Goal: Task Accomplishment & Management: Manage account settings

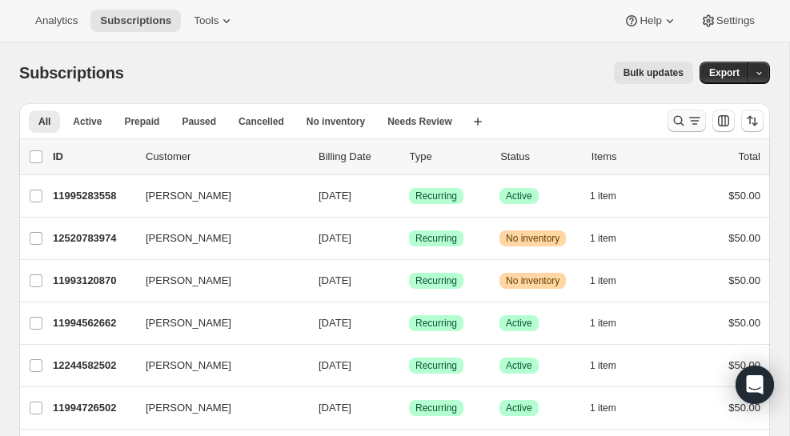
click at [692, 118] on icon "Search and filter results" at bounding box center [694, 118] width 11 height 2
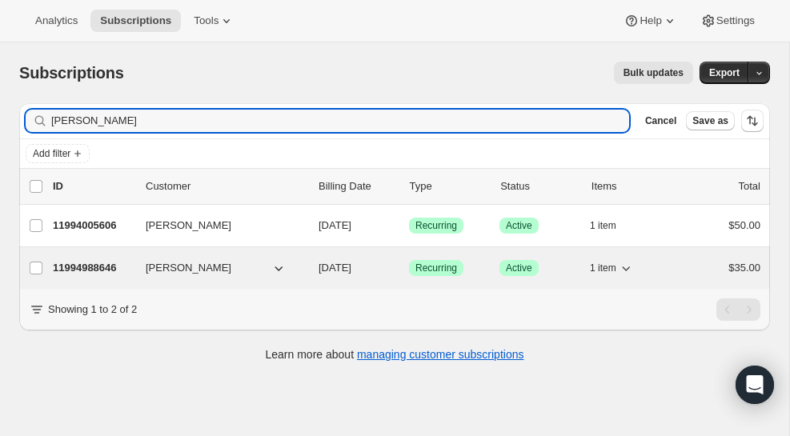
type input "[PERSON_NAME]"
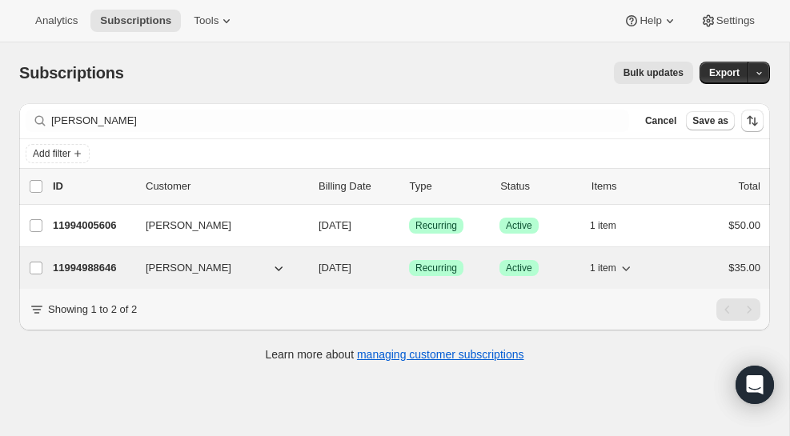
click at [115, 270] on p "11994988646" at bounding box center [93, 268] width 80 height 16
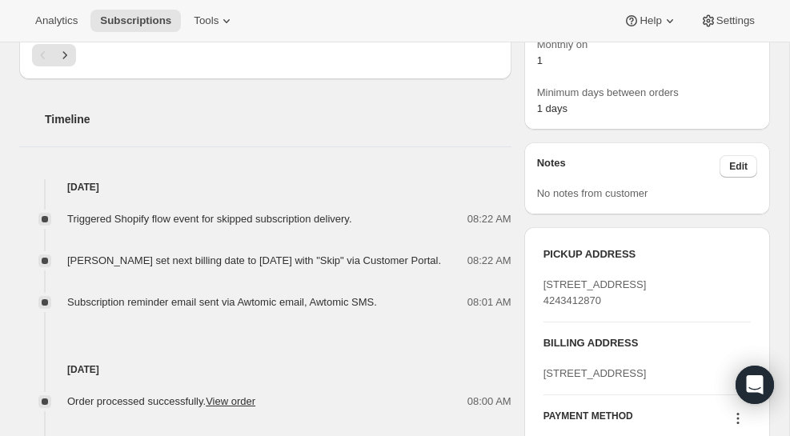
scroll to position [557, 0]
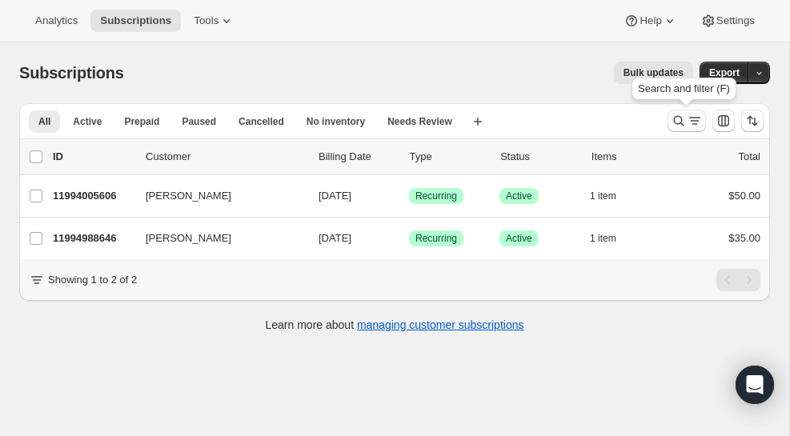
click at [677, 116] on icon "Search and filter results" at bounding box center [679, 121] width 10 height 10
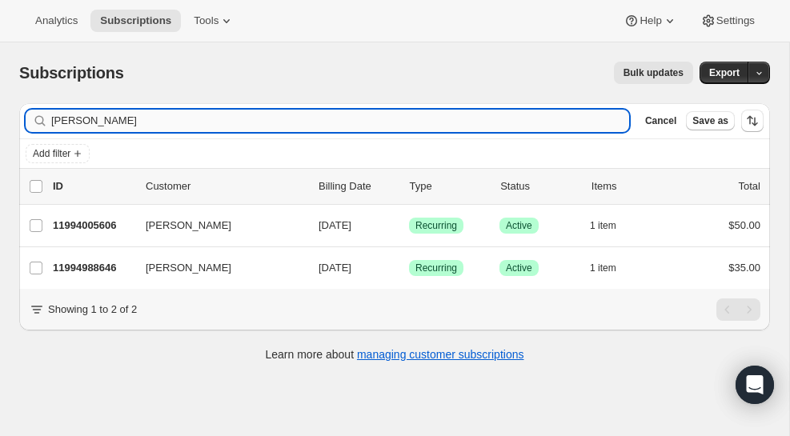
click at [135, 127] on input "[PERSON_NAME]" at bounding box center [340, 121] width 578 height 22
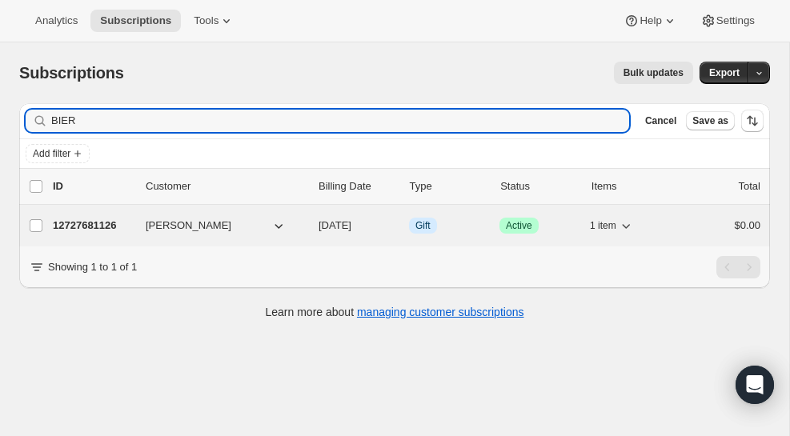
type input "BIER"
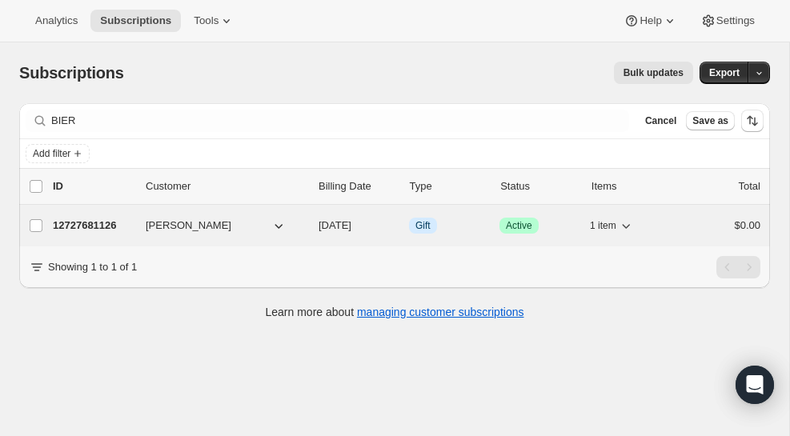
click at [78, 223] on p "12727681126" at bounding box center [93, 226] width 80 height 16
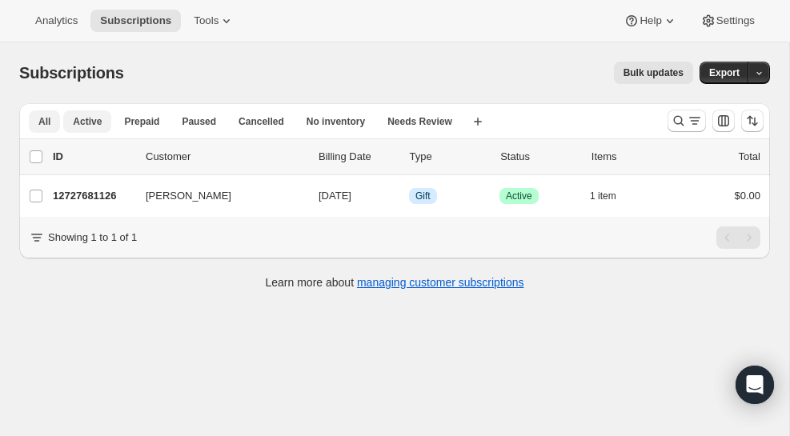
click at [82, 121] on span "Active" at bounding box center [87, 121] width 29 height 13
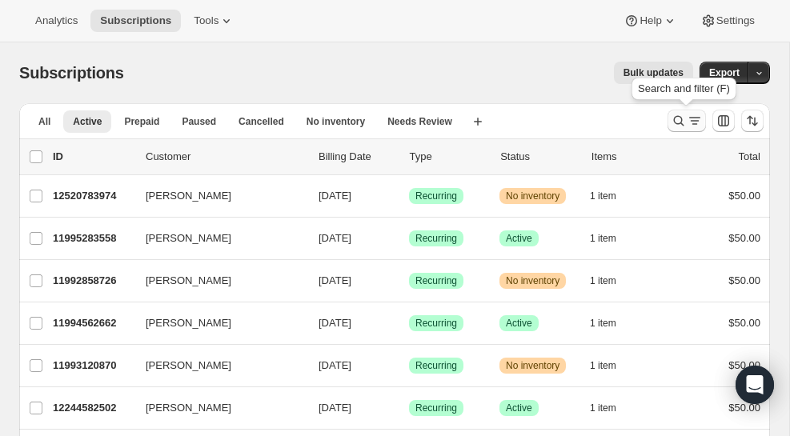
click at [688, 119] on icon "Search and filter results" at bounding box center [695, 121] width 16 height 16
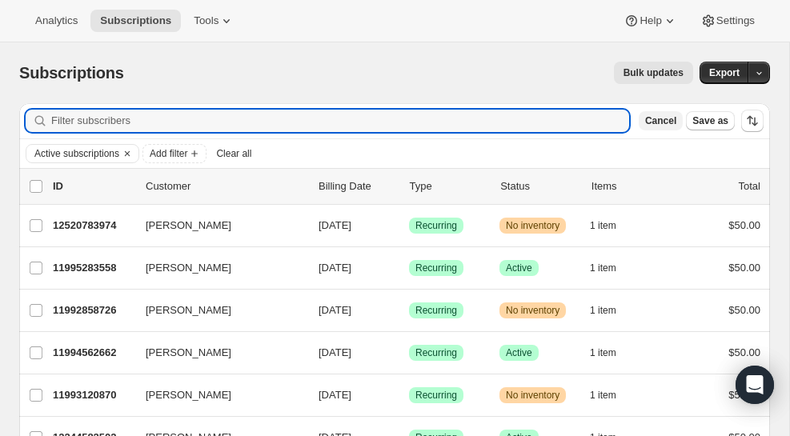
click at [668, 123] on span "Cancel" at bounding box center [660, 121] width 31 height 13
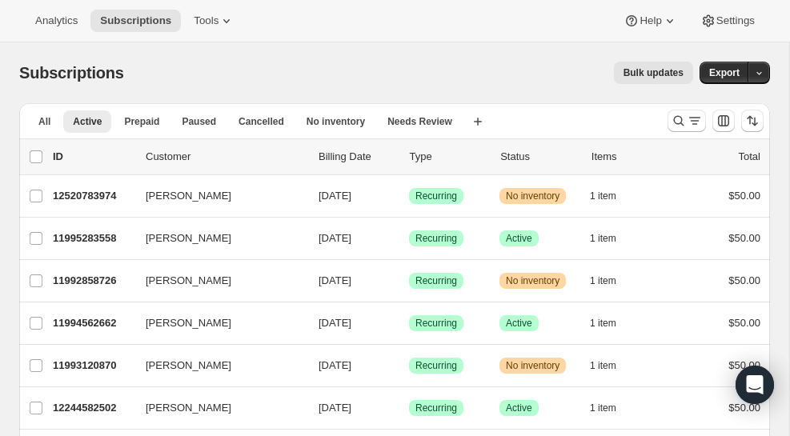
click at [359, 160] on p "Billing Date" at bounding box center [358, 157] width 78 height 16
click at [150, 123] on span "Prepaid" at bounding box center [141, 121] width 35 height 13
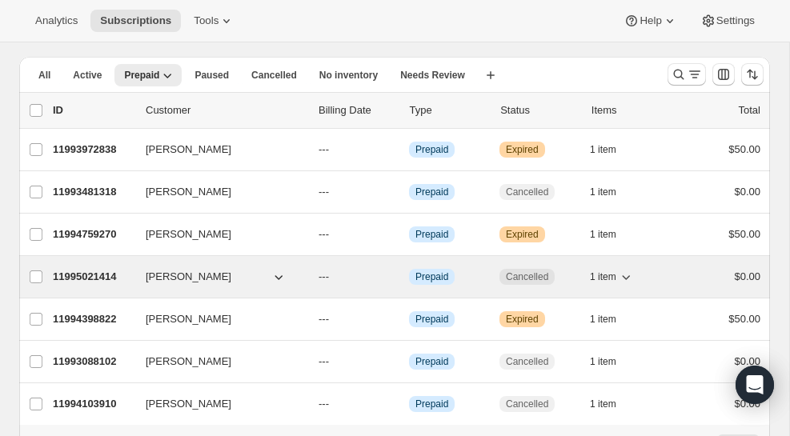
scroll to position [37, 0]
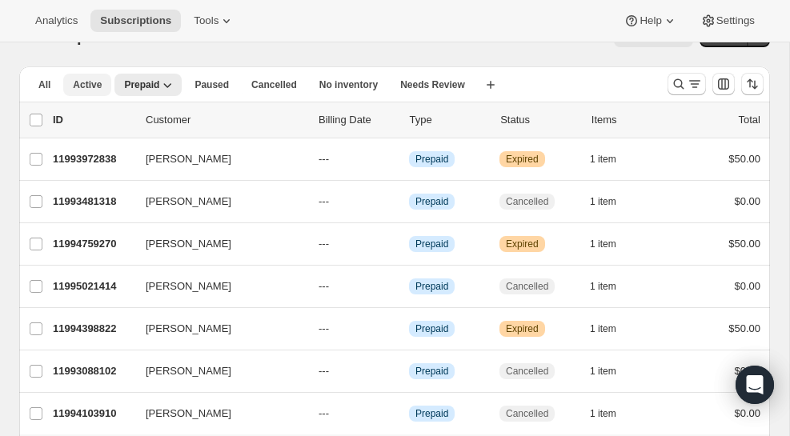
click at [86, 90] on span "Active" at bounding box center [87, 84] width 29 height 13
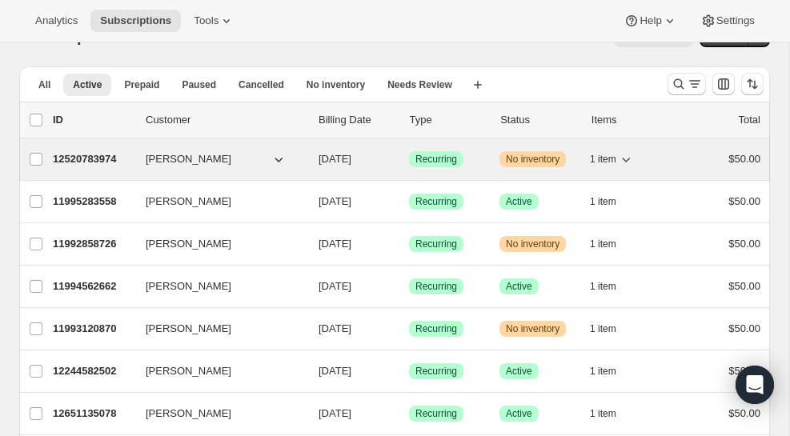
click at [520, 155] on span "No inventory" at bounding box center [533, 159] width 54 height 13
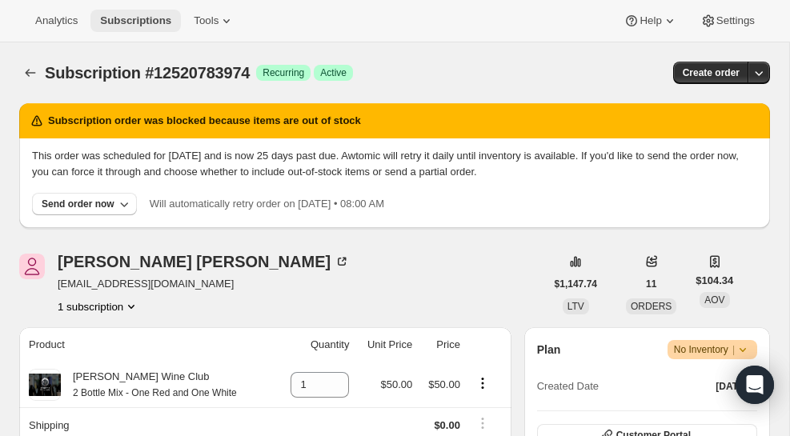
click at [130, 22] on span "Subscriptions" at bounding box center [135, 20] width 71 height 13
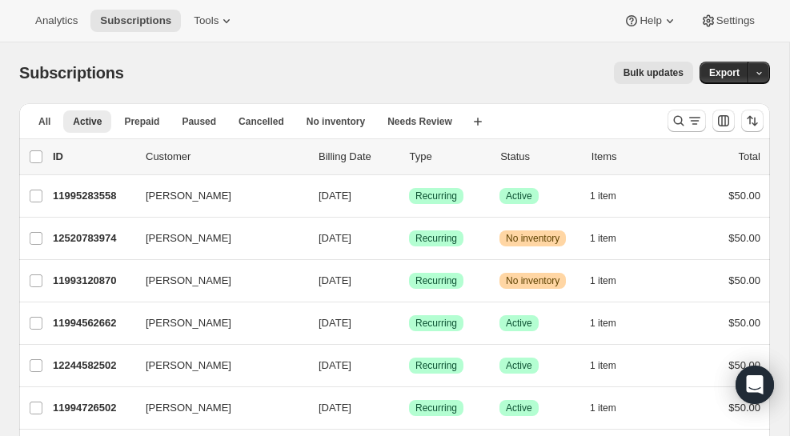
click at [512, 159] on p "Status" at bounding box center [539, 157] width 78 height 16
click at [427, 123] on span "Needs Review" at bounding box center [420, 121] width 65 height 13
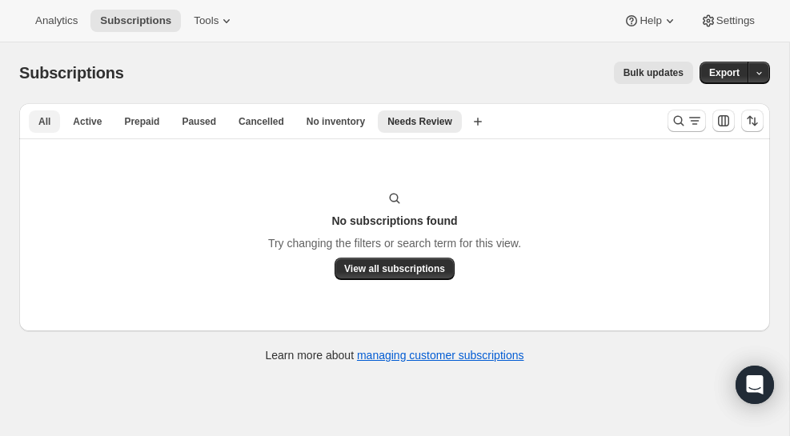
click at [43, 124] on span "All" at bounding box center [44, 121] width 12 height 13
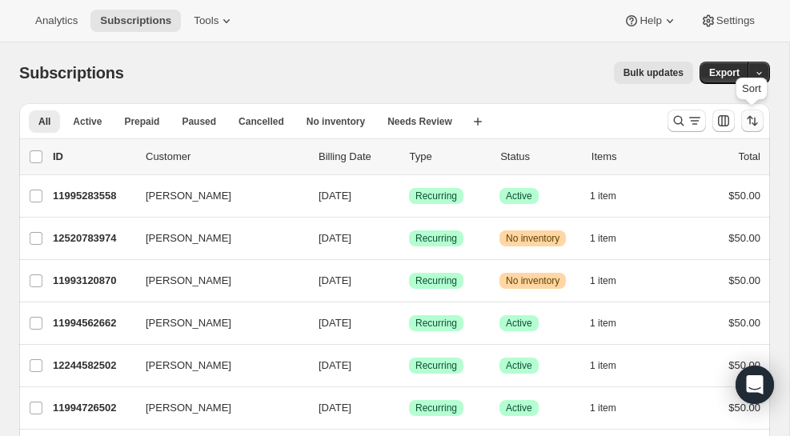
click at [755, 121] on icon "Sort the results" at bounding box center [753, 121] width 16 height 16
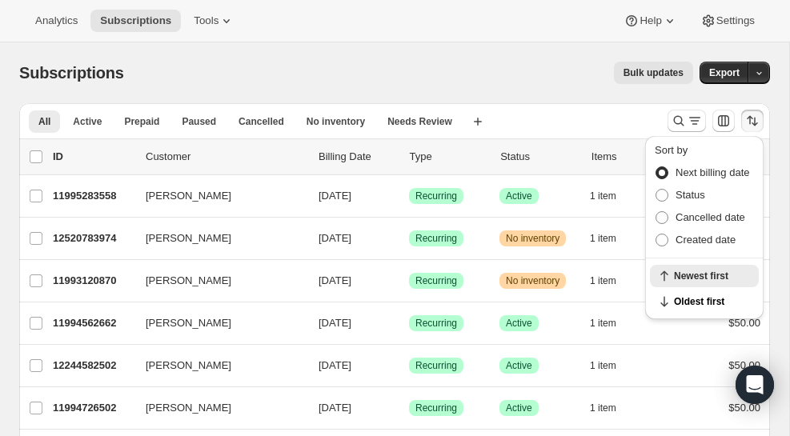
click at [694, 132] on div "Sort by Next billing date Status Cancelled date Created date Newest first Oldes…" at bounding box center [704, 232] width 131 height 200
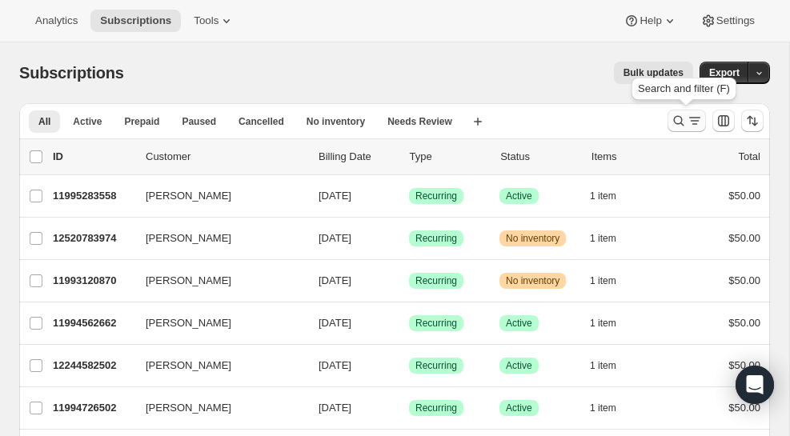
click at [694, 128] on icon "Search and filter results" at bounding box center [695, 121] width 16 height 16
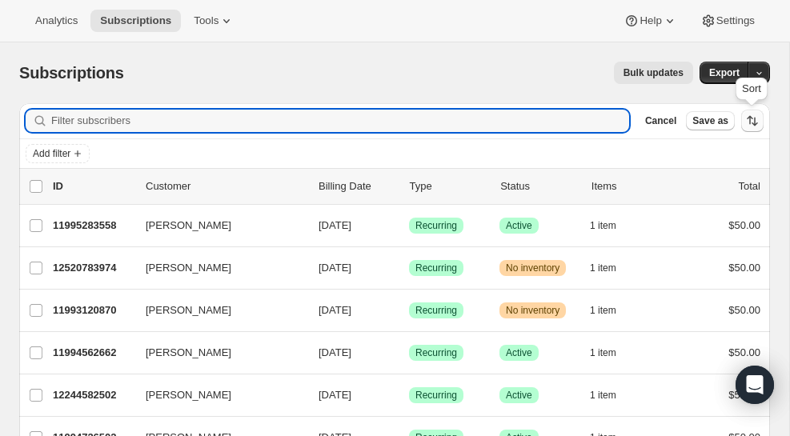
click at [750, 119] on icon "Sort the results" at bounding box center [750, 120] width 6 height 9
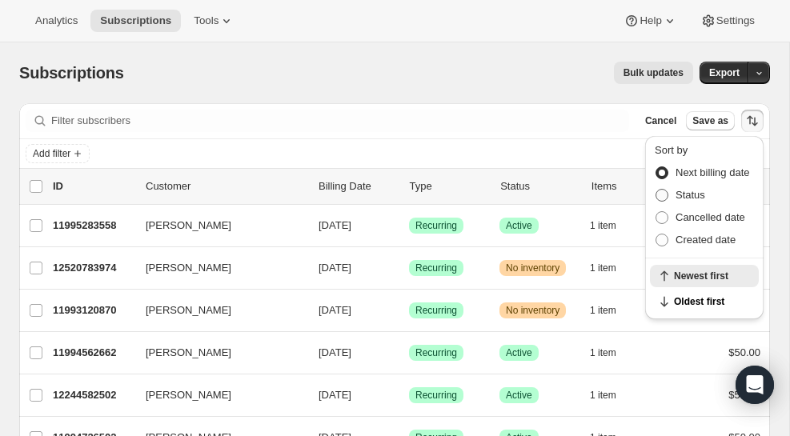
click at [680, 191] on span "Status" at bounding box center [691, 195] width 30 height 12
click at [657, 190] on input "Status" at bounding box center [656, 189] width 1 height 1
radio input "true"
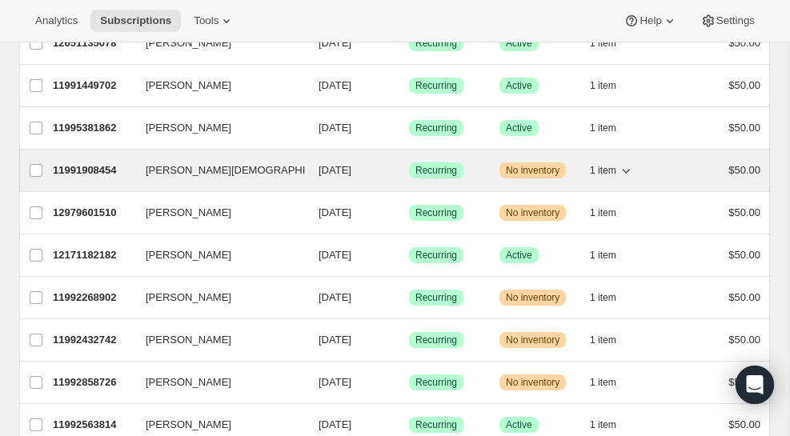
scroll to position [1035, 0]
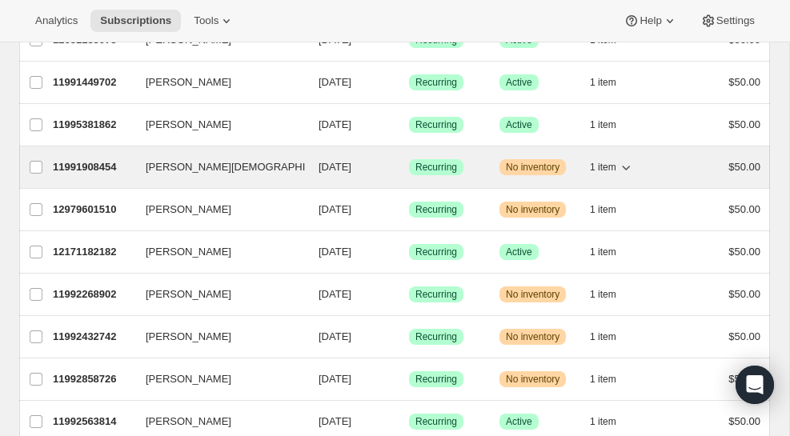
click at [112, 175] on div "11991908454 Amanda Munoz-Temple 09/08/2025 Success Recurring Warning No invento…" at bounding box center [407, 167] width 708 height 22
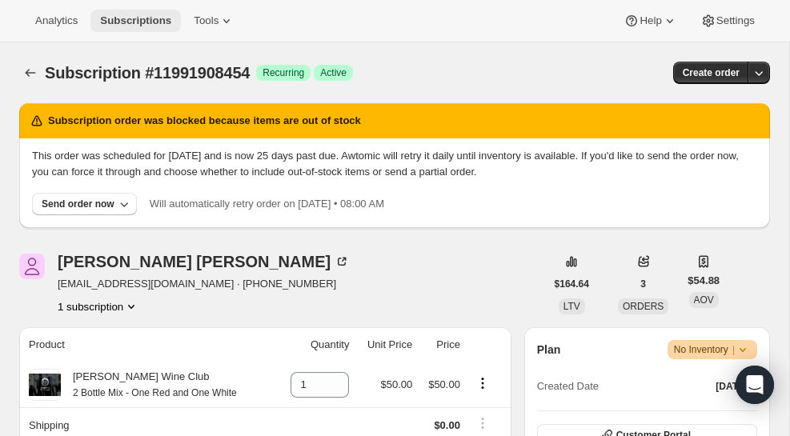
click at [141, 15] on span "Subscriptions" at bounding box center [135, 20] width 71 height 13
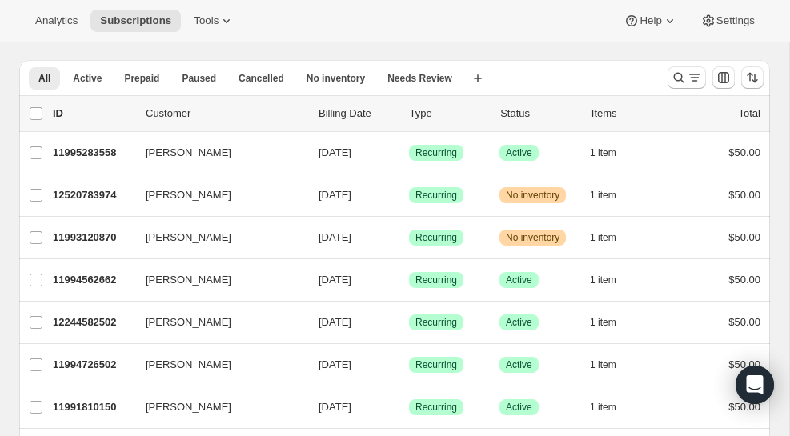
scroll to position [46, 0]
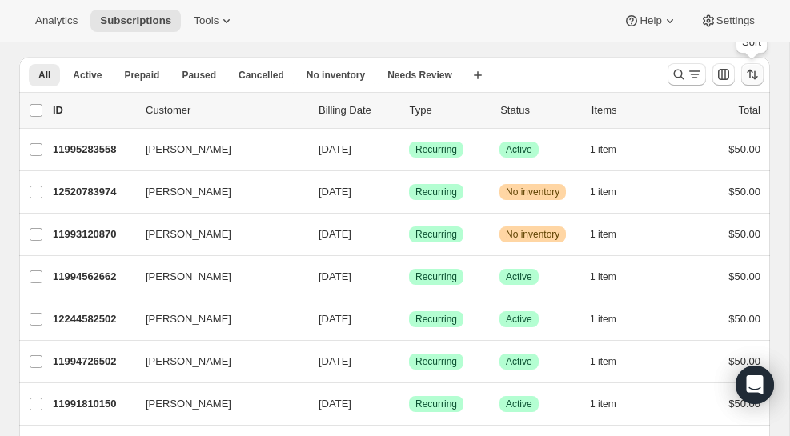
click at [751, 80] on icon "Sort the results" at bounding box center [753, 74] width 16 height 16
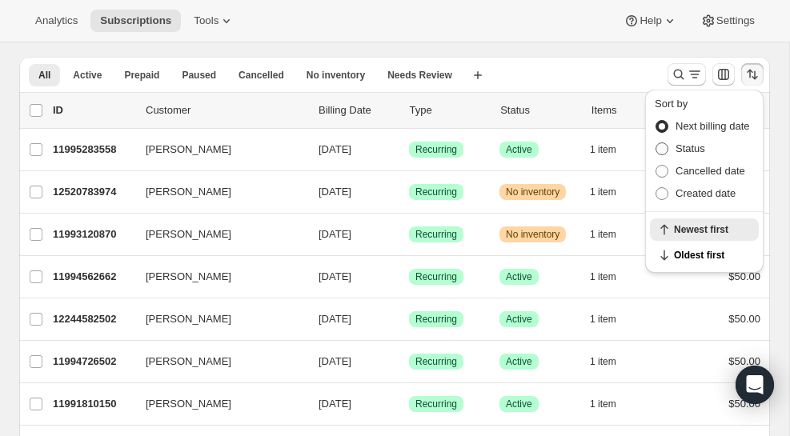
click at [685, 152] on span "Status" at bounding box center [691, 149] width 30 height 12
click at [657, 143] on input "Status" at bounding box center [656, 143] width 1 height 1
radio input "true"
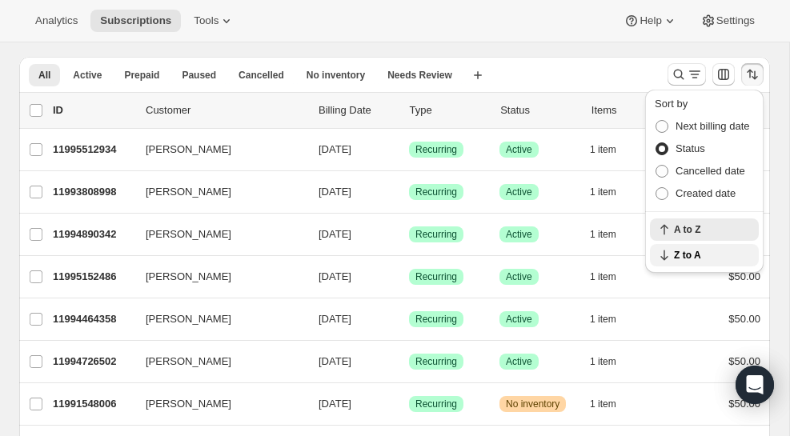
click at [678, 257] on span "Z to A" at bounding box center [711, 255] width 75 height 13
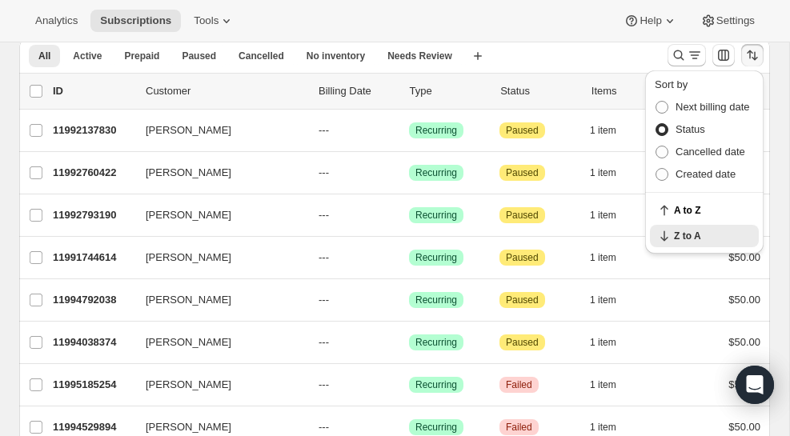
scroll to position [74, 0]
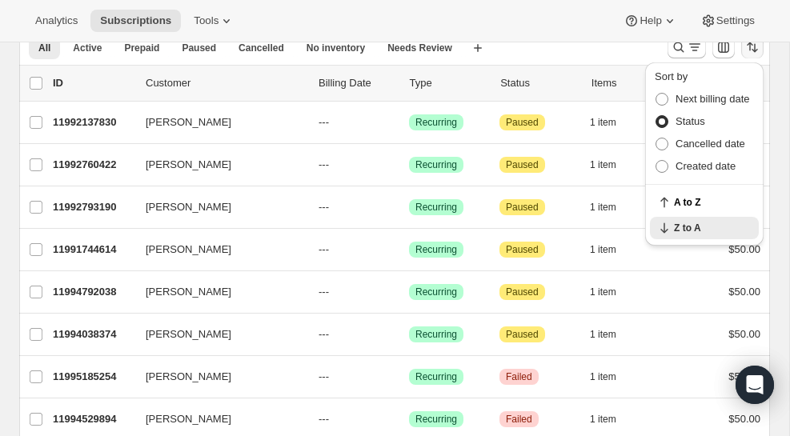
click at [606, 56] on div "All Active Prepaid Paused Cancelled No inventory Needs Review More views All Ac…" at bounding box center [337, 47] width 636 height 35
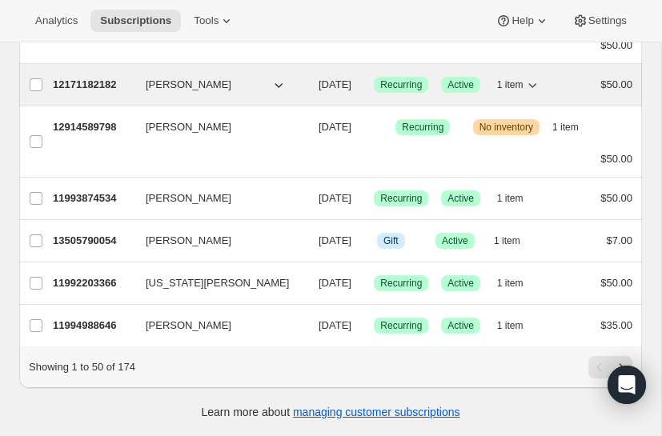
scroll to position [2180, 0]
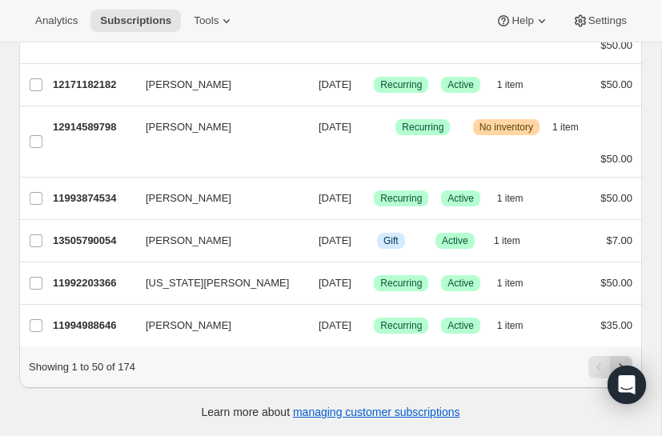
click at [621, 361] on icon "Next" at bounding box center [621, 368] width 16 height 16
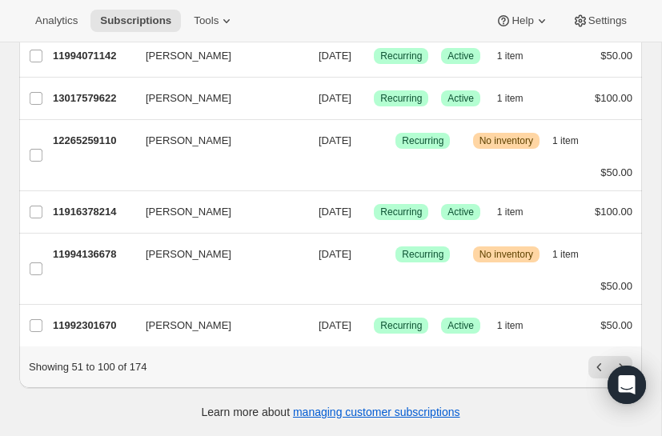
scroll to position [3391, 0]
click at [621, 360] on button "Next" at bounding box center [621, 367] width 22 height 22
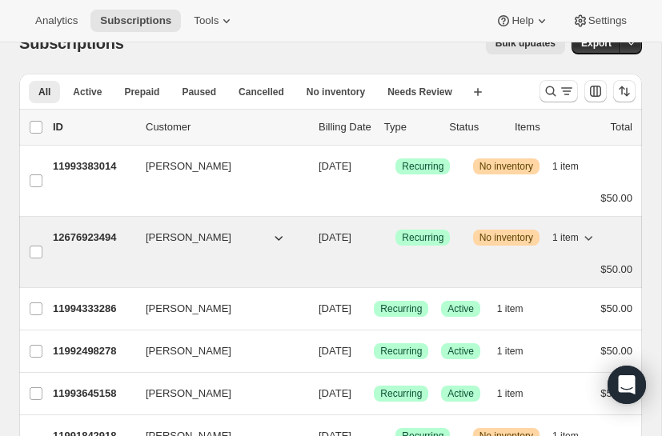
scroll to position [30, 0]
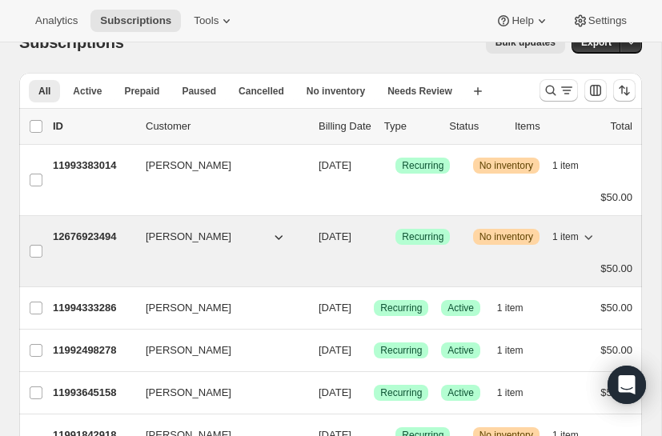
click at [586, 235] on icon "button" at bounding box center [589, 237] width 8 height 5
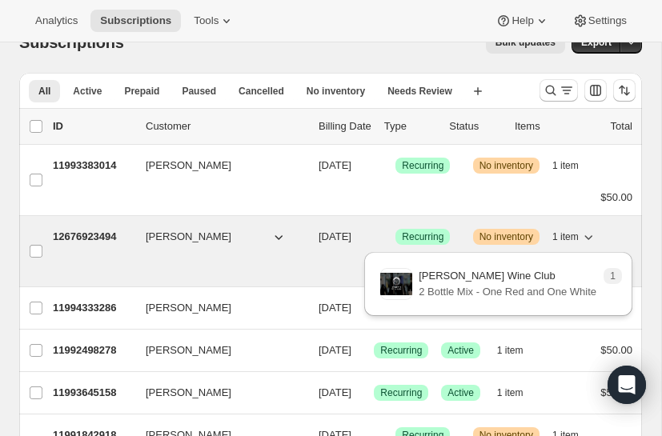
click at [586, 235] on icon "button" at bounding box center [589, 237] width 8 height 5
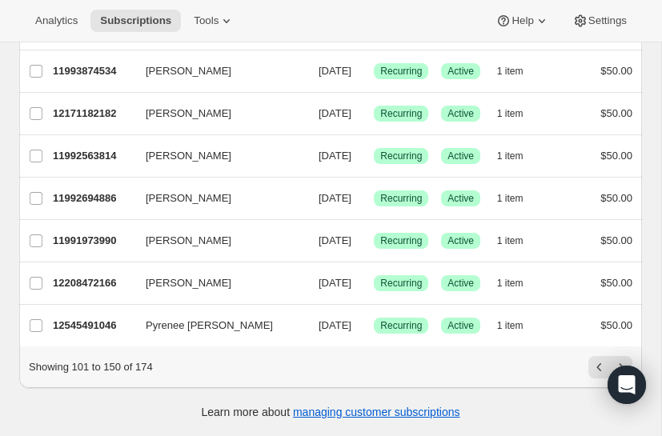
scroll to position [3362, 0]
click at [619, 362] on icon "Next" at bounding box center [621, 368] width 16 height 16
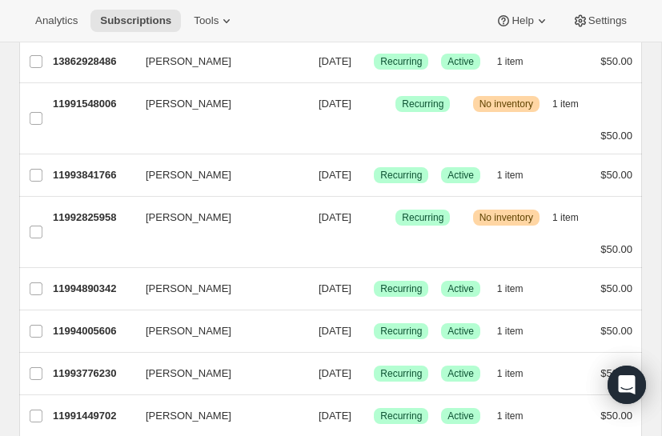
scroll to position [1509, 0]
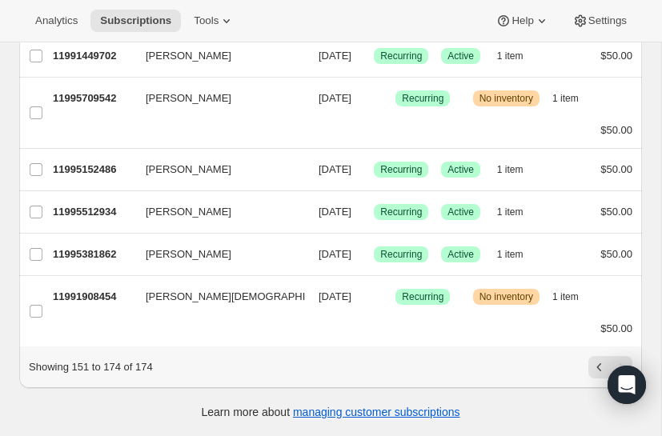
click at [618, 360] on div "Pagination" at bounding box center [621, 367] width 22 height 22
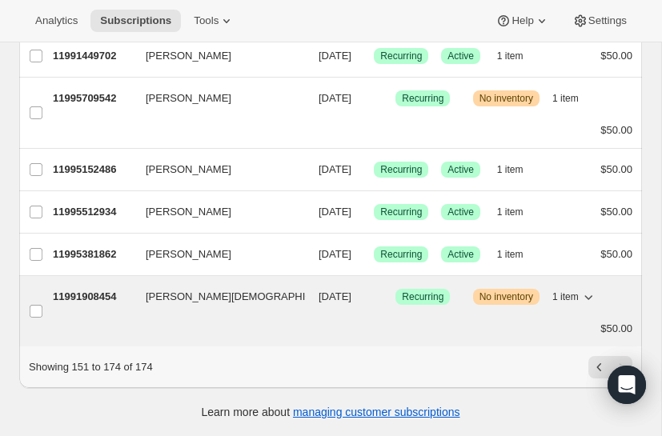
click at [575, 295] on span "1 item" at bounding box center [566, 297] width 26 height 13
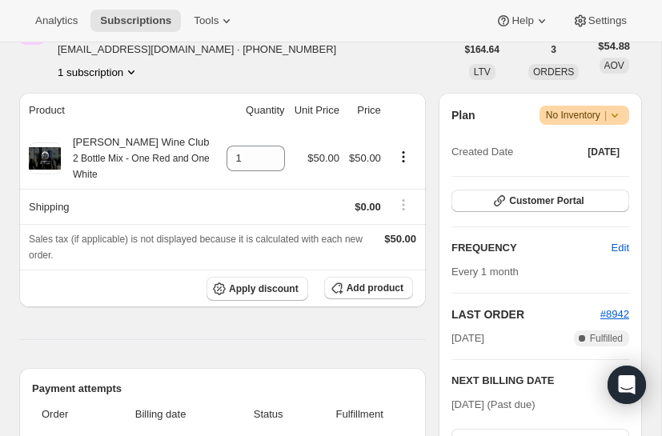
scroll to position [237, 0]
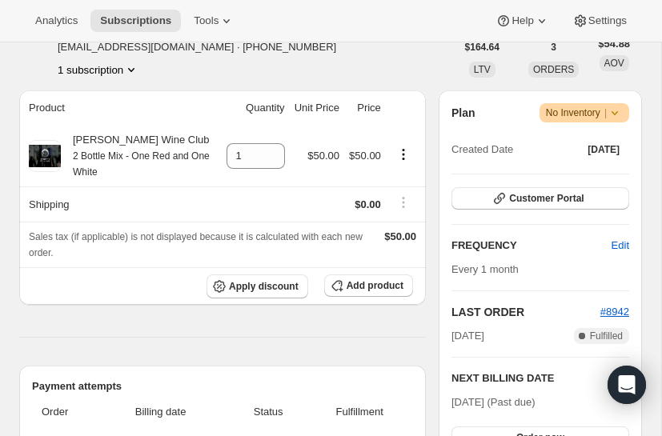
click at [614, 121] on icon at bounding box center [615, 113] width 16 height 16
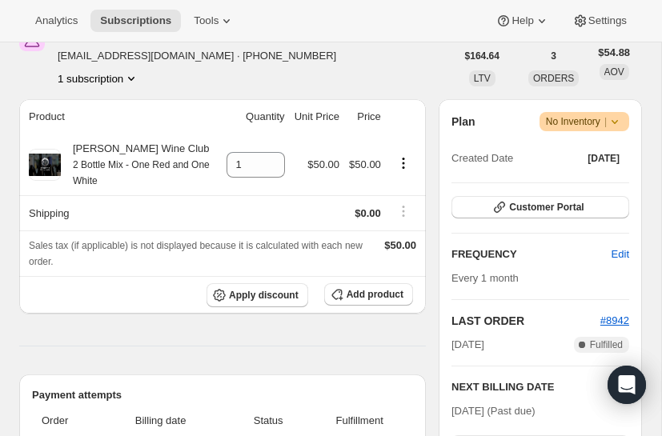
scroll to position [156, 0]
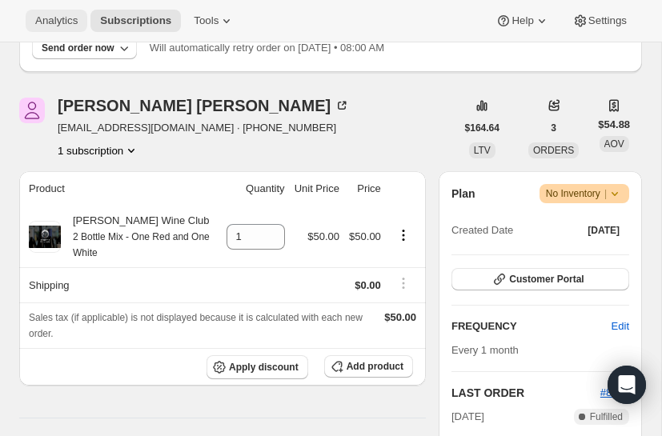
click at [70, 28] on button "Analytics" at bounding box center [57, 21] width 62 height 22
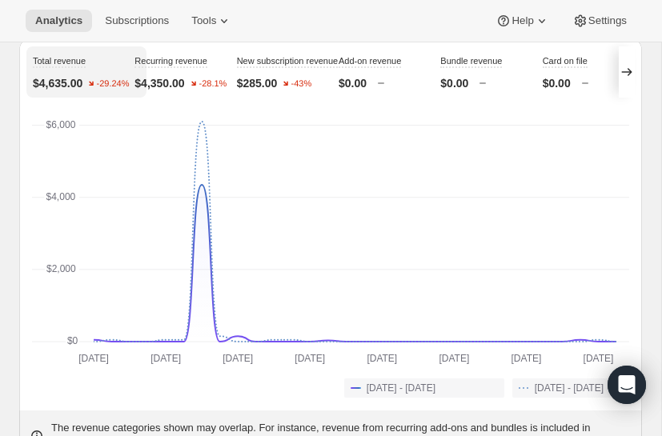
scroll to position [155, 0]
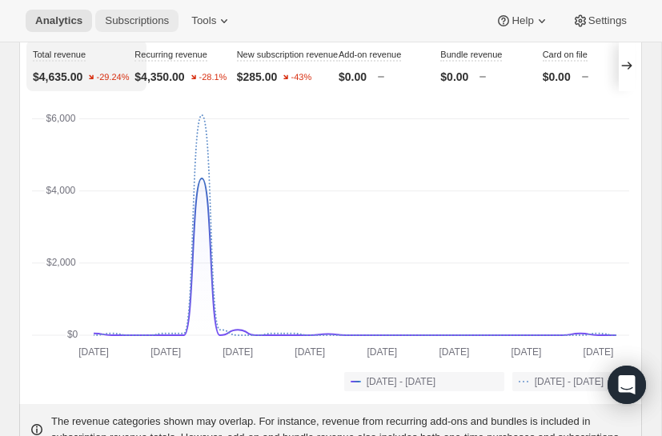
click at [123, 22] on span "Subscriptions" at bounding box center [137, 20] width 64 height 13
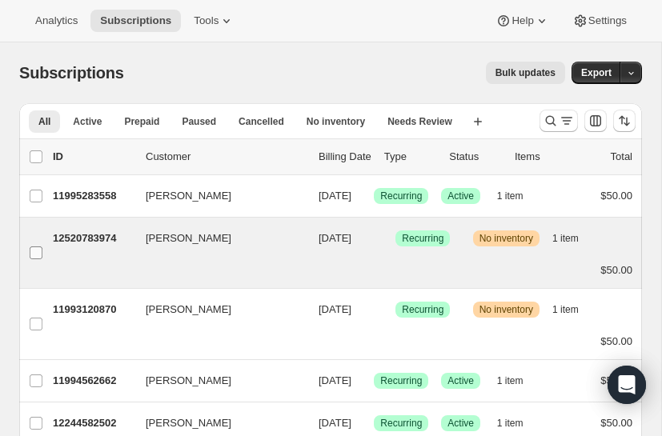
click at [35, 259] on input "Ellis Talton" at bounding box center [36, 253] width 13 height 13
checkbox input "true"
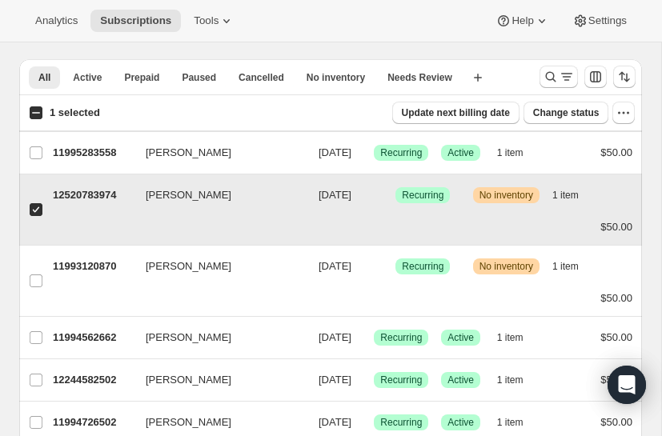
scroll to position [53, 0]
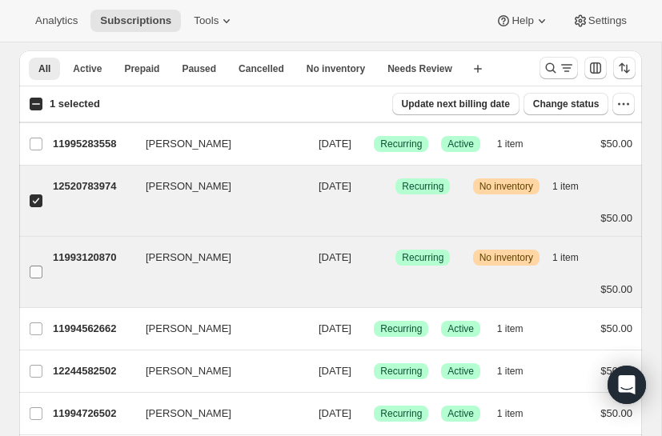
click at [34, 279] on input "Alexa Villareal" at bounding box center [36, 272] width 13 height 13
checkbox input "true"
click at [619, 99] on icon "button" at bounding box center [624, 104] width 16 height 16
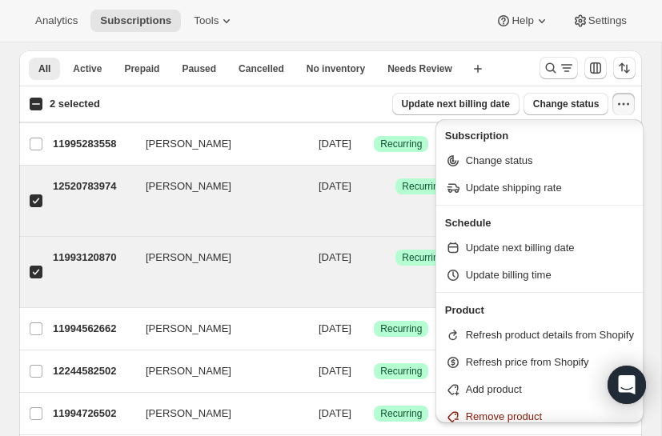
scroll to position [0, 0]
click at [622, 103] on icon "button" at bounding box center [624, 104] width 16 height 16
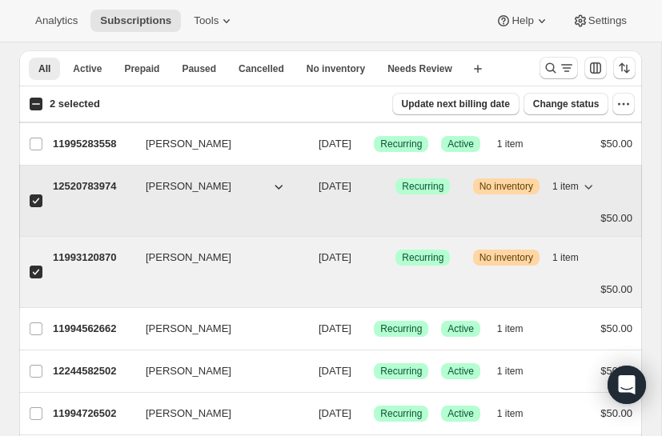
click at [90, 206] on div "12520783974 Ellis Talton 09/08/2025 Success Recurring Warning No inventory 1 it…" at bounding box center [343, 200] width 580 height 51
checkbox input "false"
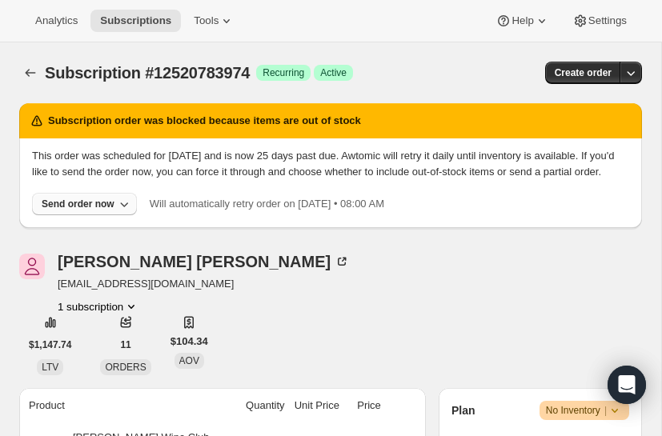
click at [130, 212] on icon "button" at bounding box center [124, 204] width 16 height 16
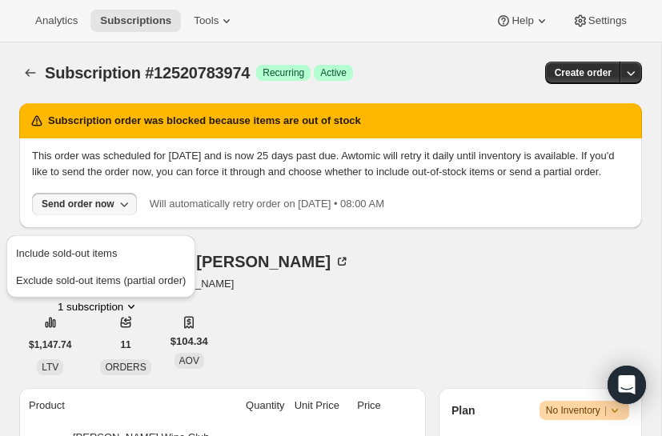
click at [434, 151] on p "This order was scheduled for [DATE] and is now 25 days past due. Awtomic will r…" at bounding box center [330, 164] width 597 height 32
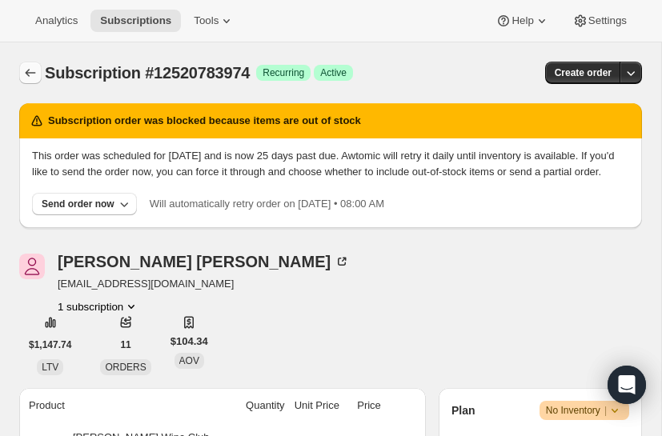
click at [27, 70] on icon "Subscriptions" at bounding box center [30, 73] width 16 height 16
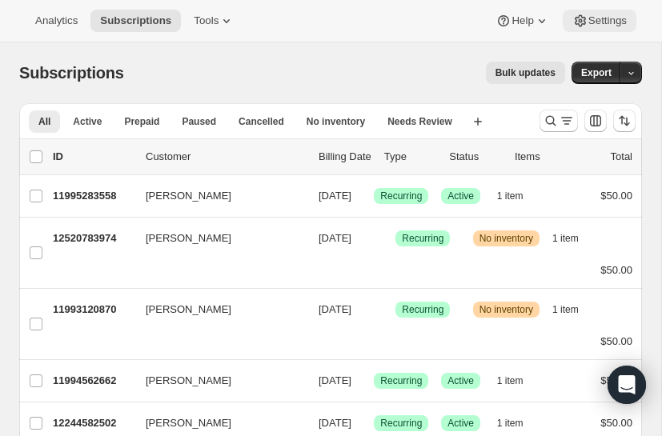
click at [597, 17] on span "Settings" at bounding box center [608, 20] width 38 height 13
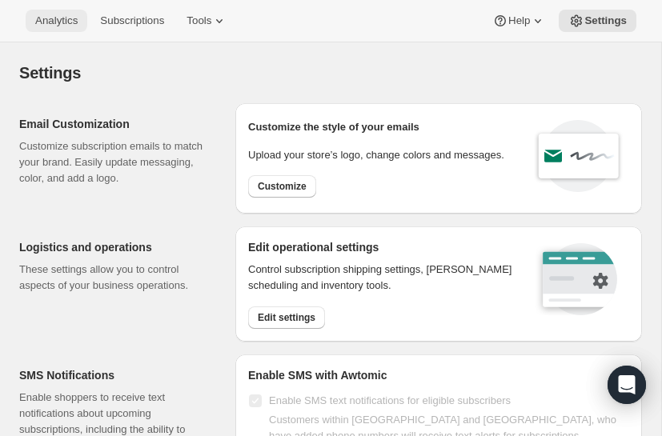
click at [57, 20] on span "Analytics" at bounding box center [56, 20] width 42 height 13
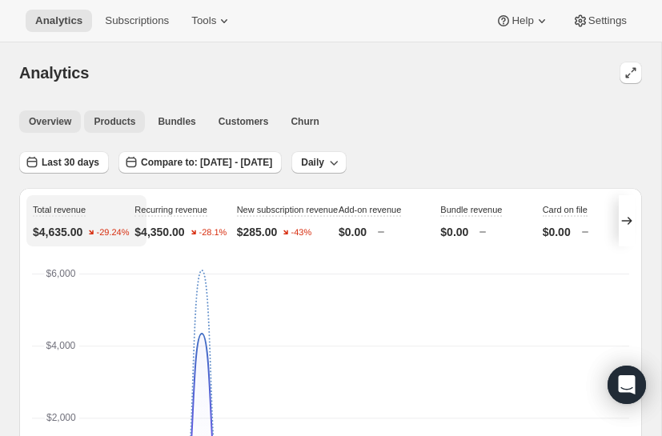
click at [100, 118] on span "Products" at bounding box center [115, 121] width 42 height 13
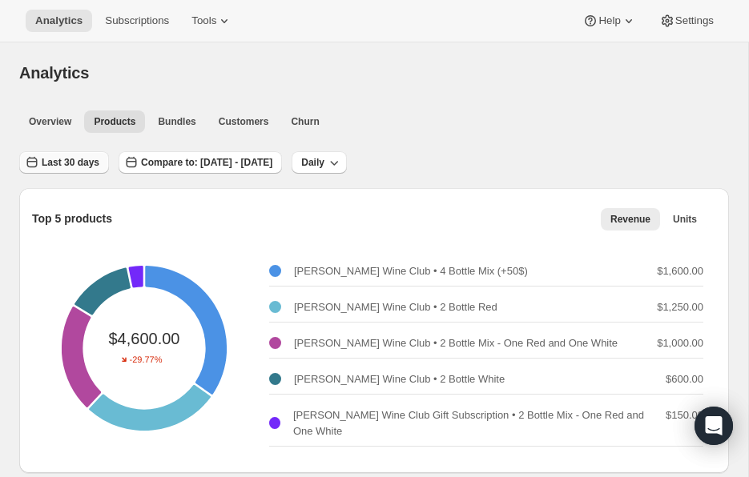
click at [75, 169] on button "Last 30 days" at bounding box center [64, 162] width 90 height 22
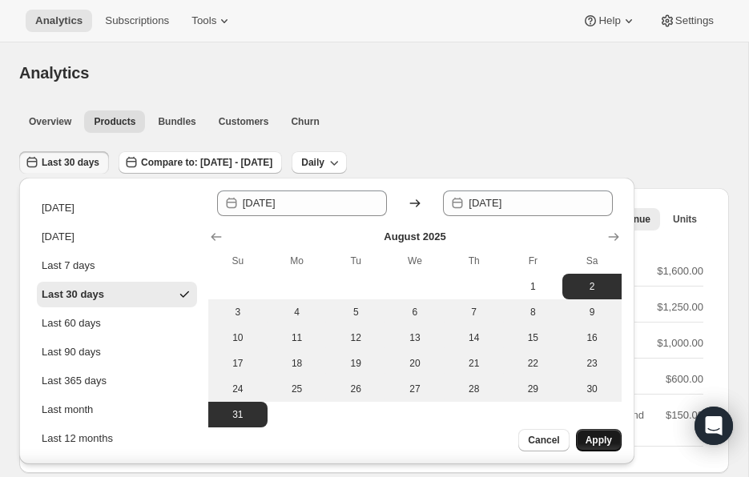
click at [589, 436] on span "Apply" at bounding box center [598, 440] width 26 height 13
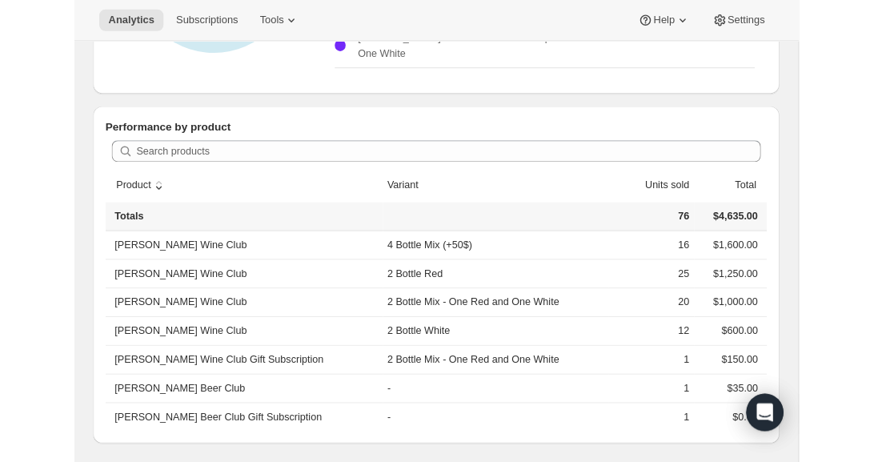
scroll to position [379, 0]
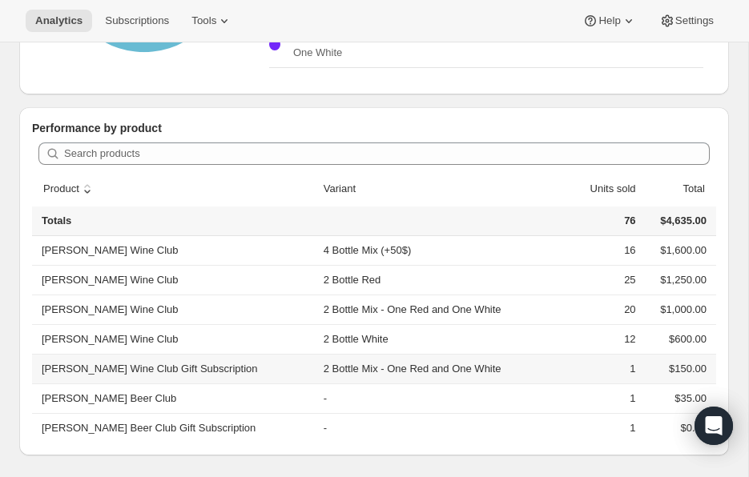
click at [152, 371] on th "Stanley's Wine Club Gift Subscription" at bounding box center [175, 369] width 287 height 30
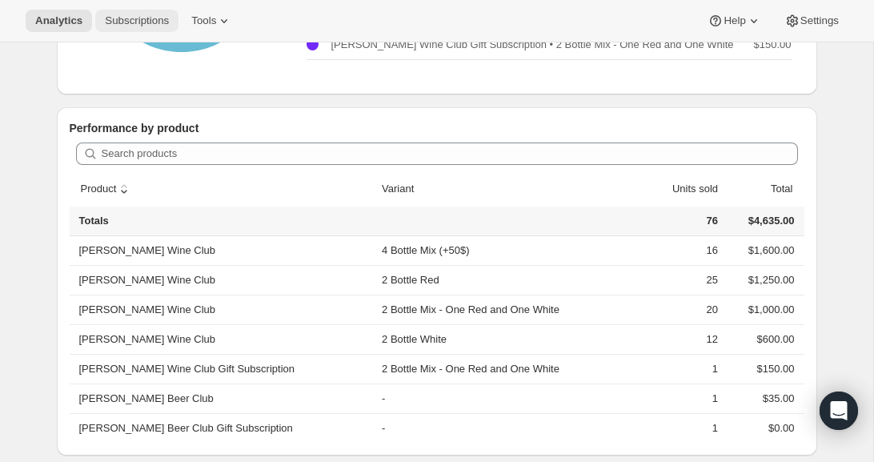
click at [150, 12] on button "Subscriptions" at bounding box center [136, 21] width 83 height 22
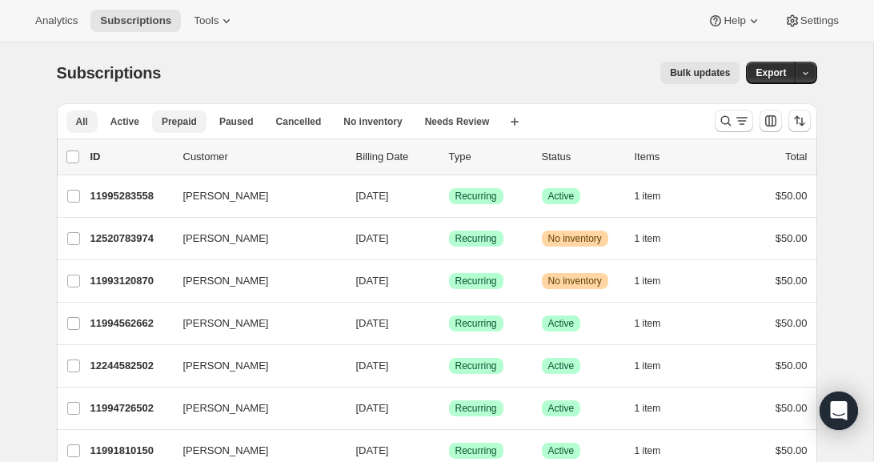
click at [186, 127] on span "Prepaid" at bounding box center [179, 121] width 35 height 13
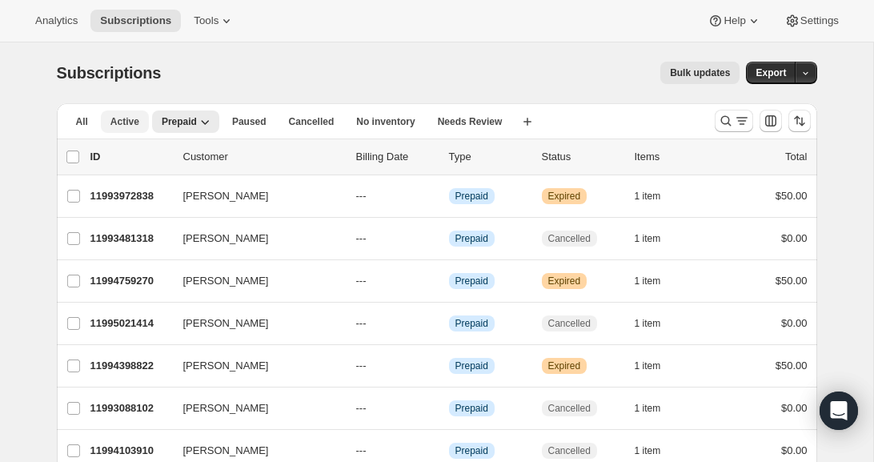
click at [123, 121] on span "Active" at bounding box center [125, 121] width 29 height 13
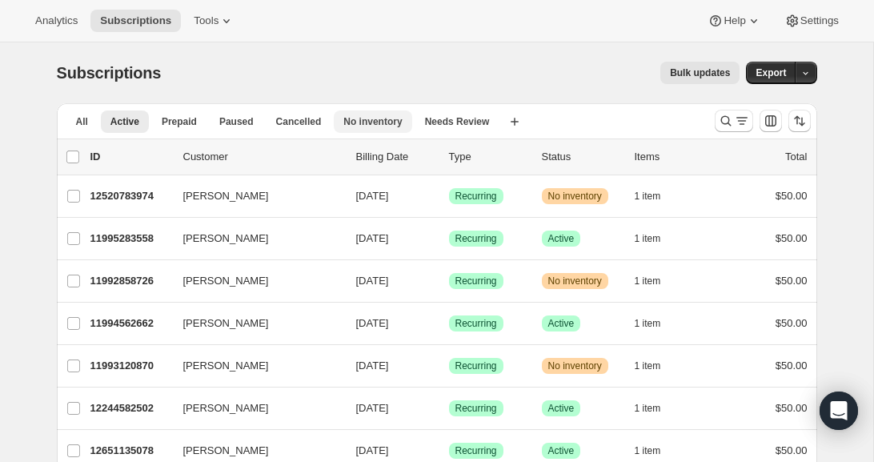
click at [384, 127] on span "No inventory" at bounding box center [373, 121] width 58 height 13
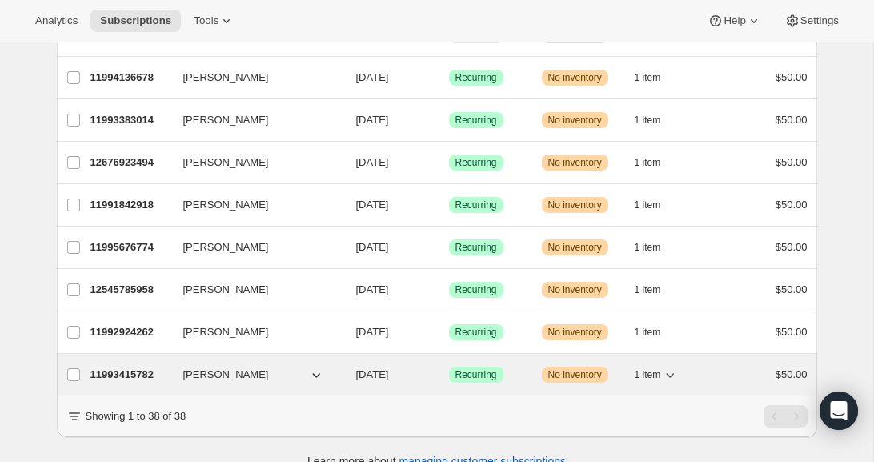
scroll to position [1385, 0]
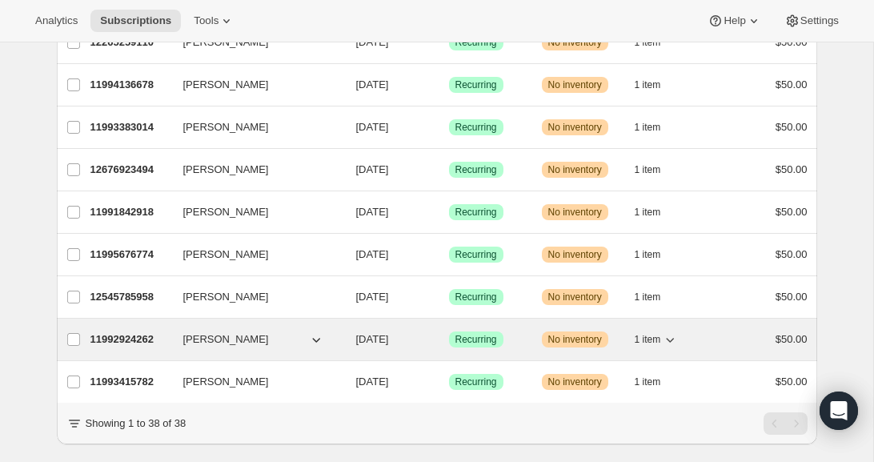
click at [665, 337] on icon "button" at bounding box center [670, 340] width 16 height 16
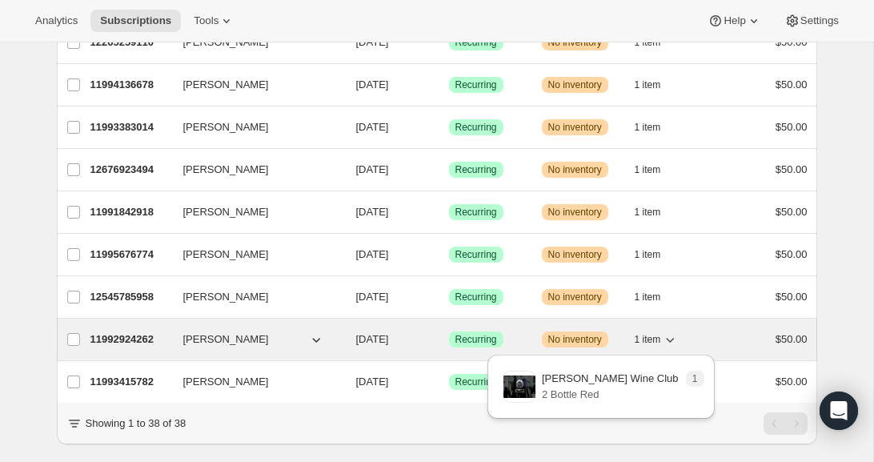
click at [665, 337] on icon "button" at bounding box center [670, 340] width 16 height 16
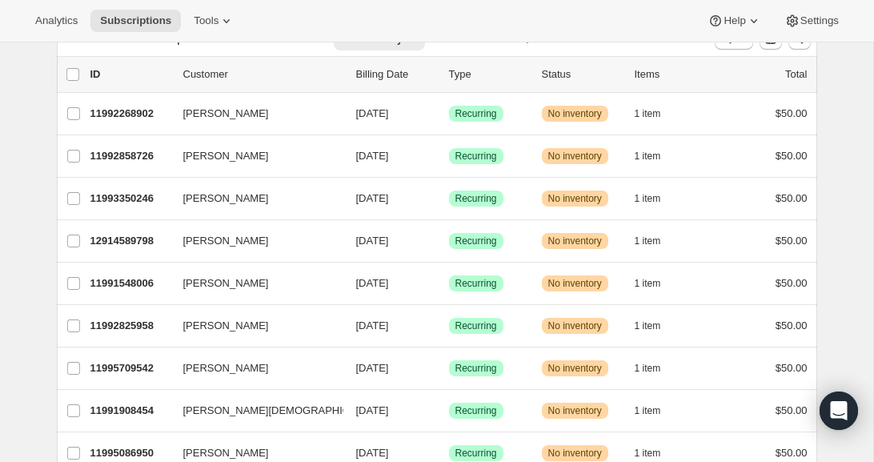
scroll to position [0, 0]
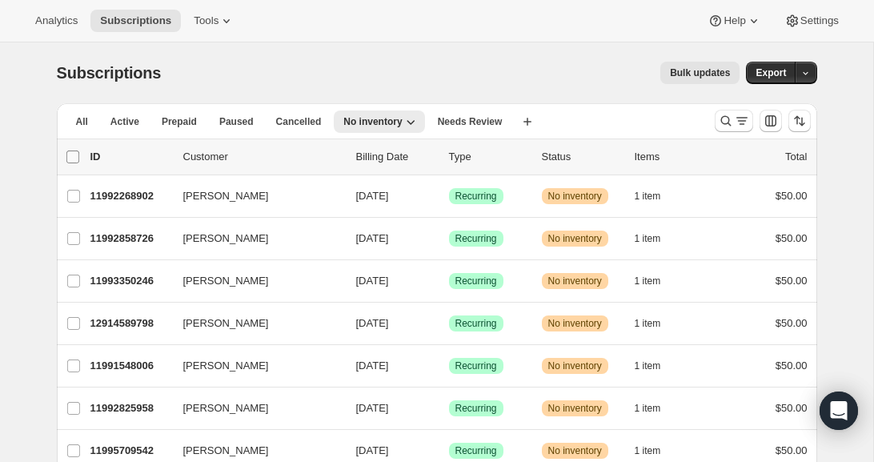
click at [76, 156] on input "0 selected" at bounding box center [72, 157] width 13 height 13
checkbox input "true"
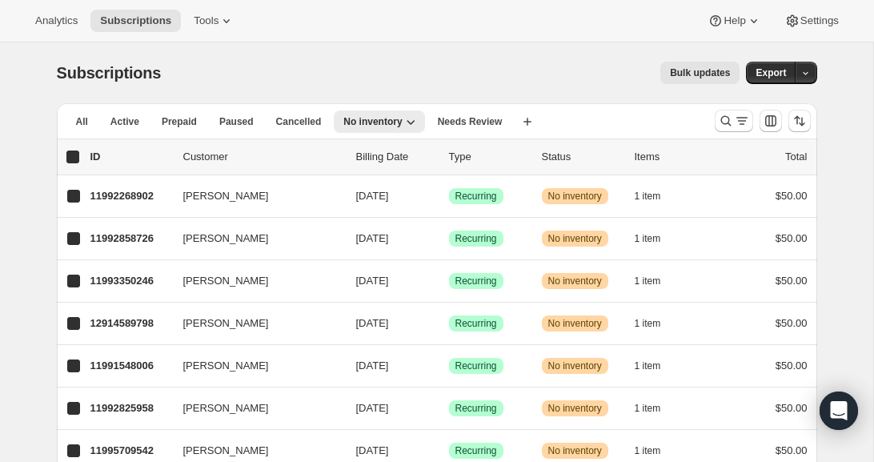
checkbox input "true"
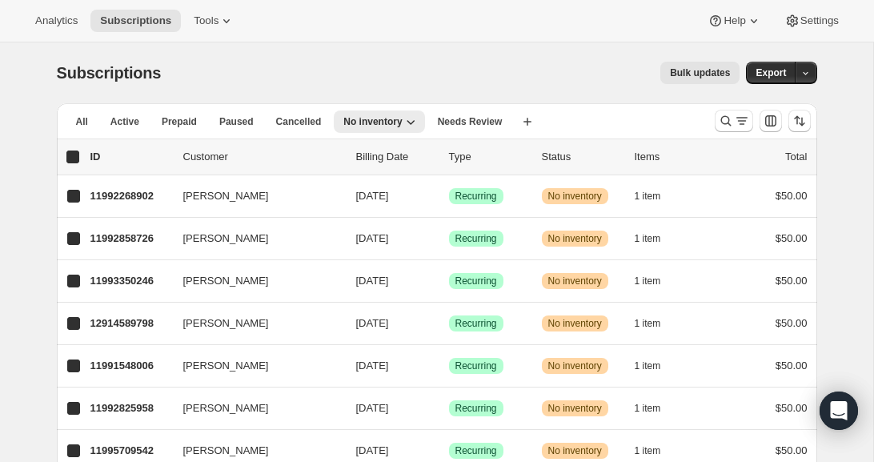
checkbox input "true"
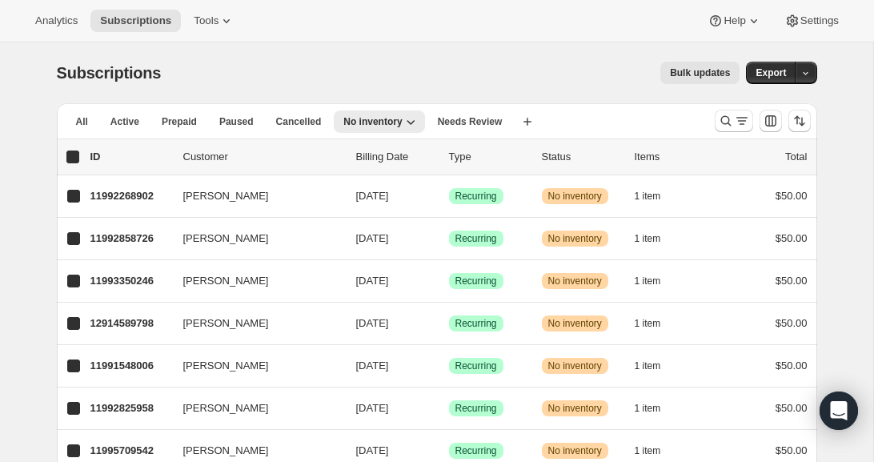
checkbox input "true"
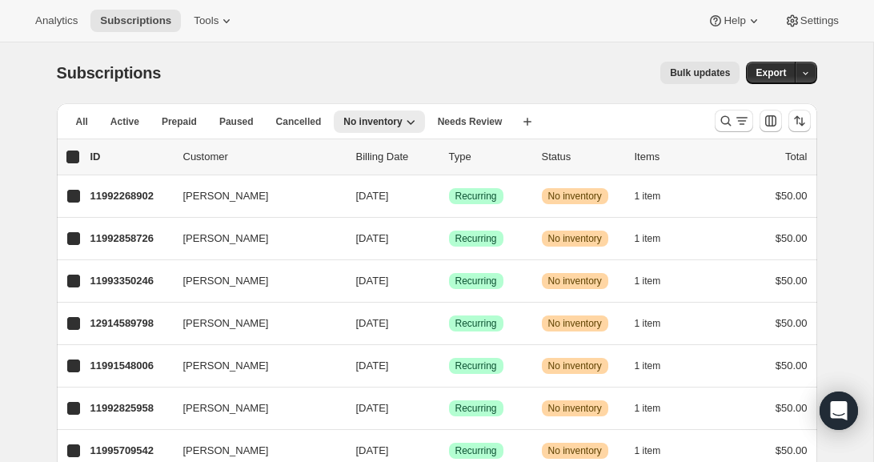
checkbox input "true"
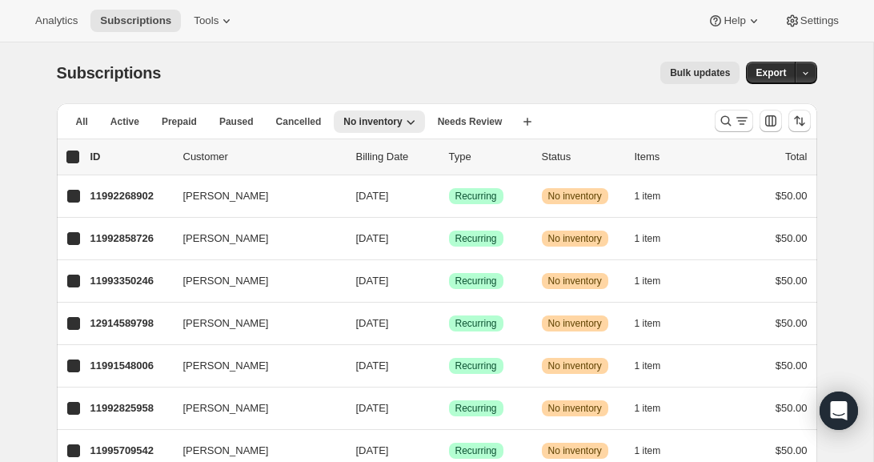
checkbox input "true"
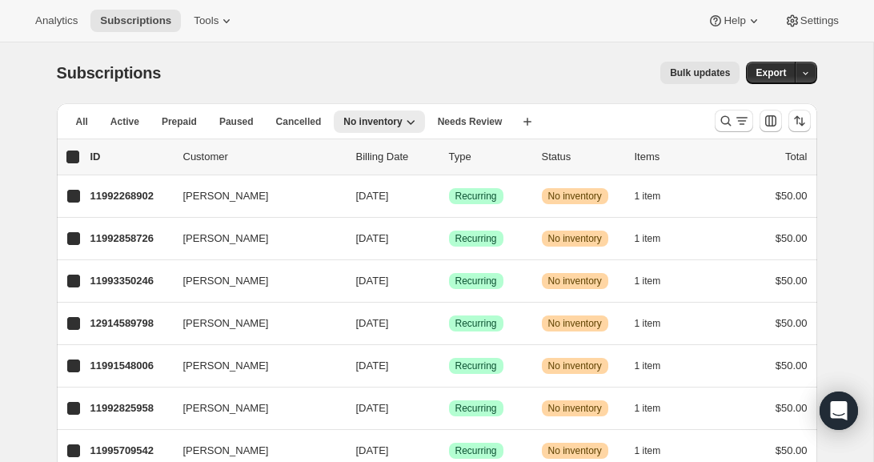
checkbox input "true"
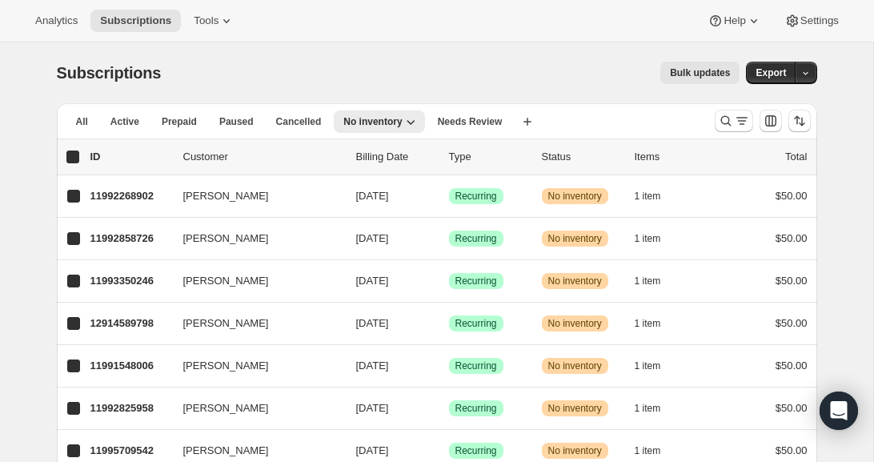
checkbox input "true"
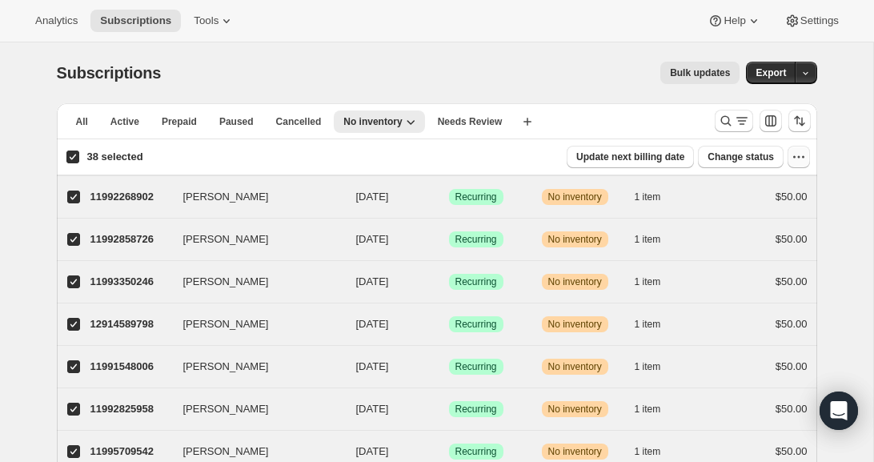
click at [790, 154] on icon "button" at bounding box center [799, 157] width 16 height 16
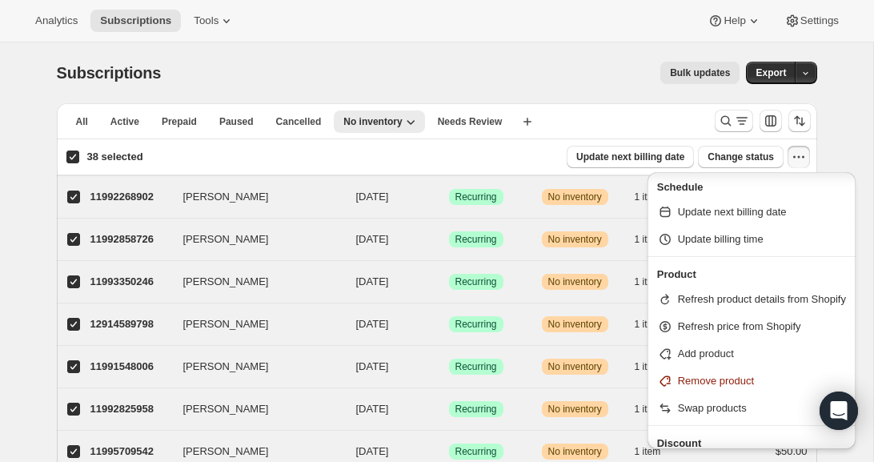
scroll to position [90, 0]
click at [780, 298] on span "Refresh product details from Shopify" at bounding box center [762, 298] width 168 height 12
select select "10"
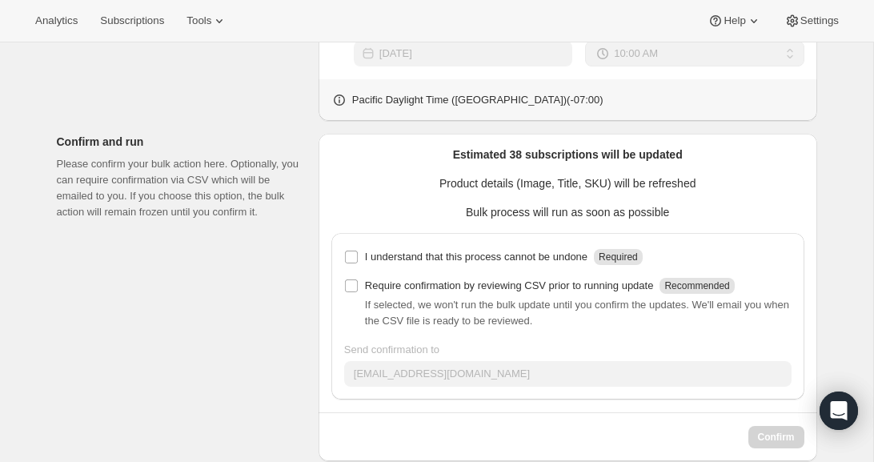
scroll to position [613, 0]
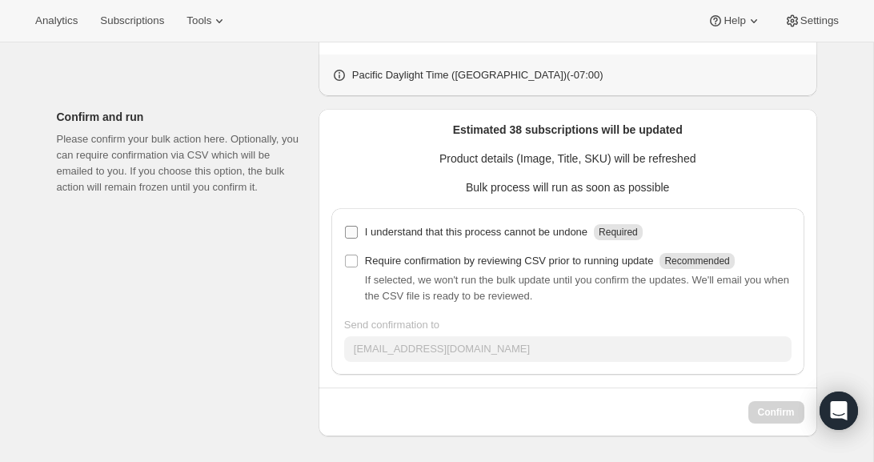
click at [352, 231] on input "I understand that this process cannot be undone Required" at bounding box center [351, 232] width 13 height 13
checkbox input "true"
click at [776, 413] on span "Confirm" at bounding box center [776, 412] width 37 height 13
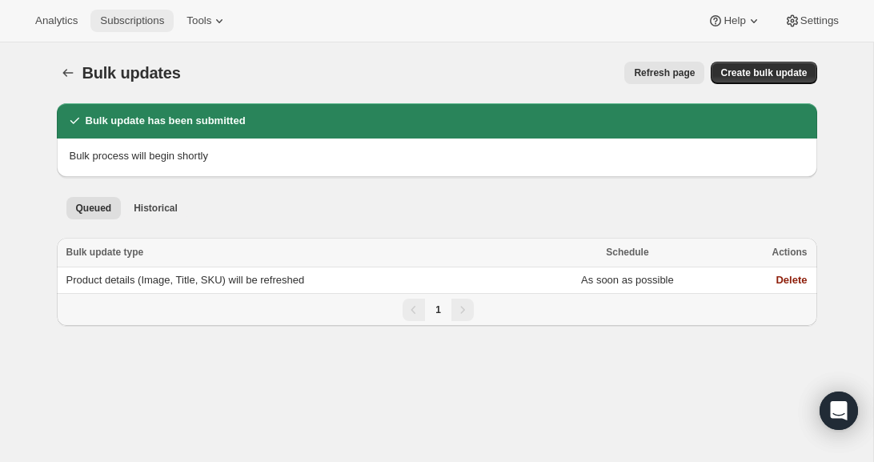
click at [130, 27] on button "Subscriptions" at bounding box center [131, 21] width 83 height 22
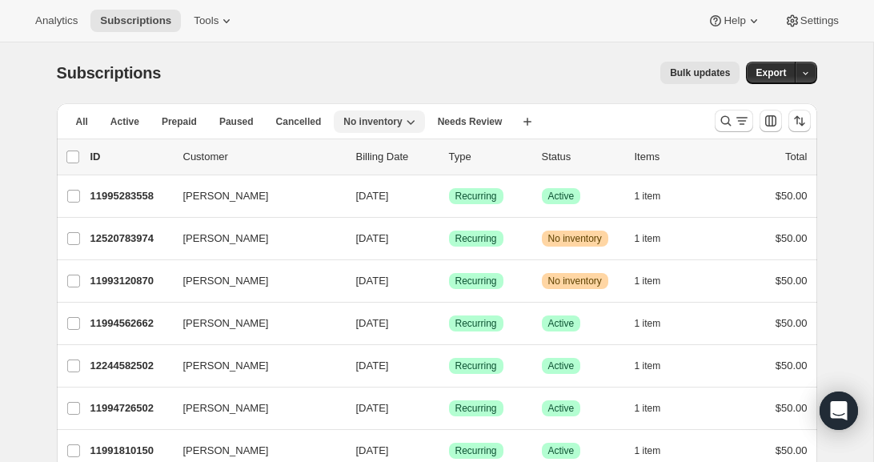
click at [380, 116] on span "No inventory" at bounding box center [373, 121] width 58 height 13
click at [378, 119] on span "No inventory" at bounding box center [373, 121] width 58 height 13
click at [315, 116] on span "Cancelled" at bounding box center [299, 121] width 46 height 13
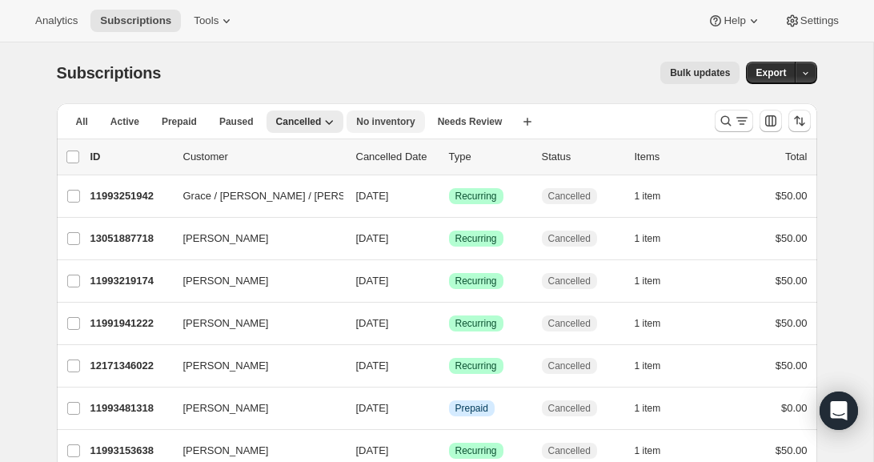
click at [380, 124] on span "No inventory" at bounding box center [385, 121] width 58 height 13
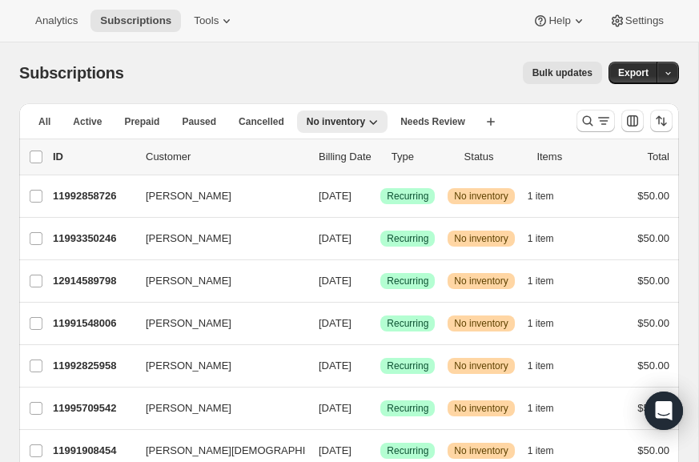
click at [554, 75] on span "Bulk updates" at bounding box center [563, 72] width 60 height 13
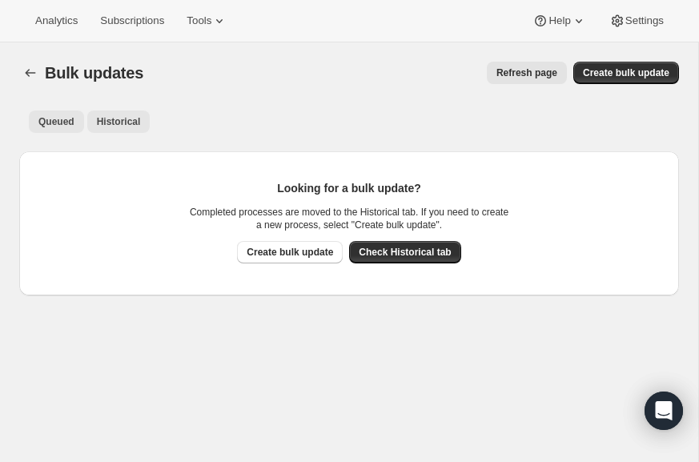
click at [105, 118] on span "Historical" at bounding box center [119, 121] width 44 height 13
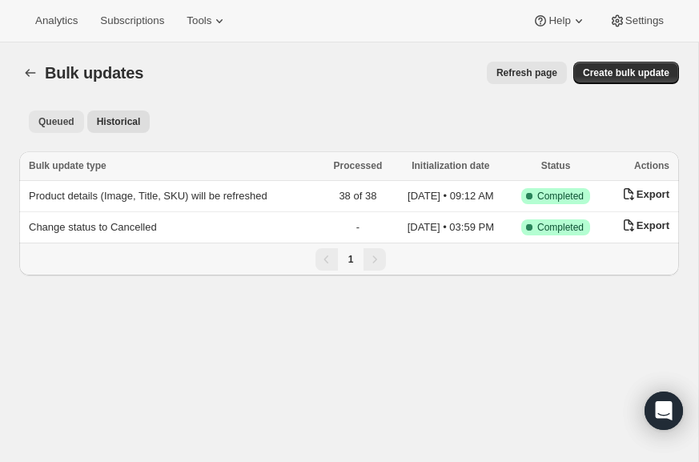
click at [65, 126] on span "Queued" at bounding box center [56, 121] width 36 height 13
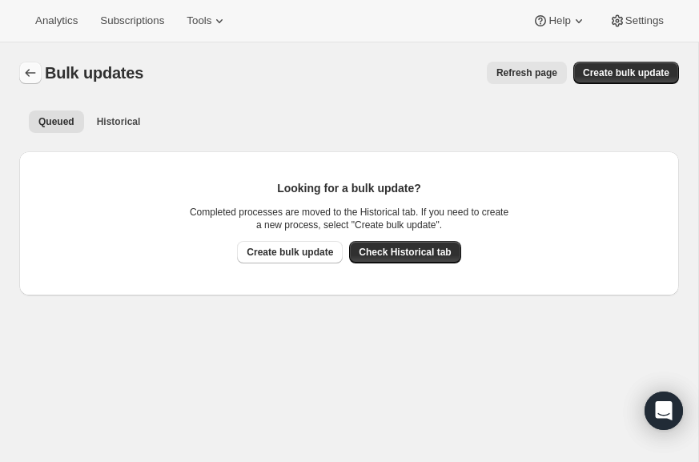
click at [32, 74] on icon "Bulk updates" at bounding box center [30, 73] width 16 height 16
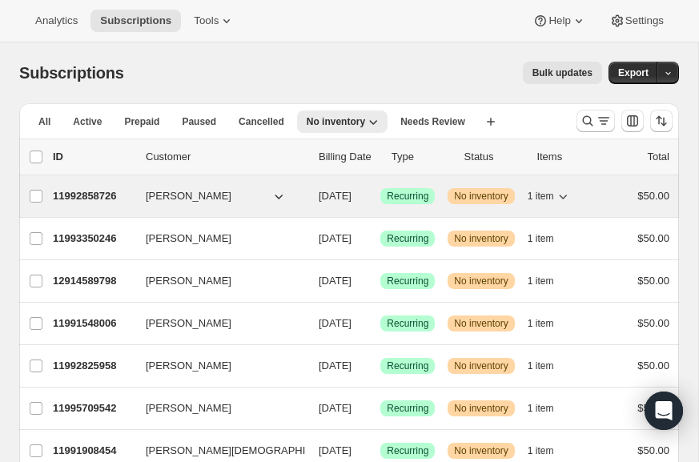
click at [83, 191] on p "11992858726" at bounding box center [93, 196] width 80 height 16
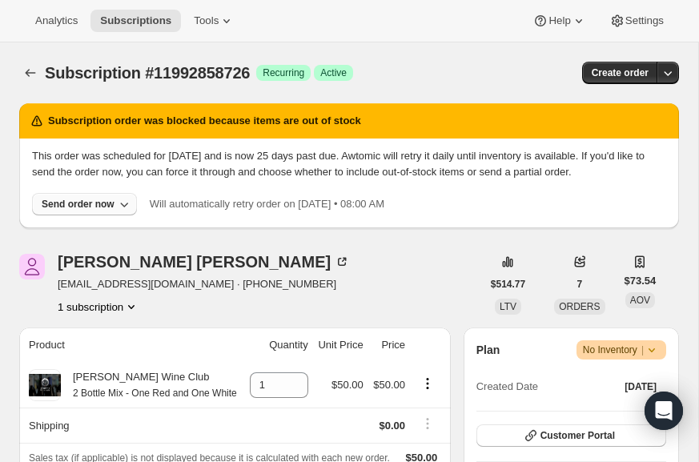
click at [74, 211] on div "Send order now" at bounding box center [78, 204] width 73 height 13
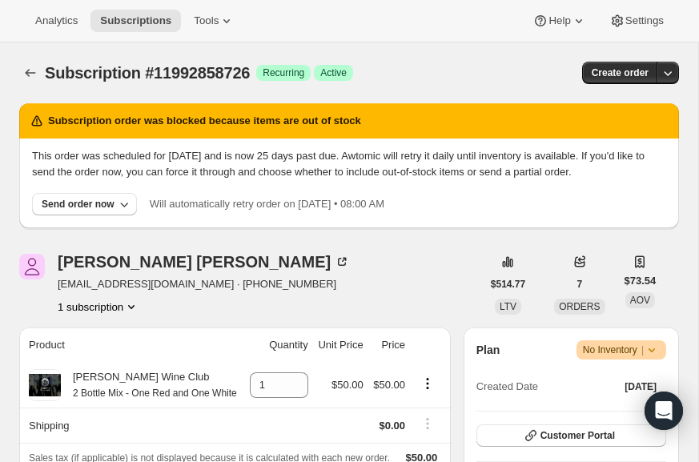
click at [47, 35] on div "Analytics Subscriptions Tools Help Settings" at bounding box center [349, 21] width 699 height 42
click at [235, 21] on icon at bounding box center [227, 21] width 16 height 16
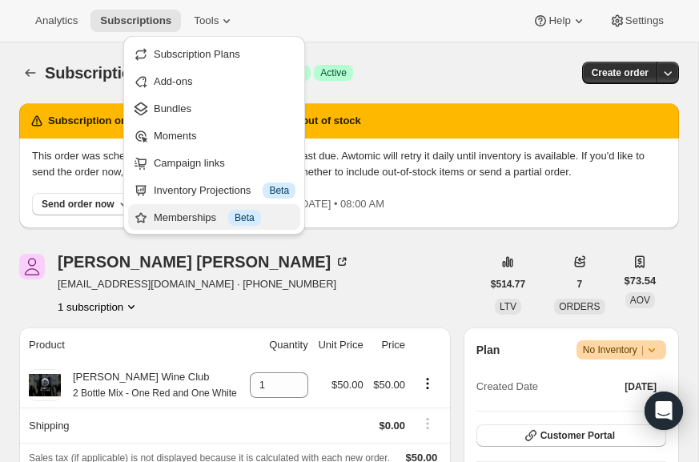
click at [174, 217] on div "Memberships Info Beta" at bounding box center [225, 218] width 142 height 16
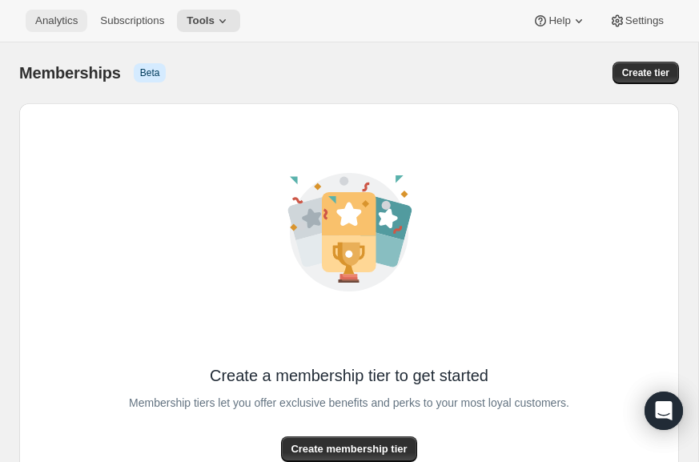
click at [59, 14] on span "Analytics" at bounding box center [56, 20] width 42 height 13
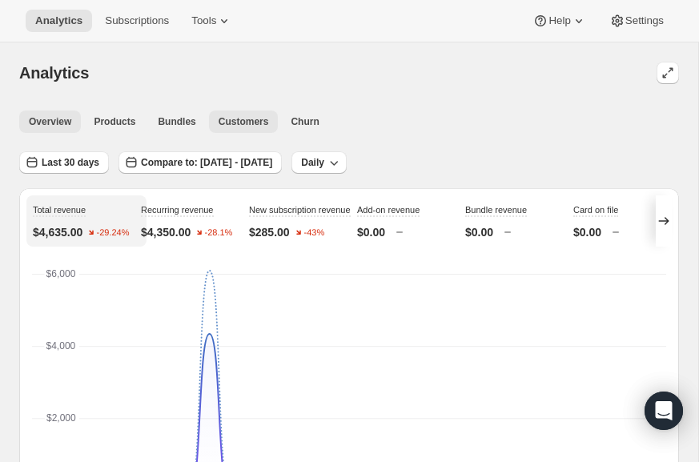
click at [256, 125] on span "Customers" at bounding box center [244, 121] width 50 height 13
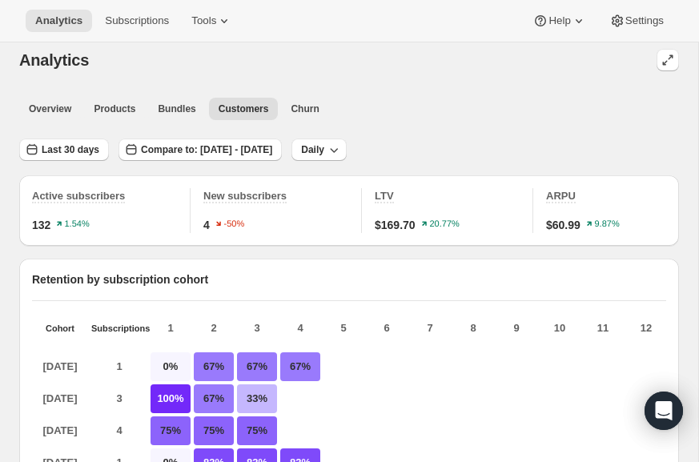
scroll to position [2, 0]
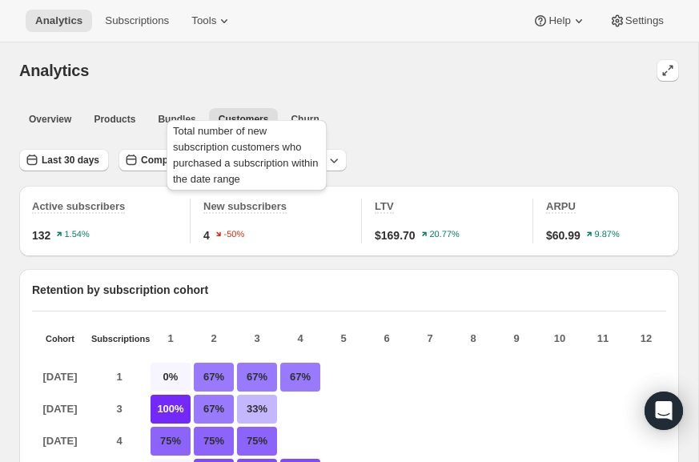
click at [251, 207] on span "New subscribers" at bounding box center [244, 206] width 83 height 12
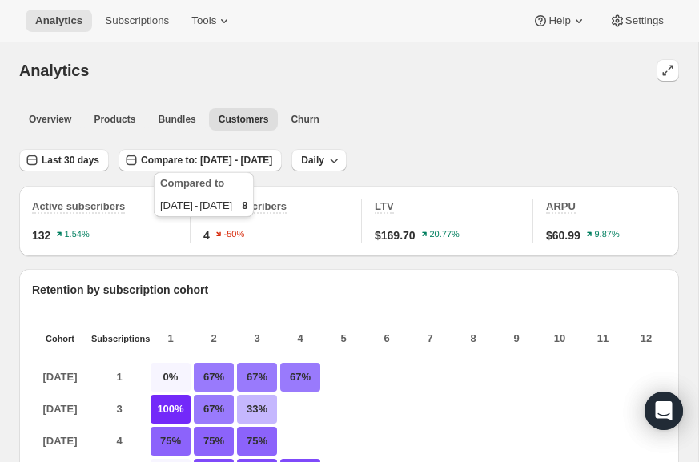
click at [217, 235] on icon "-50%" at bounding box center [232, 233] width 32 height 13
click at [127, 222] on div "Active subscribers 132 1.54%" at bounding box center [111, 221] width 159 height 45
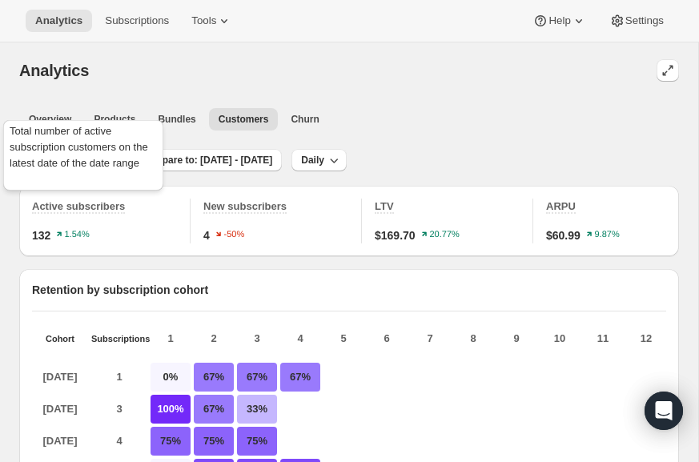
click at [117, 208] on span "Active subscribers" at bounding box center [78, 206] width 93 height 12
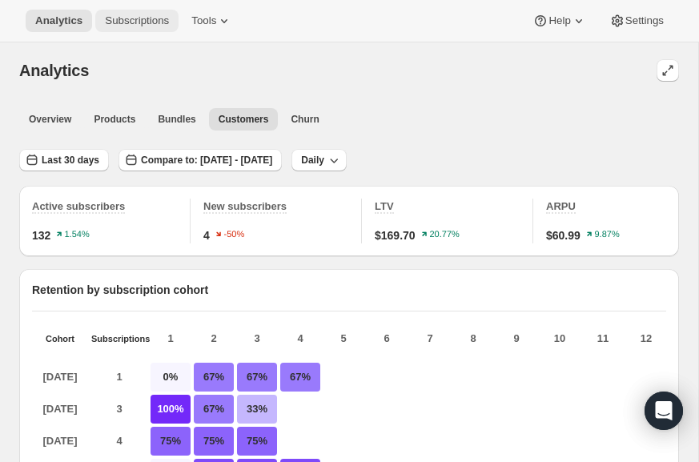
click at [137, 14] on button "Subscriptions" at bounding box center [136, 21] width 83 height 22
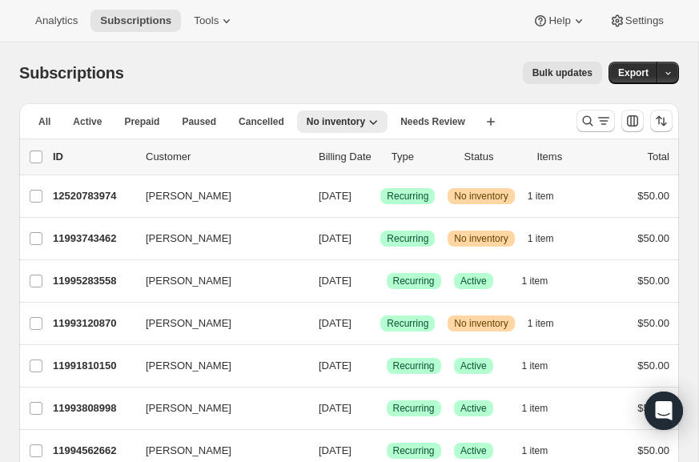
click at [351, 131] on button "No inventory" at bounding box center [342, 122] width 90 height 22
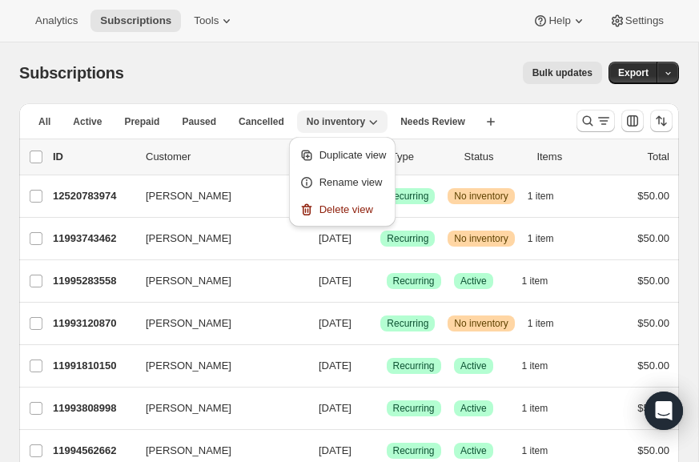
click at [351, 117] on span "No inventory" at bounding box center [336, 121] width 58 height 13
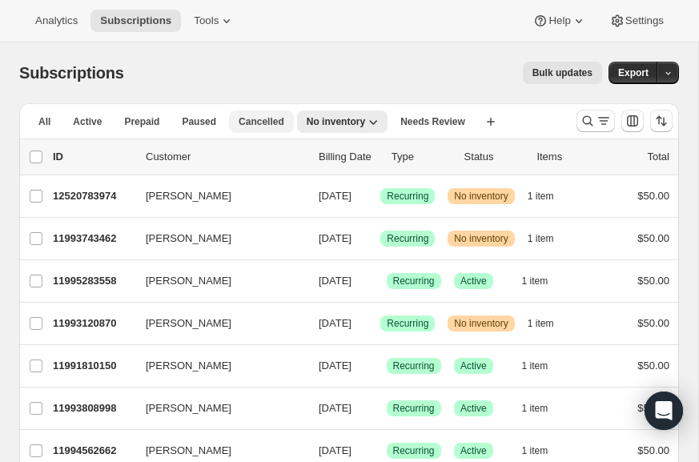
click at [271, 121] on span "Cancelled" at bounding box center [262, 121] width 46 height 13
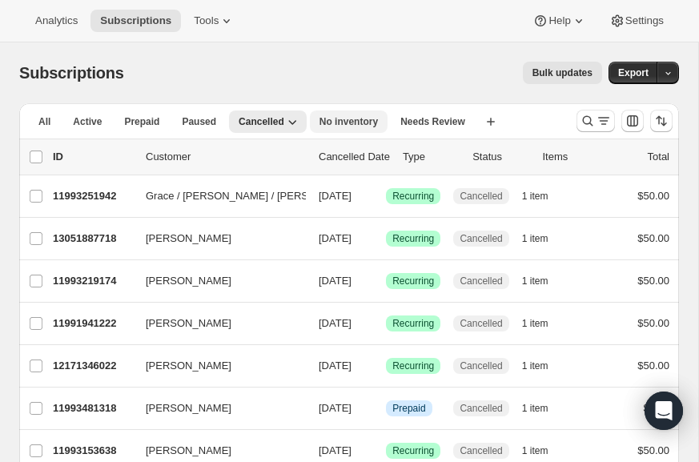
click at [326, 121] on span "No inventory" at bounding box center [349, 121] width 58 height 13
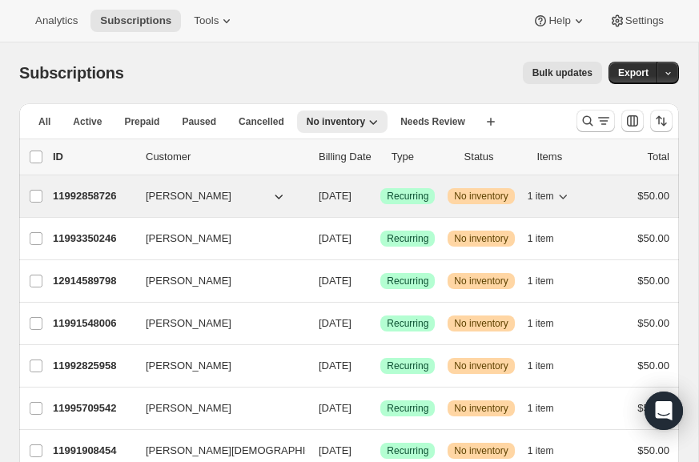
click at [79, 193] on p "11992858726" at bounding box center [93, 196] width 80 height 16
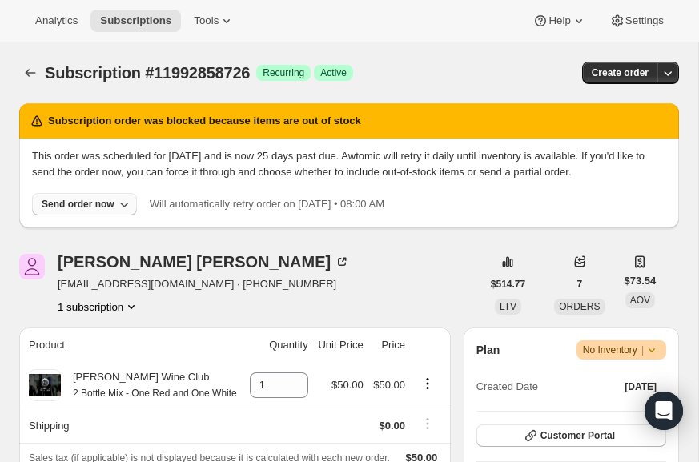
click at [73, 211] on div "Send order now" at bounding box center [78, 204] width 73 height 13
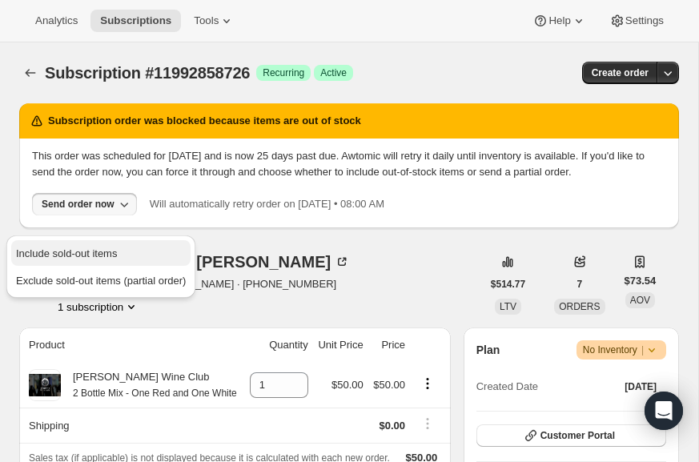
click at [66, 250] on span "Include sold-out items" at bounding box center [66, 253] width 101 height 12
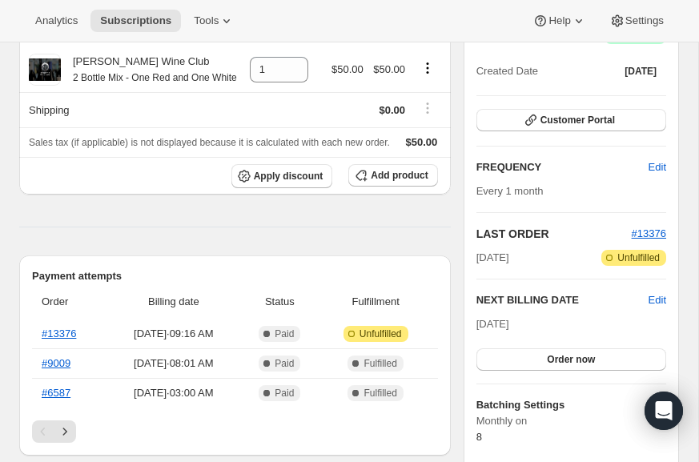
scroll to position [171, 0]
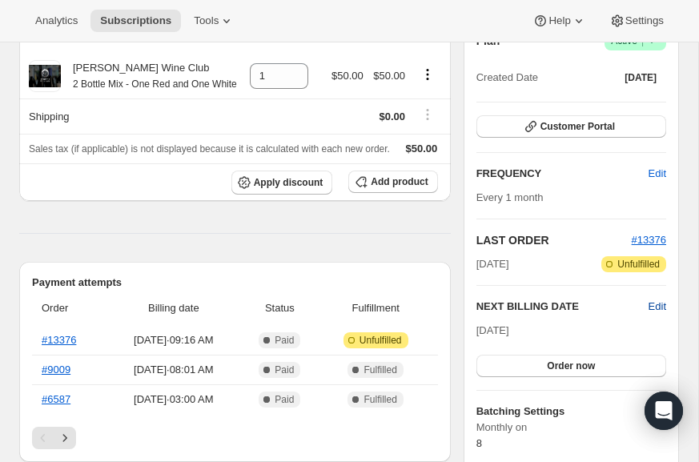
click at [657, 307] on span "Edit" at bounding box center [658, 307] width 18 height 16
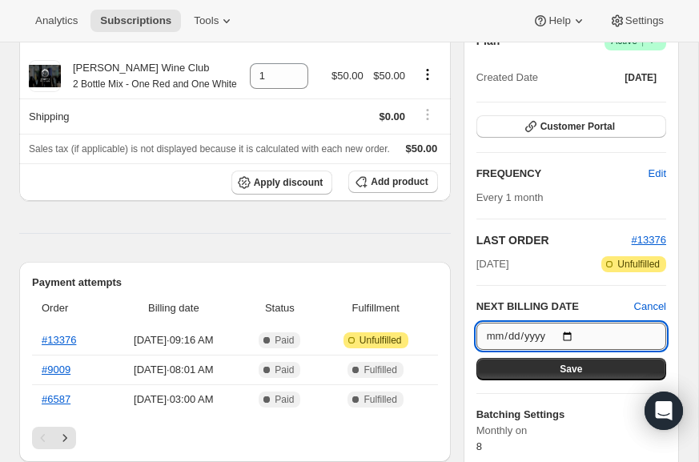
click at [571, 332] on input "2025-10-08" at bounding box center [571, 336] width 190 height 27
type input "2025-09-08"
click at [564, 370] on span "Save" at bounding box center [571, 369] width 22 height 13
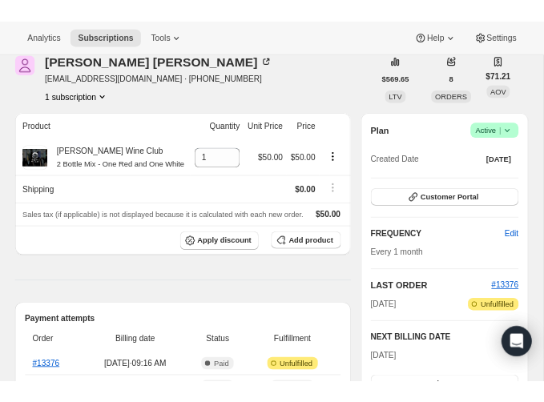
scroll to position [0, 0]
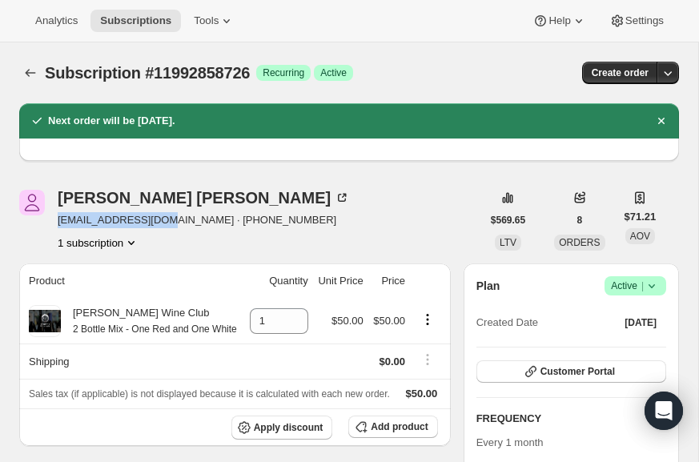
drag, startPoint x: 169, startPoint y: 220, endPoint x: 57, endPoint y: 222, distance: 112.1
click at [58, 222] on span "kenctsang@gmail.com · +14126054279" at bounding box center [204, 220] width 292 height 16
copy span "kenctsang@gmail.com"
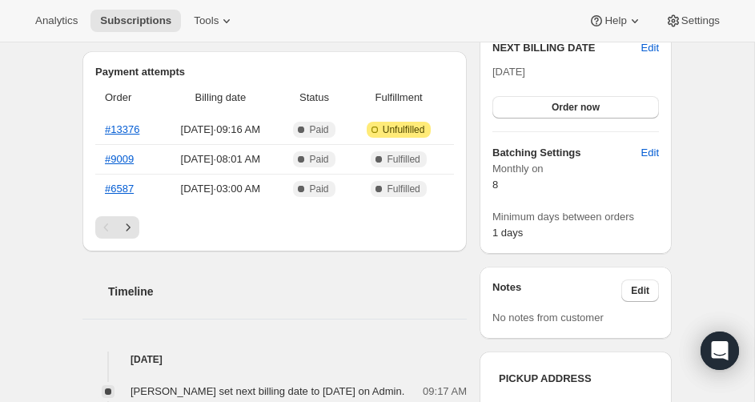
scroll to position [508, 0]
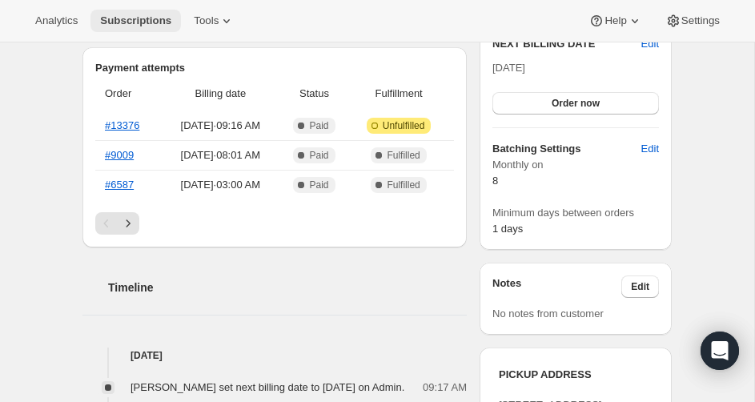
click at [150, 23] on span "Subscriptions" at bounding box center [135, 20] width 71 height 13
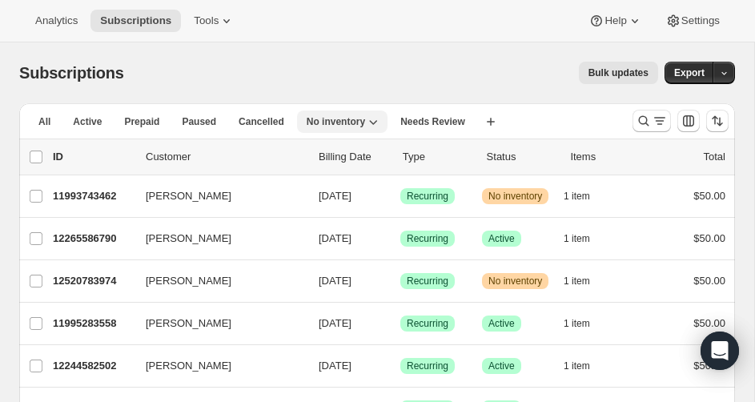
click at [307, 115] on button "No inventory" at bounding box center [342, 122] width 90 height 22
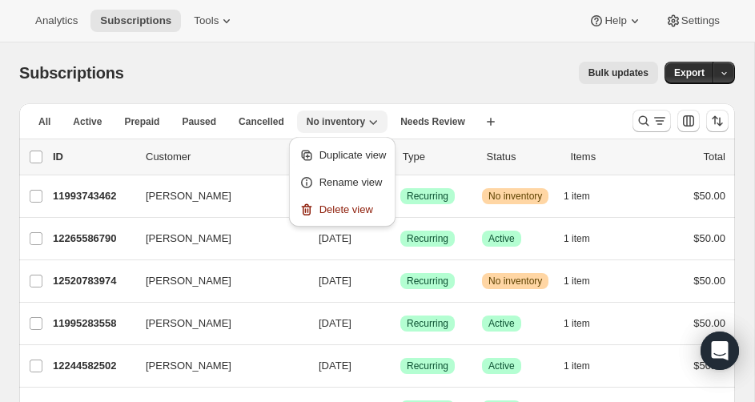
click at [307, 115] on button "No inventory" at bounding box center [342, 122] width 90 height 22
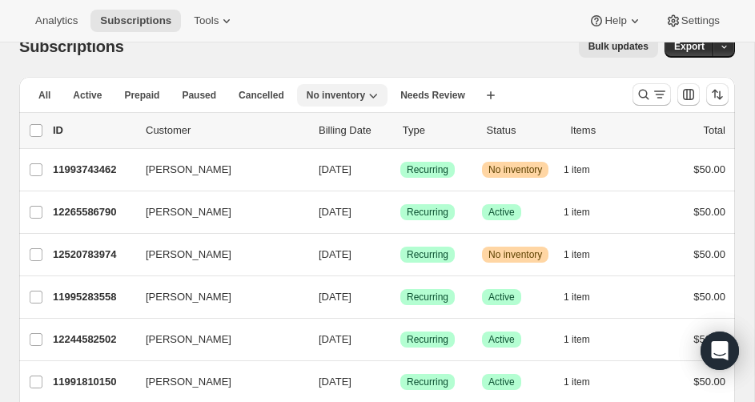
scroll to position [29, 0]
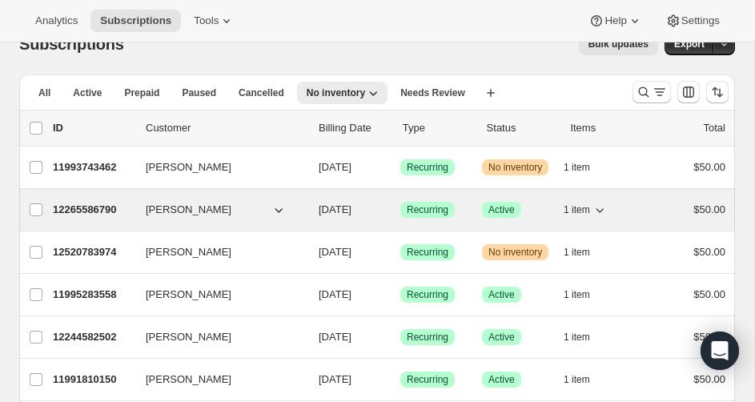
click at [231, 211] on span "Natalie Schueddekopp" at bounding box center [189, 210] width 86 height 16
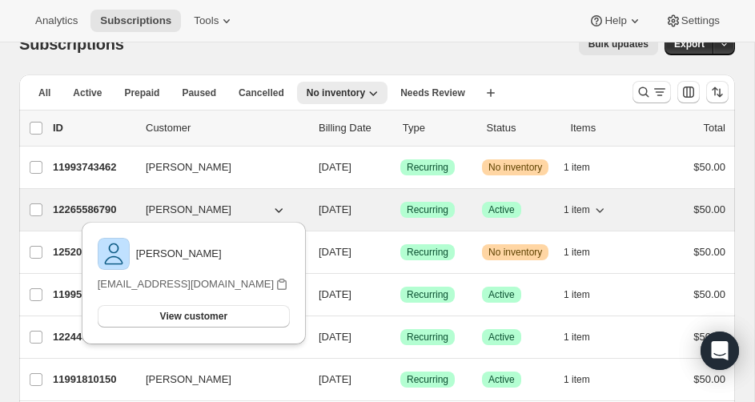
click at [85, 209] on p "12265586790" at bounding box center [93, 210] width 80 height 16
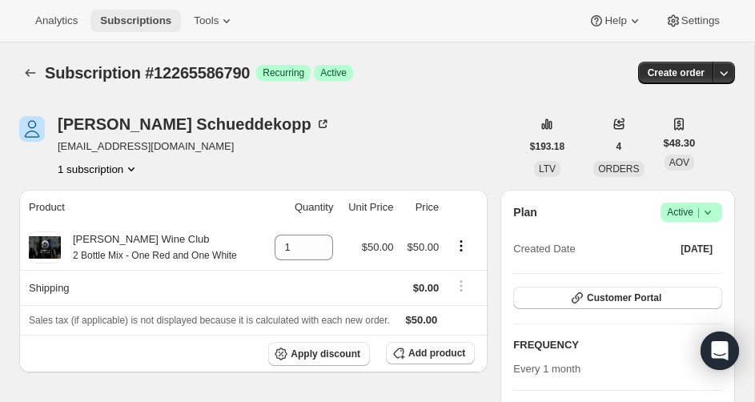
click at [121, 22] on span "Subscriptions" at bounding box center [135, 20] width 71 height 13
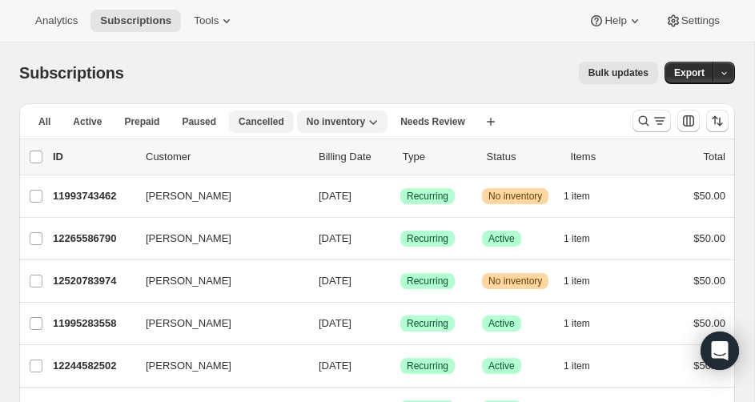
click at [241, 119] on span "Cancelled" at bounding box center [262, 121] width 46 height 13
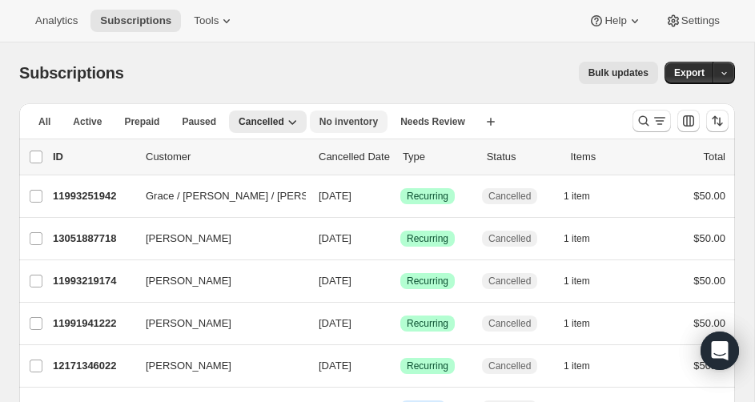
click at [342, 117] on span "No inventory" at bounding box center [349, 121] width 58 height 13
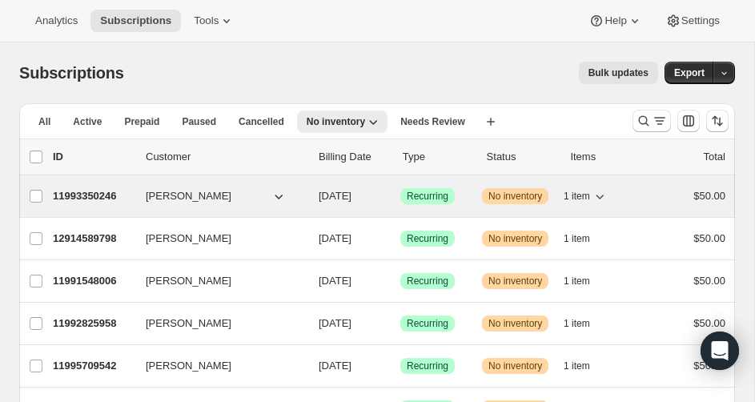
click at [95, 195] on p "11993350246" at bounding box center [93, 196] width 80 height 16
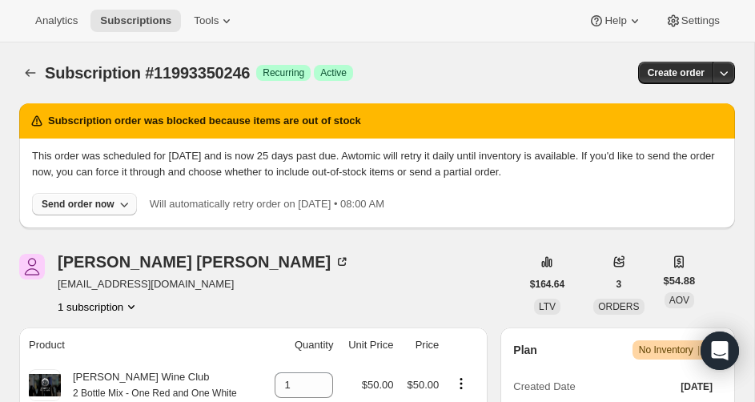
click at [114, 201] on div "Send order now" at bounding box center [78, 204] width 73 height 13
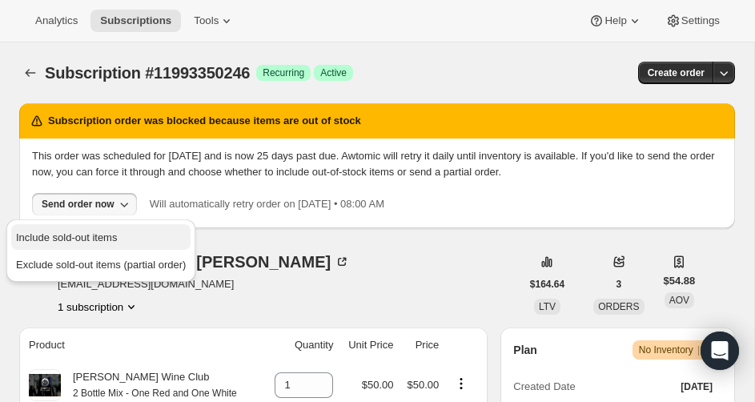
click at [109, 234] on span "Include sold-out items" at bounding box center [66, 237] width 101 height 12
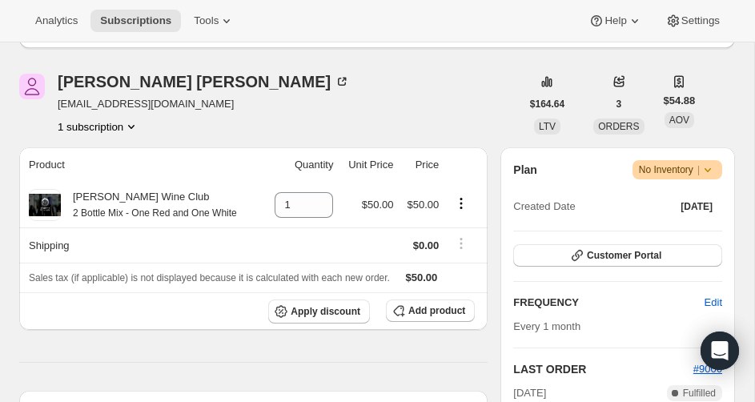
scroll to position [227, 0]
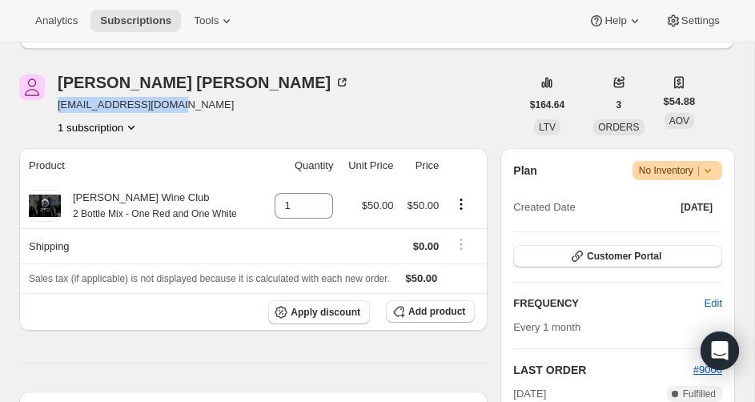
drag, startPoint x: 186, startPoint y: 101, endPoint x: 58, endPoint y: 103, distance: 128.1
click at [58, 103] on span "katebenesch@gmail.com" at bounding box center [204, 105] width 292 height 16
copy span "katebenesch@gmail.com"
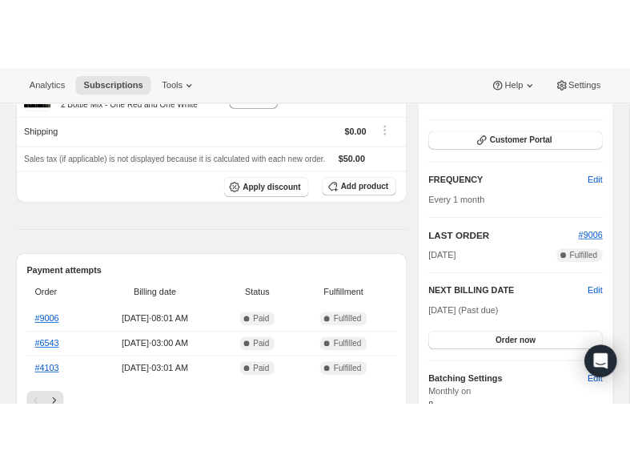
scroll to position [399, 0]
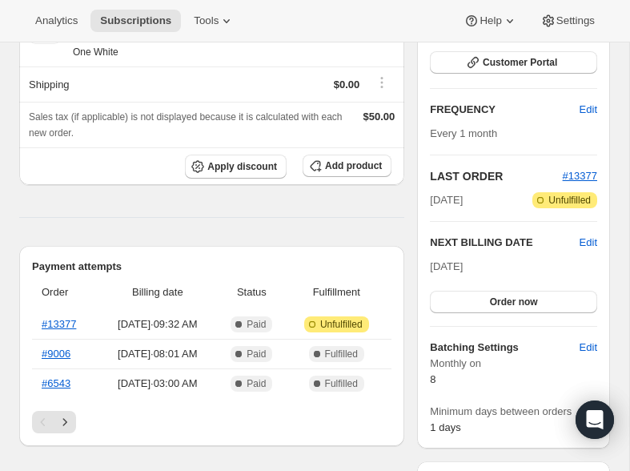
scroll to position [244, 0]
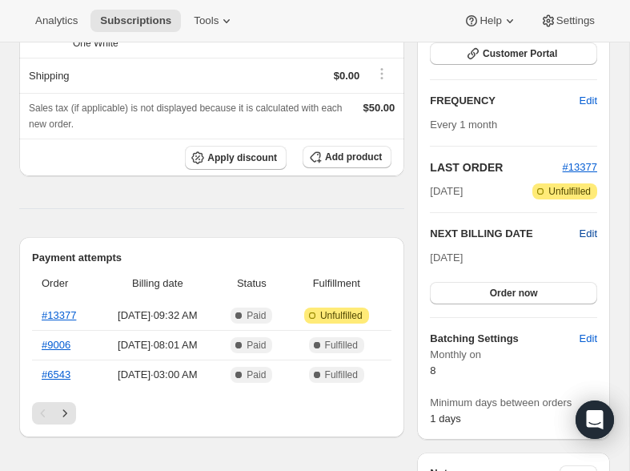
click at [580, 242] on span "Edit" at bounding box center [589, 234] width 18 height 16
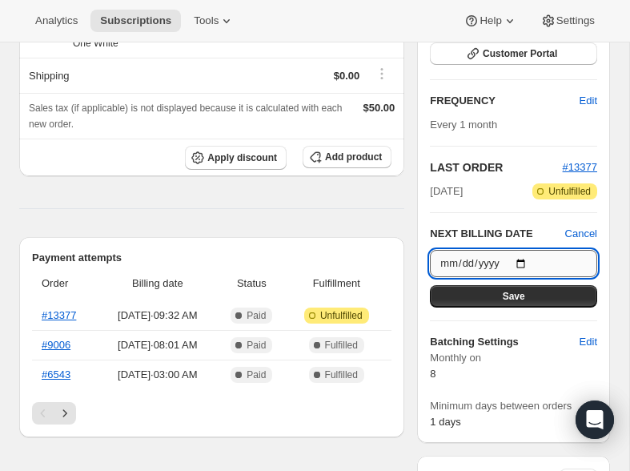
click at [526, 277] on input "[DATE]" at bounding box center [513, 263] width 167 height 27
type input "[DATE]"
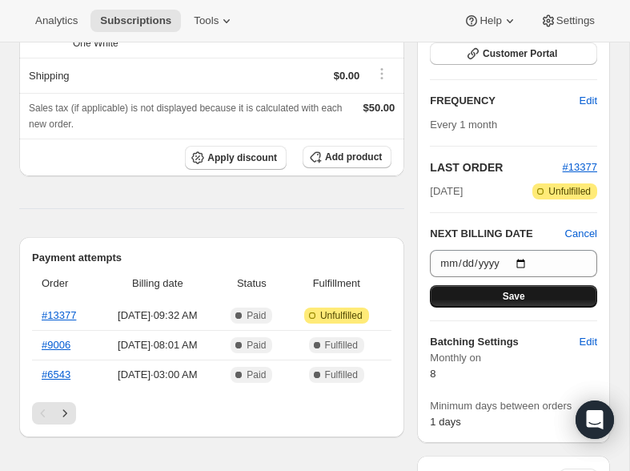
click at [489, 307] on button "Save" at bounding box center [513, 296] width 167 height 22
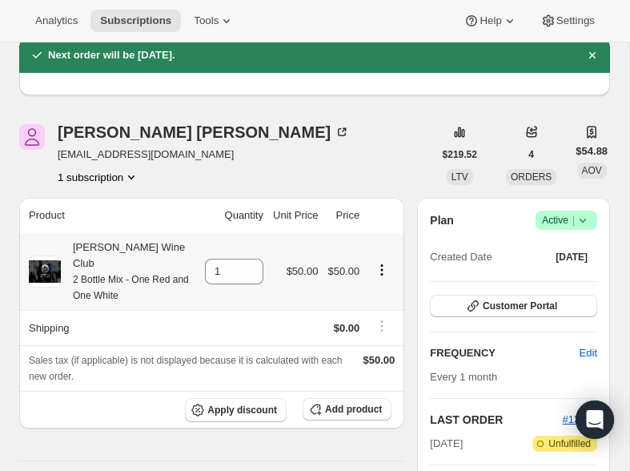
scroll to position [0, 0]
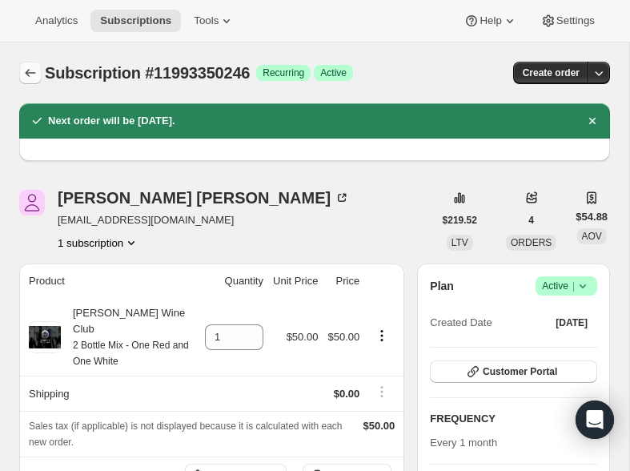
click at [29, 76] on icon "Subscriptions" at bounding box center [30, 73] width 16 height 16
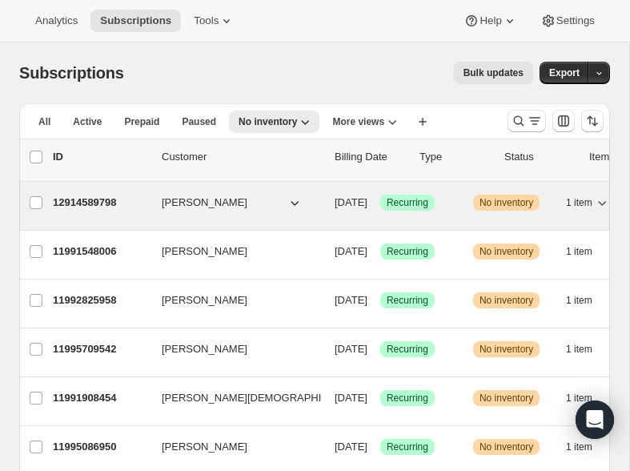
click at [104, 202] on p "12914589798" at bounding box center [101, 203] width 96 height 16
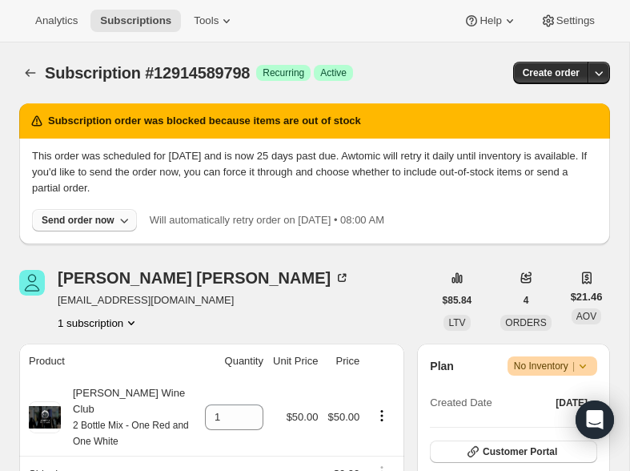
click at [99, 222] on div "Send order now" at bounding box center [78, 220] width 73 height 13
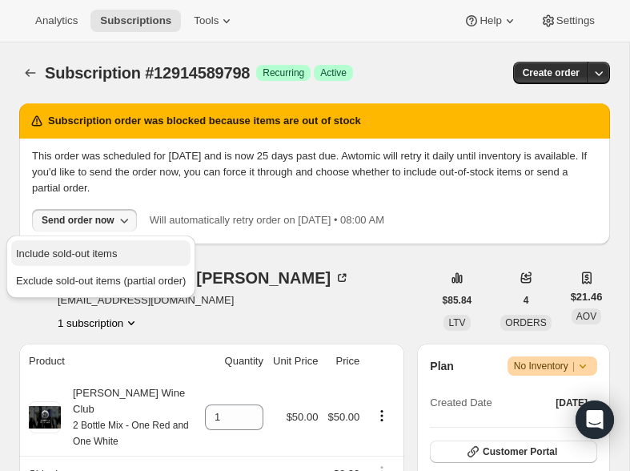
click at [87, 246] on span "Include sold-out items" at bounding box center [101, 254] width 170 height 16
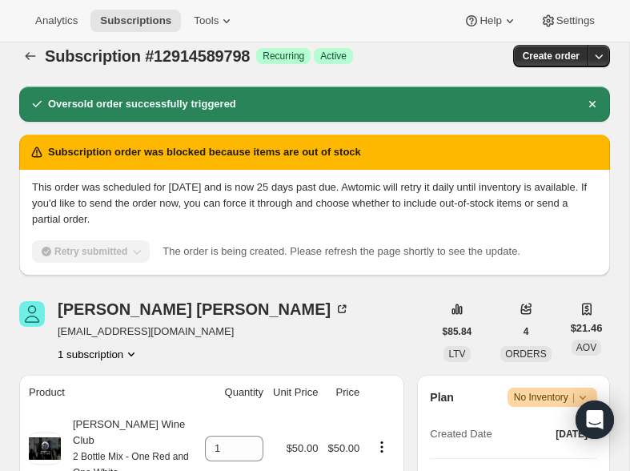
scroll to position [6, 0]
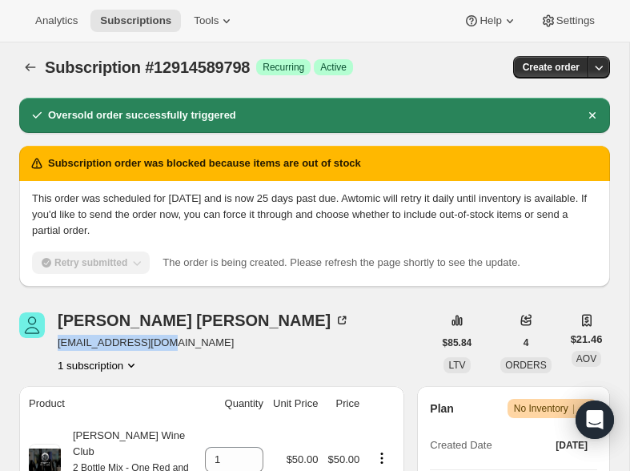
drag, startPoint x: 168, startPoint y: 341, endPoint x: 58, endPoint y: 346, distance: 109.8
click at [58, 346] on span "[EMAIL_ADDRESS][DOMAIN_NAME]" at bounding box center [204, 343] width 292 height 16
copy span "[EMAIL_ADDRESS][DOMAIN_NAME]"
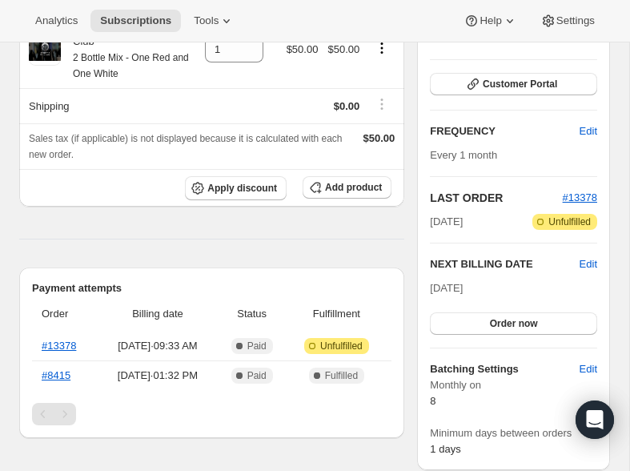
scroll to position [231, 0]
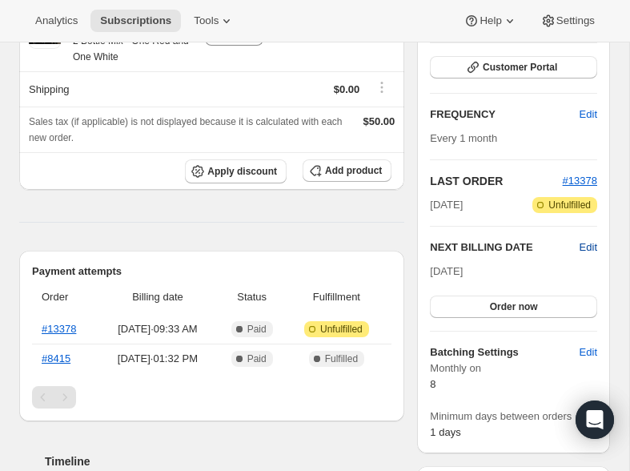
click at [587, 255] on span "Edit" at bounding box center [589, 247] width 18 height 16
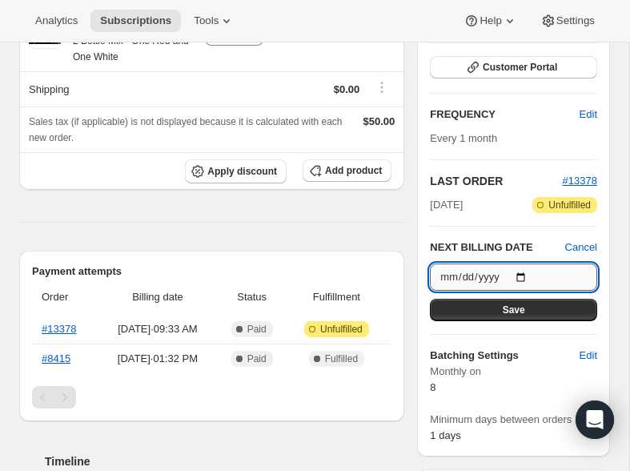
click at [526, 291] on input "[DATE]" at bounding box center [513, 276] width 167 height 27
type input "[DATE]"
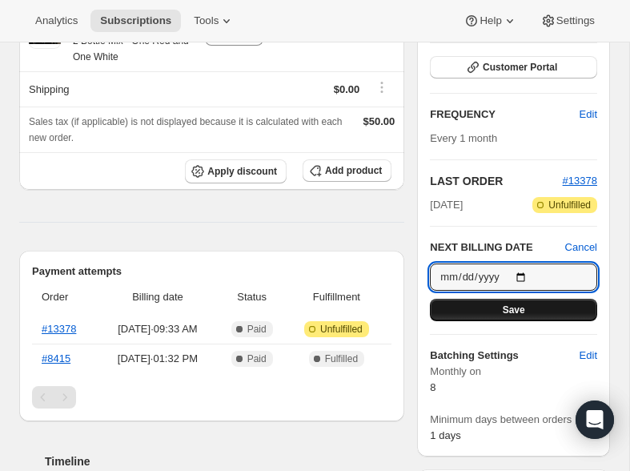
click at [479, 321] on button "Save" at bounding box center [513, 310] width 167 height 22
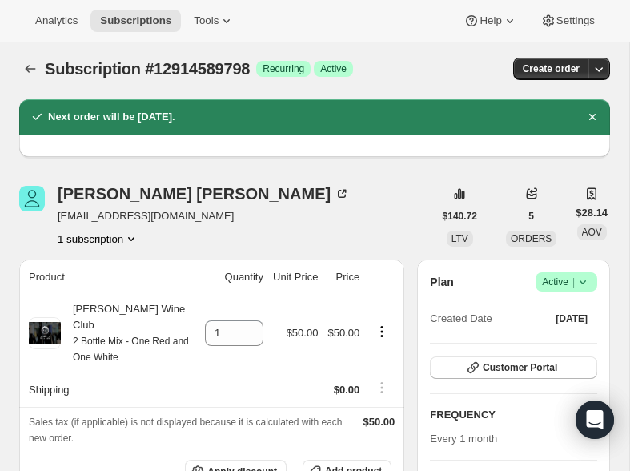
scroll to position [3, 0]
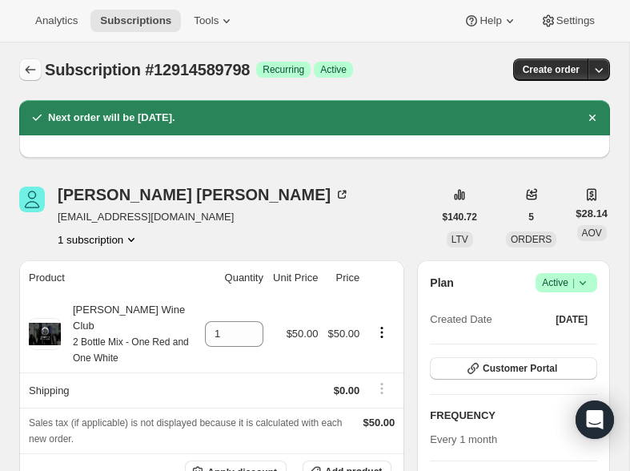
click at [32, 67] on icon "Subscriptions" at bounding box center [30, 70] width 16 height 16
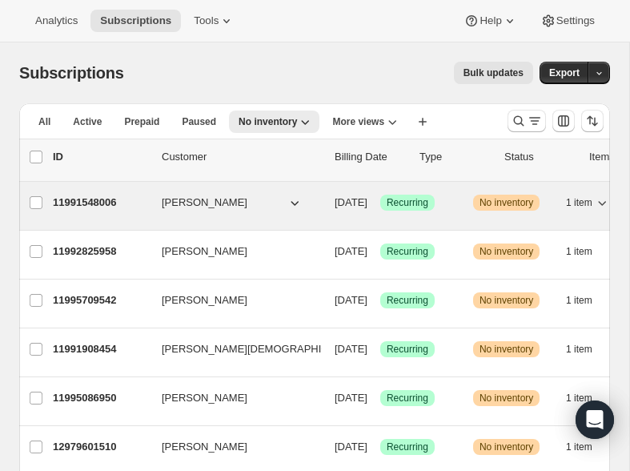
click at [63, 199] on p "11991548006" at bounding box center [101, 203] width 96 height 16
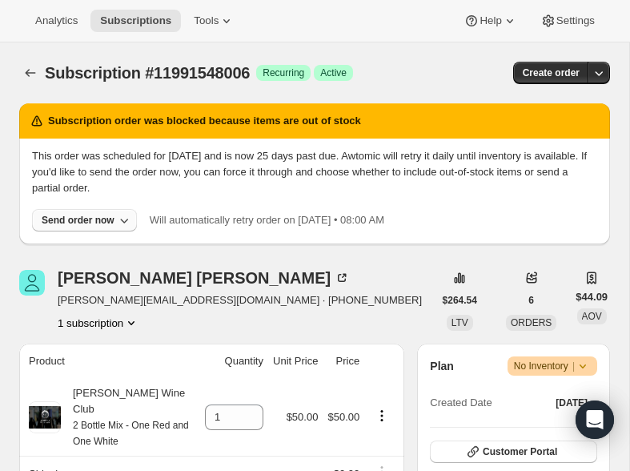
click at [68, 215] on div "Send order now" at bounding box center [78, 220] width 73 height 13
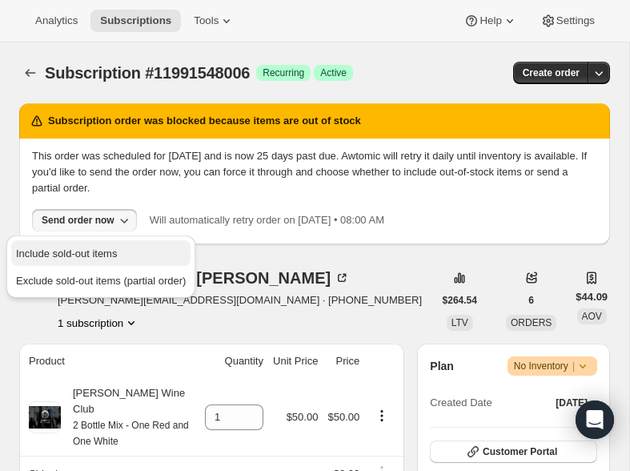
click at [61, 247] on span "Include sold-out items" at bounding box center [66, 253] width 101 height 12
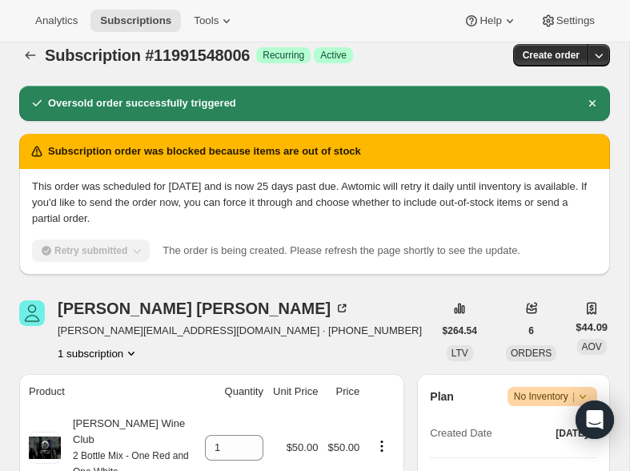
scroll to position [20, 0]
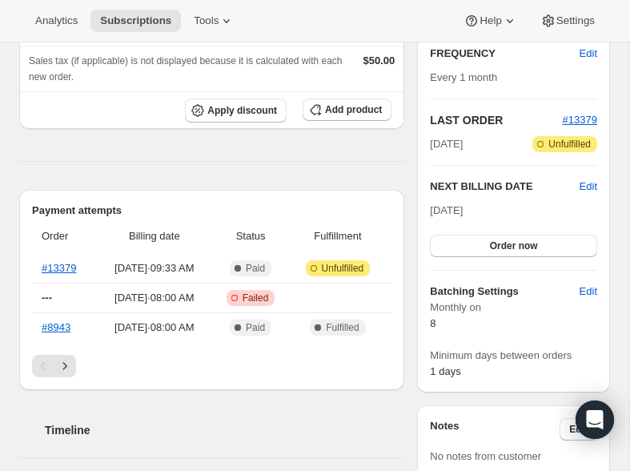
scroll to position [295, 0]
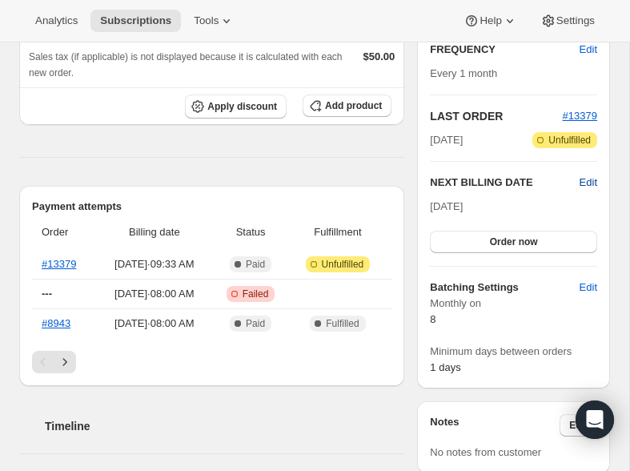
click at [587, 191] on span "Edit" at bounding box center [589, 183] width 18 height 16
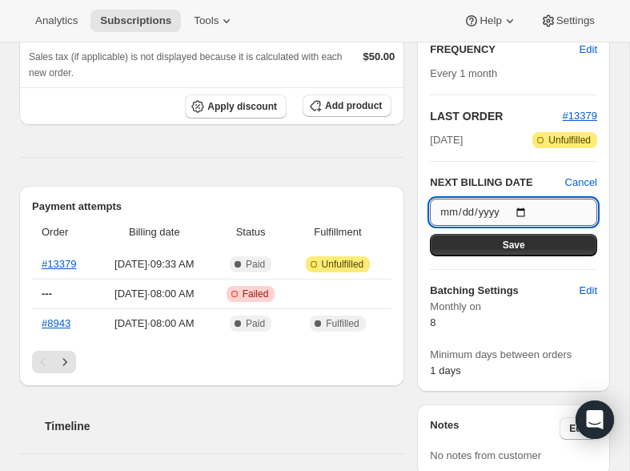
click at [526, 226] on input "[DATE]" at bounding box center [513, 212] width 167 height 27
type input "[DATE]"
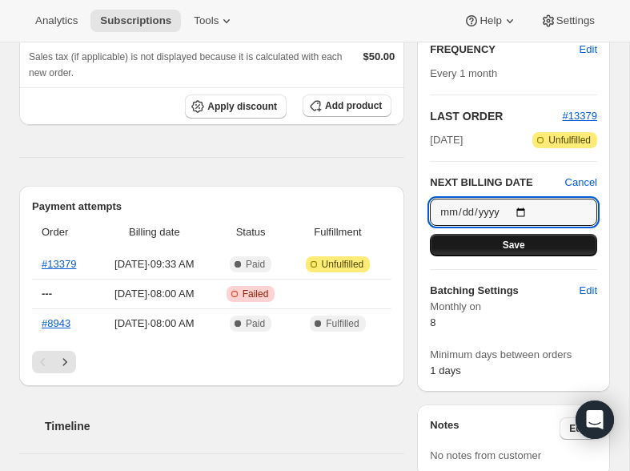
click at [501, 256] on button "Save" at bounding box center [513, 245] width 167 height 22
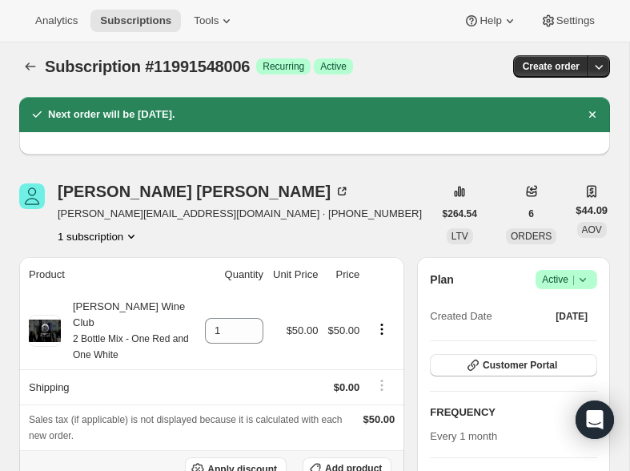
scroll to position [0, 0]
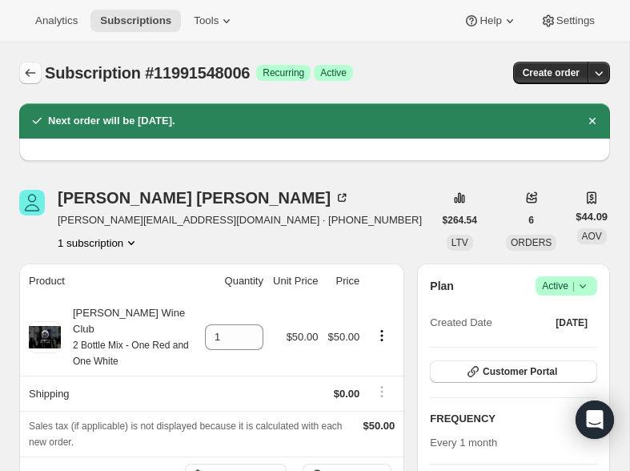
click at [31, 74] on icon "Subscriptions" at bounding box center [30, 73] width 16 height 16
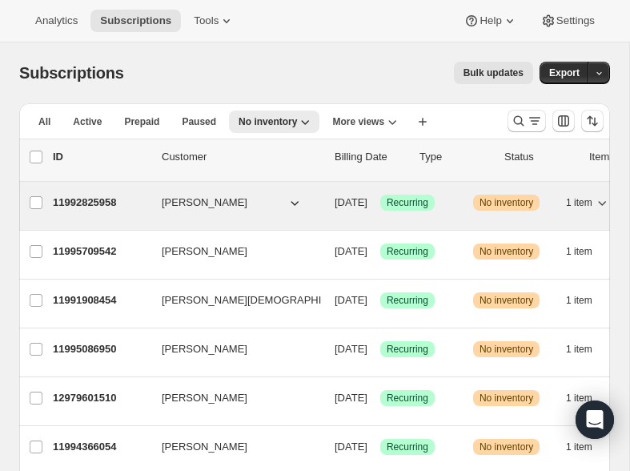
click at [79, 205] on p "11992825958" at bounding box center [101, 203] width 96 height 16
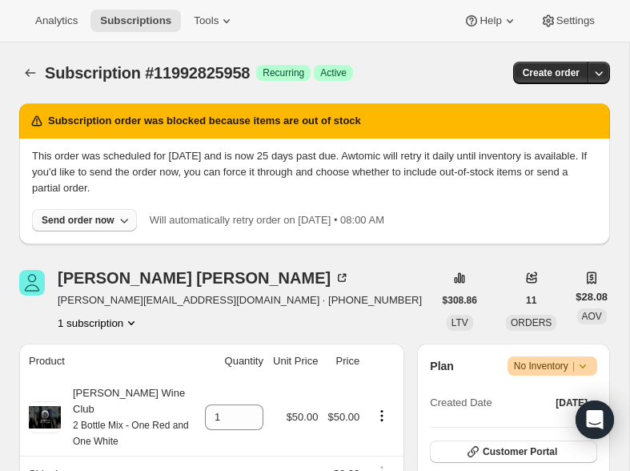
click at [102, 225] on div "Send order now" at bounding box center [78, 220] width 73 height 13
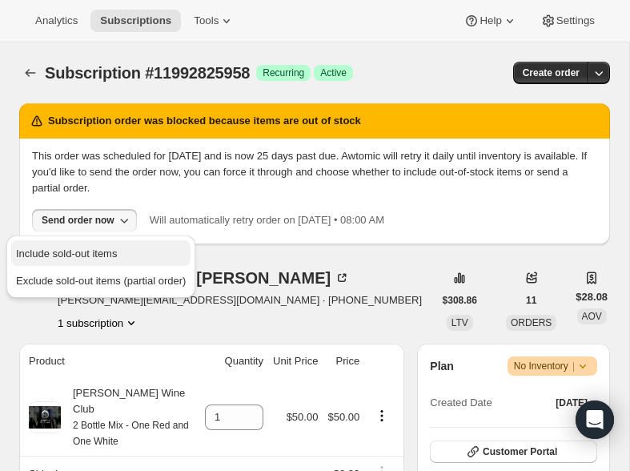
click at [62, 252] on span "Include sold-out items" at bounding box center [66, 253] width 101 height 12
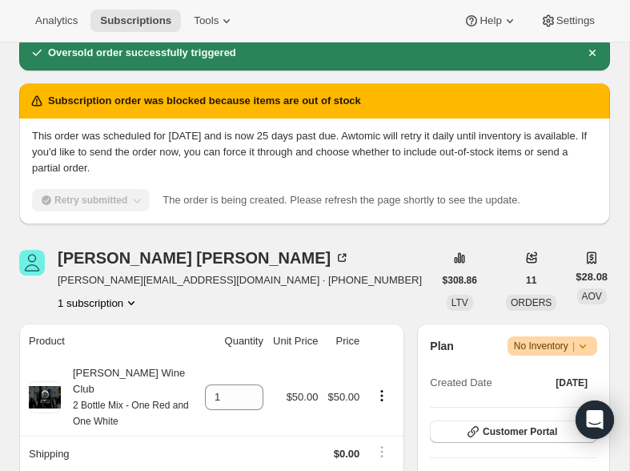
scroll to position [73, 0]
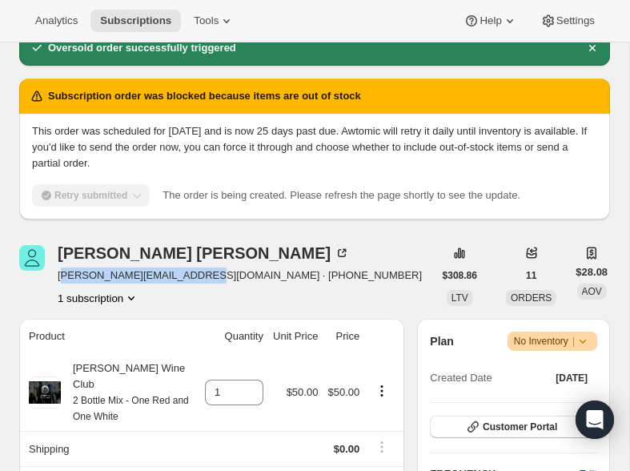
drag, startPoint x: 203, startPoint y: 274, endPoint x: 59, endPoint y: 278, distance: 143.4
click at [59, 278] on span "[PERSON_NAME][EMAIL_ADDRESS][DOMAIN_NAME] · [PHONE_NUMBER]" at bounding box center [240, 275] width 364 height 16
copy span "onniekadykowski@gmail.com"
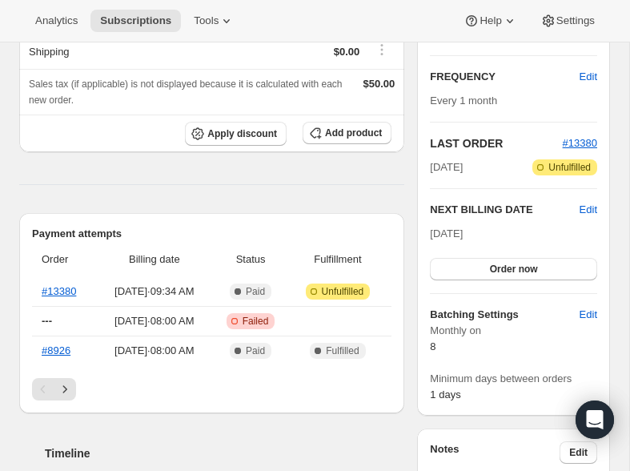
scroll to position [271, 0]
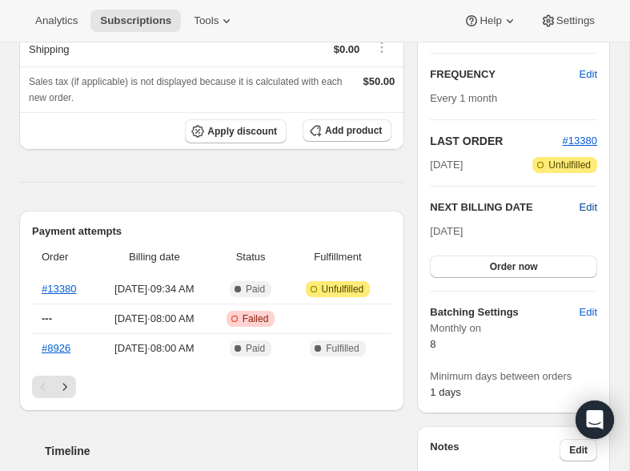
click at [585, 215] on span "Edit" at bounding box center [589, 207] width 18 height 16
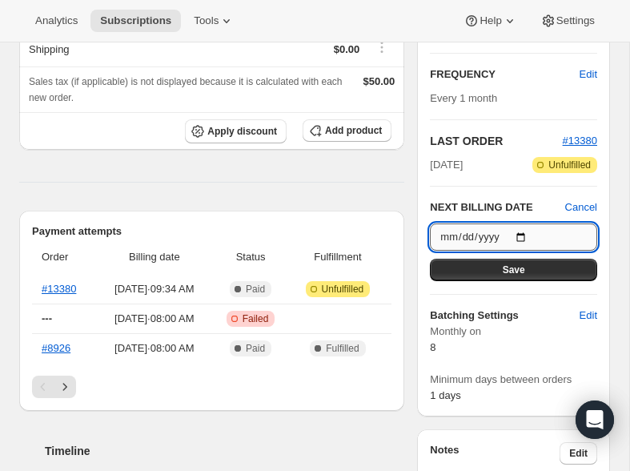
click at [528, 251] on input "[DATE]" at bounding box center [513, 236] width 167 height 27
type input "[DATE]"
click at [500, 281] on button "Save" at bounding box center [513, 270] width 167 height 22
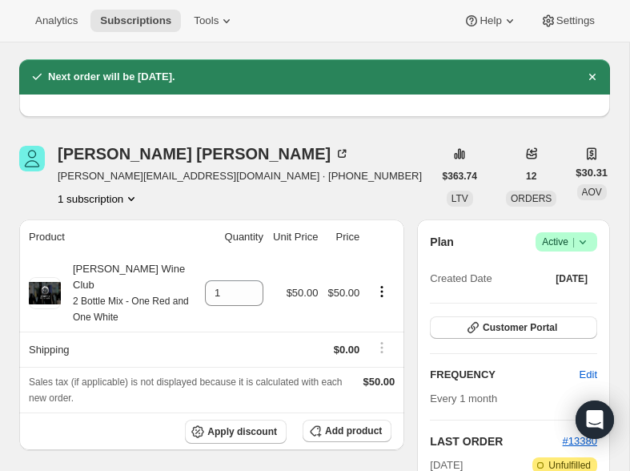
scroll to position [0, 0]
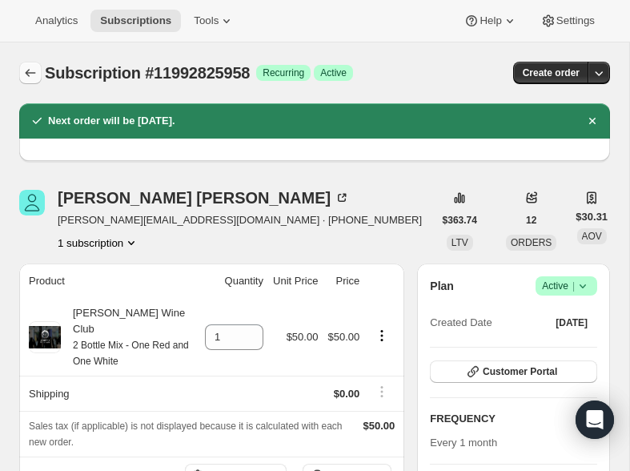
click at [26, 74] on icon "Subscriptions" at bounding box center [31, 73] width 10 height 8
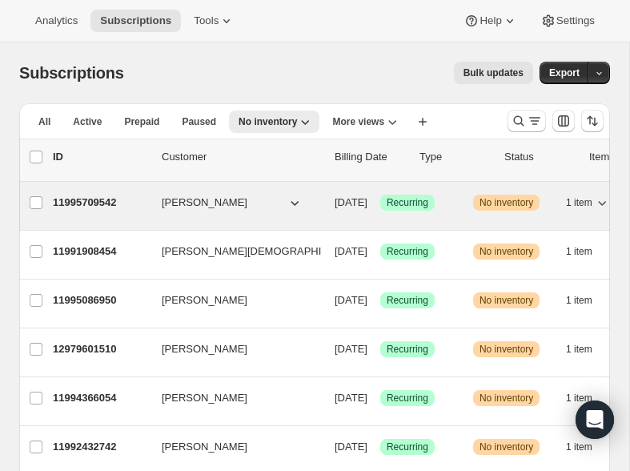
click at [68, 202] on p "11995709542" at bounding box center [101, 203] width 96 height 16
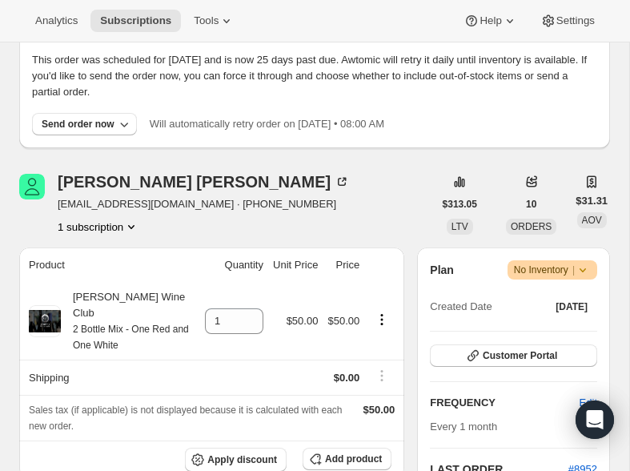
scroll to position [102, 0]
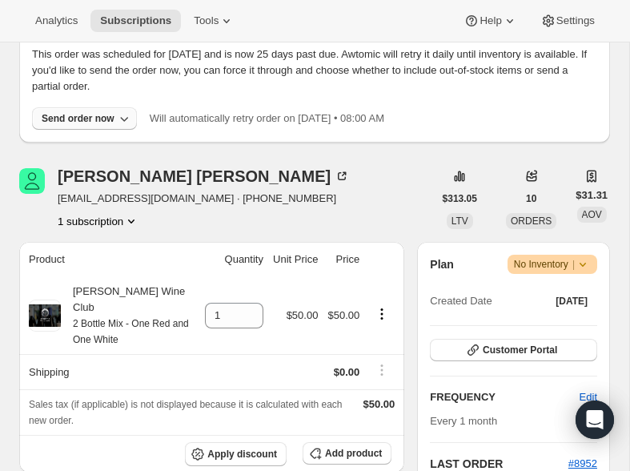
click at [125, 120] on icon "button" at bounding box center [124, 119] width 8 height 5
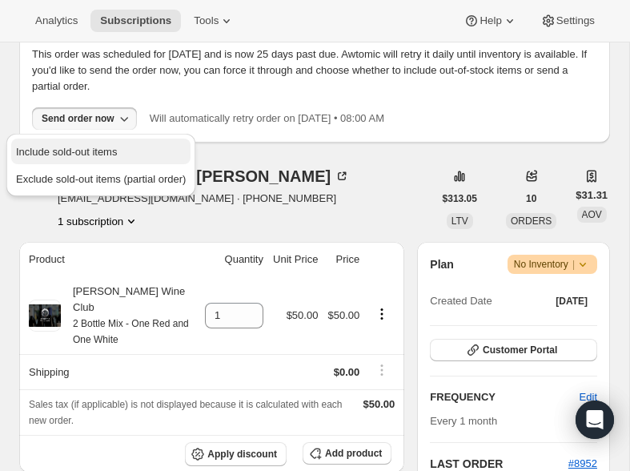
click at [113, 144] on span "Include sold-out items" at bounding box center [101, 152] width 170 height 16
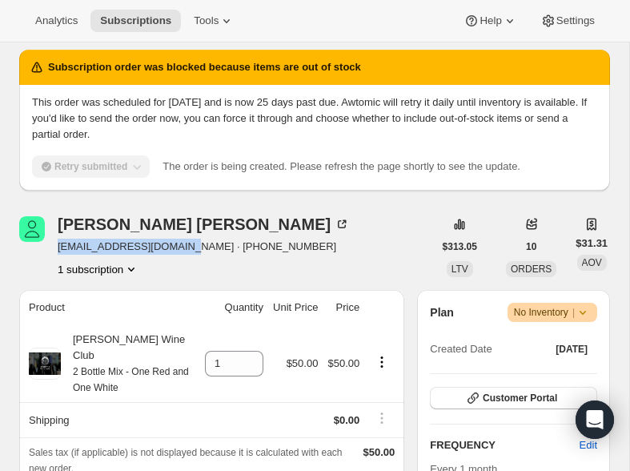
drag, startPoint x: 187, startPoint y: 248, endPoint x: 56, endPoint y: 248, distance: 131.3
click at [56, 248] on div "Brittany Slaughter Bslaughter727@gmail.com · +16789777866 1 subscription" at bounding box center [226, 246] width 414 height 61
copy span "Bslaughter727@gmail.com"
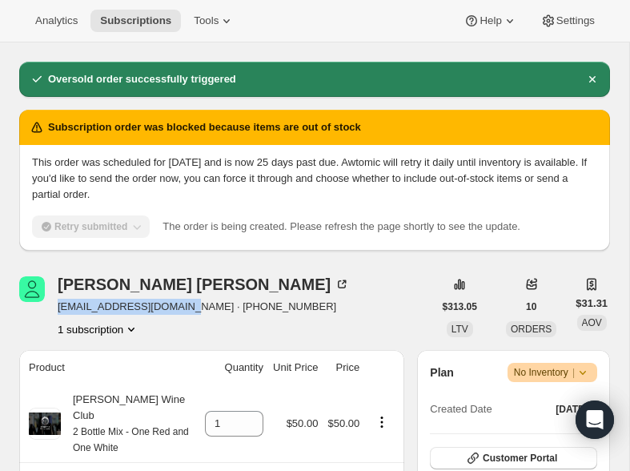
scroll to position [38, 0]
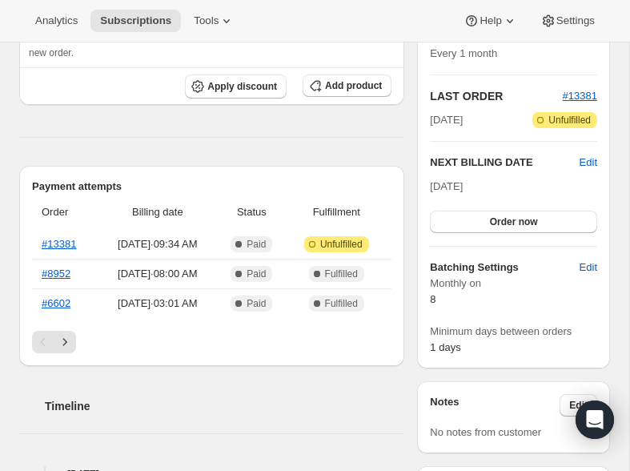
scroll to position [321, 0]
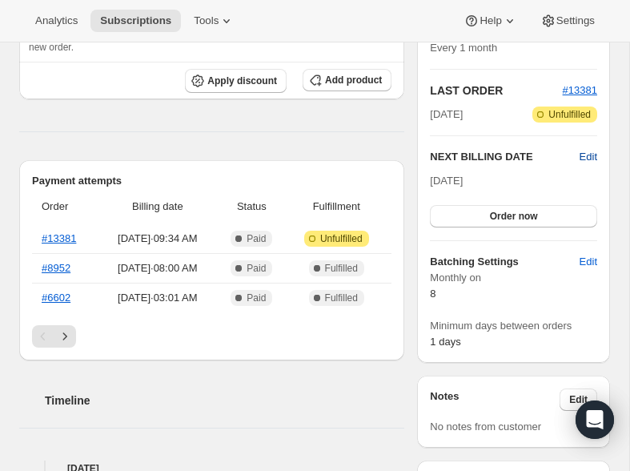
click at [588, 165] on span "Edit" at bounding box center [589, 157] width 18 height 16
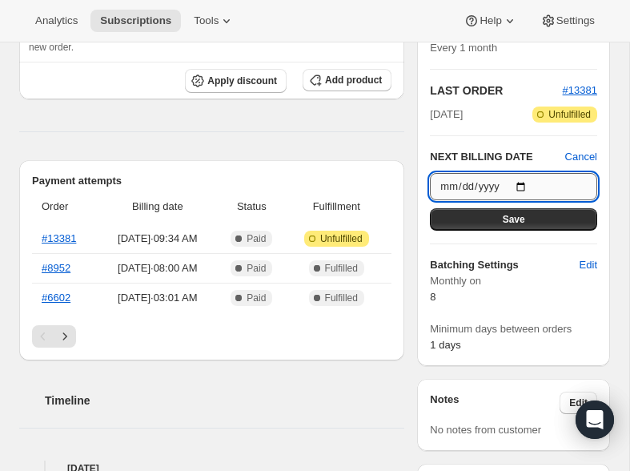
click at [518, 200] on input "[DATE]" at bounding box center [513, 186] width 167 height 27
click at [525, 200] on input "[DATE]" at bounding box center [513, 186] width 167 height 27
type input "[DATE]"
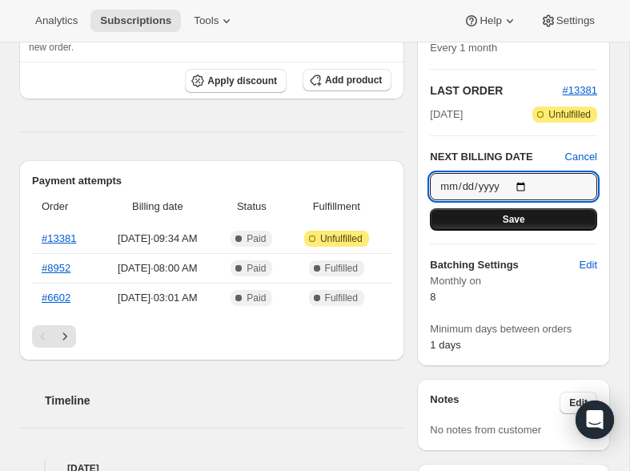
click at [513, 226] on span "Save" at bounding box center [514, 219] width 22 height 13
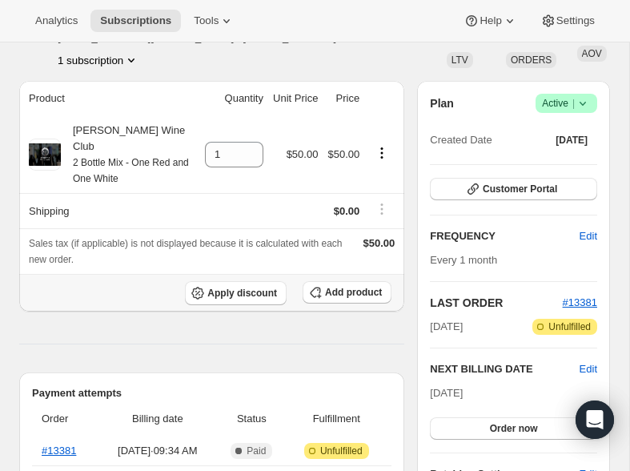
scroll to position [0, 0]
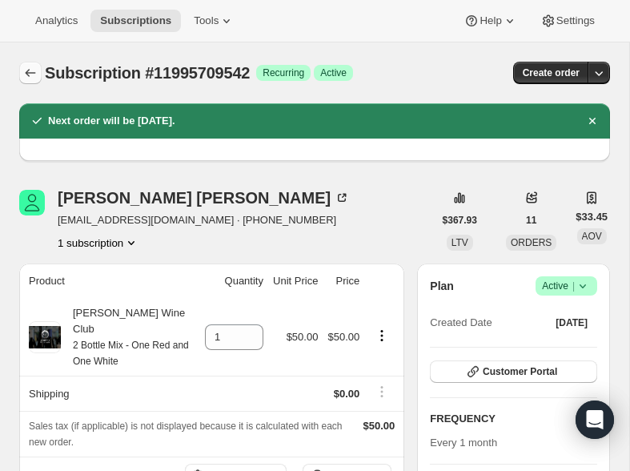
click at [29, 70] on icon "Subscriptions" at bounding box center [31, 73] width 10 height 8
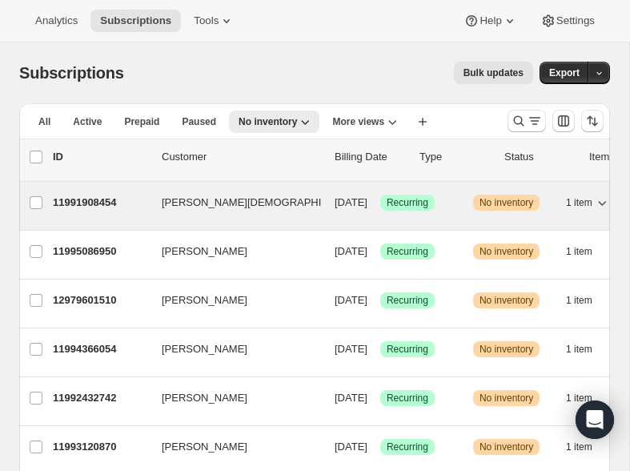
click at [92, 204] on p "11991908454" at bounding box center [101, 203] width 96 height 16
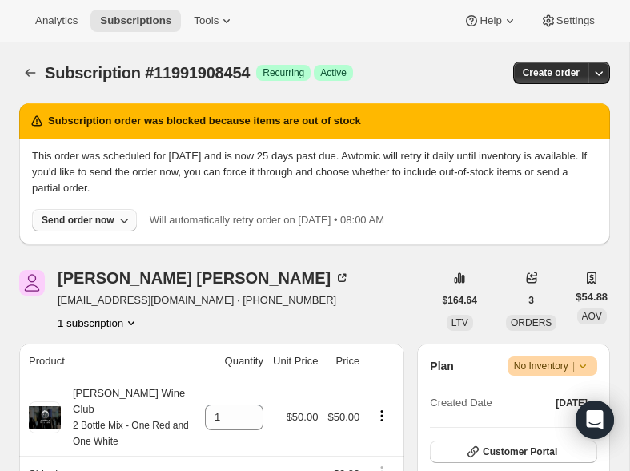
click at [114, 219] on div "Send order now" at bounding box center [78, 220] width 73 height 13
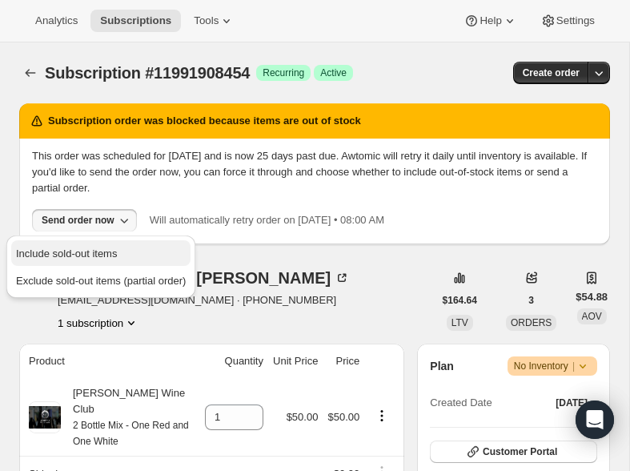
click at [100, 255] on span "Include sold-out items" at bounding box center [66, 253] width 101 height 12
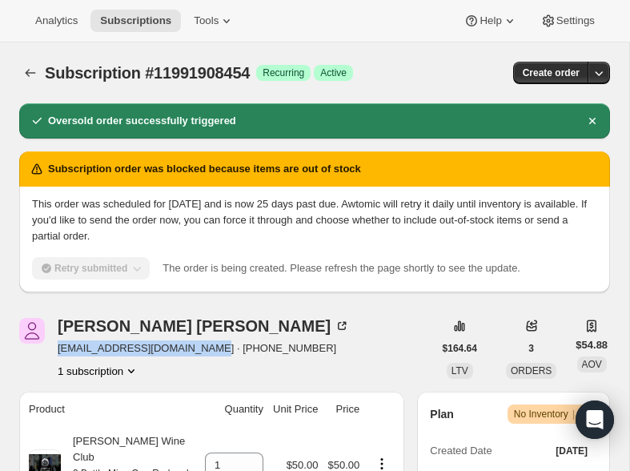
drag, startPoint x: 221, startPoint y: 348, endPoint x: 51, endPoint y: 348, distance: 169.8
click at [51, 348] on div "Amanda Munoz-Temple amandamunoztemple@gmail.com · +17143283156 1 subscription" at bounding box center [226, 348] width 414 height 61
copy span "amandamunoztemple@gmail.com"
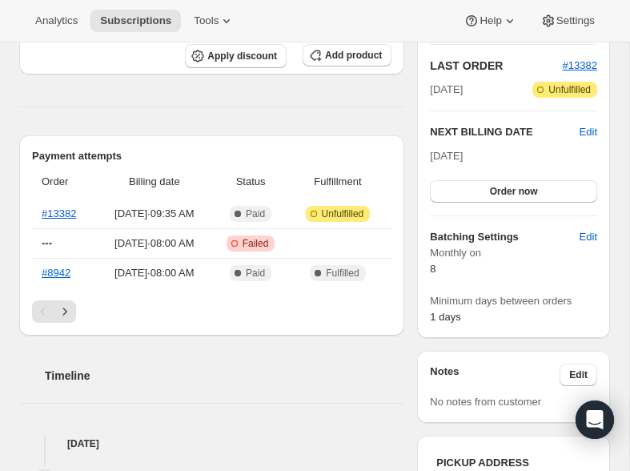
scroll to position [354, 0]
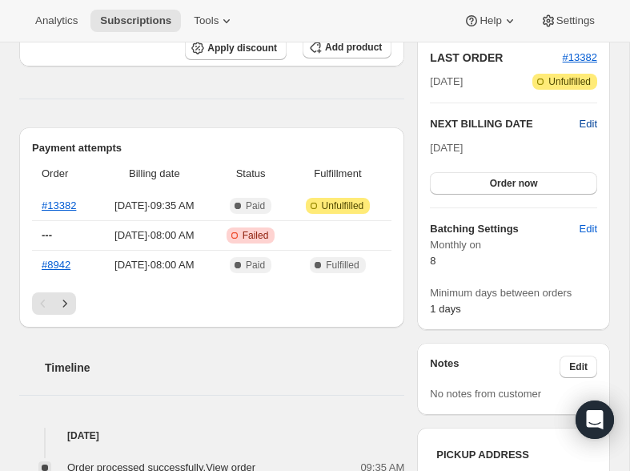
click at [588, 132] on span "Edit" at bounding box center [589, 124] width 18 height 16
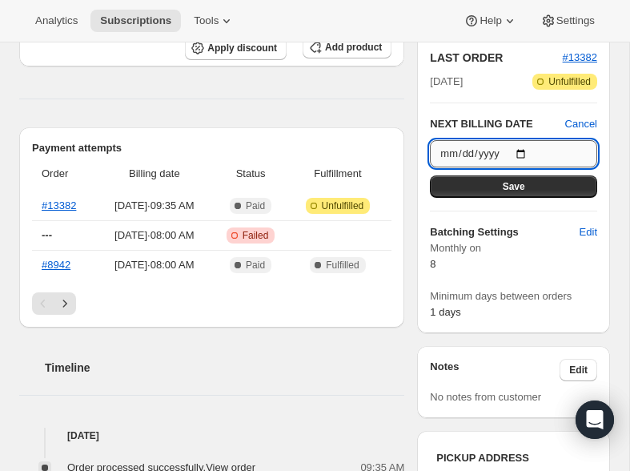
click at [525, 167] on input "[DATE]" at bounding box center [513, 153] width 167 height 27
type input "[DATE]"
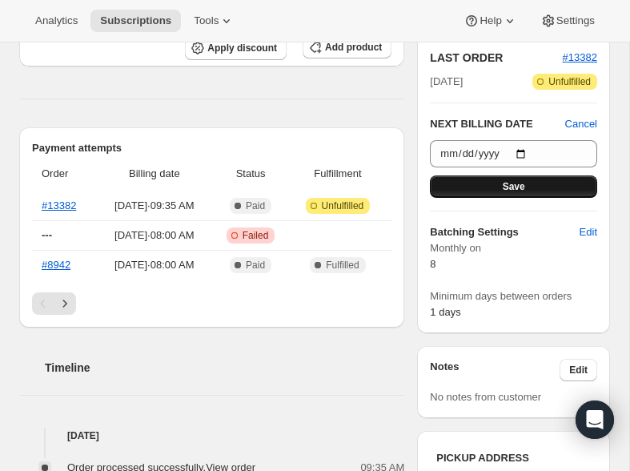
click at [540, 198] on button "Save" at bounding box center [513, 186] width 167 height 22
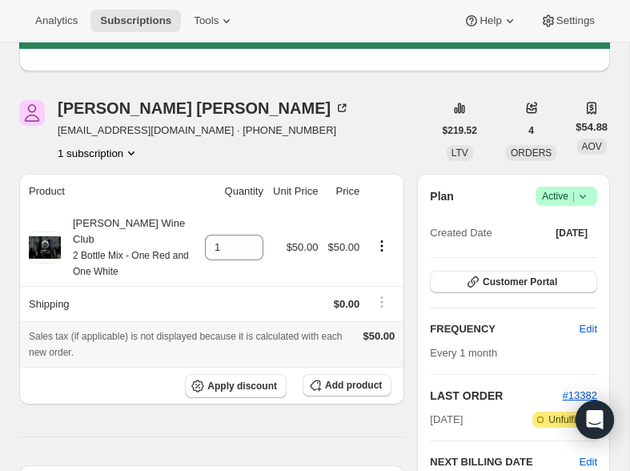
scroll to position [0, 0]
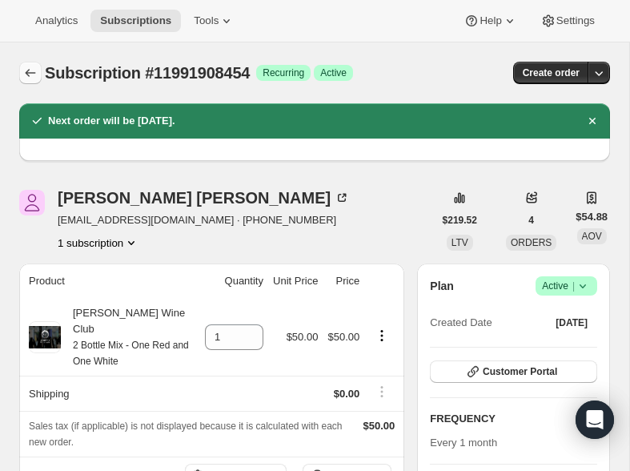
click at [28, 67] on icon "Subscriptions" at bounding box center [30, 73] width 16 height 16
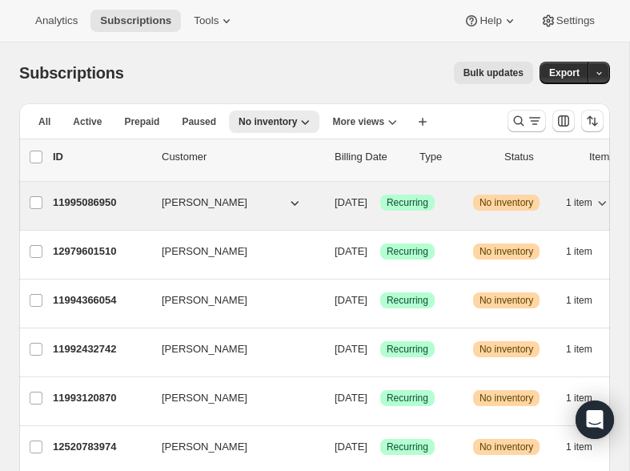
click at [94, 199] on p "11995086950" at bounding box center [101, 203] width 96 height 16
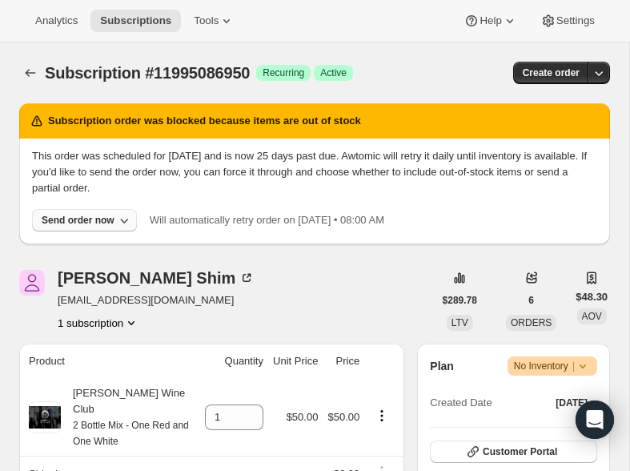
click at [94, 215] on div "Send order now" at bounding box center [78, 220] width 73 height 13
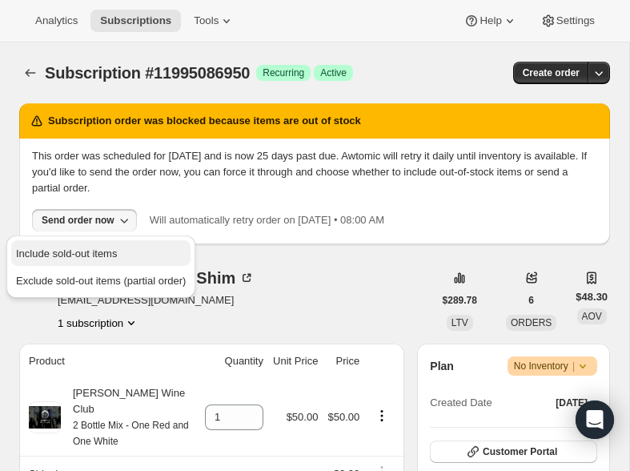
click at [83, 248] on span "Include sold-out items" at bounding box center [66, 253] width 101 height 12
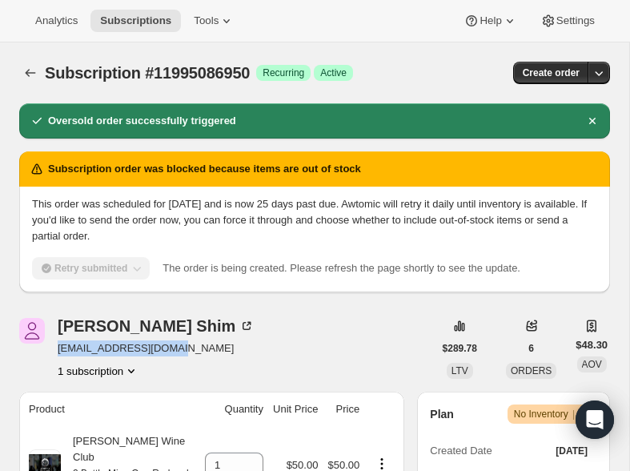
drag, startPoint x: 185, startPoint y: 348, endPoint x: 57, endPoint y: 347, distance: 128.1
click at [57, 347] on div "Albert Shim Albertlshim@yahoo.com 1 subscription" at bounding box center [226, 348] width 414 height 61
copy span "Albertlshim@yahoo.com"
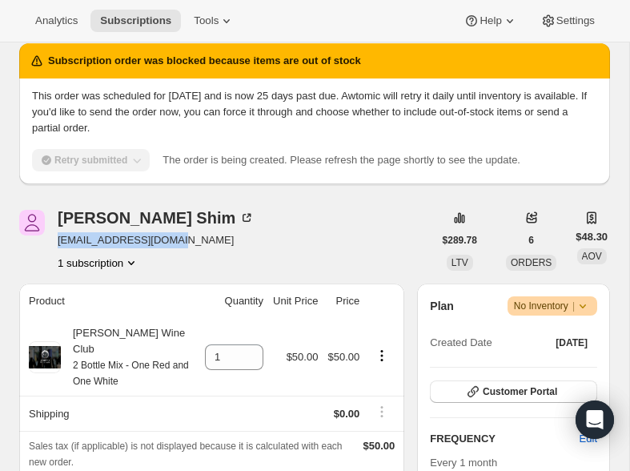
scroll to position [155, 0]
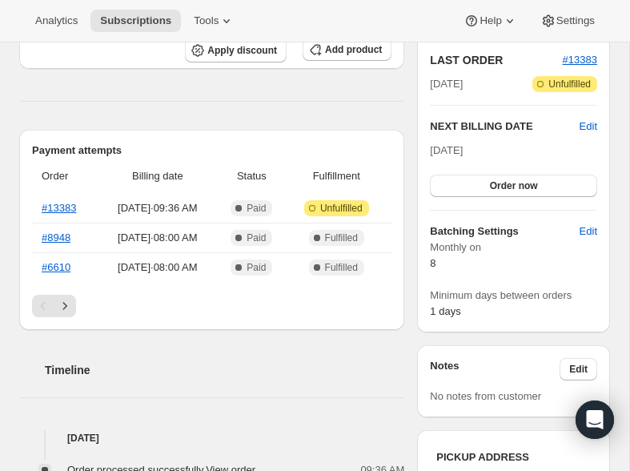
scroll to position [352, 0]
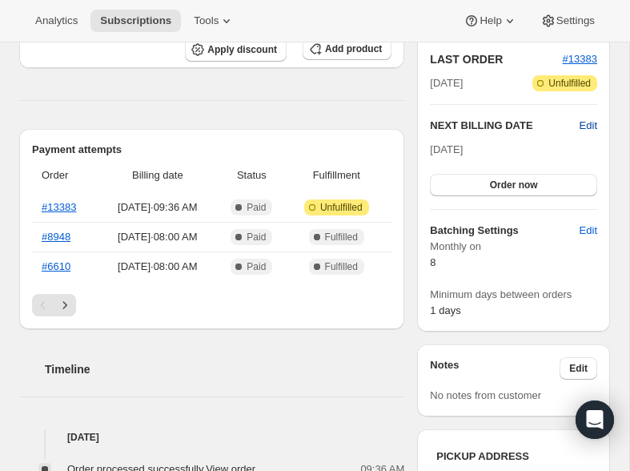
click at [589, 134] on span "Edit" at bounding box center [589, 126] width 18 height 16
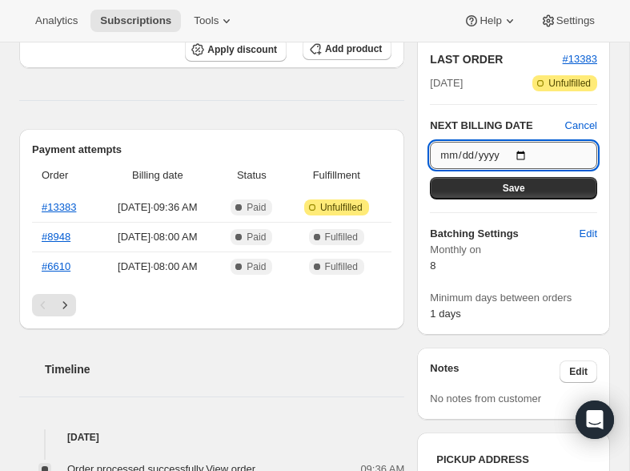
click at [527, 169] on input "[DATE]" at bounding box center [513, 155] width 167 height 27
type input "[DATE]"
click at [480, 199] on button "Save" at bounding box center [513, 188] width 167 height 22
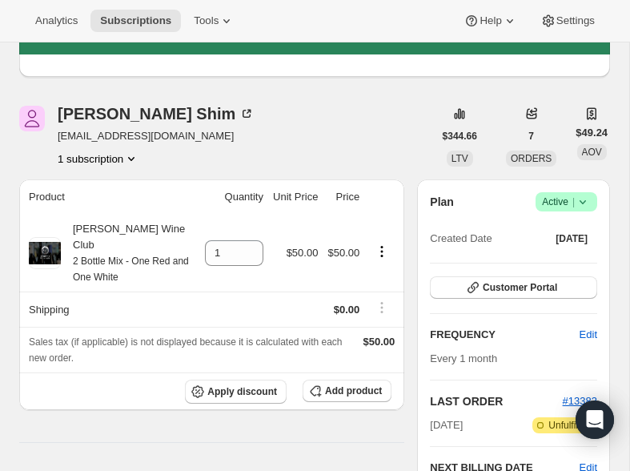
scroll to position [0, 0]
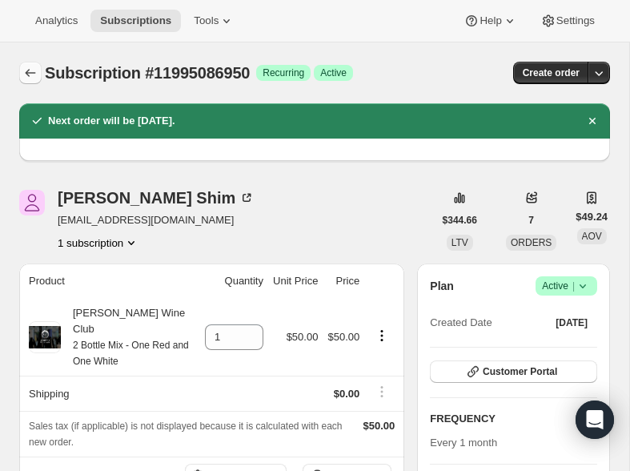
click at [30, 72] on icon "Subscriptions" at bounding box center [30, 73] width 16 height 16
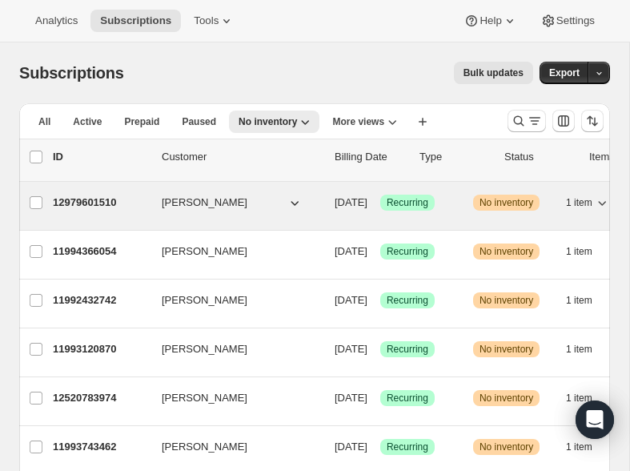
click at [97, 203] on p "12979601510" at bounding box center [101, 203] width 96 height 16
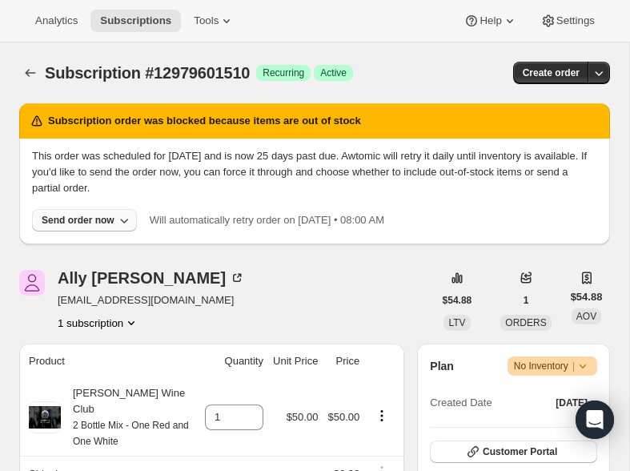
click at [88, 227] on button "Send order now" at bounding box center [84, 220] width 105 height 22
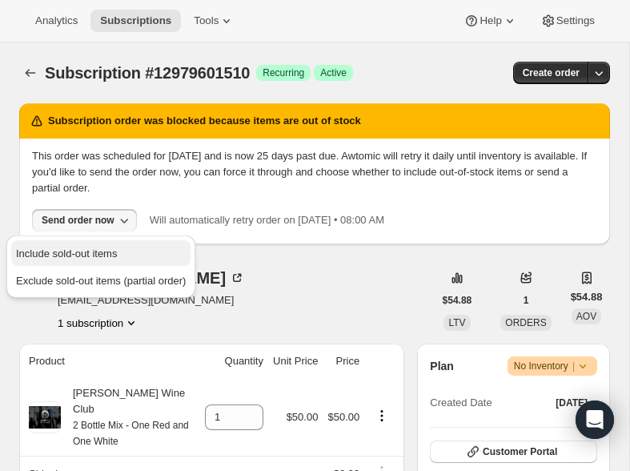
click at [50, 248] on span "Include sold-out items" at bounding box center [66, 253] width 101 height 12
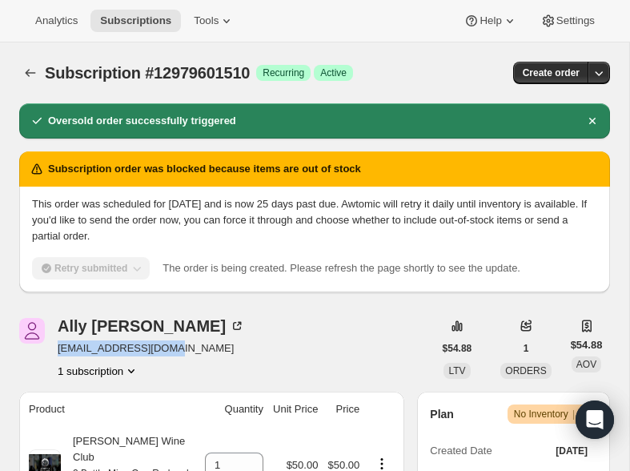
drag, startPoint x: 163, startPoint y: 348, endPoint x: 57, endPoint y: 350, distance: 105.7
click at [58, 350] on span "laytonally@gmail.com" at bounding box center [151, 348] width 187 height 16
copy span "laytonally@gmail.com"
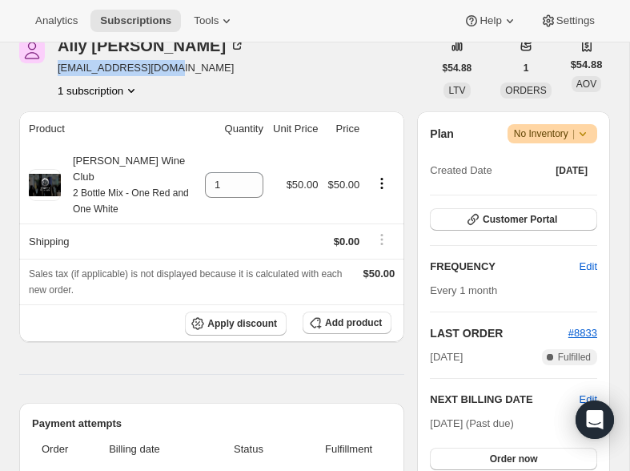
scroll to position [284, 0]
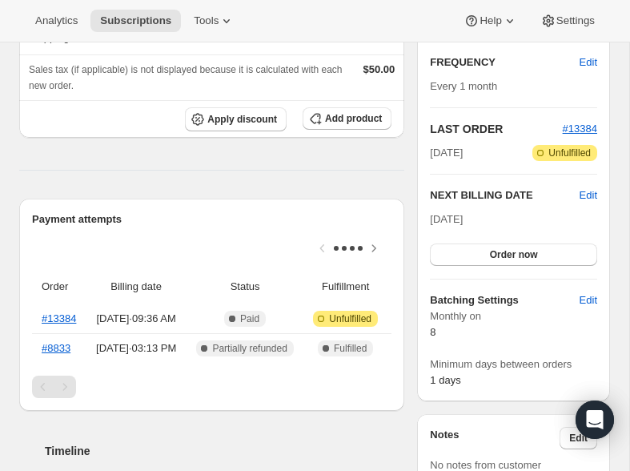
scroll to position [317, 0]
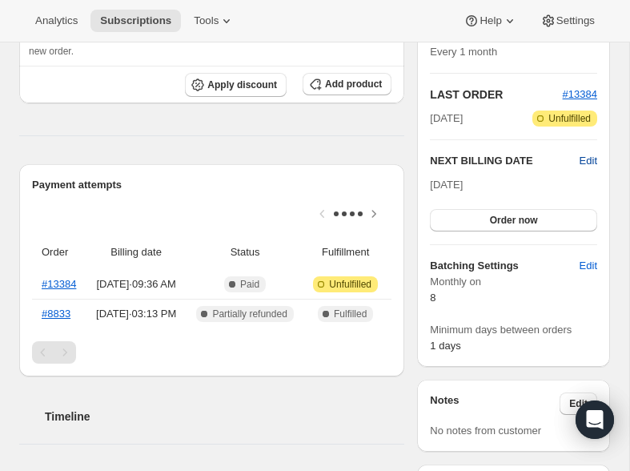
click at [589, 169] on span "Edit" at bounding box center [589, 161] width 18 height 16
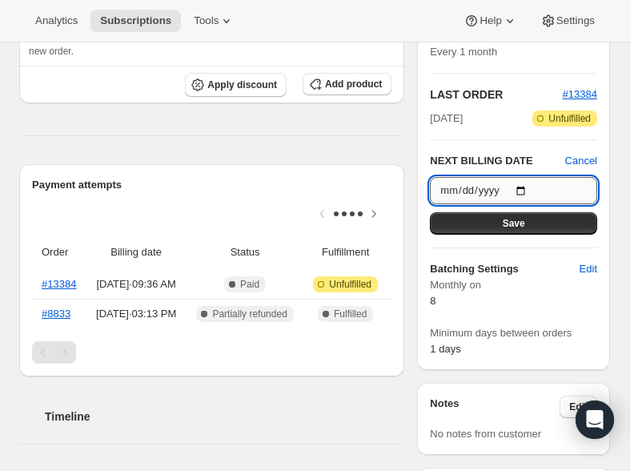
click at [524, 204] on input "[DATE]" at bounding box center [513, 190] width 167 height 27
type input "[DATE]"
click at [495, 235] on button "Save" at bounding box center [513, 223] width 167 height 22
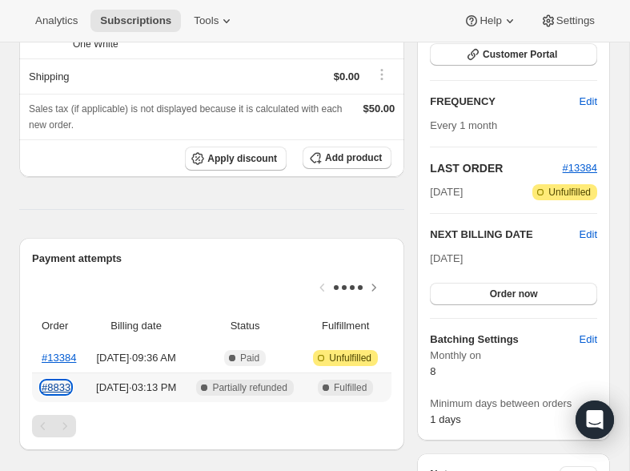
click at [67, 393] on link "#8833" at bounding box center [56, 387] width 29 height 12
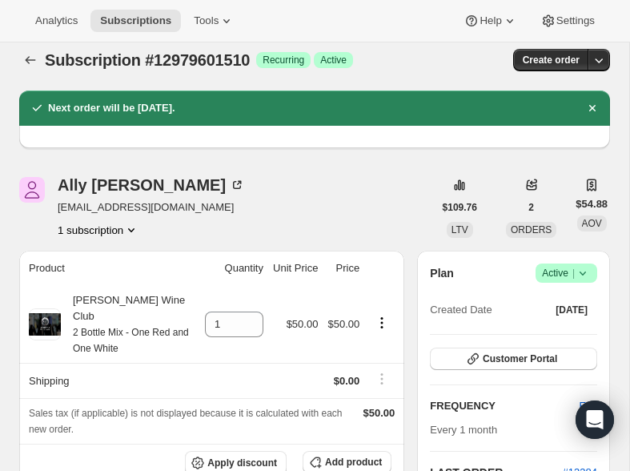
scroll to position [0, 0]
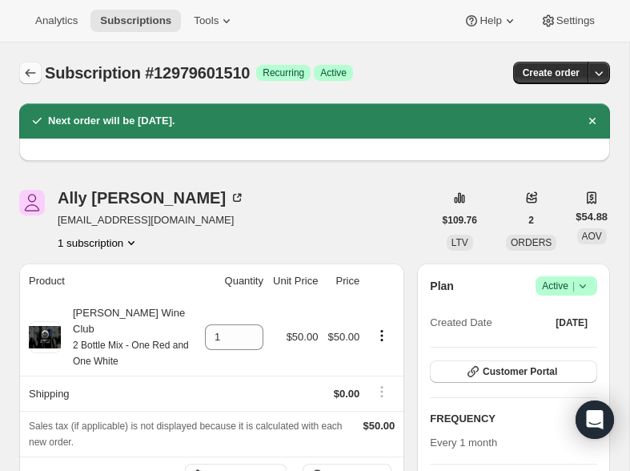
click at [30, 69] on icon "Subscriptions" at bounding box center [30, 73] width 16 height 16
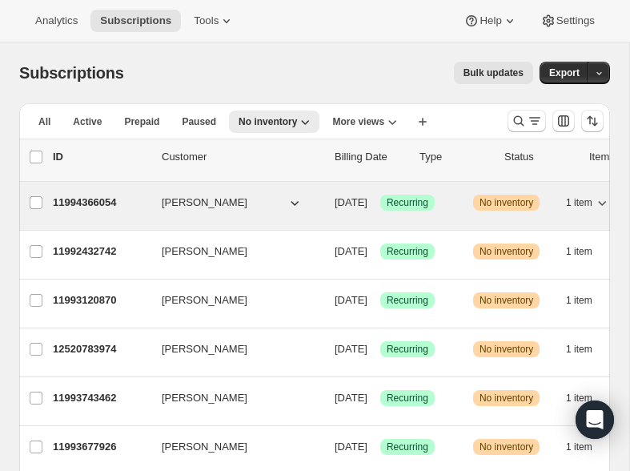
click at [83, 200] on p "11994366054" at bounding box center [101, 203] width 96 height 16
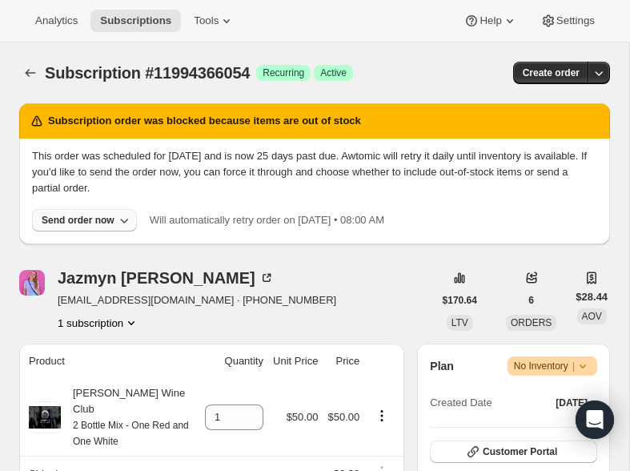
click at [107, 219] on div "Send order now" at bounding box center [78, 220] width 73 height 13
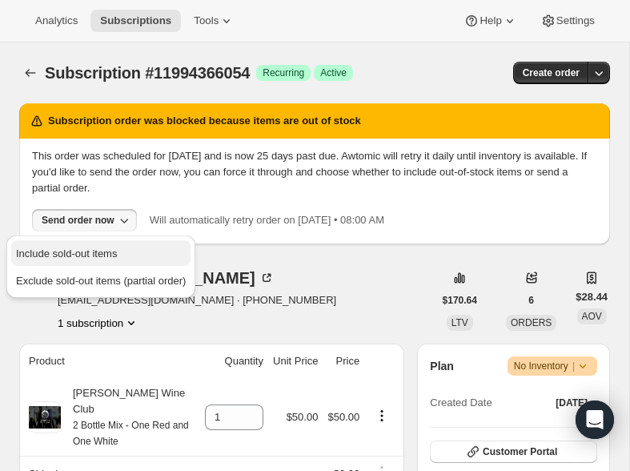
click at [90, 246] on span "Include sold-out items" at bounding box center [101, 254] width 170 height 16
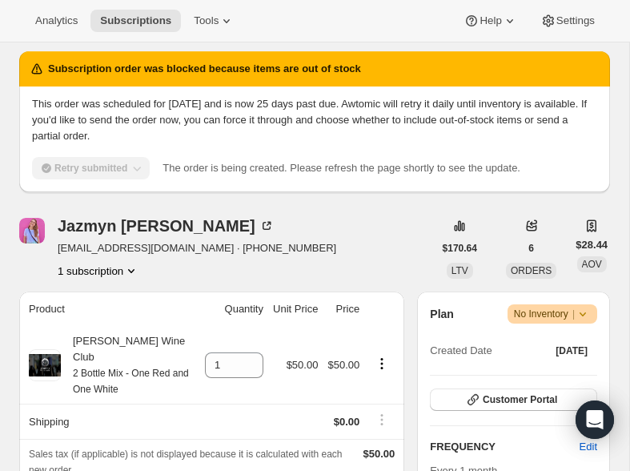
scroll to position [102, 0]
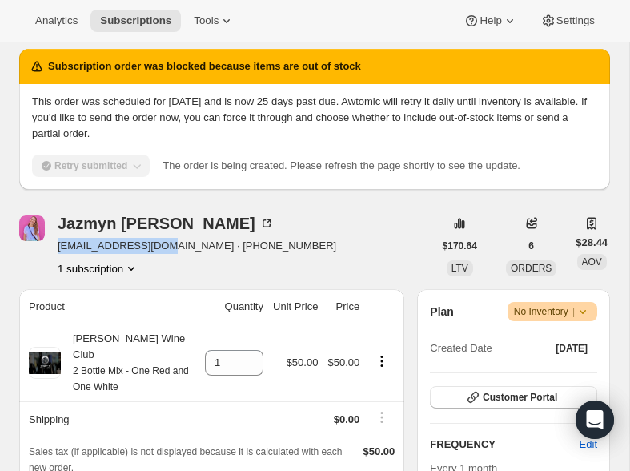
drag, startPoint x: 160, startPoint y: 245, endPoint x: 56, endPoint y: 248, distance: 104.1
click at [56, 248] on div "Jazmyn Tanski jaztanski@gmail.com · +13037179192 1 subscription" at bounding box center [226, 245] width 414 height 61
copy span "jaztanski@gmail.com"
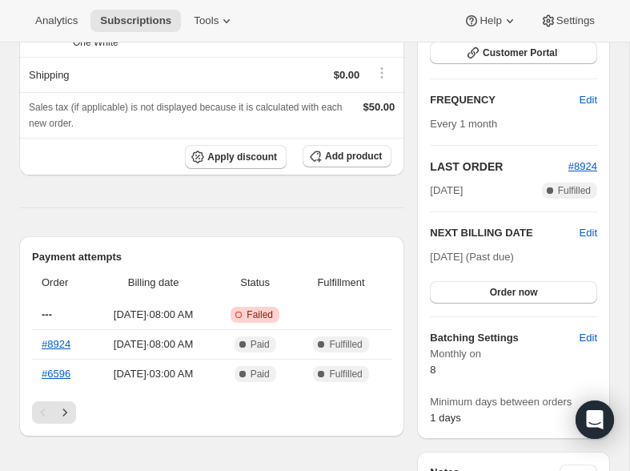
scroll to position [478, 0]
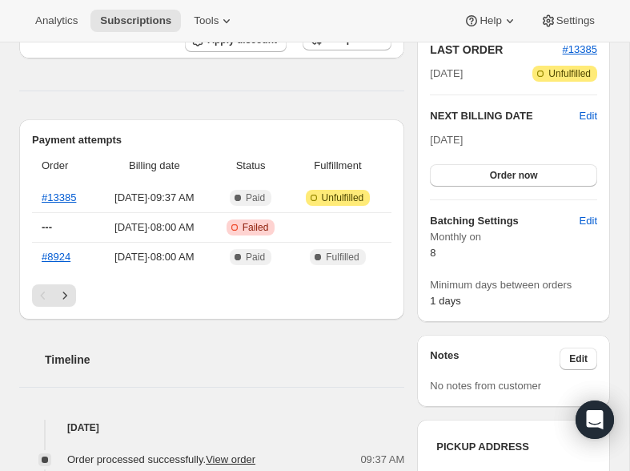
scroll to position [364, 0]
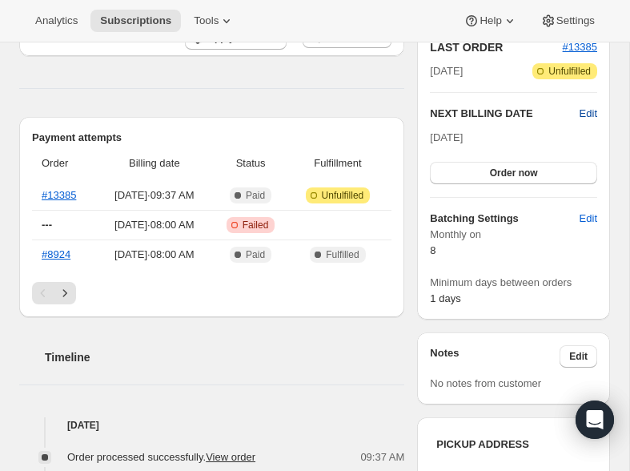
click at [585, 122] on span "Edit" at bounding box center [589, 114] width 18 height 16
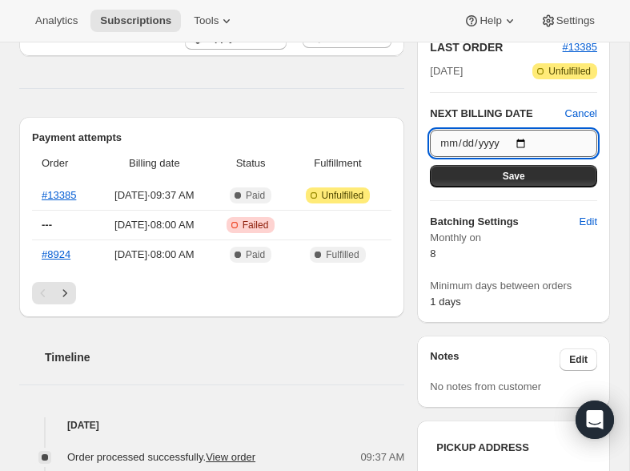
click at [529, 157] on input "[DATE]" at bounding box center [513, 143] width 167 height 27
type input "[DATE]"
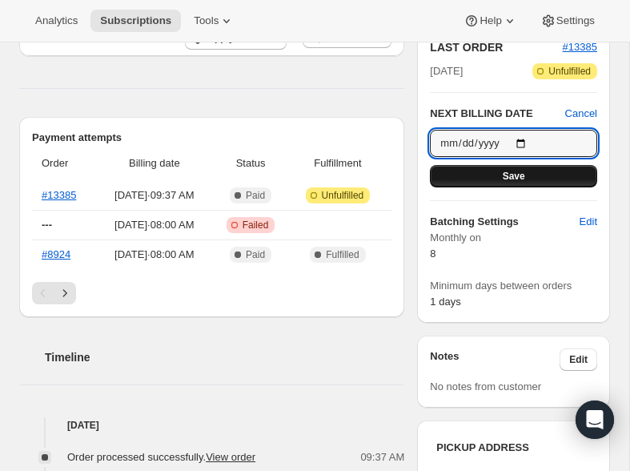
click at [472, 187] on button "Save" at bounding box center [513, 176] width 167 height 22
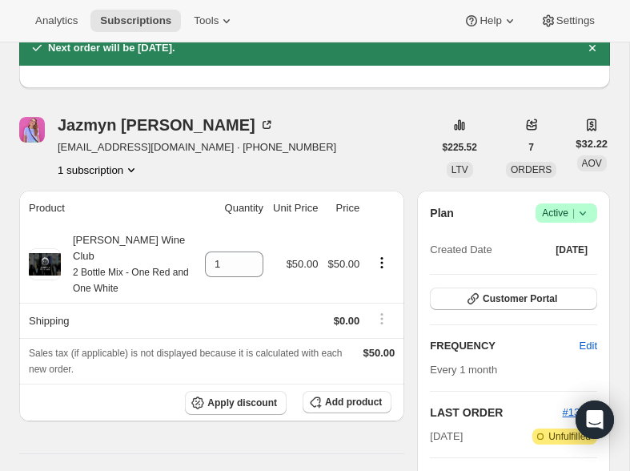
scroll to position [0, 0]
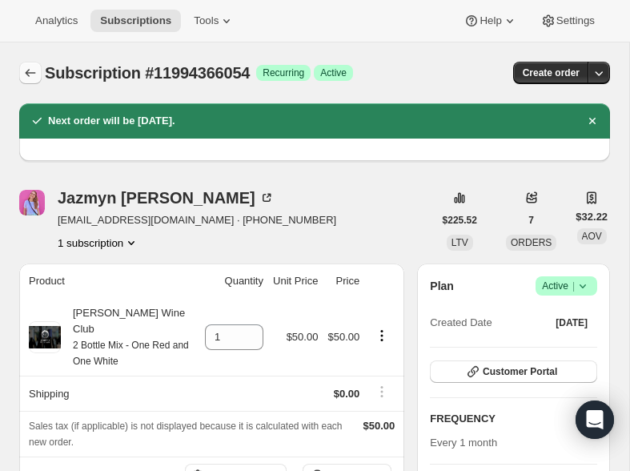
click at [31, 62] on button "Subscriptions" at bounding box center [30, 73] width 22 height 22
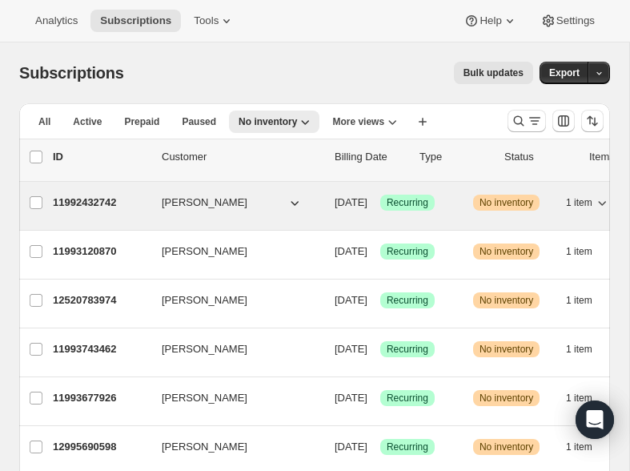
click at [65, 203] on p "11992432742" at bounding box center [101, 203] width 96 height 16
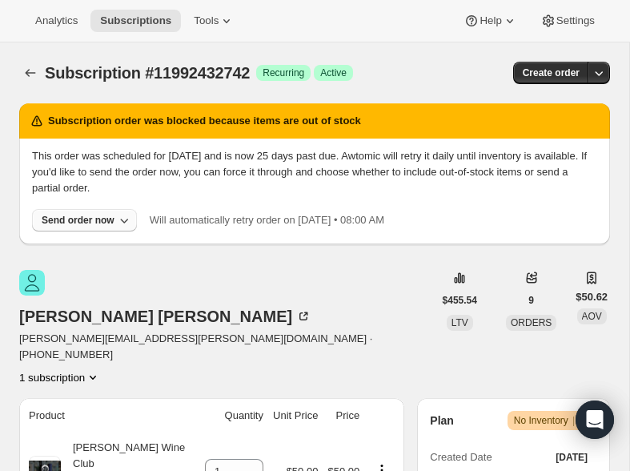
click at [86, 211] on button "Send order now" at bounding box center [84, 220] width 105 height 22
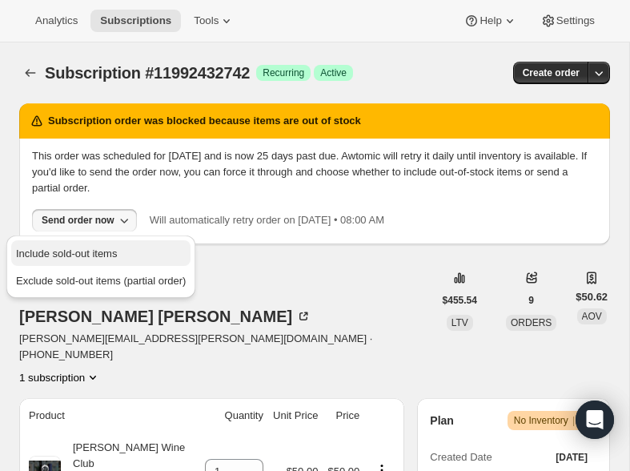
click at [75, 251] on span "Include sold-out items" at bounding box center [66, 253] width 101 height 12
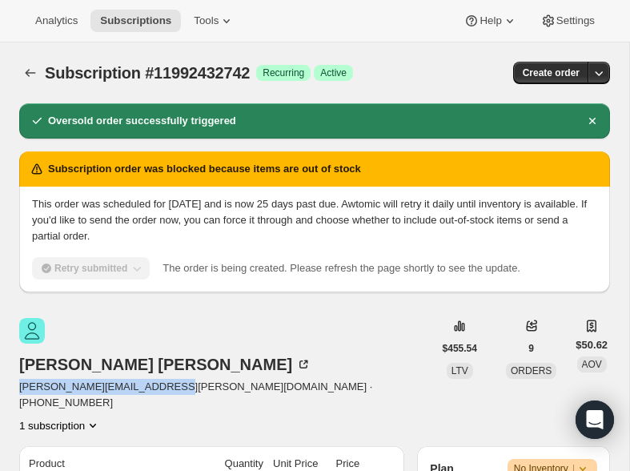
drag, startPoint x: 208, startPoint y: 347, endPoint x: 56, endPoint y: 348, distance: 152.1
click at [56, 348] on div "Ryan Reynolds ryan.reynolds.806@gmail.com · +12676407864 1 subscription" at bounding box center [226, 375] width 414 height 115
copy span "ryan.reynolds.806@gmail.com"
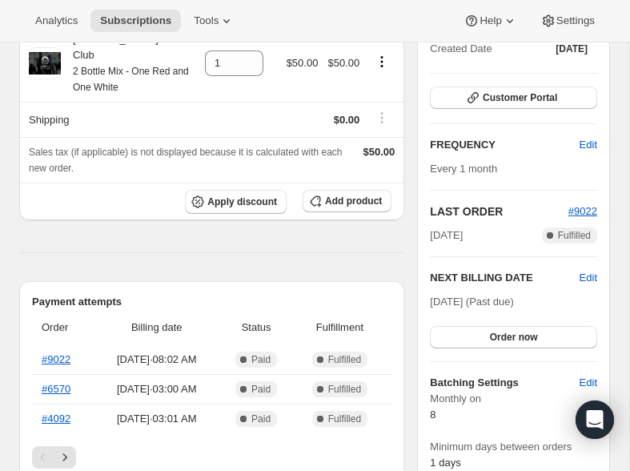
scroll to position [459, 0]
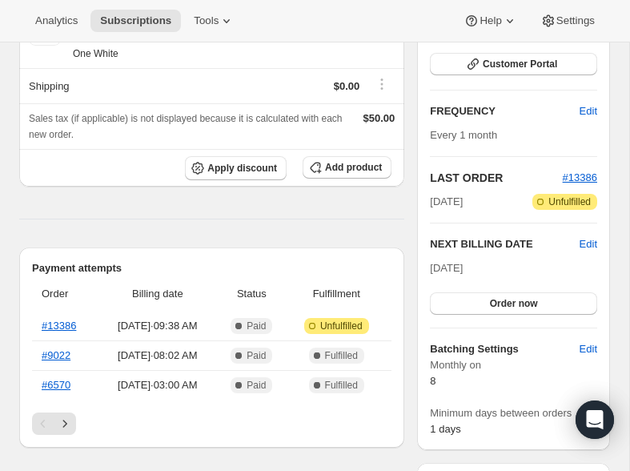
scroll to position [291, 0]
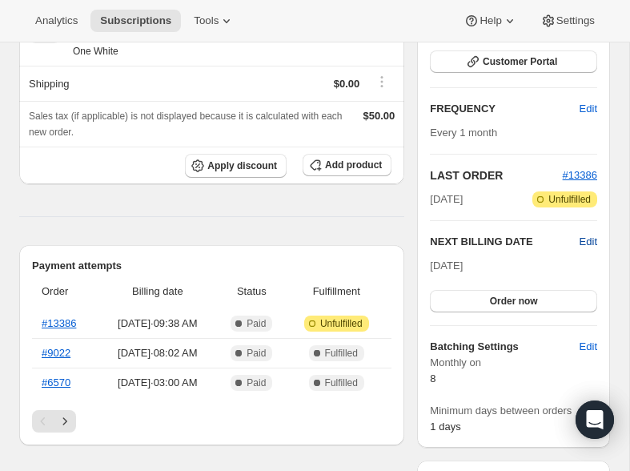
click at [583, 250] on span "Edit" at bounding box center [589, 242] width 18 height 16
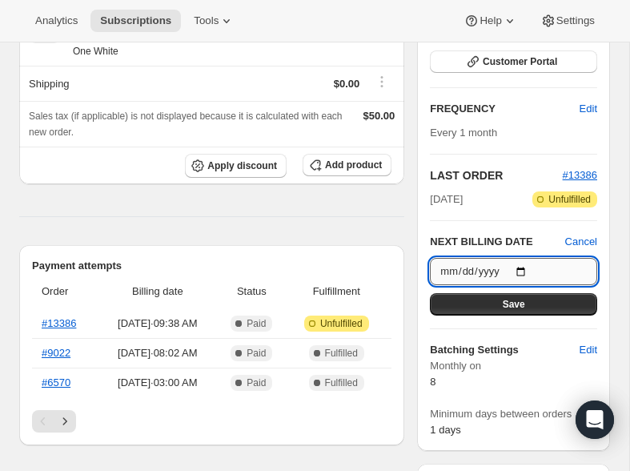
click at [527, 274] on input "[DATE]" at bounding box center [513, 271] width 167 height 27
type input "[DATE]"
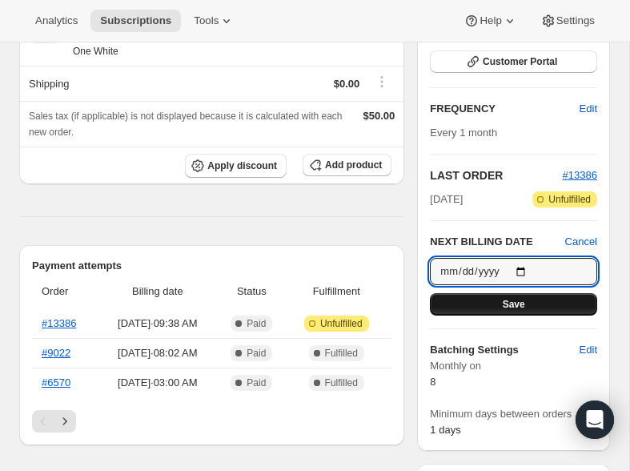
click at [493, 308] on button "Save" at bounding box center [513, 304] width 167 height 22
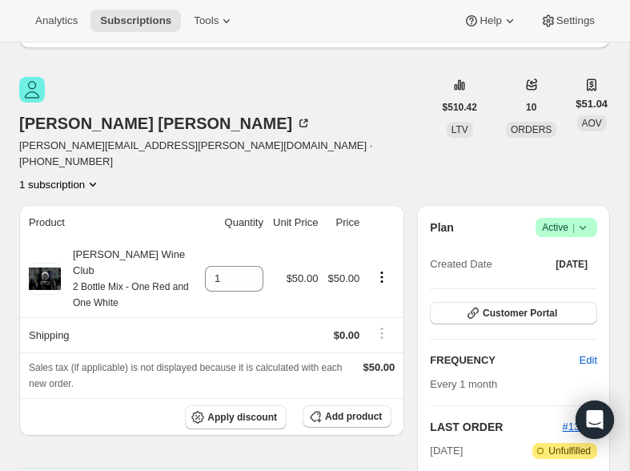
scroll to position [0, 0]
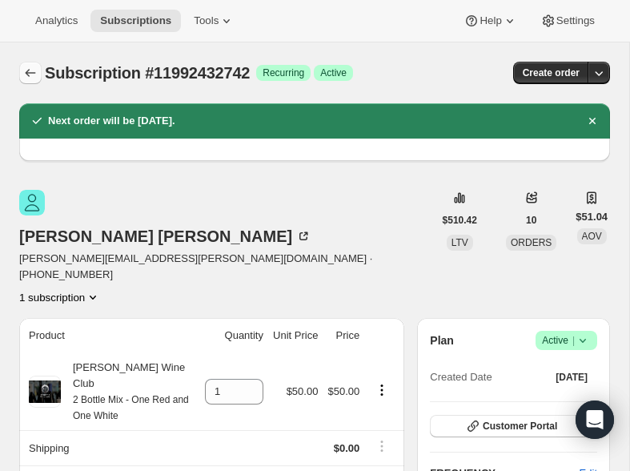
click at [34, 74] on icon "Subscriptions" at bounding box center [30, 73] width 16 height 16
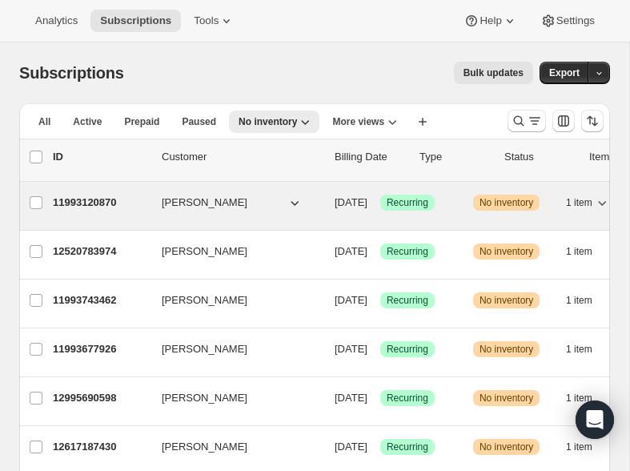
click at [77, 202] on p "11993120870" at bounding box center [101, 203] width 96 height 16
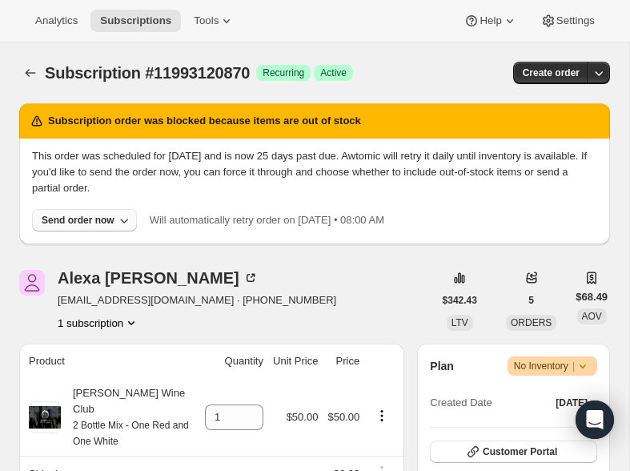
click at [118, 214] on icon "button" at bounding box center [124, 220] width 16 height 16
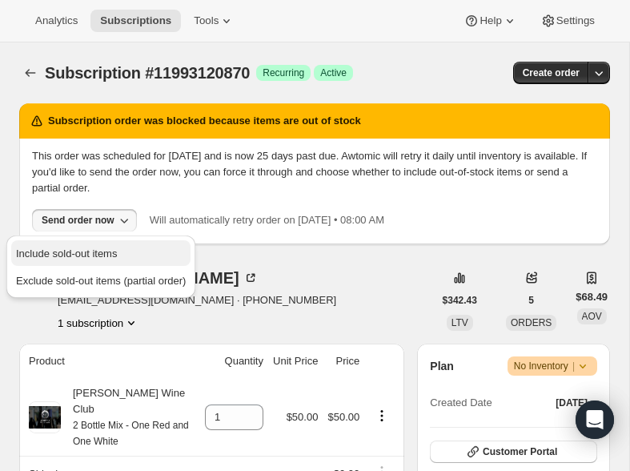
click at [108, 244] on button "Include sold-out items" at bounding box center [100, 253] width 179 height 26
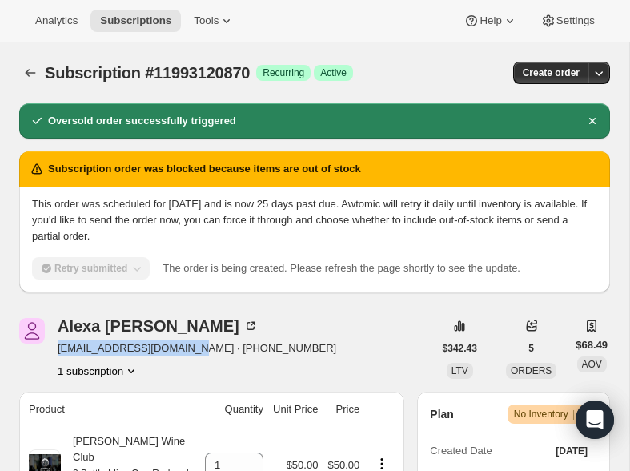
drag, startPoint x: 184, startPoint y: 350, endPoint x: 58, endPoint y: 352, distance: 125.7
click at [58, 352] on span "alexavilla7151@gmail.com · +12145490166" at bounding box center [197, 348] width 279 height 16
copy span "alexavilla7151@gmail.com"
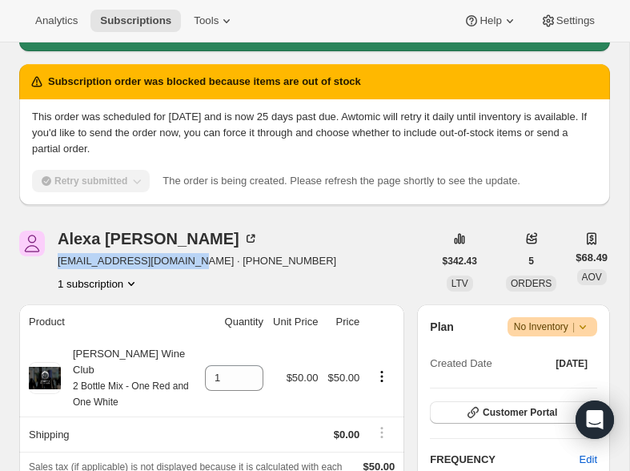
scroll to position [50, 0]
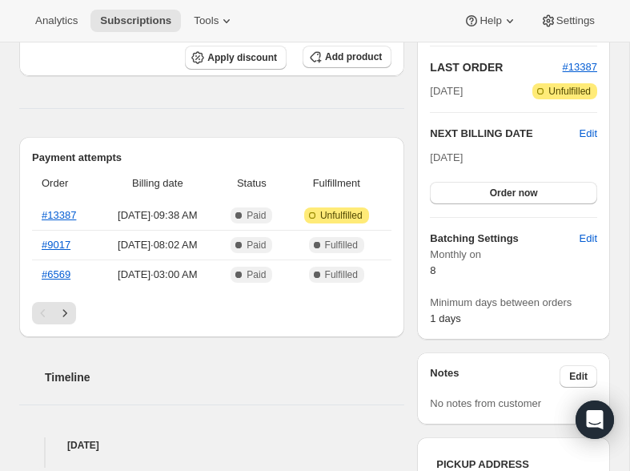
scroll to position [346, 0]
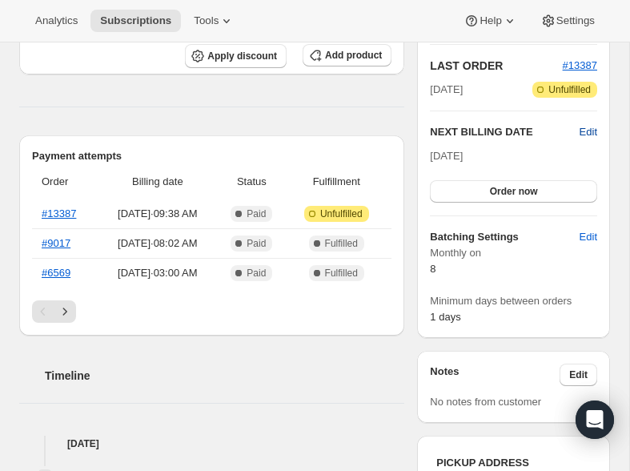
click at [582, 140] on span "Edit" at bounding box center [589, 132] width 18 height 16
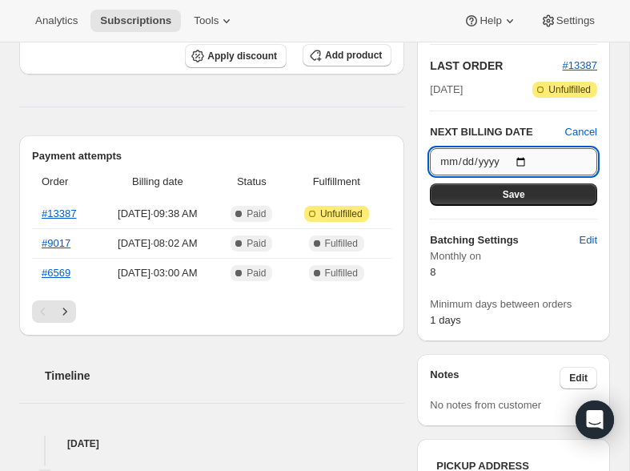
click at [524, 175] on input "[DATE]" at bounding box center [513, 161] width 167 height 27
type input "[DATE]"
click at [503, 201] on span "Save" at bounding box center [514, 194] width 22 height 13
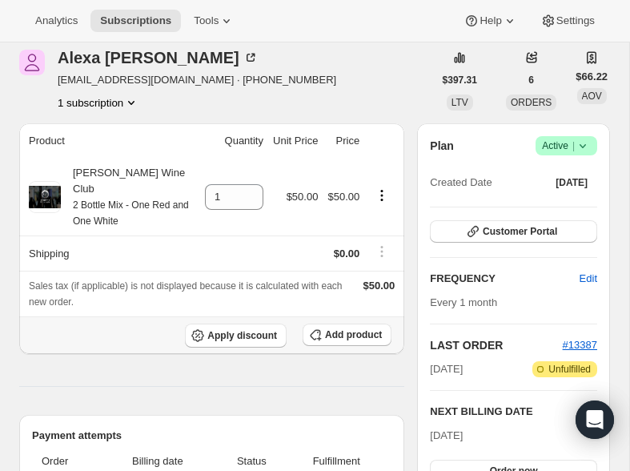
scroll to position [0, 0]
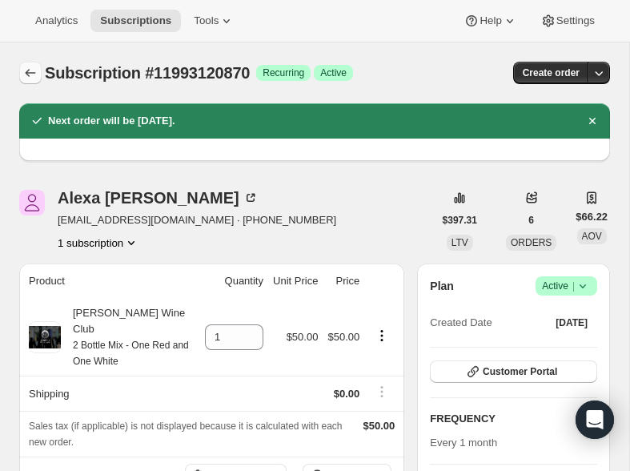
click at [39, 72] on button "Subscriptions" at bounding box center [30, 73] width 22 height 22
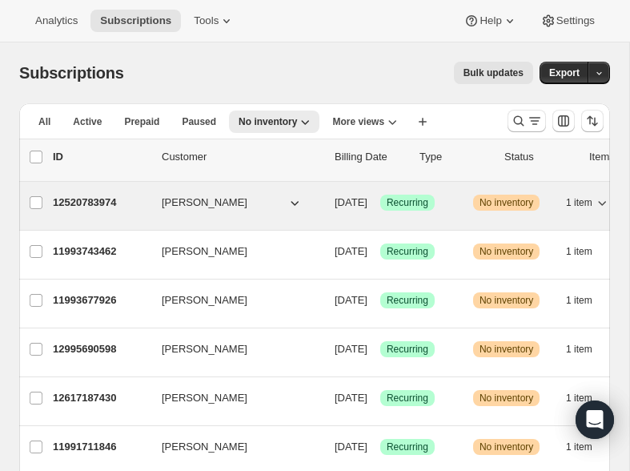
click at [76, 203] on p "12520783974" at bounding box center [101, 203] width 96 height 16
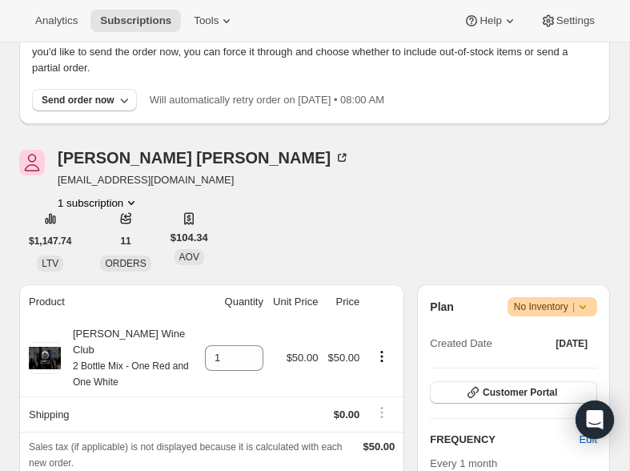
scroll to position [114, 0]
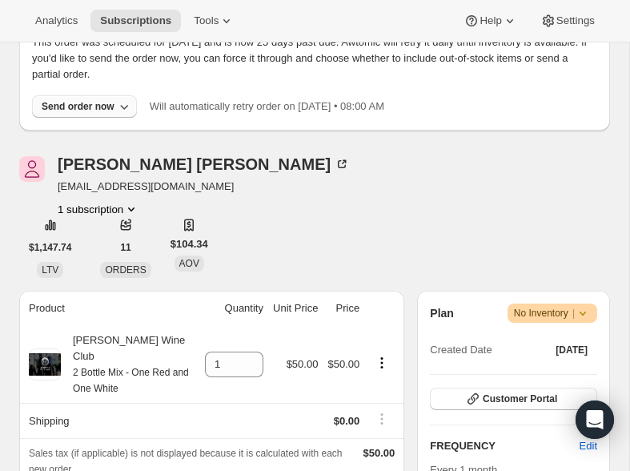
click at [115, 106] on div "Send order now" at bounding box center [78, 106] width 73 height 13
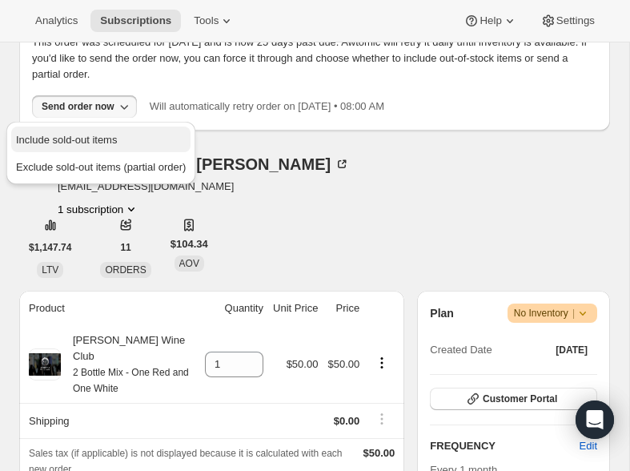
click at [94, 132] on span "Include sold-out items" at bounding box center [101, 140] width 170 height 16
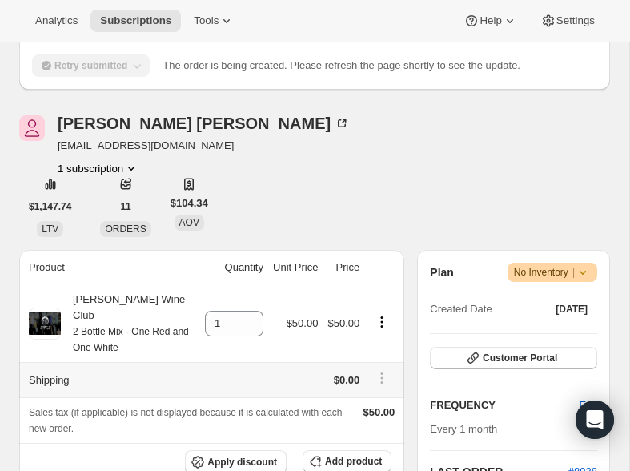
scroll to position [202, 0]
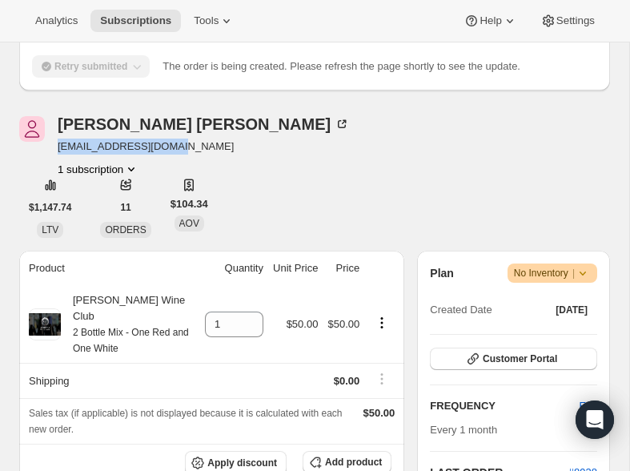
drag, startPoint x: 169, startPoint y: 142, endPoint x: 55, endPoint y: 149, distance: 113.9
click at [55, 149] on div "Ellis Talton Ellistalton@gmail.com 1 subscription" at bounding box center [226, 146] width 414 height 61
copy span "Ellistalton@gmail.com"
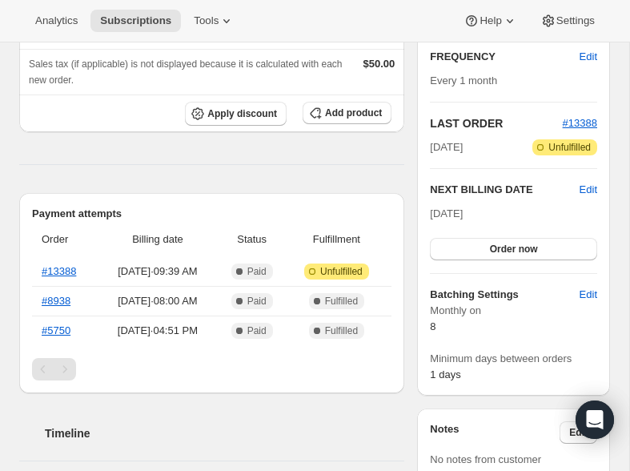
scroll to position [351, 0]
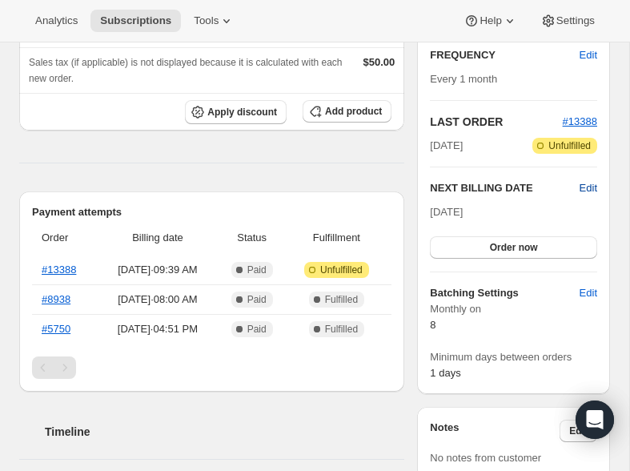
click at [584, 189] on span "Edit" at bounding box center [589, 188] width 18 height 16
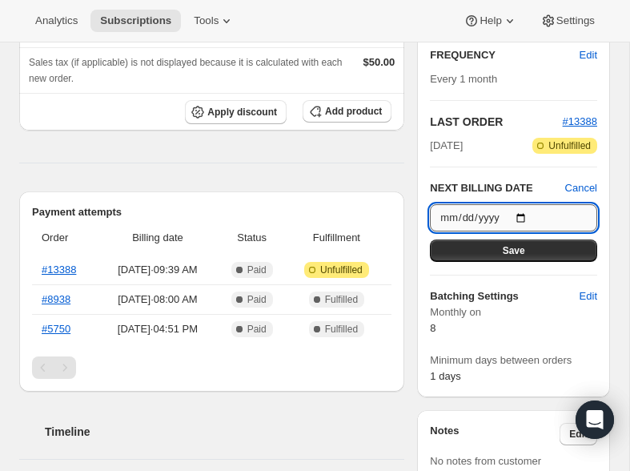
click at [528, 214] on input "[DATE]" at bounding box center [513, 217] width 167 height 27
type input "[DATE]"
click at [482, 258] on button "Save" at bounding box center [513, 250] width 167 height 22
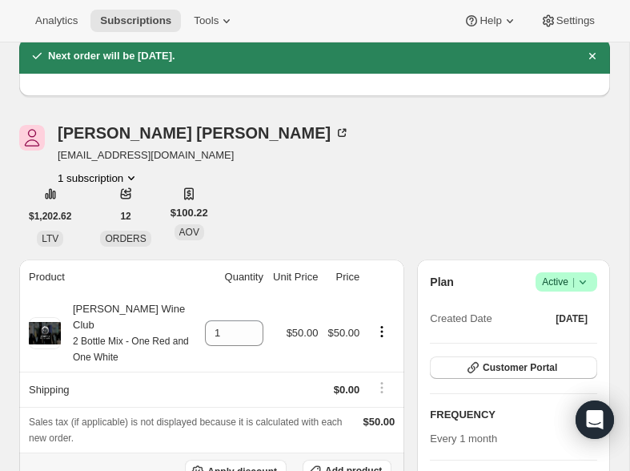
scroll to position [0, 0]
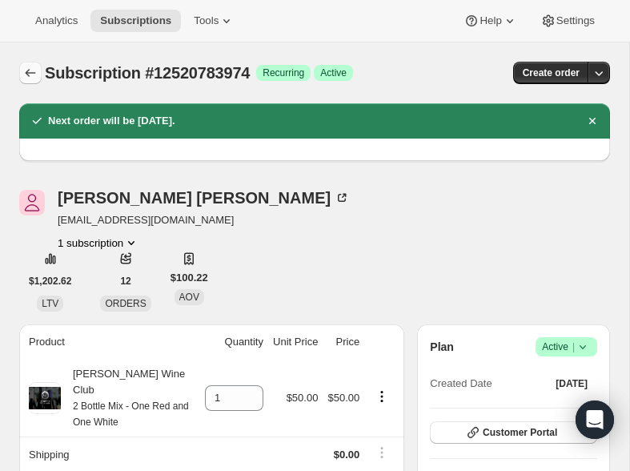
click at [21, 72] on button "Subscriptions" at bounding box center [30, 73] width 22 height 22
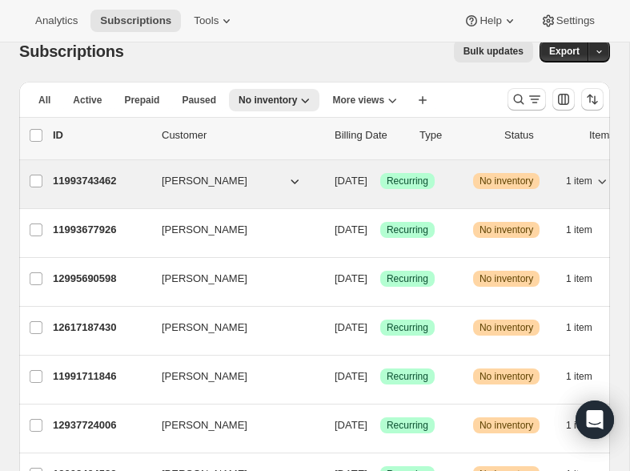
scroll to position [16, 0]
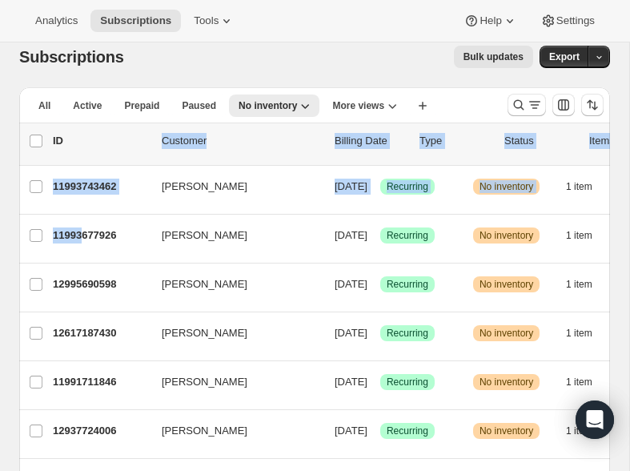
drag, startPoint x: 81, startPoint y: 228, endPoint x: 111, endPoint y: 135, distance: 97.7
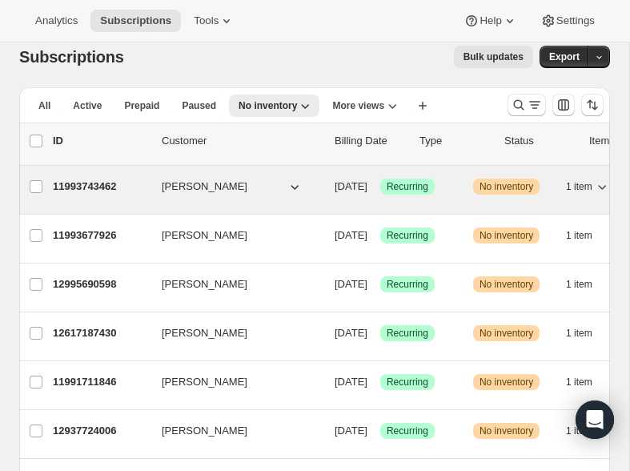
click at [78, 183] on p "11993743462" at bounding box center [101, 187] width 96 height 16
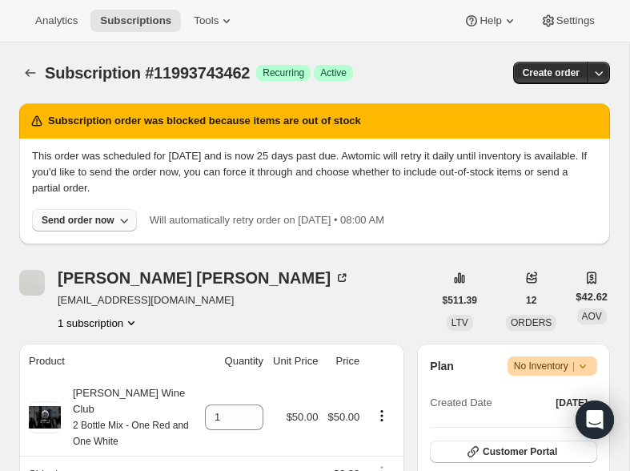
click at [75, 222] on div "Send order now" at bounding box center [78, 220] width 73 height 13
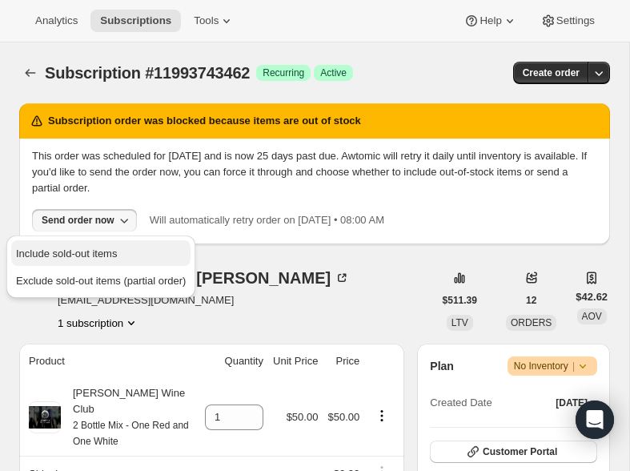
click at [74, 246] on span "Include sold-out items" at bounding box center [101, 254] width 170 height 16
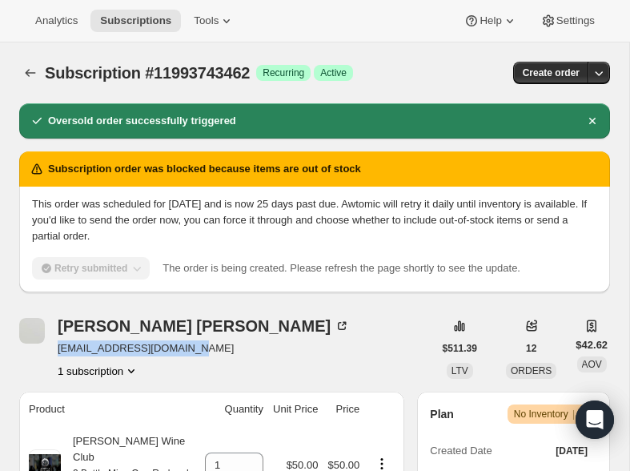
drag, startPoint x: 209, startPoint y: 350, endPoint x: 57, endPoint y: 344, distance: 152.2
click at [57, 344] on div "Dane Gonzalez danegonzalez@hotmail.com 1 subscription" at bounding box center [226, 348] width 414 height 61
copy span "danegonzalez@hotmail.com"
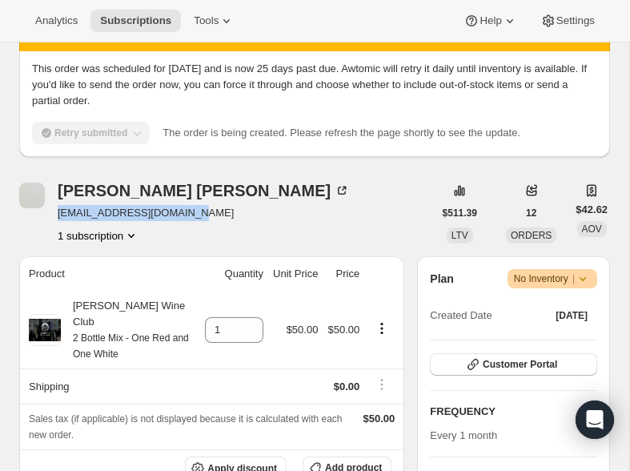
scroll to position [137, 0]
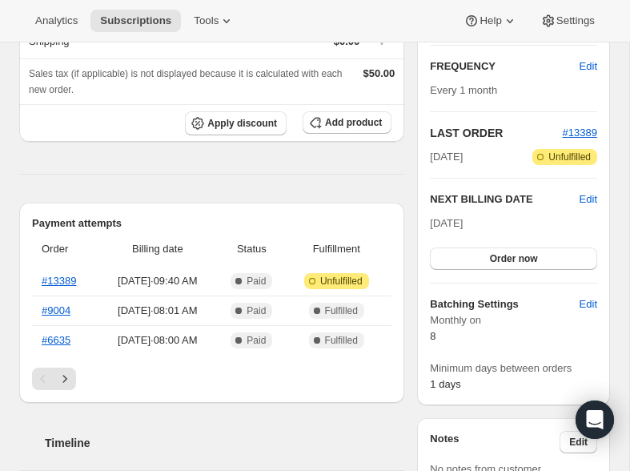
scroll to position [280, 0]
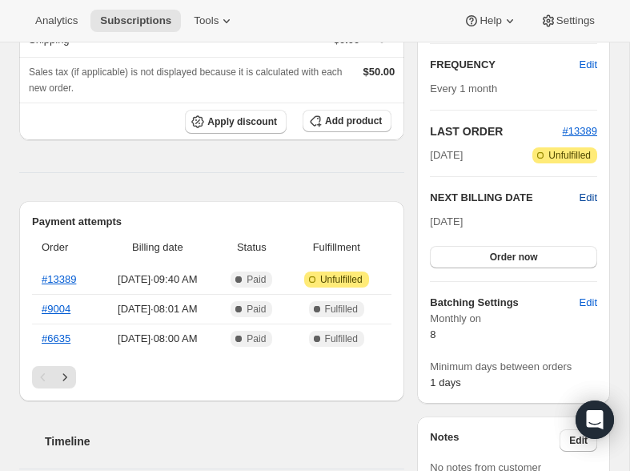
click at [587, 206] on span "Edit" at bounding box center [589, 198] width 18 height 16
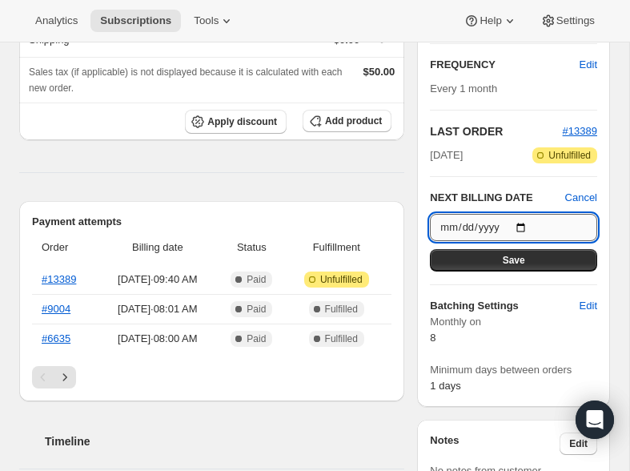
click at [524, 241] on input "[DATE]" at bounding box center [513, 227] width 167 height 27
type input "[DATE]"
click at [502, 271] on button "Save" at bounding box center [513, 260] width 167 height 22
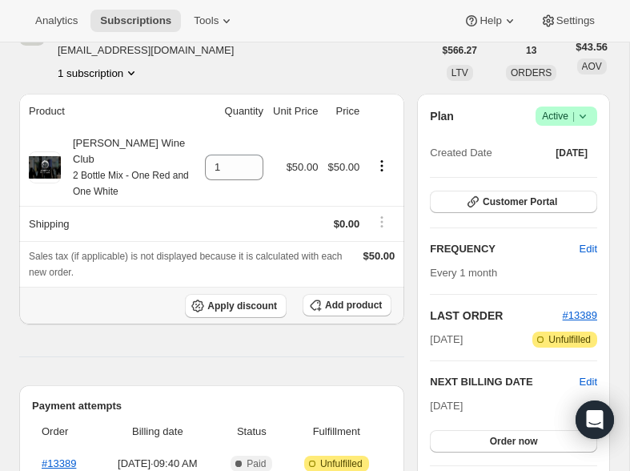
scroll to position [0, 0]
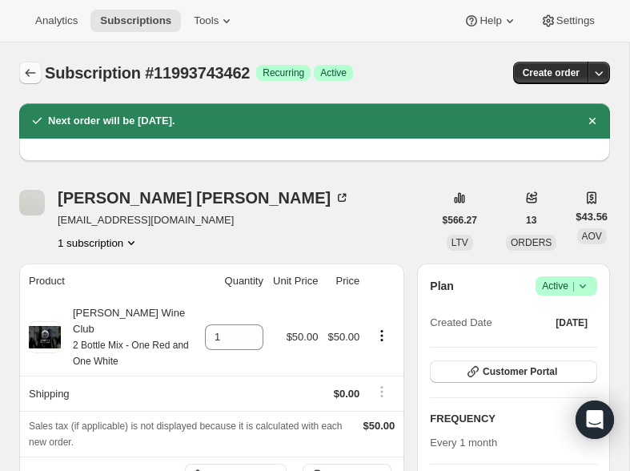
click at [28, 68] on icon "Subscriptions" at bounding box center [30, 73] width 16 height 16
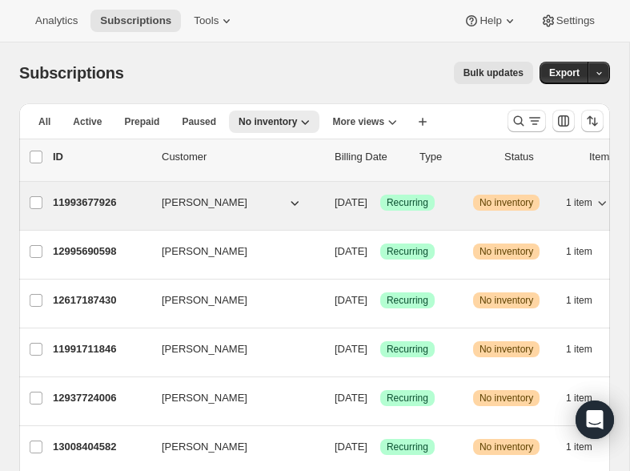
click at [91, 197] on p "11993677926" at bounding box center [101, 203] width 96 height 16
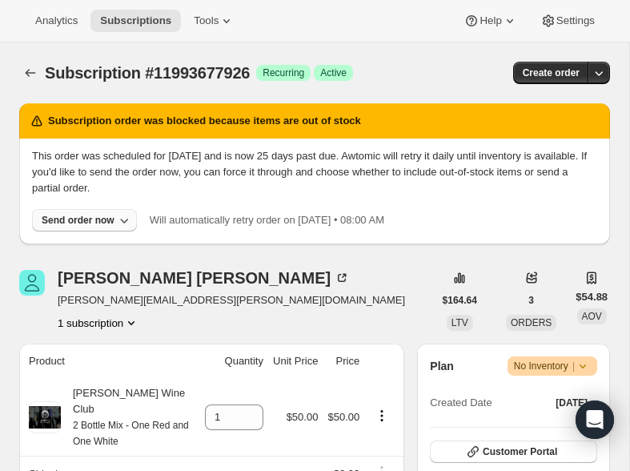
click at [82, 217] on div "Send order now" at bounding box center [78, 220] width 73 height 13
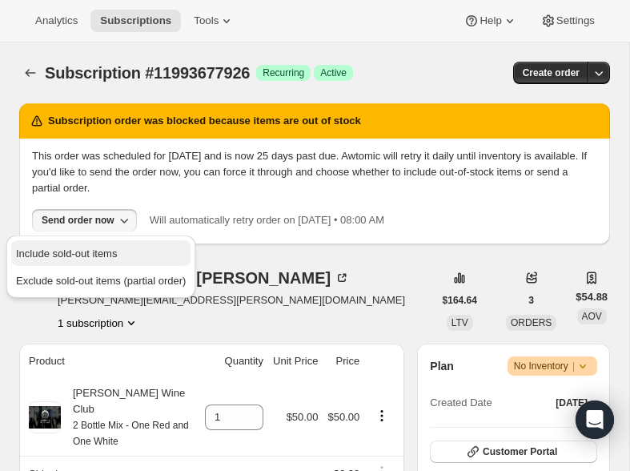
click at [70, 252] on span "Include sold-out items" at bounding box center [66, 253] width 101 height 12
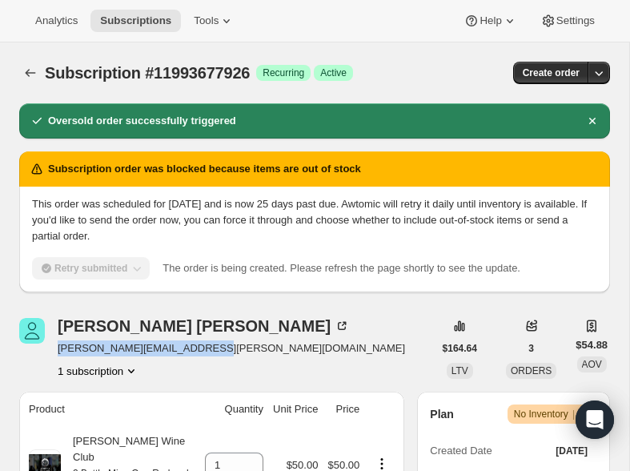
drag, startPoint x: 223, startPoint y: 352, endPoint x: 55, endPoint y: 349, distance: 168.2
click at [55, 349] on div "Mathew Peterson mathew.w.peterson@gmail.com 1 subscription" at bounding box center [226, 348] width 414 height 61
copy span "[PERSON_NAME][EMAIL_ADDRESS][PERSON_NAME][DOMAIN_NAME]"
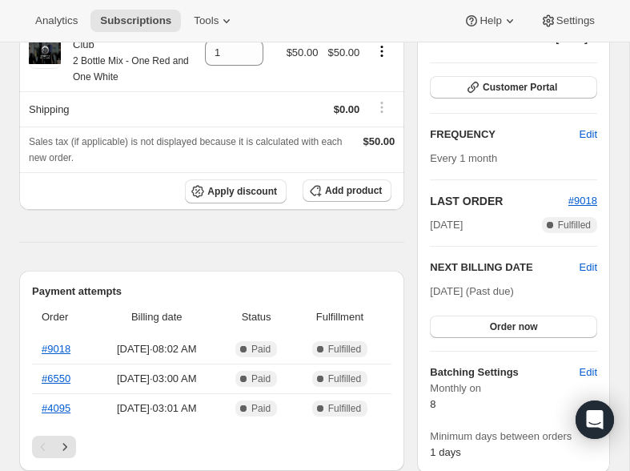
scroll to position [433, 0]
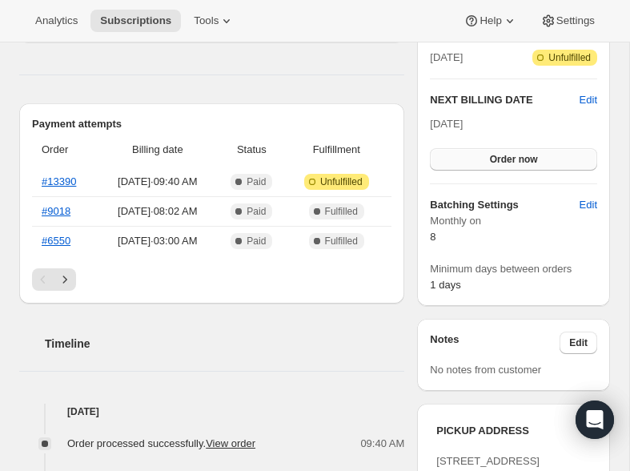
scroll to position [400, 0]
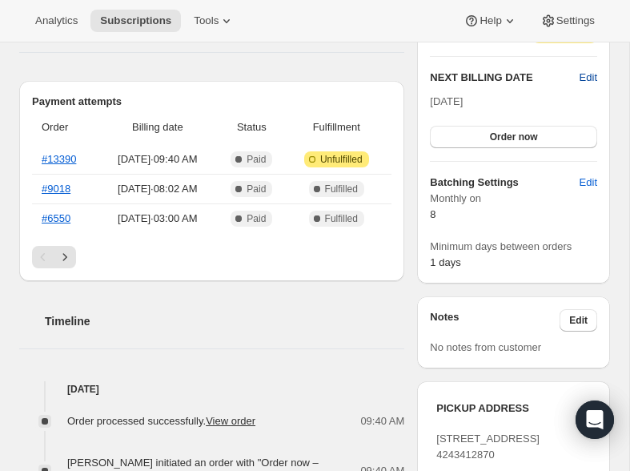
click at [588, 86] on span "Edit" at bounding box center [589, 78] width 18 height 16
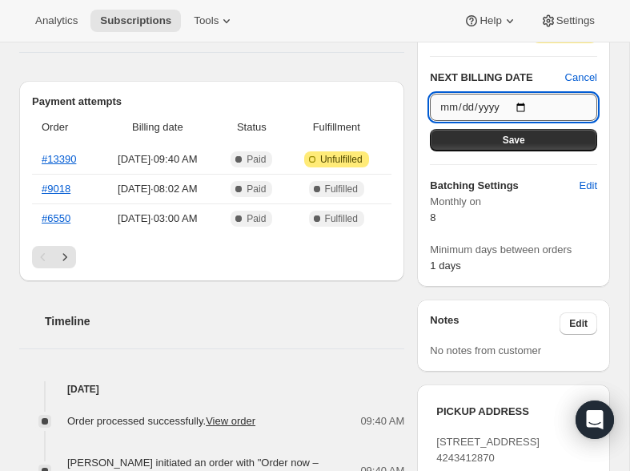
click at [529, 121] on input "[DATE]" at bounding box center [513, 107] width 167 height 27
type input "[DATE]"
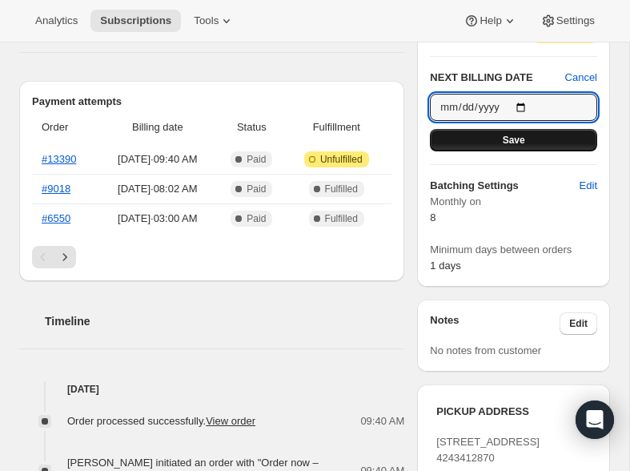
click at [493, 151] on button "Save" at bounding box center [513, 140] width 167 height 22
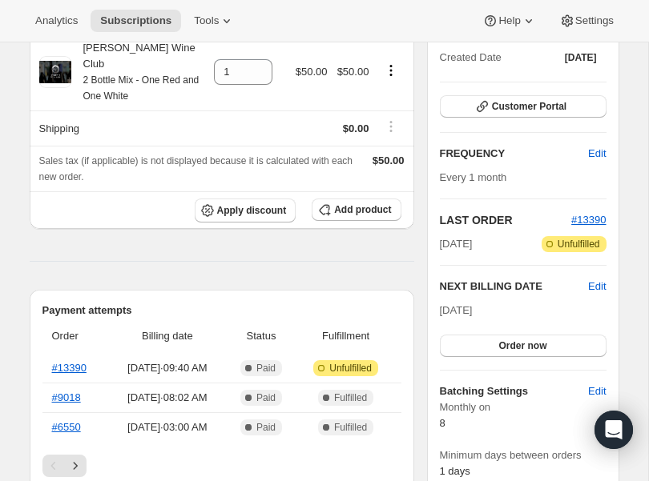
scroll to position [0, 0]
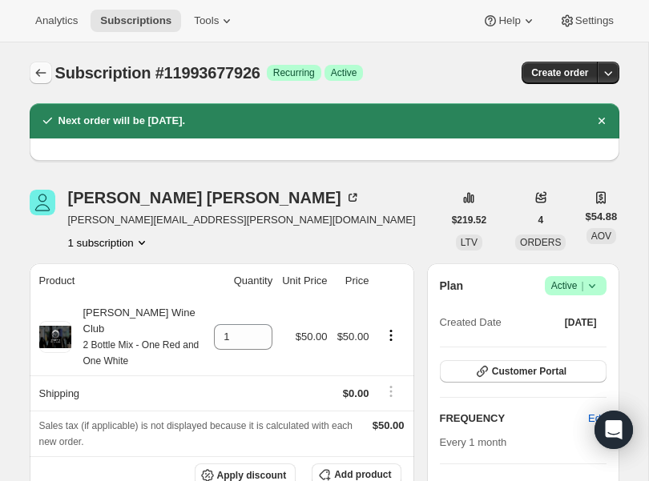
click at [40, 74] on icon "Subscriptions" at bounding box center [41, 73] width 16 height 16
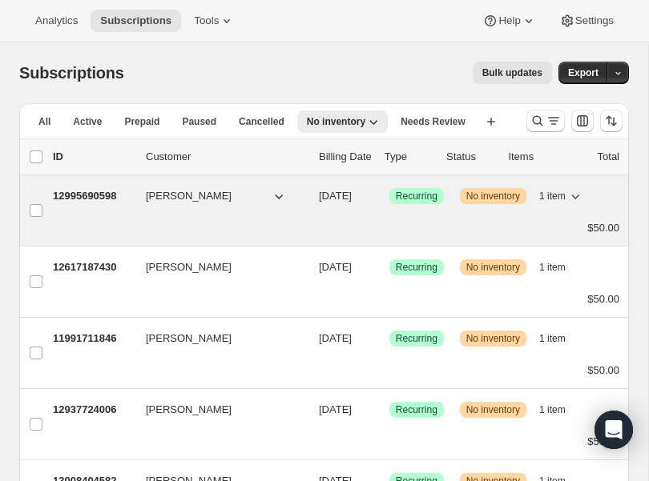
click at [97, 191] on p "12995690598" at bounding box center [93, 196] width 80 height 16
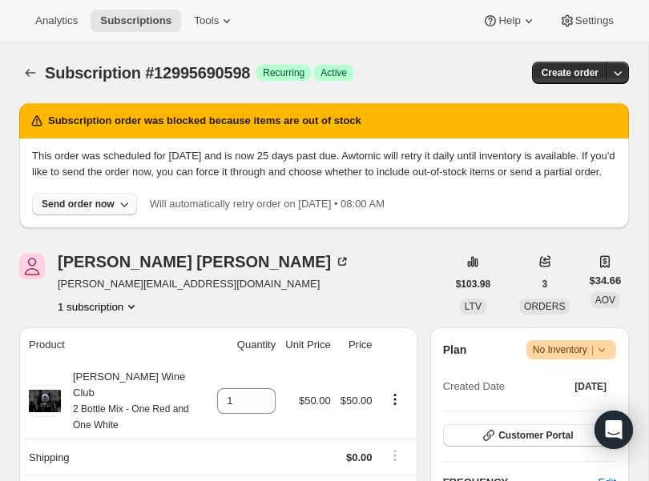
click at [96, 211] on div "Send order now" at bounding box center [78, 204] width 73 height 13
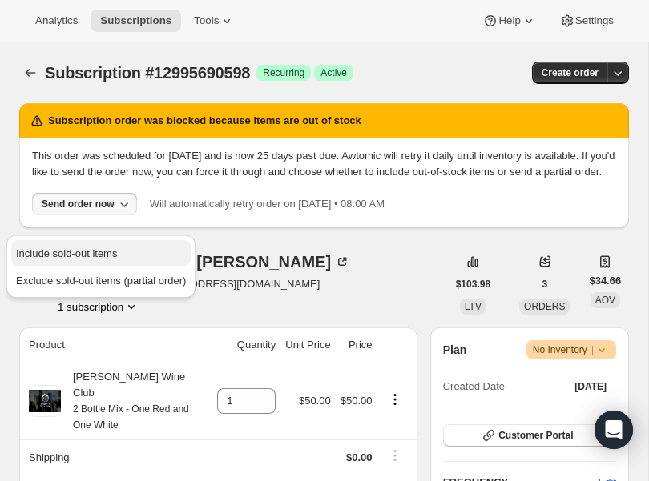
click at [86, 251] on span "Include sold-out items" at bounding box center [66, 253] width 101 height 12
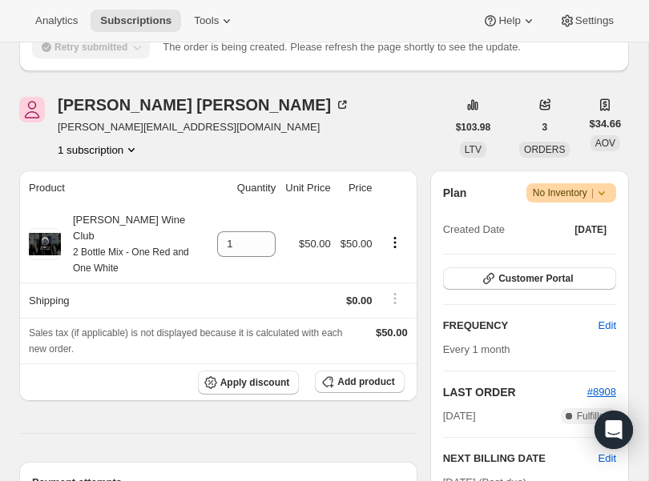
scroll to position [208, 0]
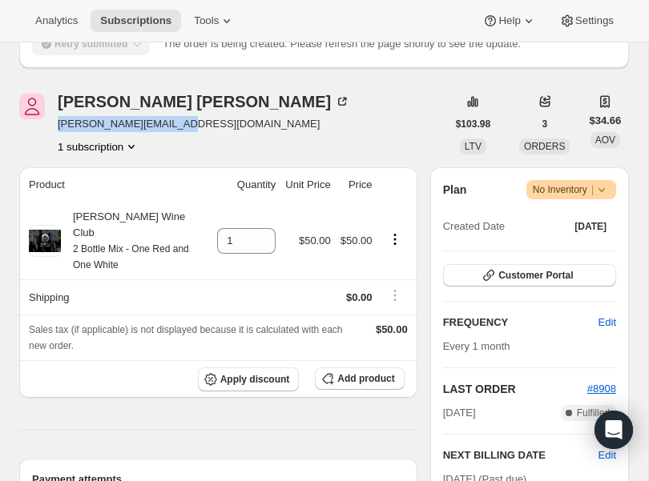
drag, startPoint x: 192, startPoint y: 135, endPoint x: 60, endPoint y: 141, distance: 132.2
click at [60, 141] on div "Yasmine Hays hays.yasmine@gmail.com 1 subscription" at bounding box center [232, 124] width 427 height 61
copy span "hays.yasmine@gmail.com"
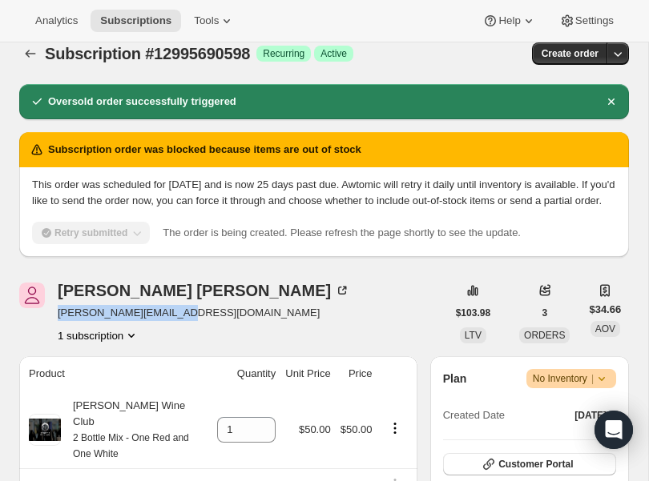
scroll to position [0, 0]
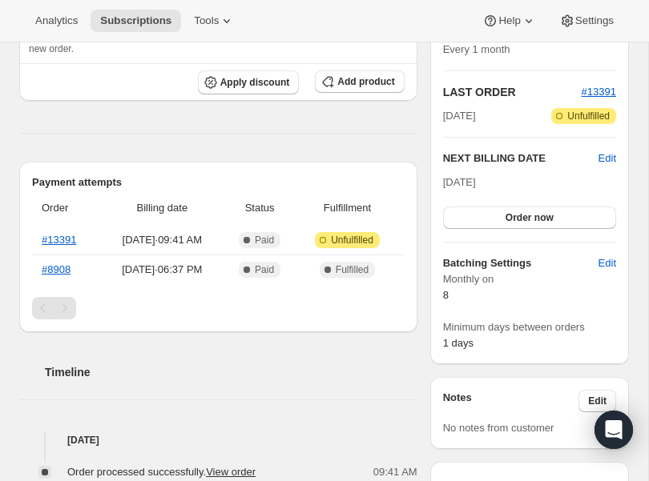
scroll to position [322, 0]
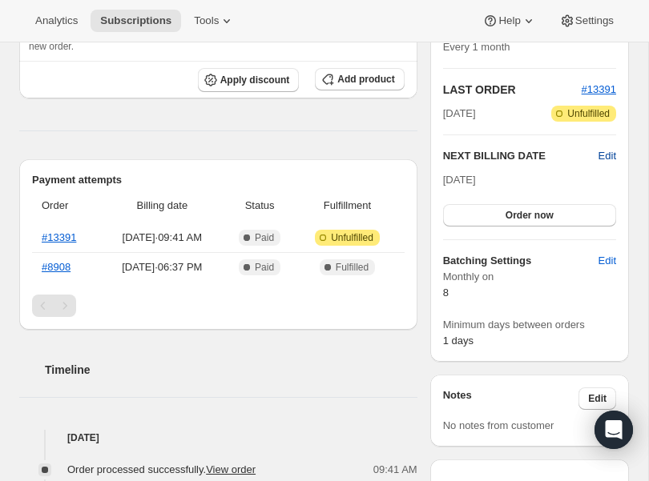
click at [612, 150] on span "Edit" at bounding box center [607, 156] width 18 height 16
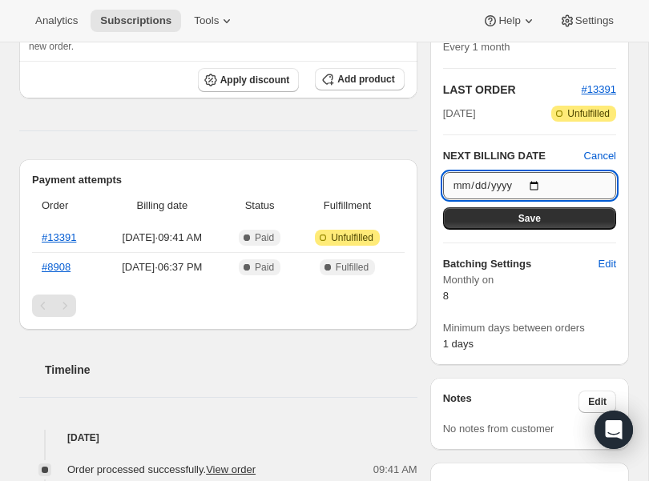
click at [538, 183] on input "[DATE]" at bounding box center [529, 185] width 173 height 27
type input "[DATE]"
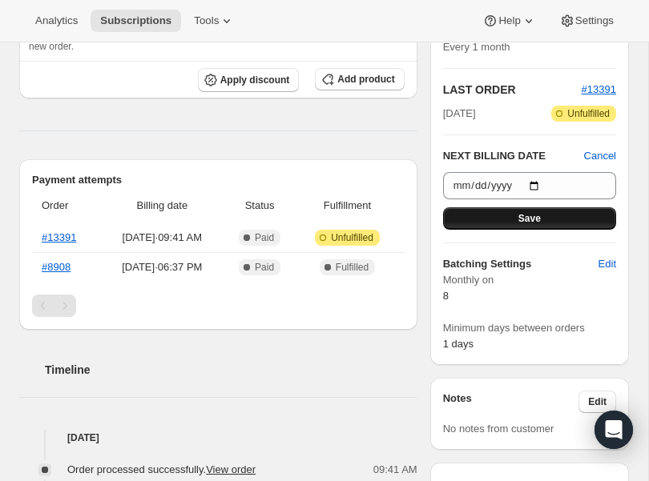
click at [474, 226] on button "Save" at bounding box center [529, 218] width 173 height 22
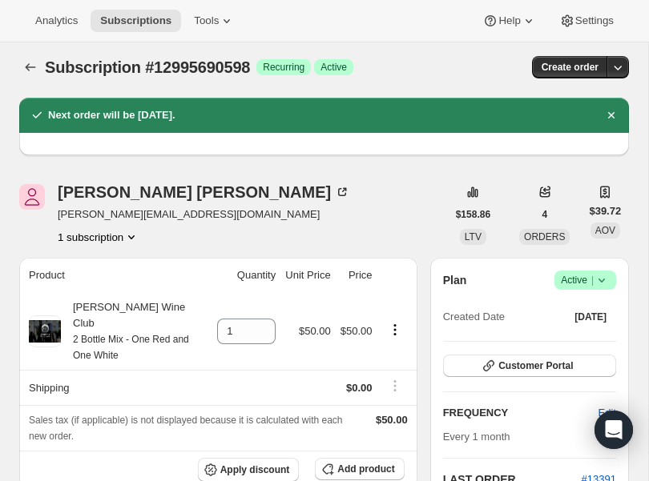
scroll to position [0, 0]
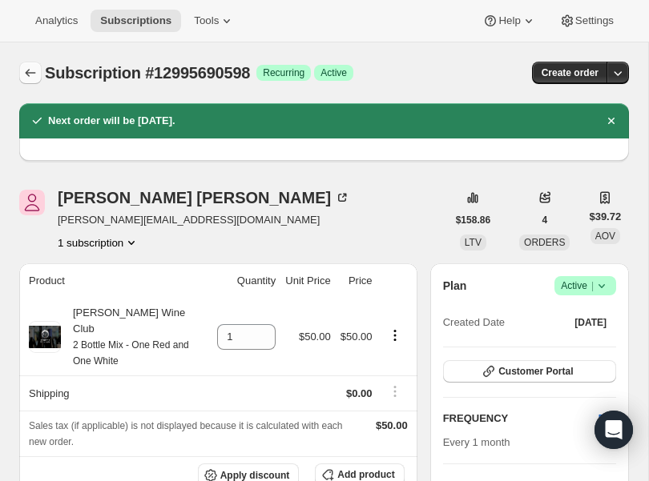
click at [25, 71] on icon "Subscriptions" at bounding box center [30, 73] width 16 height 16
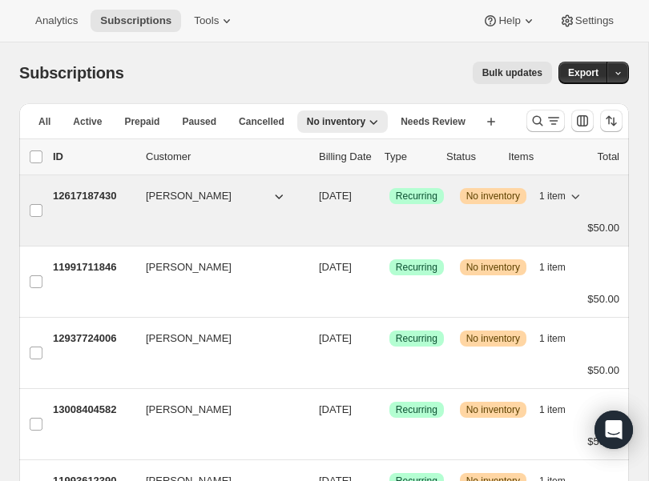
click at [98, 191] on p "12617187430" at bounding box center [93, 196] width 80 height 16
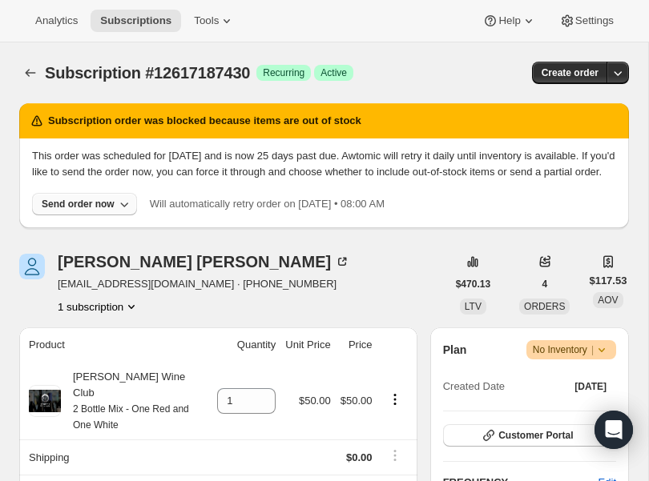
click at [115, 211] on div "Send order now" at bounding box center [78, 204] width 73 height 13
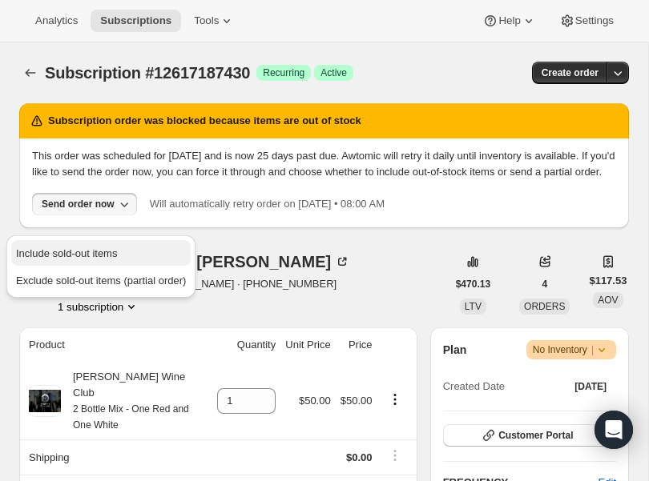
click at [99, 249] on span "Include sold-out items" at bounding box center [66, 253] width 101 height 12
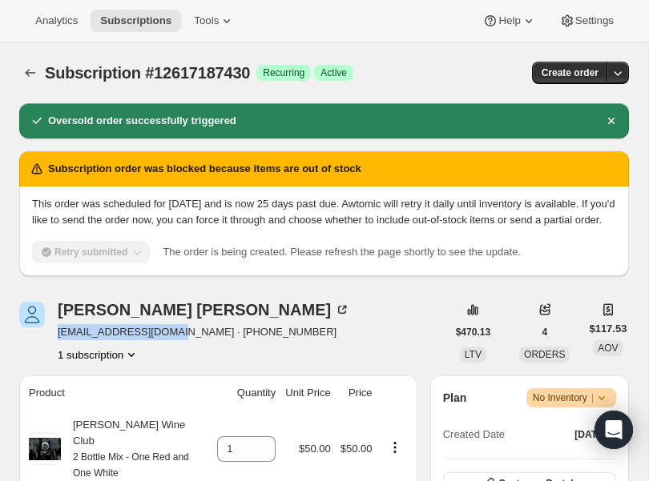
drag, startPoint x: 174, startPoint y: 352, endPoint x: 59, endPoint y: 354, distance: 114.5
click at [59, 340] on span "shawnraissi@gmail.com · +19492801719" at bounding box center [204, 332] width 292 height 16
copy span "shawnraissi@gmail.com"
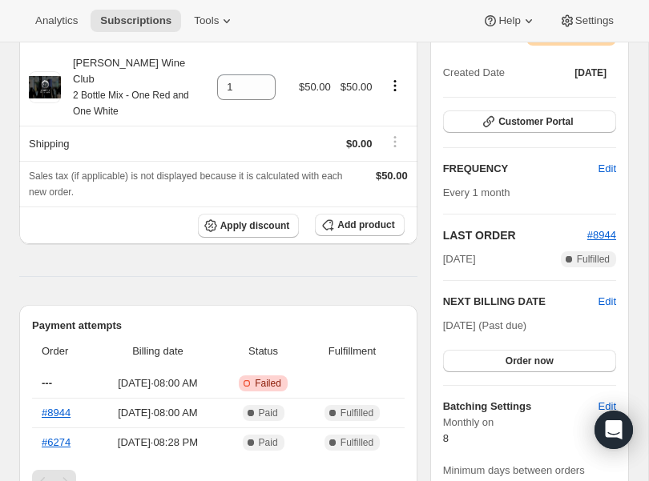
scroll to position [368, 0]
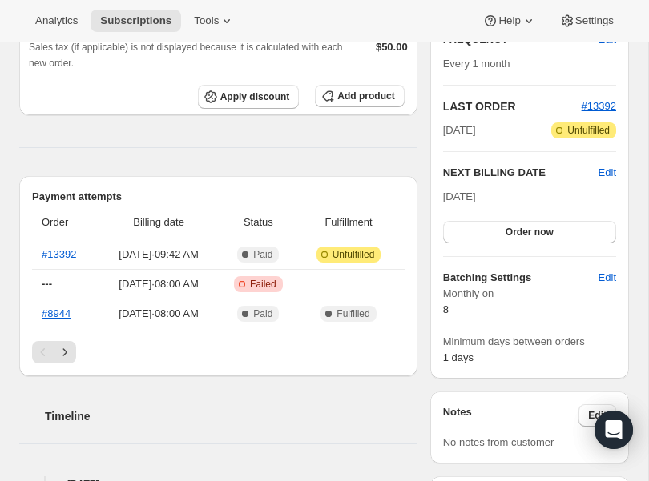
scroll to position [319, 0]
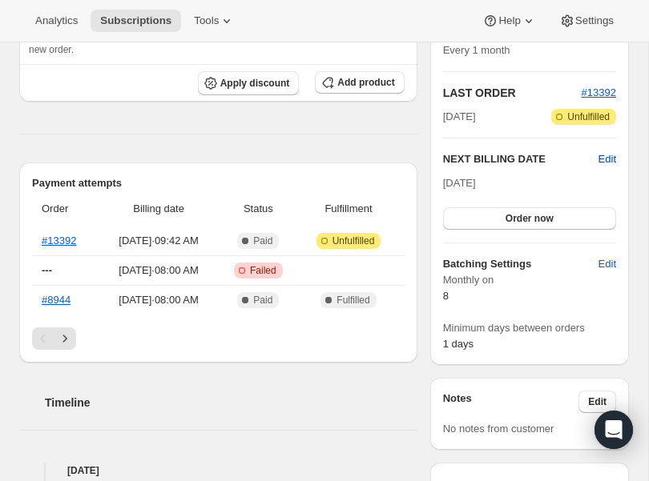
click at [602, 167] on span "Edit" at bounding box center [607, 159] width 18 height 16
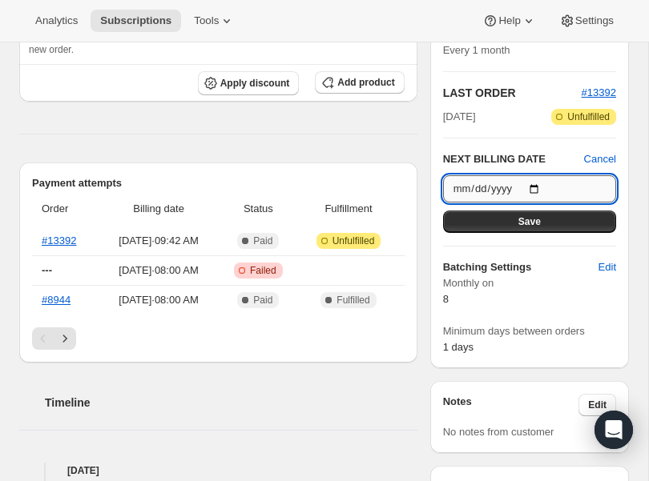
click at [533, 203] on input "[DATE]" at bounding box center [529, 188] width 173 height 27
click at [537, 203] on input "[DATE]" at bounding box center [529, 188] width 173 height 27
type input "[DATE]"
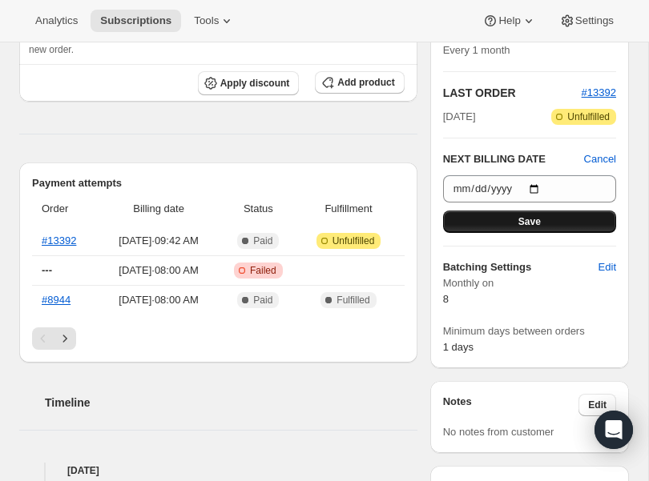
click at [506, 233] on button "Save" at bounding box center [529, 222] width 173 height 22
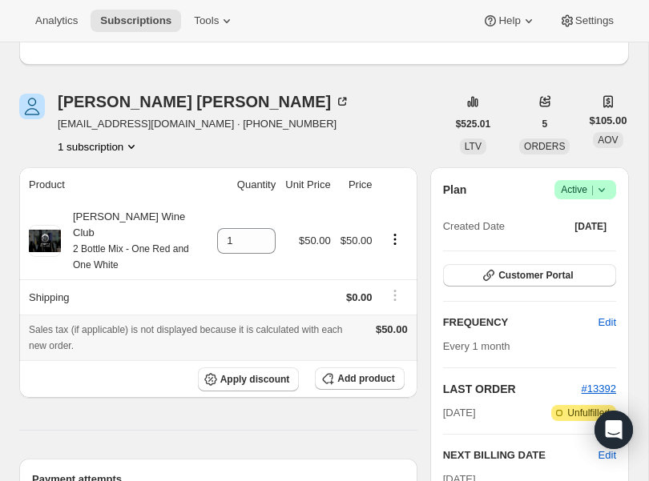
scroll to position [0, 0]
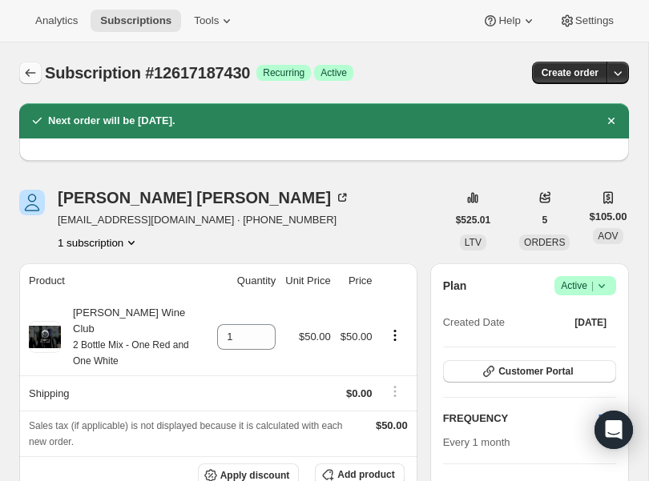
click at [33, 74] on icon "Subscriptions" at bounding box center [30, 73] width 16 height 16
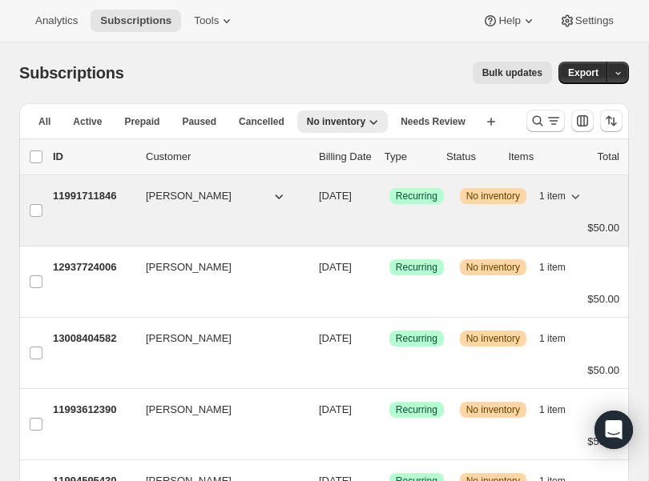
click at [112, 195] on p "11991711846" at bounding box center [93, 196] width 80 height 16
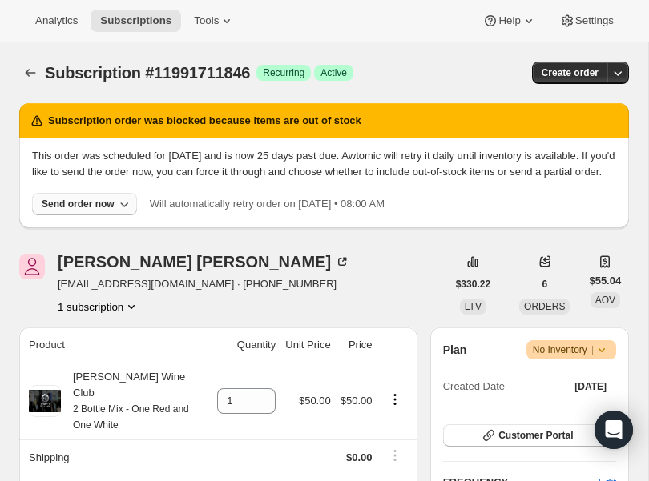
click at [107, 211] on div "Send order now" at bounding box center [78, 204] width 73 height 13
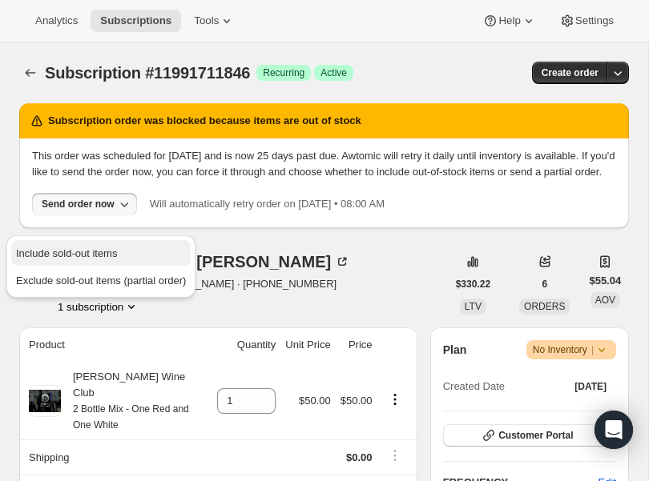
click at [100, 255] on span "Include sold-out items" at bounding box center [66, 253] width 101 height 12
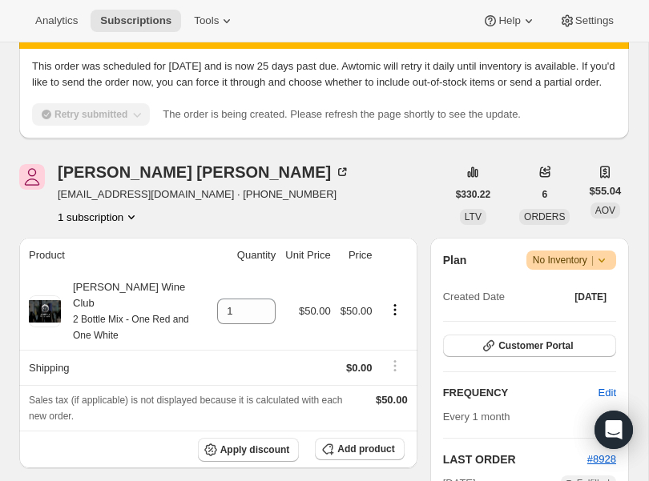
scroll to position [142, 0]
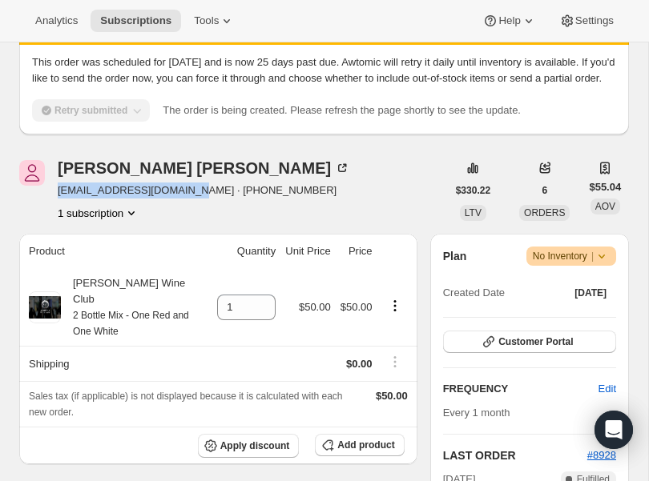
drag, startPoint x: 188, startPoint y: 207, endPoint x: 54, endPoint y: 207, distance: 133.7
click at [54, 207] on div "Elizabeth Anderson lizzanderson11@gmail.com · +16128049282 1 subscription" at bounding box center [232, 190] width 427 height 61
copy span "lizzanderson11@gmail.com"
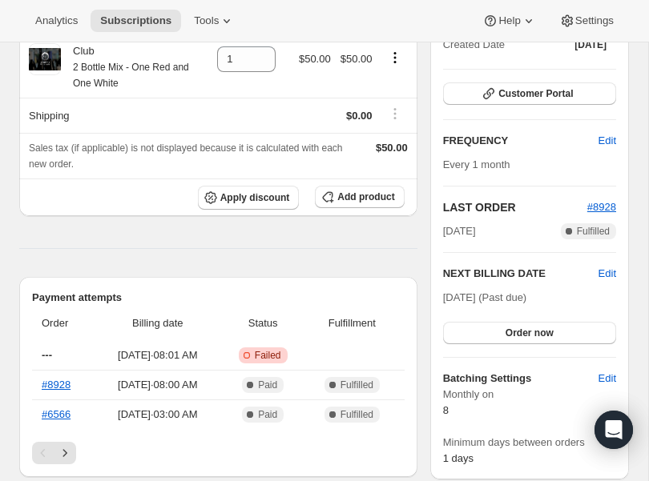
scroll to position [408, 0]
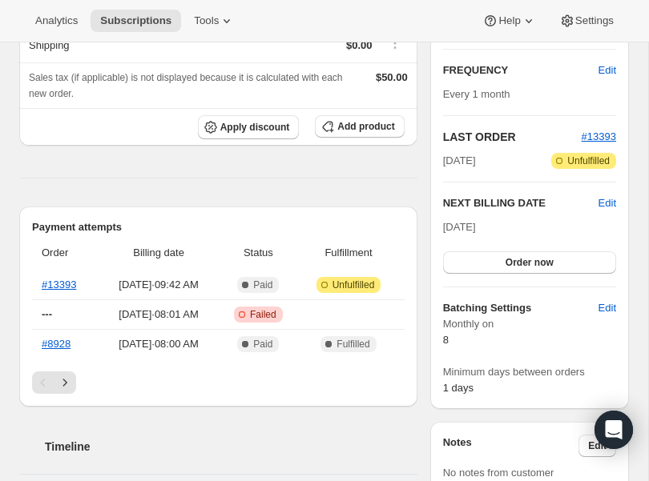
scroll to position [275, 0]
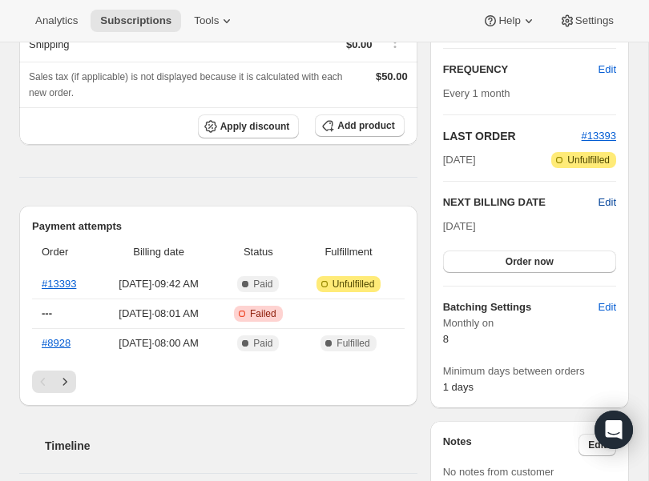
click at [604, 202] on span "Edit" at bounding box center [607, 203] width 18 height 16
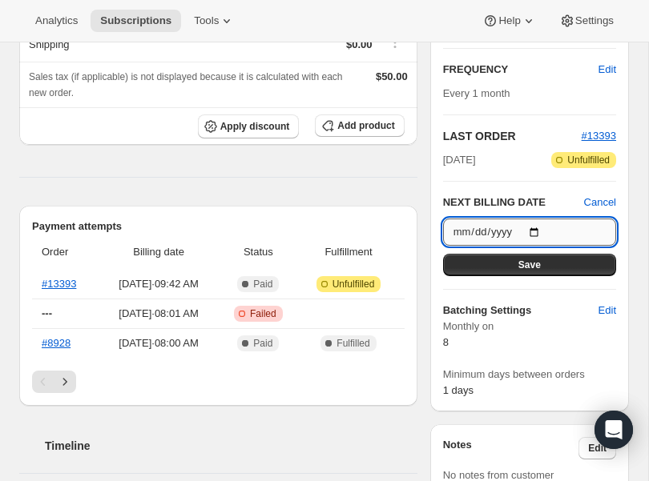
click at [538, 233] on input "[DATE]" at bounding box center [529, 232] width 173 height 27
type input "[DATE]"
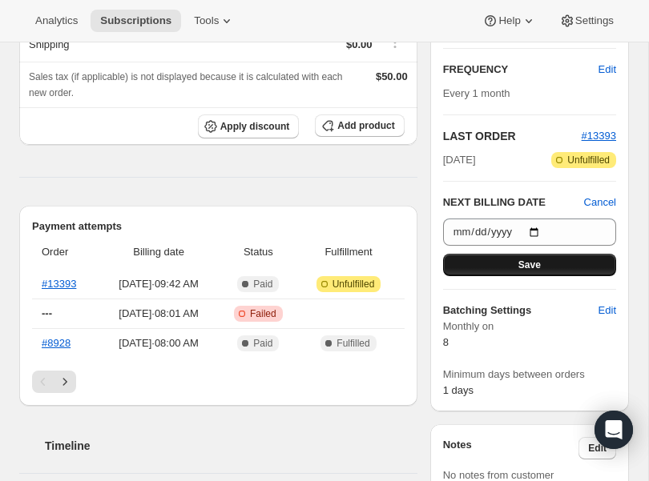
click at [502, 265] on button "Save" at bounding box center [529, 265] width 173 height 22
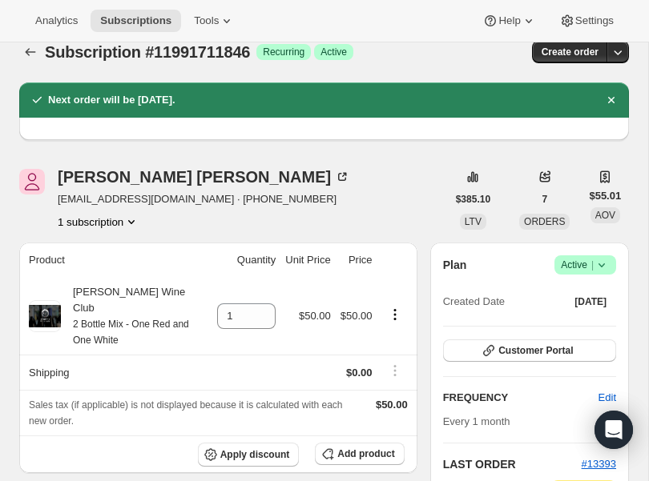
scroll to position [0, 0]
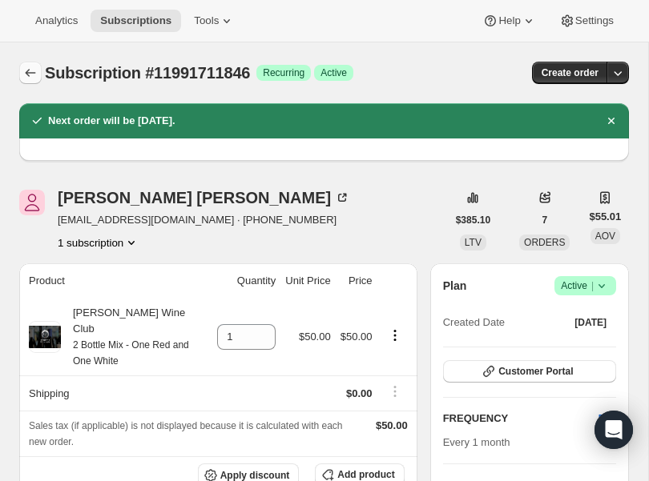
click at [26, 76] on icon "Subscriptions" at bounding box center [30, 73] width 16 height 16
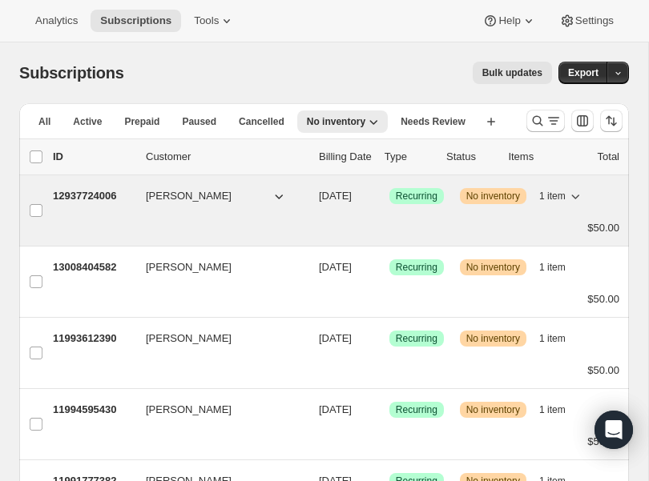
click at [78, 190] on p "12937724006" at bounding box center [93, 196] width 80 height 16
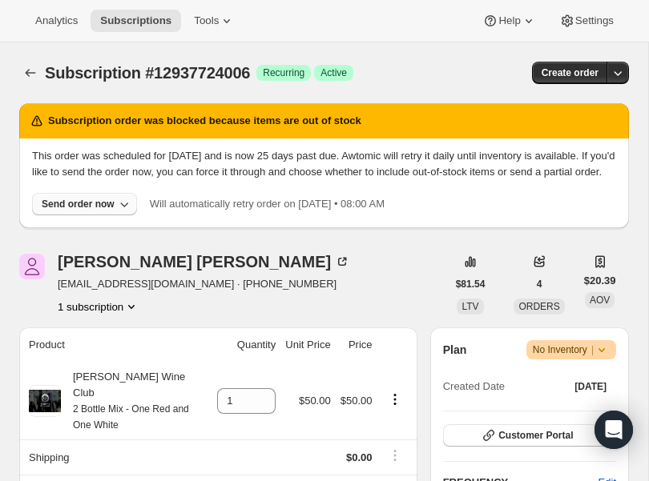
click at [85, 211] on div "Send order now" at bounding box center [78, 204] width 73 height 13
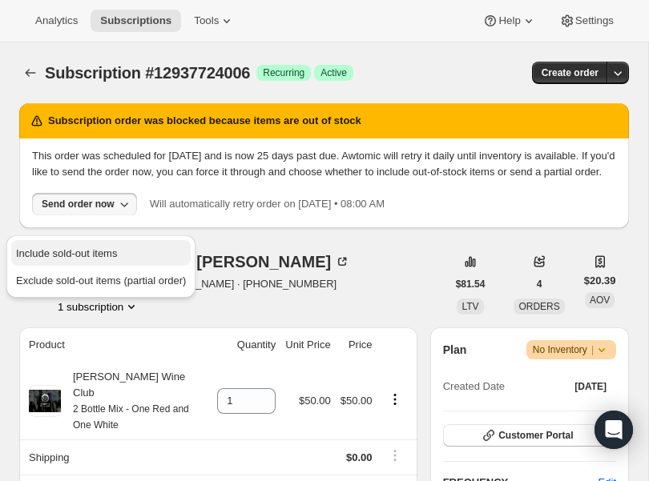
click at [70, 248] on span "Include sold-out items" at bounding box center [66, 253] width 101 height 12
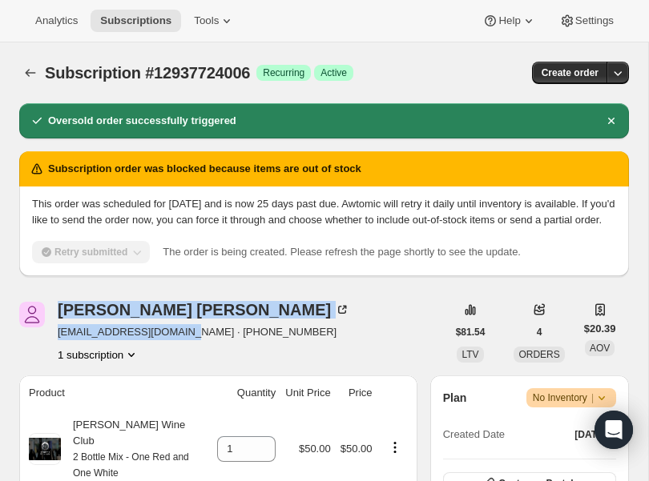
drag, startPoint x: 191, startPoint y: 348, endPoint x: 49, endPoint y: 351, distance: 141.8
click at [49, 351] on div "Aaron Plourde aaronmplourde@gmail.com · +19095657781 1 subscription" at bounding box center [232, 332] width 427 height 61
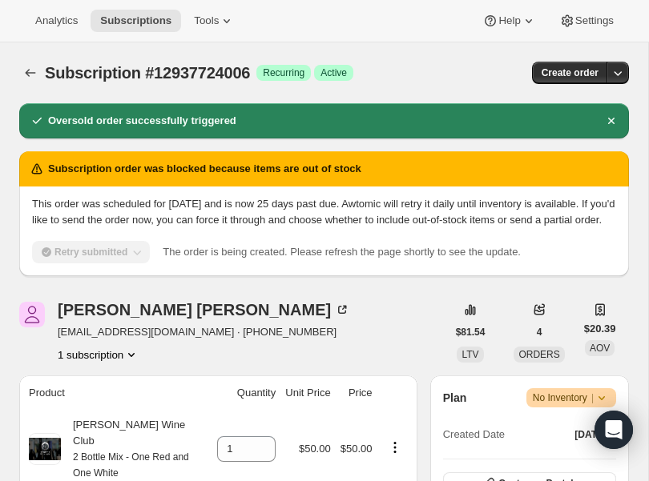
click at [121, 340] on span "aaronmplourde@gmail.com · +19095657781" at bounding box center [204, 332] width 292 height 16
drag, startPoint x: 191, startPoint y: 349, endPoint x: 54, endPoint y: 353, distance: 137.0
click at [54, 353] on div "Aaron Plourde aaronmplourde@gmail.com · +19095657781 1 subscription" at bounding box center [232, 332] width 427 height 61
copy span "aaronmplourde@gmail.com"
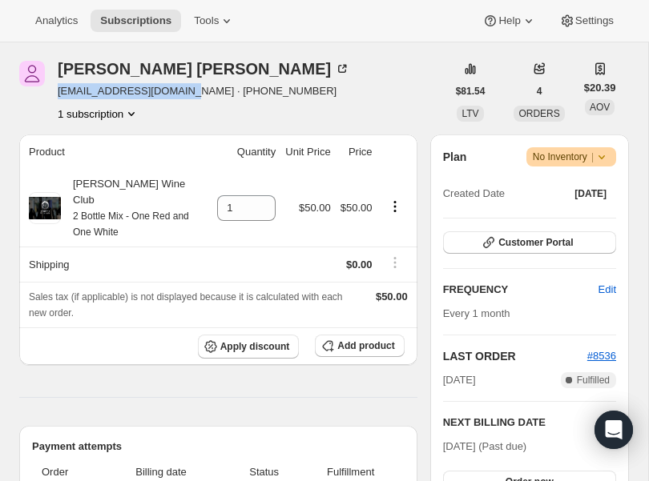
scroll to position [307, 0]
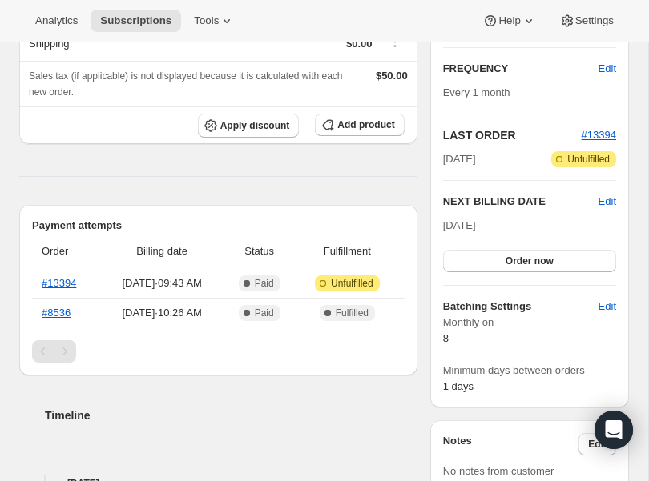
scroll to position [303, 0]
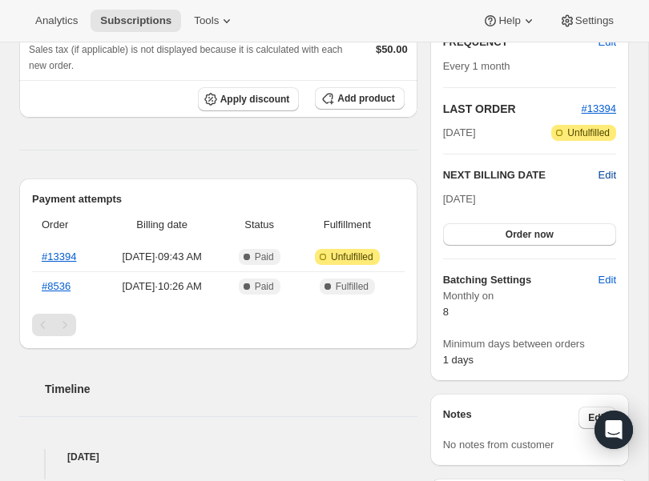
click at [608, 173] on span "Edit" at bounding box center [607, 175] width 18 height 16
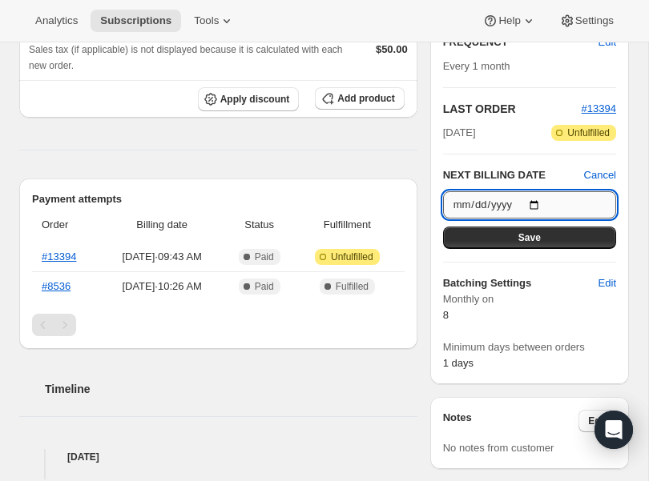
click at [539, 205] on input "[DATE]" at bounding box center [529, 204] width 173 height 27
type input "[DATE]"
click at [481, 243] on button "Save" at bounding box center [529, 238] width 173 height 22
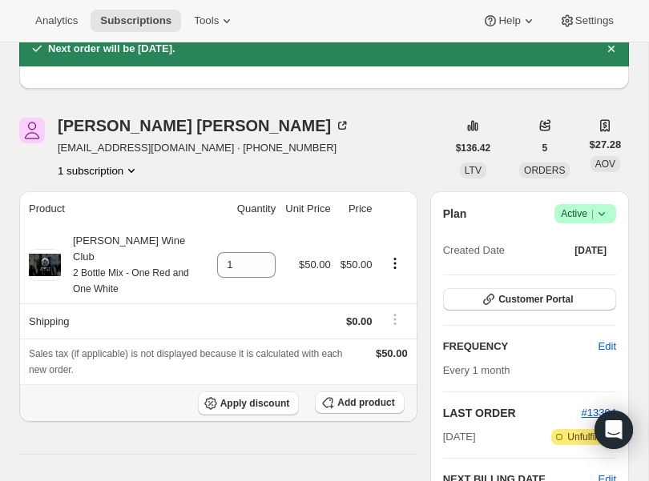
scroll to position [0, 0]
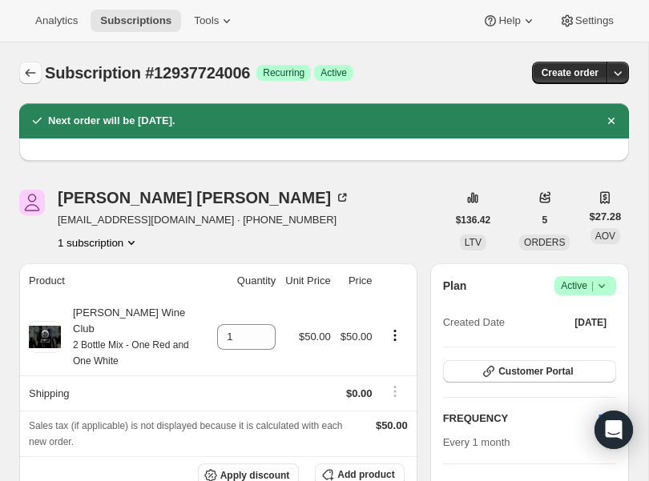
click at [25, 69] on icon "Subscriptions" at bounding box center [30, 73] width 16 height 16
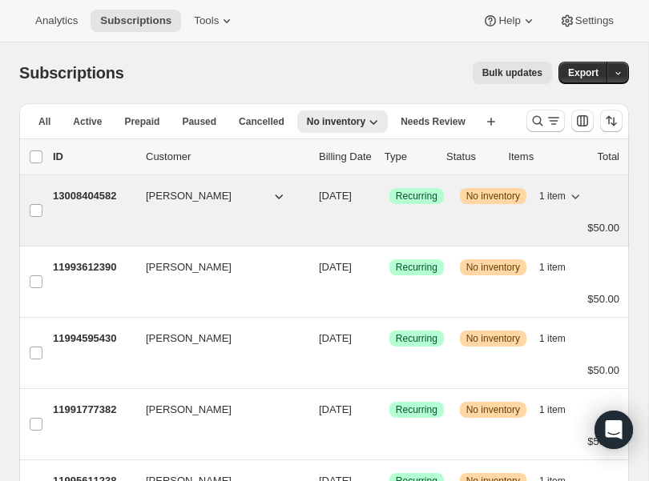
click at [75, 195] on p "13008404582" at bounding box center [93, 196] width 80 height 16
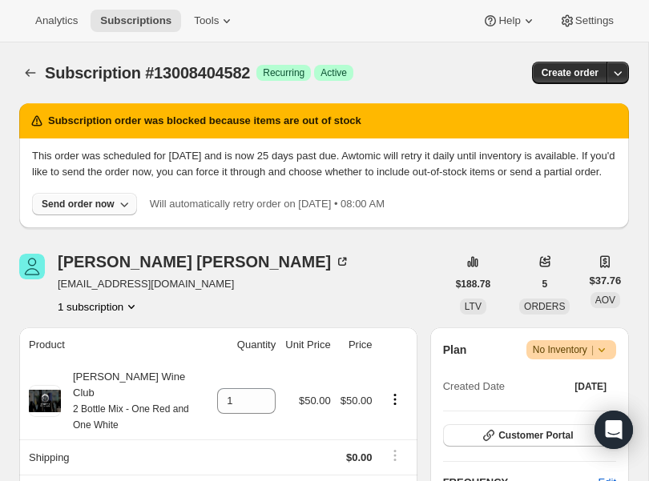
click at [115, 215] on button "Send order now" at bounding box center [84, 204] width 105 height 22
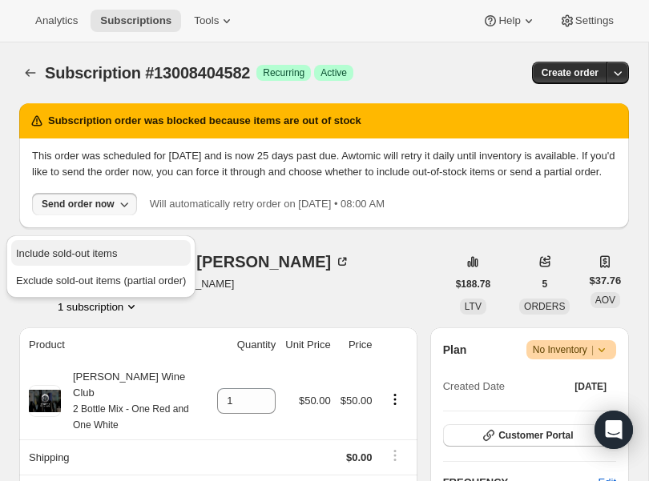
click at [98, 251] on span "Include sold-out items" at bounding box center [66, 253] width 101 height 12
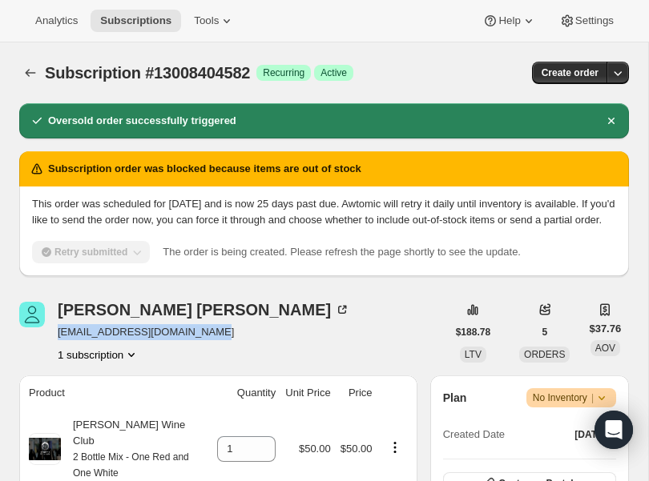
drag, startPoint x: 206, startPoint y: 349, endPoint x: 58, endPoint y: 354, distance: 148.2
click at [58, 354] on div "Chris Hurley chrisjenbaehurley@gmail.com 1 subscription" at bounding box center [232, 332] width 427 height 61
copy span "chrisjenbaehurley@gmail.com"
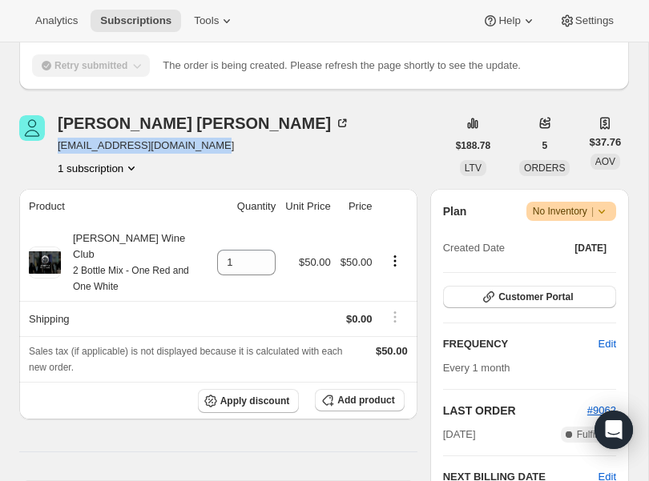
scroll to position [213, 0]
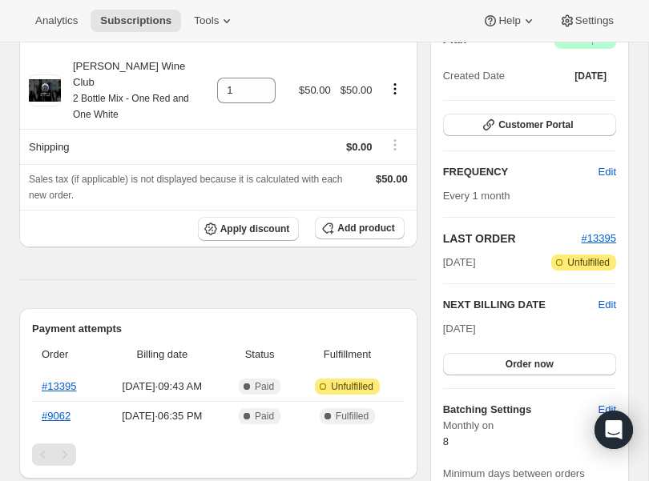
scroll to position [179, 0]
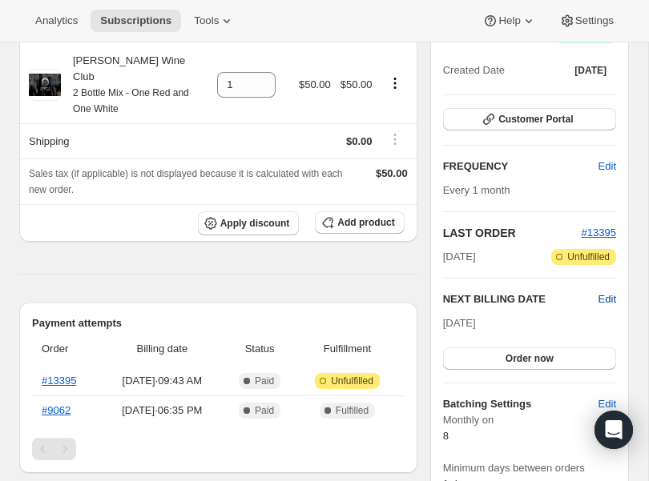
click at [608, 303] on span "Edit" at bounding box center [607, 299] width 18 height 16
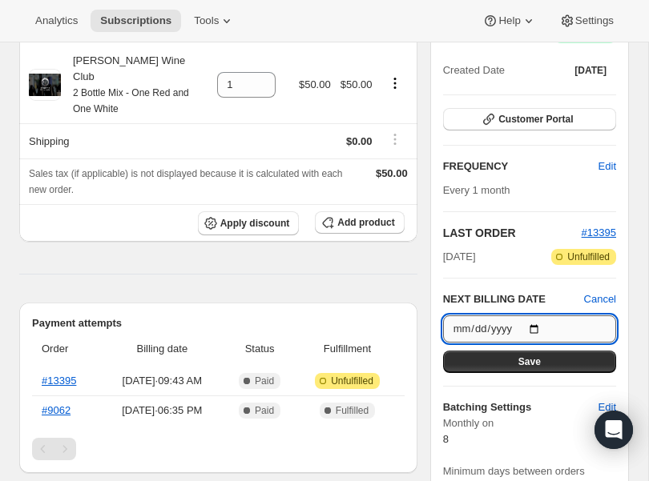
click at [541, 324] on input "[DATE]" at bounding box center [529, 328] width 173 height 27
type input "[DATE]"
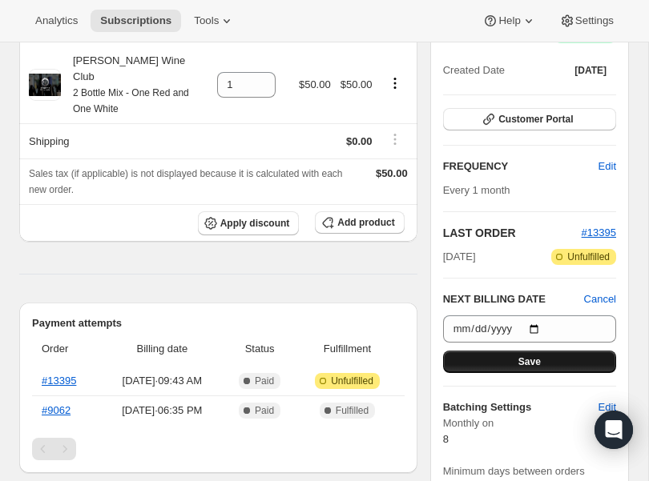
click at [505, 360] on button "Save" at bounding box center [529, 362] width 173 height 22
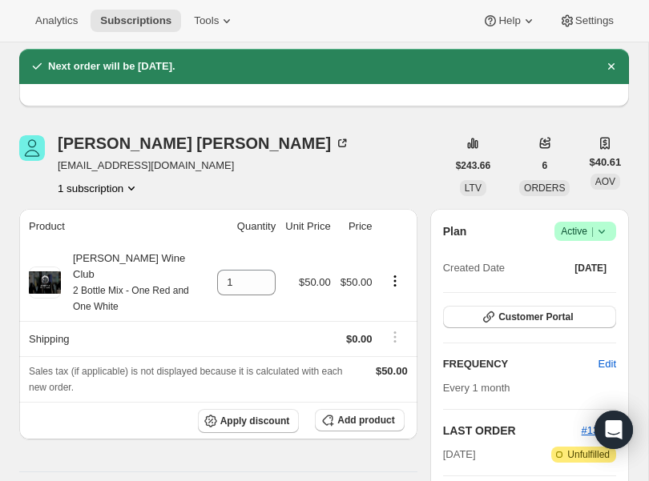
scroll to position [0, 0]
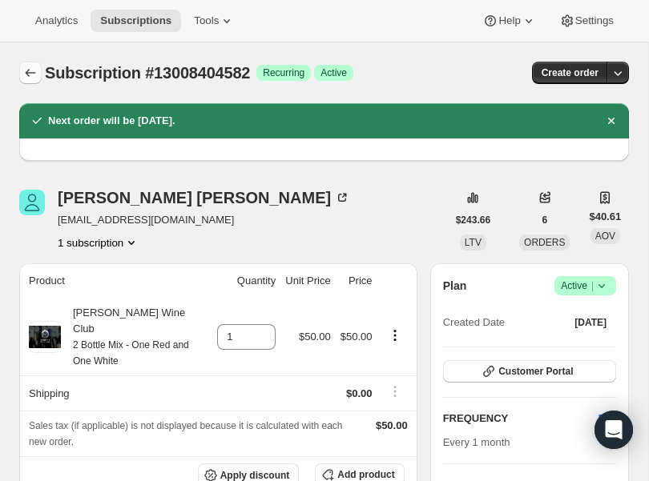
click at [25, 71] on icon "Subscriptions" at bounding box center [30, 73] width 16 height 16
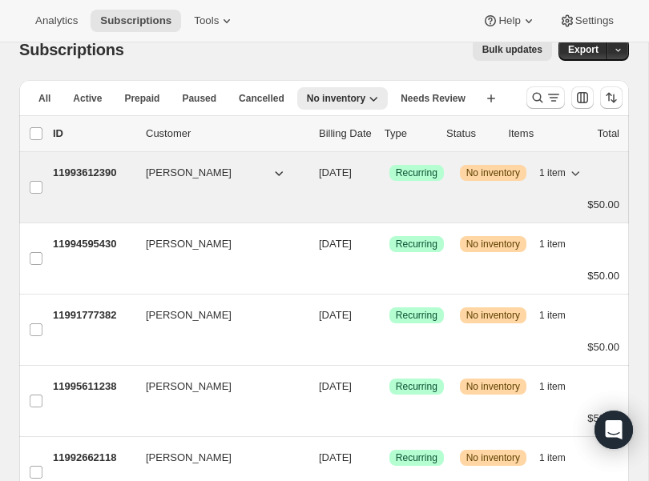
scroll to position [34, 0]
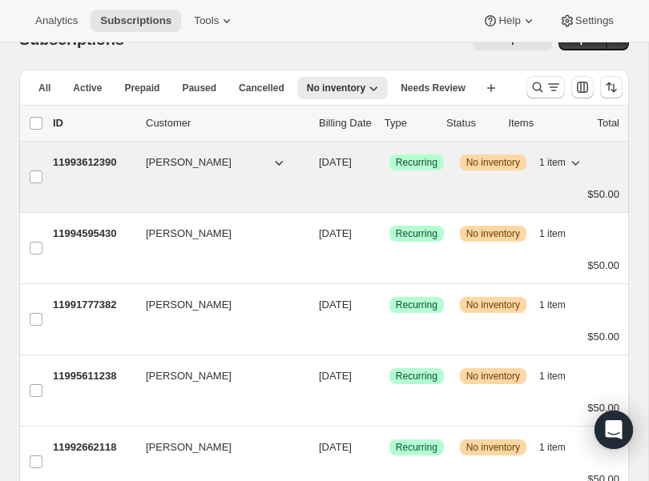
click at [114, 159] on p "11993612390" at bounding box center [93, 163] width 80 height 16
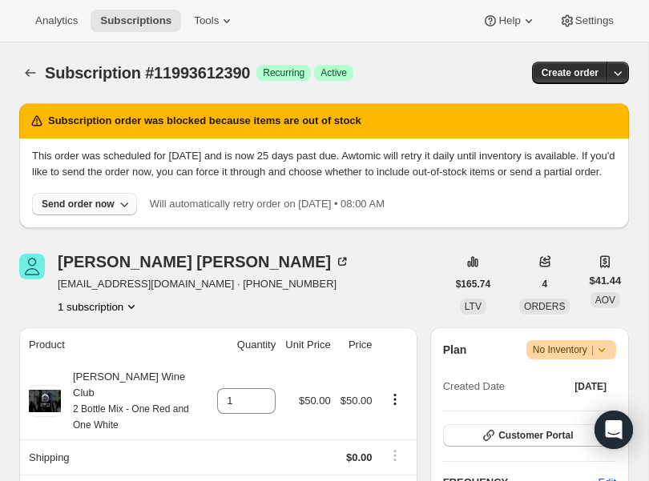
click at [113, 211] on div "Send order now" at bounding box center [78, 204] width 73 height 13
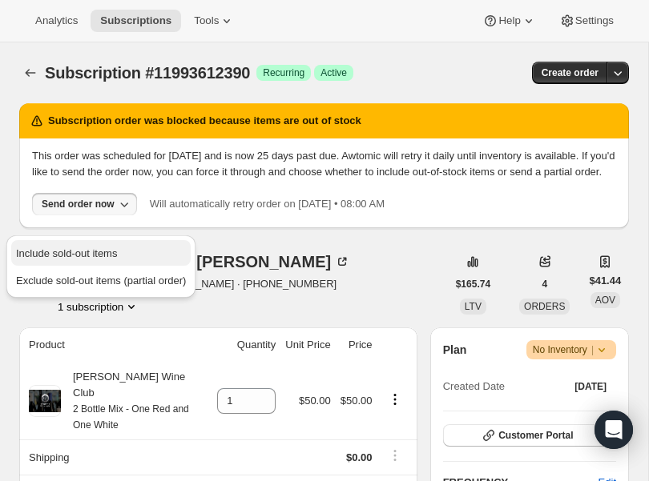
click at [92, 250] on span "Include sold-out items" at bounding box center [66, 253] width 101 height 12
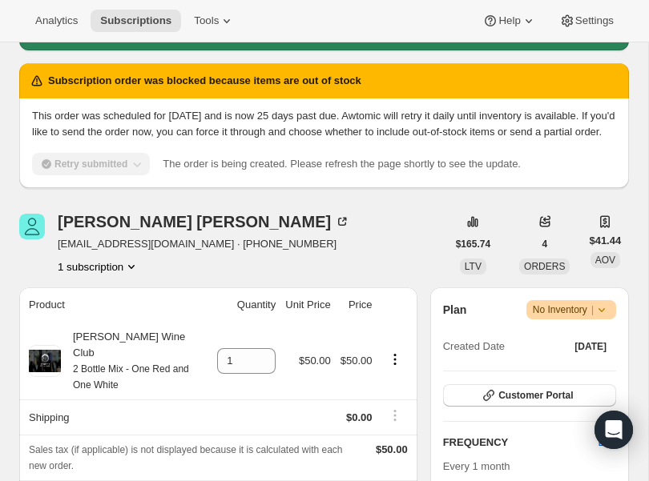
scroll to position [98, 0]
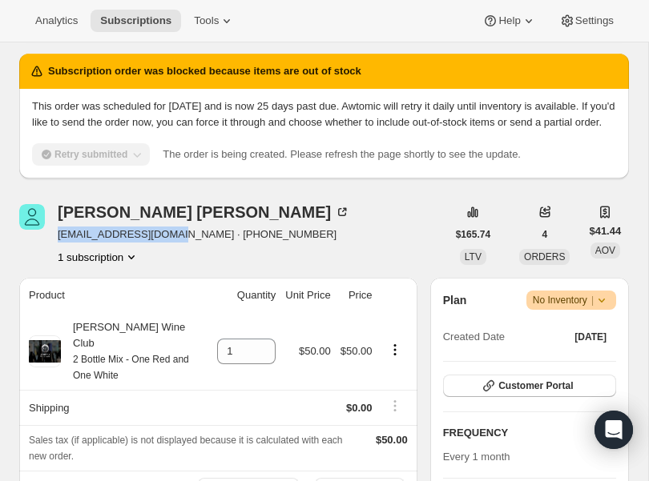
drag, startPoint x: 187, startPoint y: 249, endPoint x: 60, endPoint y: 252, distance: 127.4
click at [60, 243] on span "megangoodrich@mac.com · +17022323160" at bounding box center [204, 235] width 292 height 16
copy span "megangoodrich@mac.com"
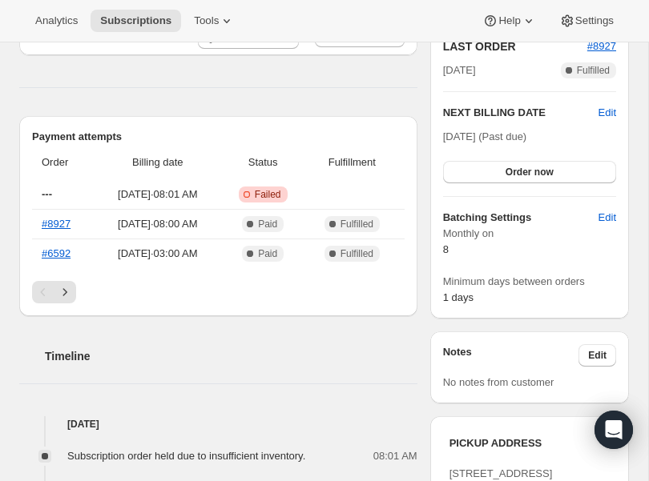
scroll to position [552, 0]
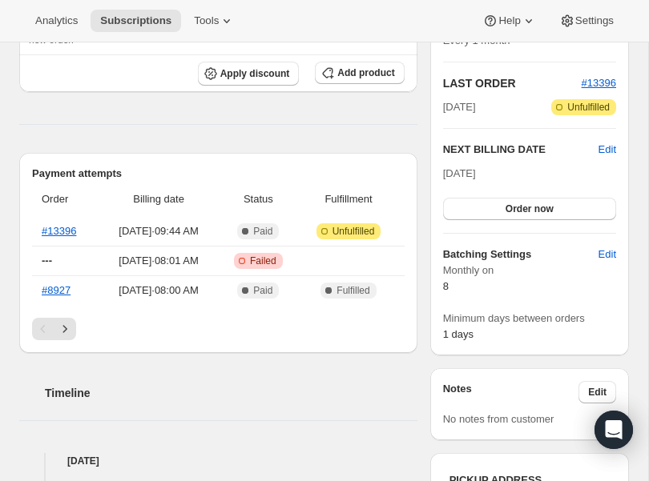
scroll to position [333, 0]
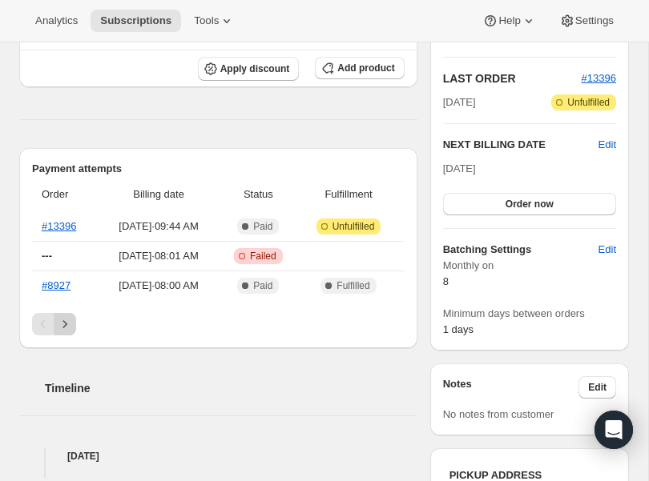
click at [63, 316] on icon "Next" at bounding box center [65, 324] width 16 height 16
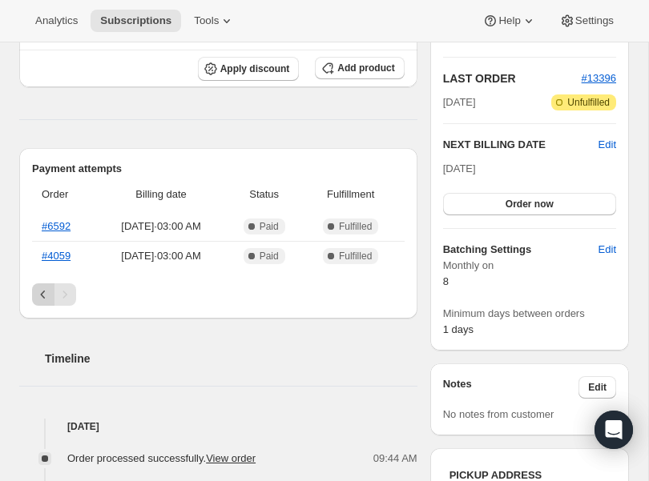
click at [38, 287] on icon "Previous" at bounding box center [43, 295] width 16 height 16
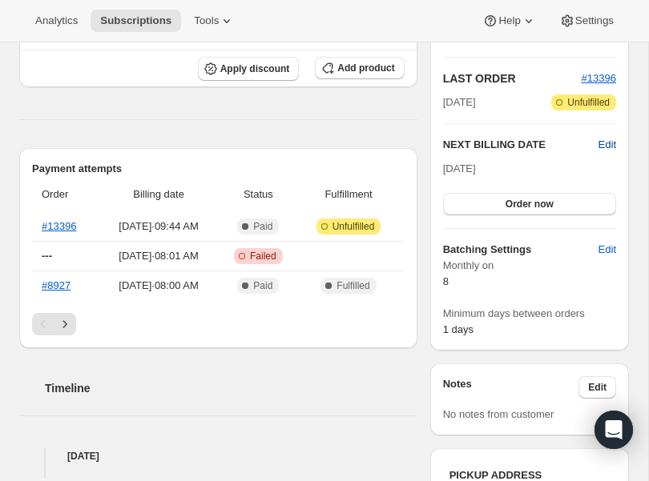
click at [604, 142] on span "Edit" at bounding box center [607, 145] width 18 height 16
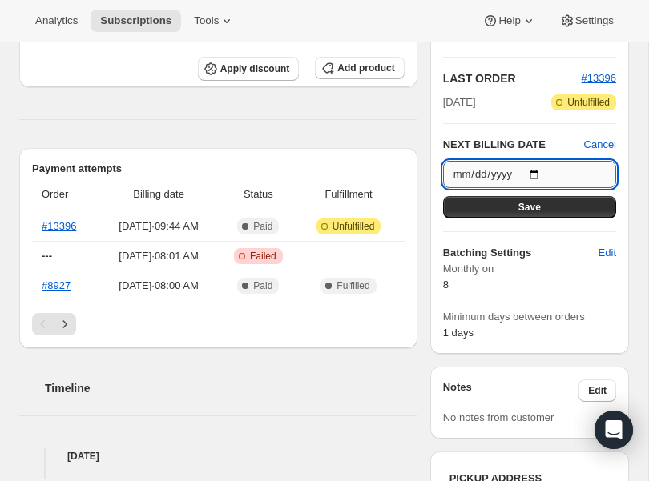
click at [538, 173] on input "[DATE]" at bounding box center [529, 174] width 173 height 27
type input "[DATE]"
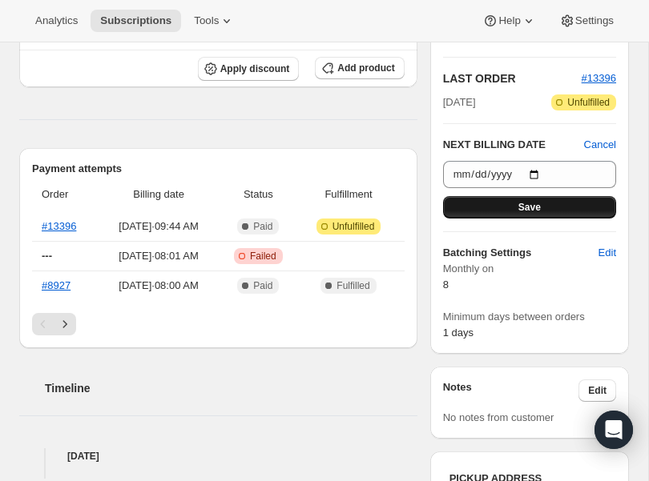
click at [493, 214] on button "Save" at bounding box center [529, 207] width 173 height 22
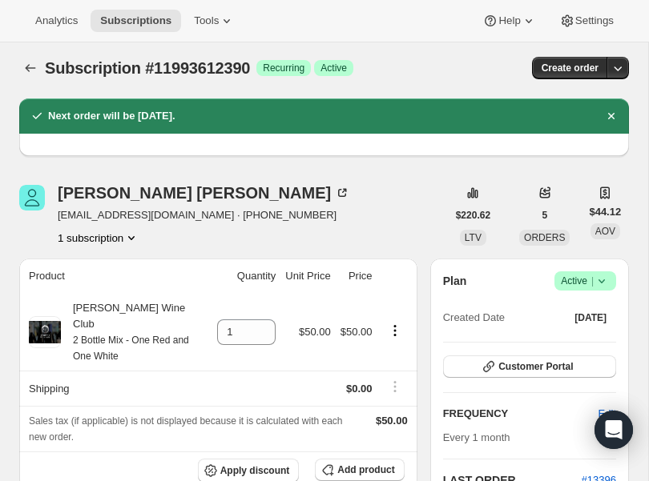
scroll to position [0, 0]
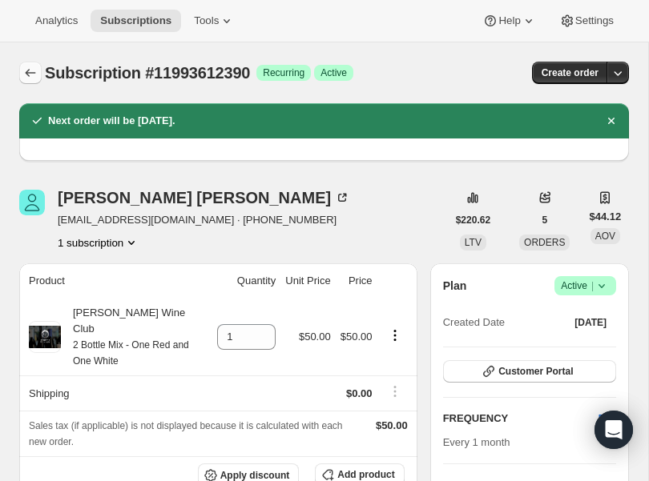
click at [33, 79] on icon "Subscriptions" at bounding box center [30, 73] width 16 height 16
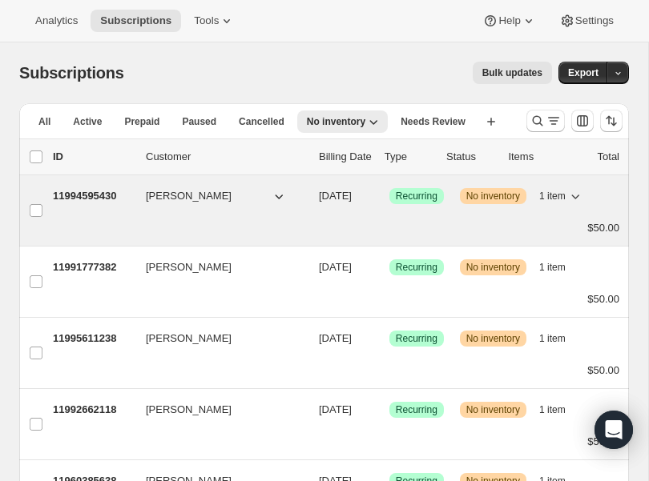
click at [90, 190] on p "11994595430" at bounding box center [93, 196] width 80 height 16
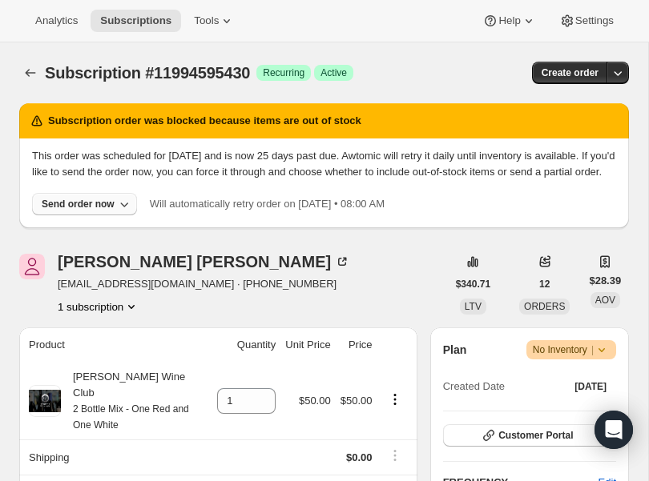
click at [105, 215] on button "Send order now" at bounding box center [84, 204] width 105 height 22
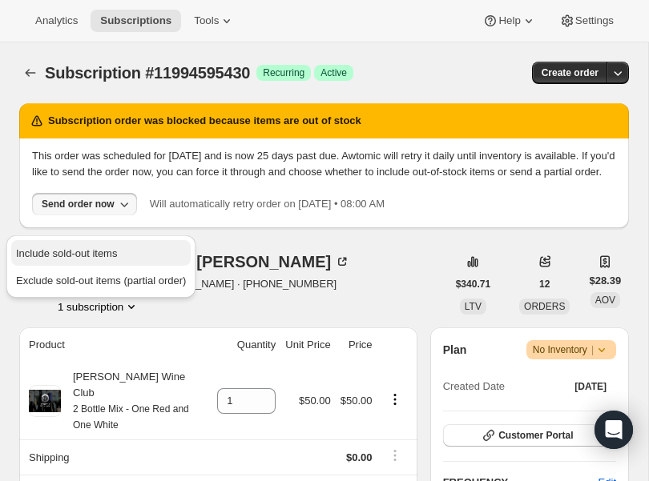
click at [93, 250] on span "Include sold-out items" at bounding box center [66, 253] width 101 height 12
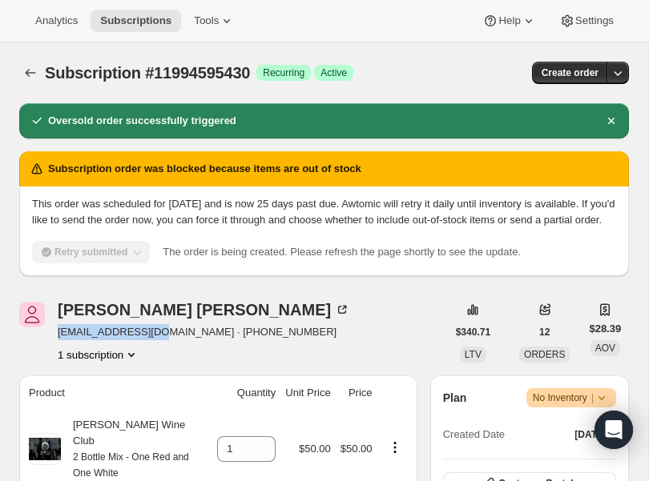
drag, startPoint x: 163, startPoint y: 348, endPoint x: 56, endPoint y: 352, distance: 107.4
click at [56, 352] on div "Joshua Spaugh jwspaugh@gmail.com · +19253372277 1 subscription" at bounding box center [232, 332] width 427 height 61
copy span "jwspaugh@gmail.com"
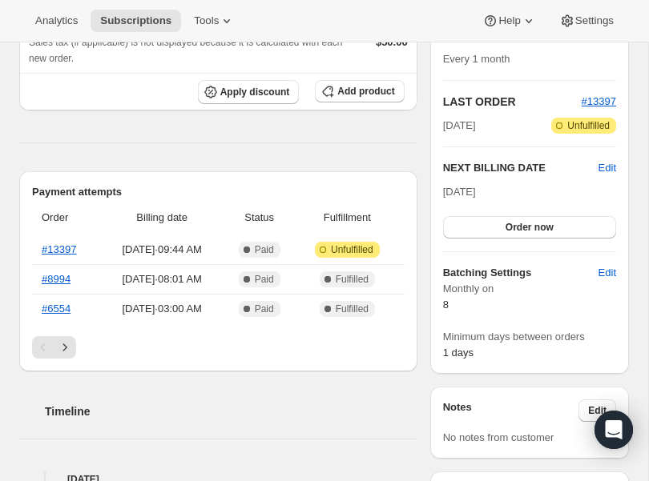
scroll to position [313, 0]
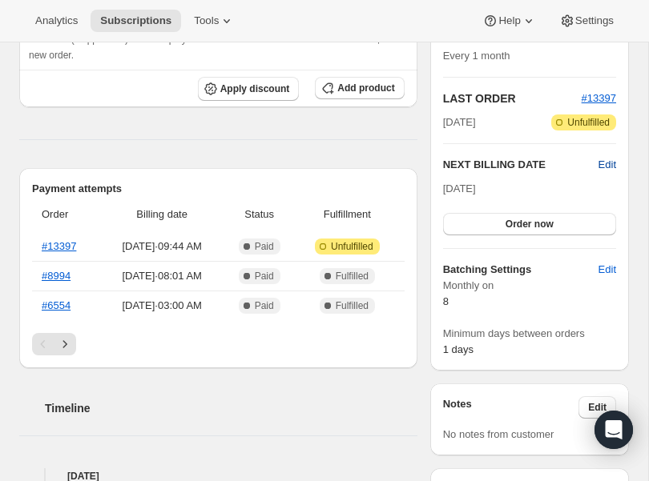
click at [604, 173] on span "Edit" at bounding box center [607, 165] width 18 height 16
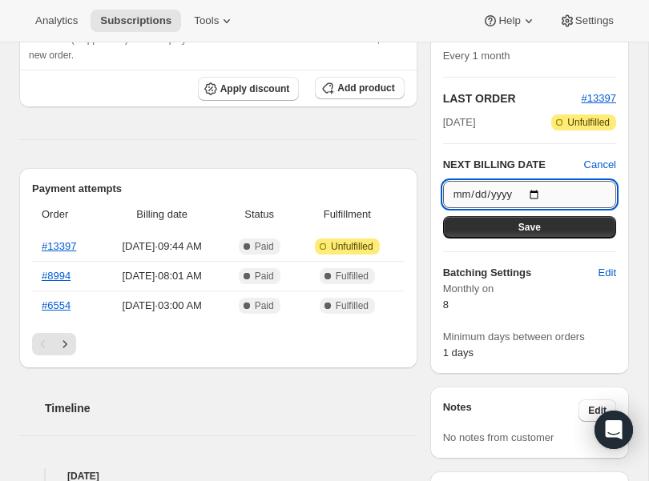
click at [538, 208] on input "[DATE]" at bounding box center [529, 194] width 173 height 27
type input "[DATE]"
click at [494, 239] on button "Save" at bounding box center [529, 227] width 173 height 22
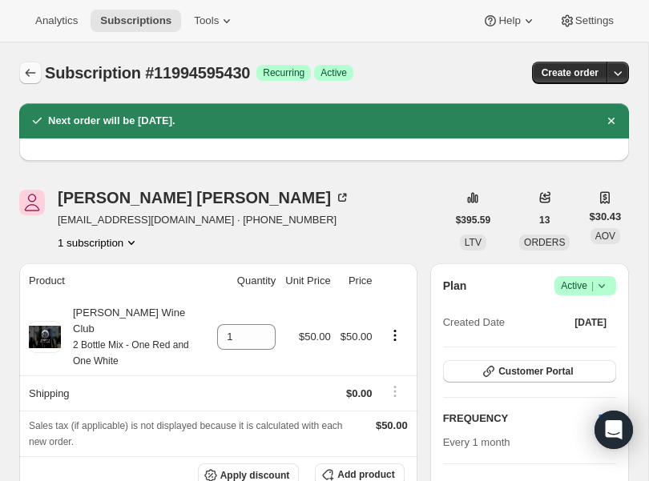
click at [25, 65] on icon "Subscriptions" at bounding box center [30, 73] width 16 height 16
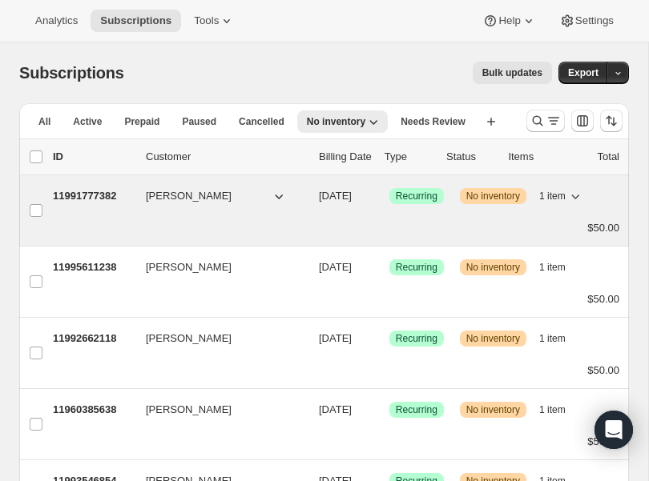
click at [105, 191] on p "11991777382" at bounding box center [93, 196] width 80 height 16
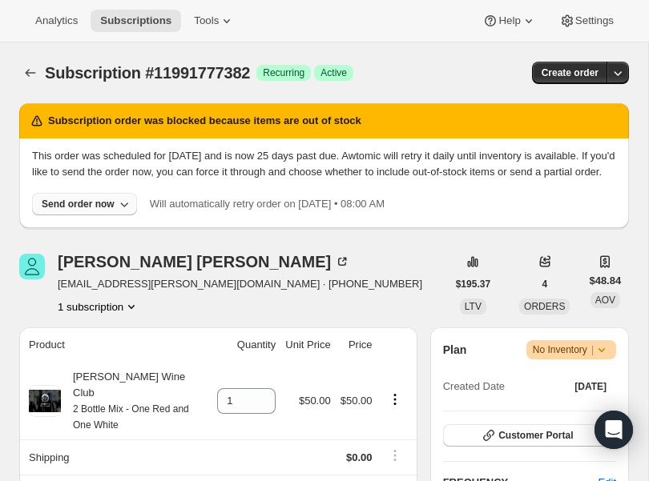
click at [70, 211] on div "Send order now" at bounding box center [78, 204] width 73 height 13
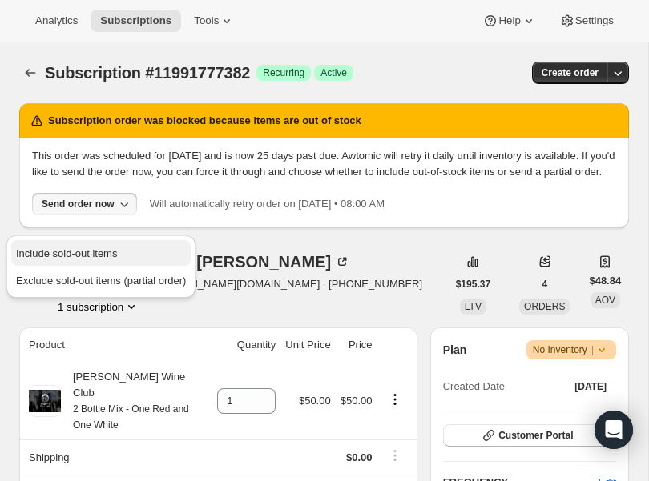
click at [61, 251] on span "Include sold-out items" at bounding box center [66, 253] width 101 height 12
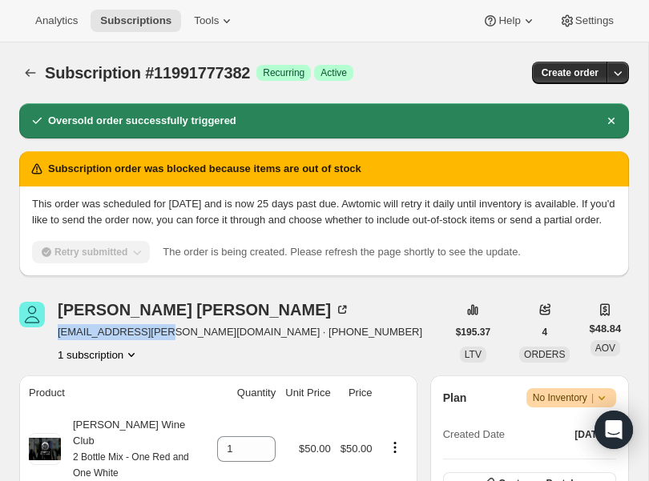
drag, startPoint x: 163, startPoint y: 350, endPoint x: 58, endPoint y: 352, distance: 104.9
click at [58, 340] on span "bp.mollie@gmail.com · +15103340557" at bounding box center [240, 332] width 364 height 16
copy span "bp.mollie@gmail.com"
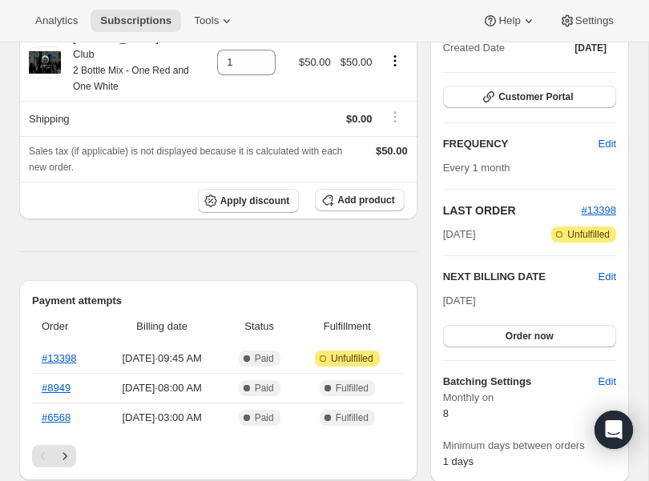
scroll to position [237, 0]
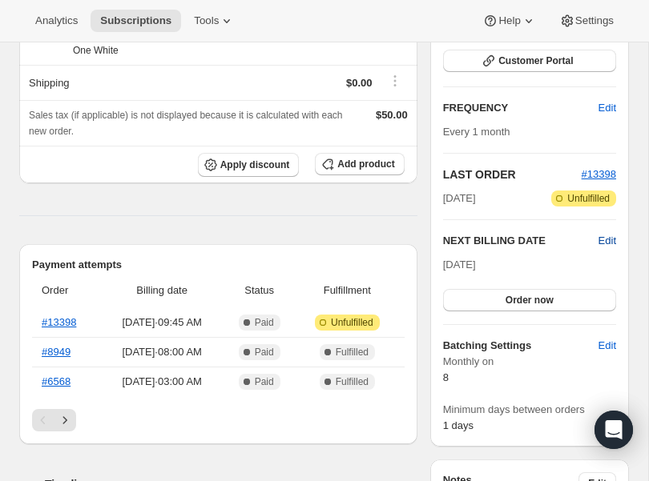
click at [605, 242] on span "Edit" at bounding box center [607, 241] width 18 height 16
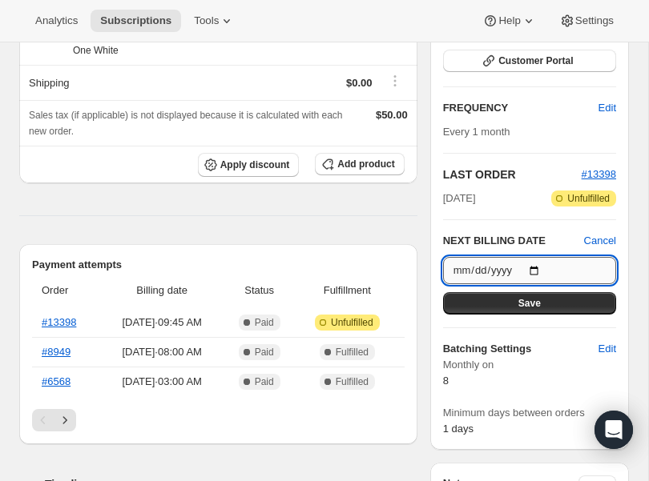
click at [538, 263] on input "[DATE]" at bounding box center [529, 270] width 173 height 27
type input "[DATE]"
click at [514, 304] on button "Save" at bounding box center [529, 303] width 173 height 22
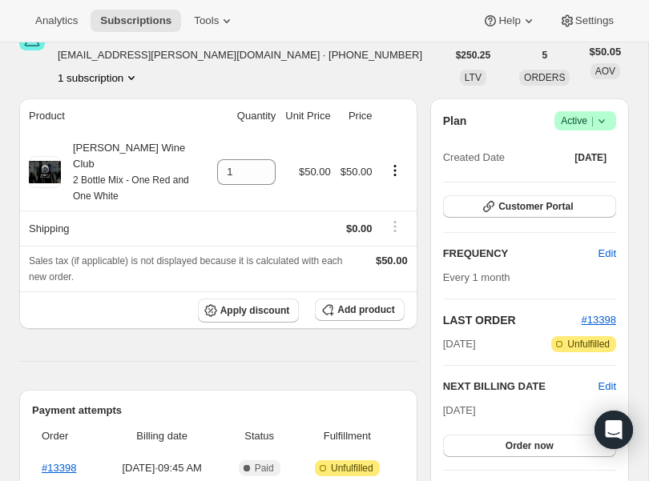
scroll to position [0, 0]
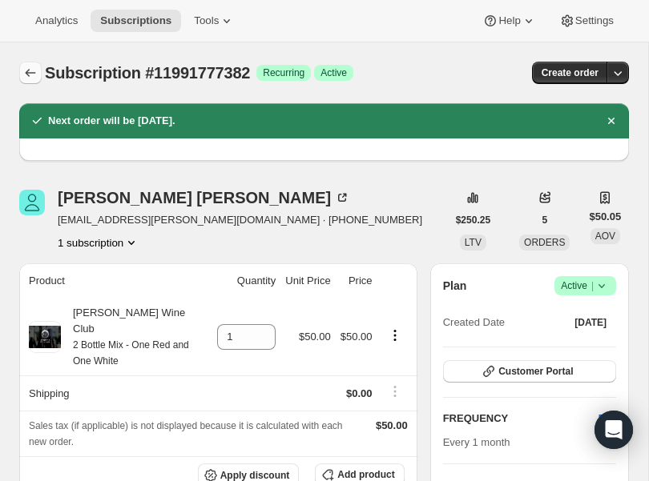
click at [21, 71] on button "Subscriptions" at bounding box center [30, 73] width 22 height 22
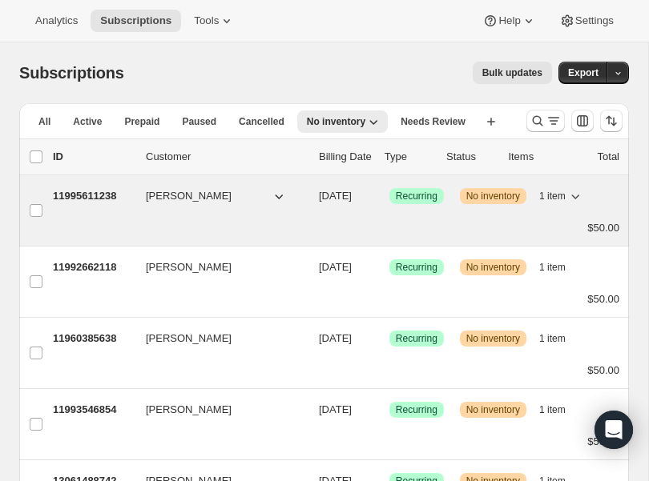
click at [75, 199] on p "11995611238" at bounding box center [93, 196] width 80 height 16
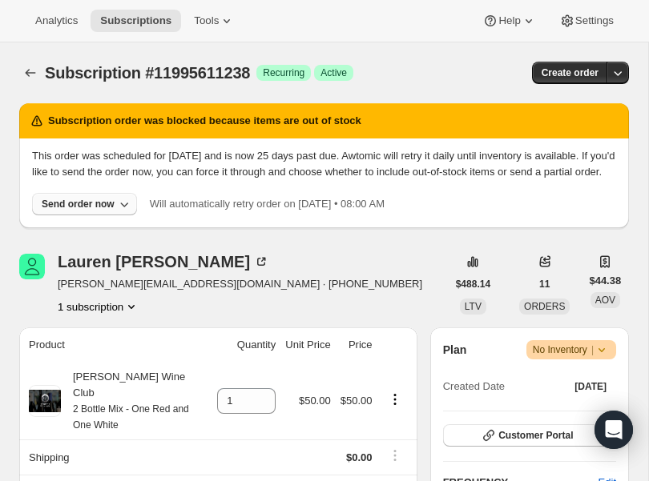
click at [116, 215] on button "Send order now" at bounding box center [84, 204] width 105 height 22
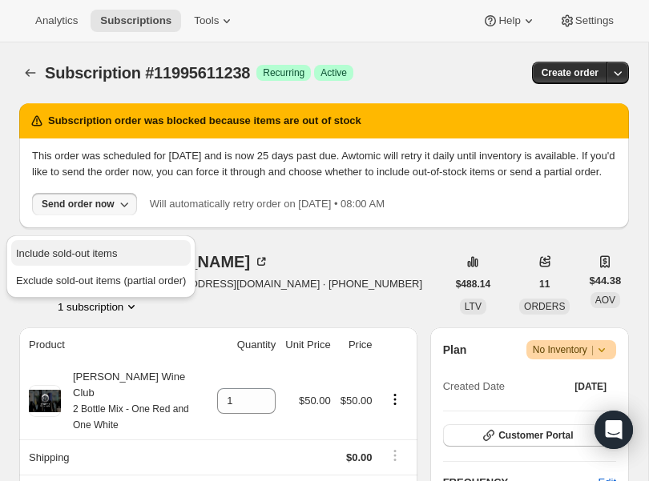
click at [99, 246] on span "Include sold-out items" at bounding box center [101, 254] width 170 height 16
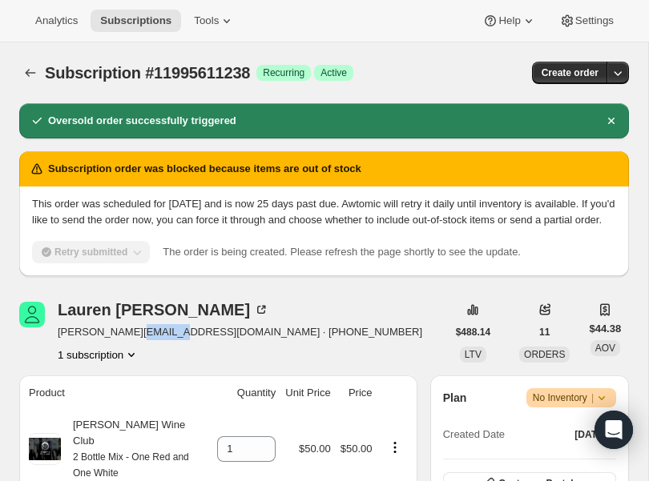
drag, startPoint x: 164, startPoint y: 346, endPoint x: 129, endPoint y: 346, distance: 35.2
click at [129, 340] on span "[PERSON_NAME][EMAIL_ADDRESS][DOMAIN_NAME] · [PHONE_NUMBER]" at bounding box center [240, 332] width 364 height 16
drag, startPoint x: 167, startPoint y: 348, endPoint x: 57, endPoint y: 344, distance: 109.8
click at [57, 344] on div "Lauren Triplett L.b.triplett@gmail.com · +18507481476 1 subscription" at bounding box center [232, 332] width 427 height 61
copy span "L.b.triplett@gmail.com"
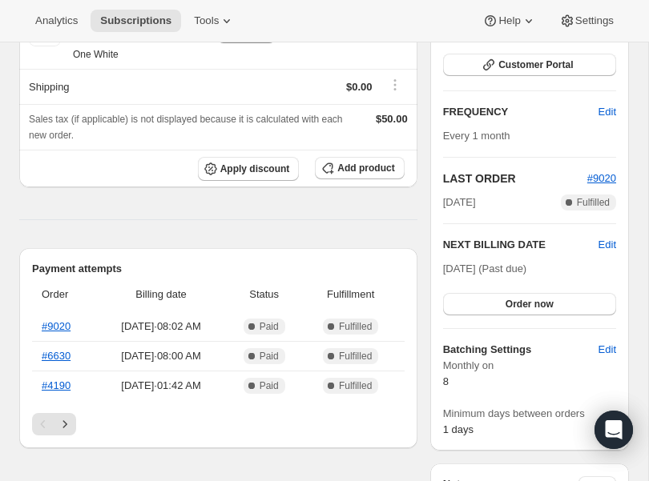
scroll to position [500, 0]
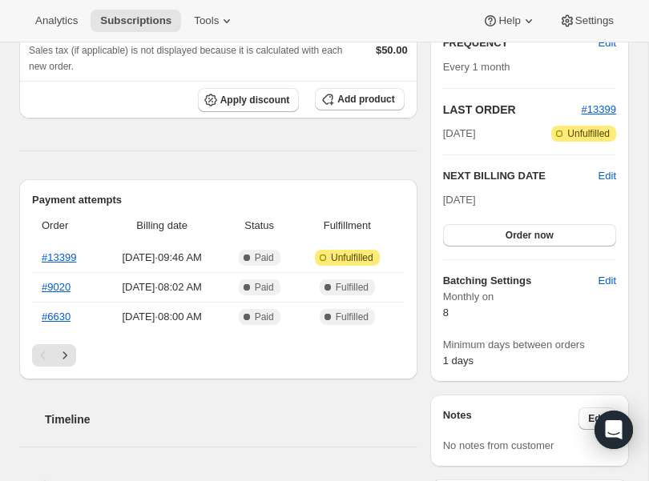
scroll to position [306, 0]
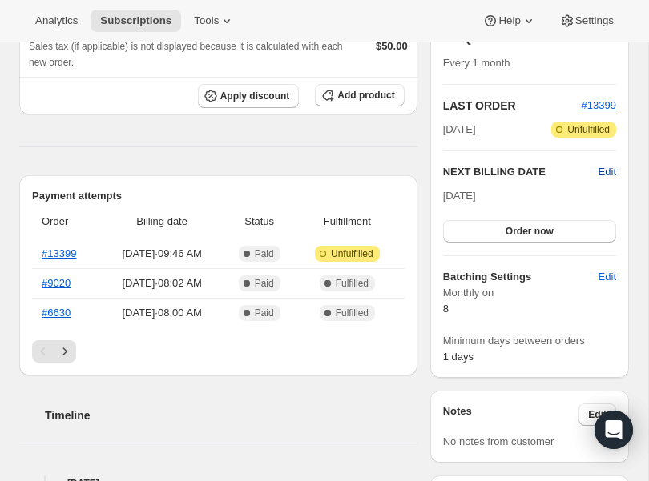
click at [605, 180] on span "Edit" at bounding box center [607, 172] width 18 height 16
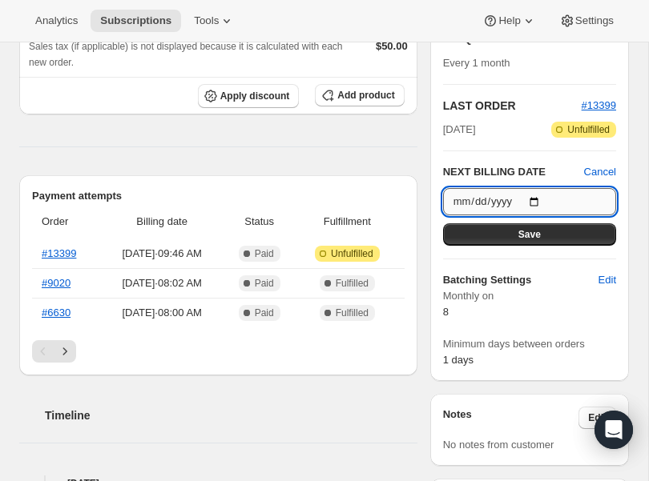
click at [538, 215] on input "[DATE]" at bounding box center [529, 201] width 173 height 27
type input "[DATE]"
click at [504, 246] on button "Save" at bounding box center [529, 234] width 173 height 22
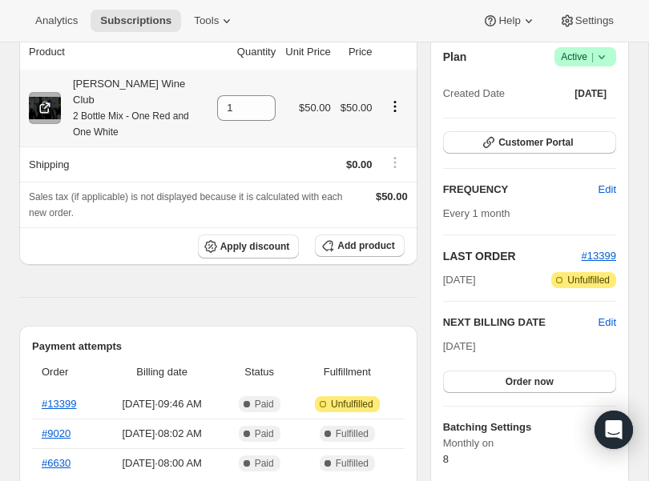
scroll to position [0, 0]
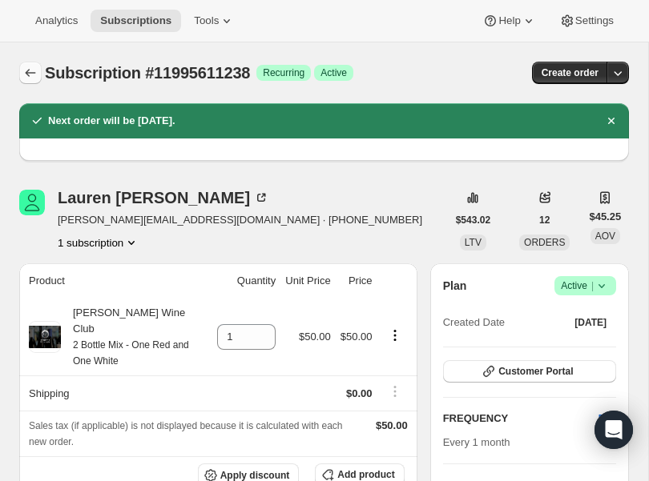
click at [35, 68] on icon "Subscriptions" at bounding box center [30, 73] width 16 height 16
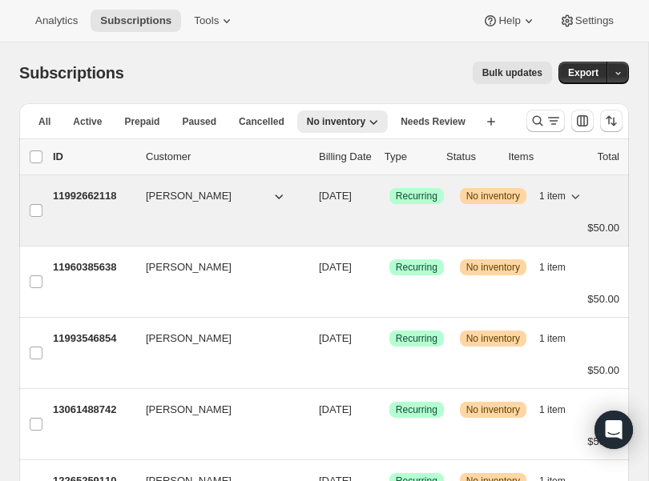
click at [105, 189] on p "11992662118" at bounding box center [93, 196] width 80 height 16
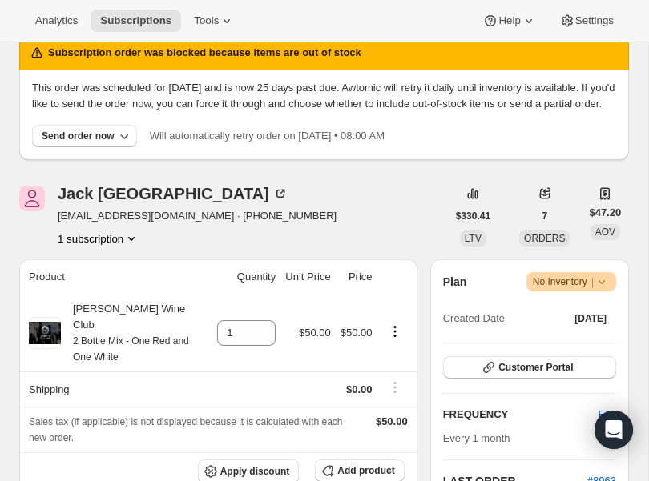
scroll to position [66, 0]
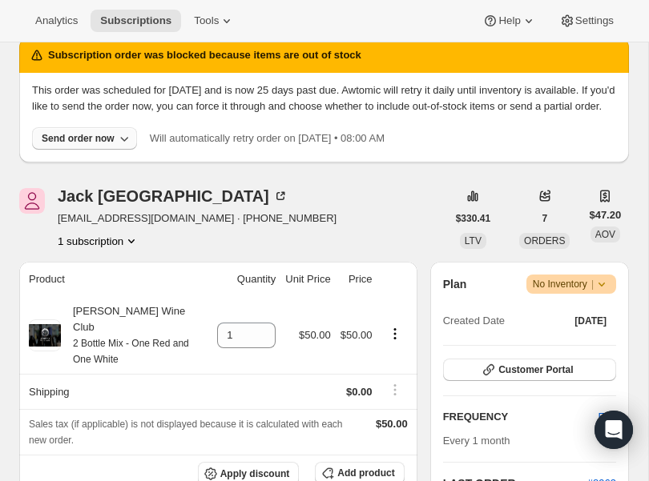
click at [117, 147] on icon "button" at bounding box center [124, 139] width 16 height 16
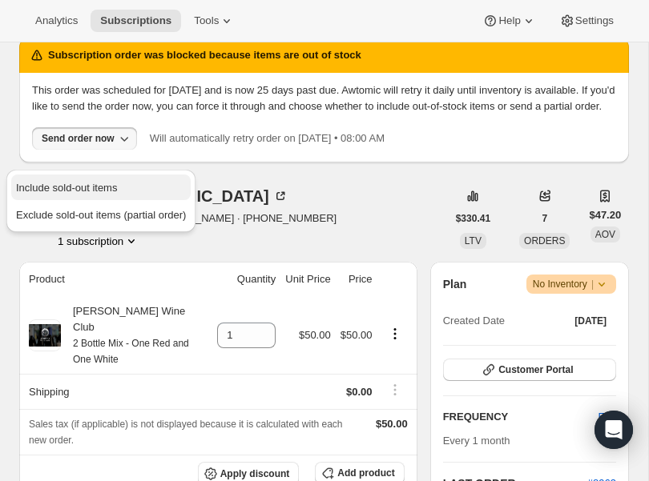
click at [98, 182] on span "Include sold-out items" at bounding box center [66, 188] width 101 height 12
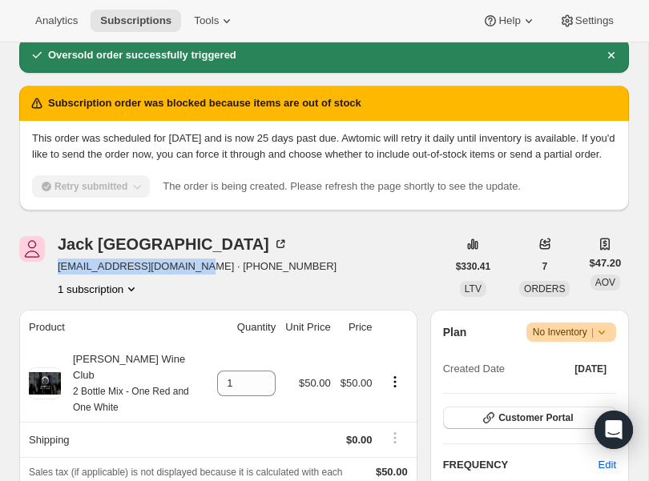
drag, startPoint x: 198, startPoint y: 283, endPoint x: 52, endPoint y: 283, distance: 145.7
click at [52, 283] on div "Jack Mendenhall jacksmendenhall@gmail.com · +17143900341 1 subscription" at bounding box center [232, 266] width 427 height 61
copy span "jacksmendenhall@gmail.com"
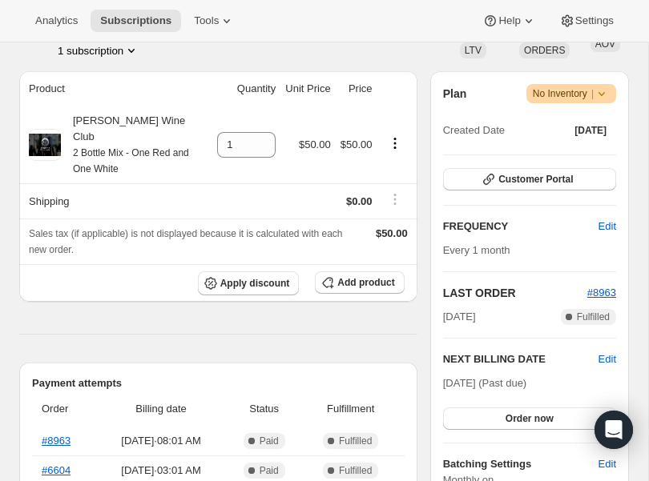
scroll to position [321, 0]
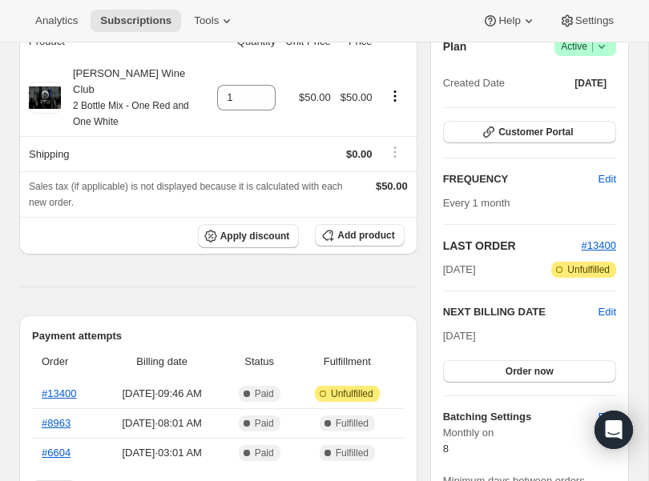
scroll to position [215, 0]
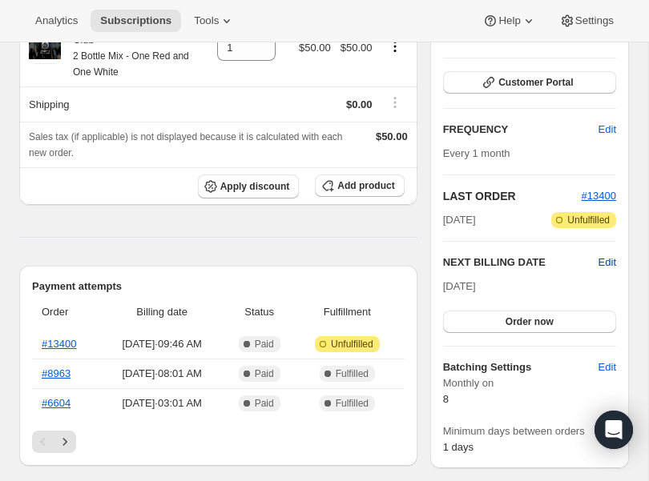
click at [609, 256] on span "Edit" at bounding box center [607, 263] width 18 height 16
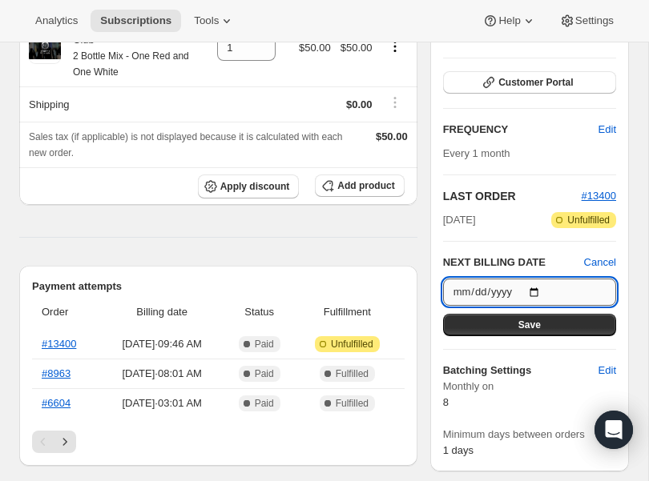
click at [537, 293] on input "[DATE]" at bounding box center [529, 292] width 173 height 27
type input "[DATE]"
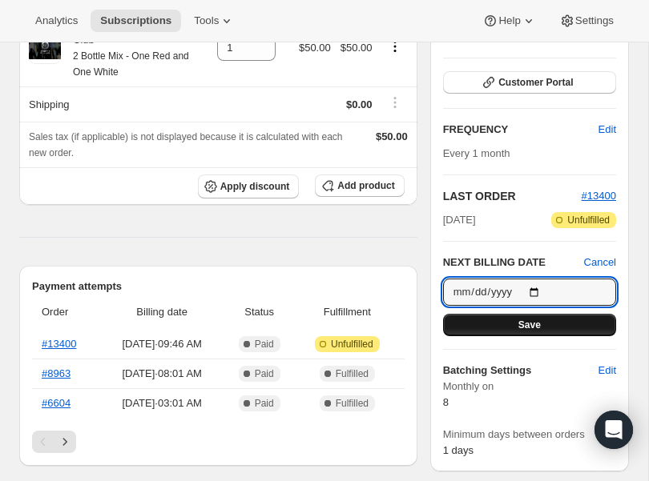
click at [483, 328] on button "Save" at bounding box center [529, 325] width 173 height 22
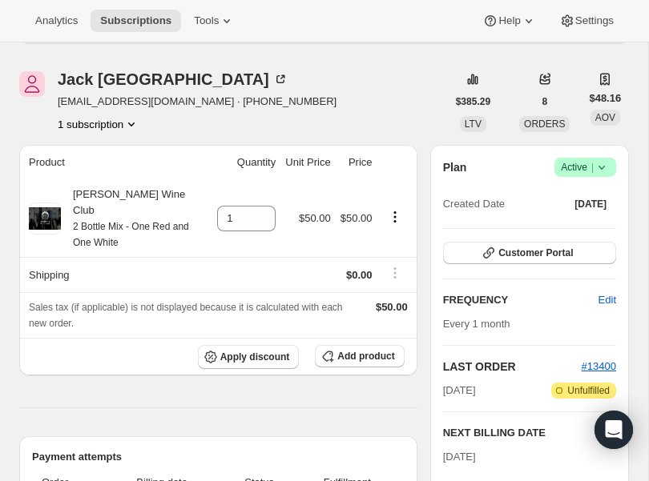
scroll to position [0, 0]
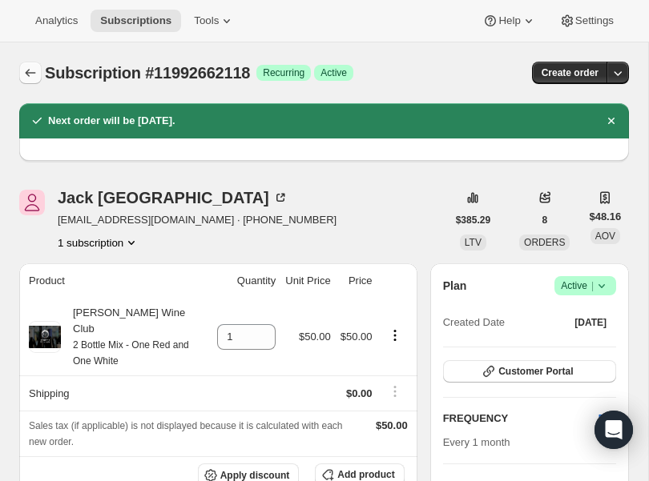
click at [28, 77] on icon "Subscriptions" at bounding box center [30, 73] width 16 height 16
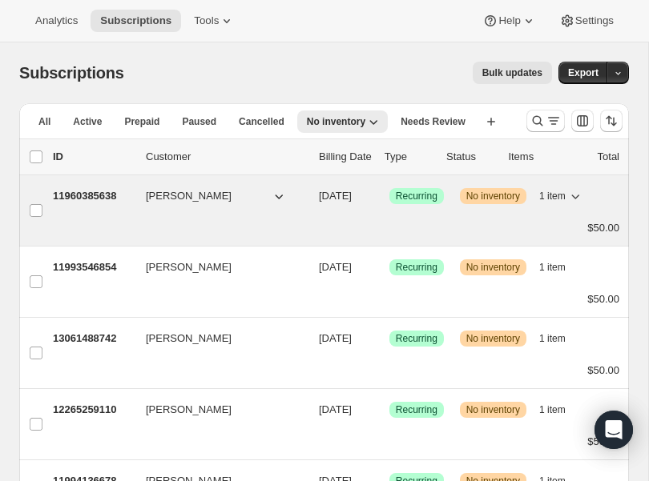
click at [74, 188] on p "11960385638" at bounding box center [93, 196] width 80 height 16
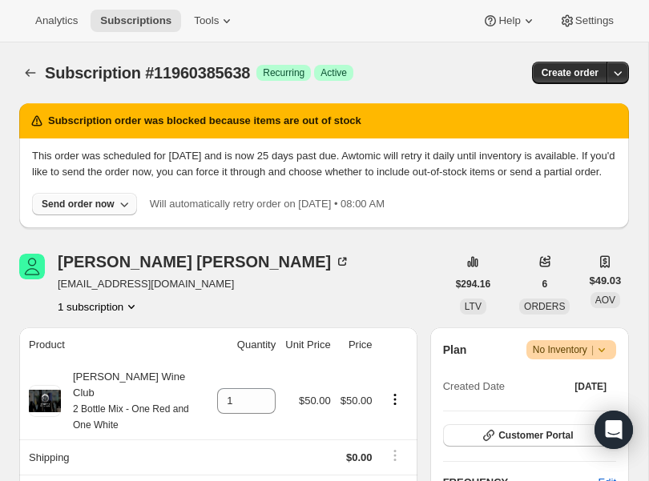
click at [111, 211] on div "Send order now" at bounding box center [78, 204] width 73 height 13
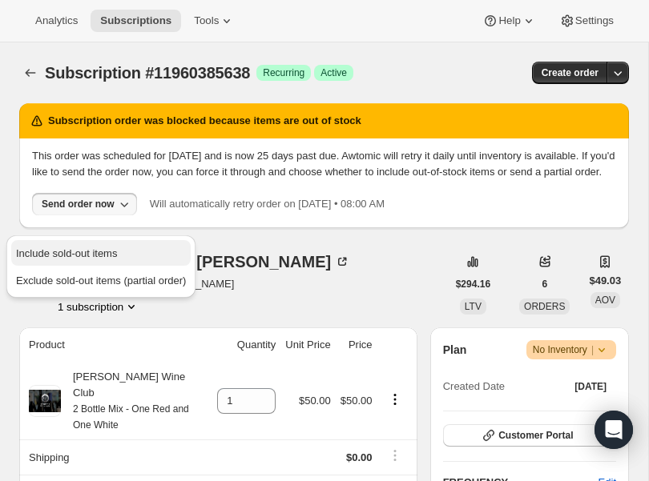
click at [87, 251] on span "Include sold-out items" at bounding box center [66, 253] width 101 height 12
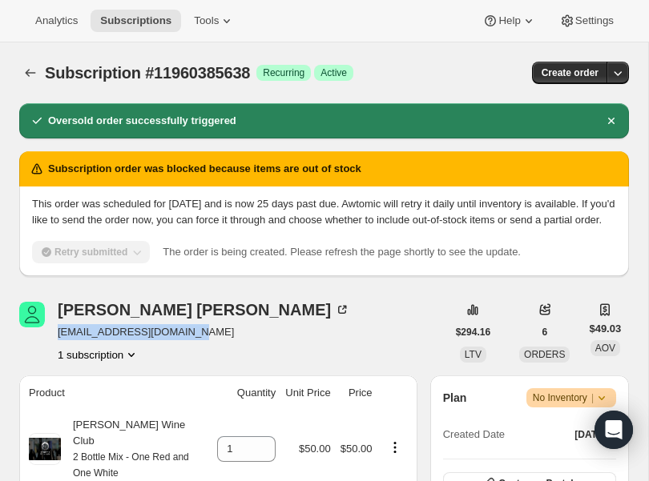
drag, startPoint x: 204, startPoint y: 350, endPoint x: 57, endPoint y: 352, distance: 147.4
click at [57, 352] on div "Lindsay Gamache lindsaygamache@gmail.com 1 subscription" at bounding box center [232, 332] width 427 height 61
copy span "lindsaygamache@gmail.com"
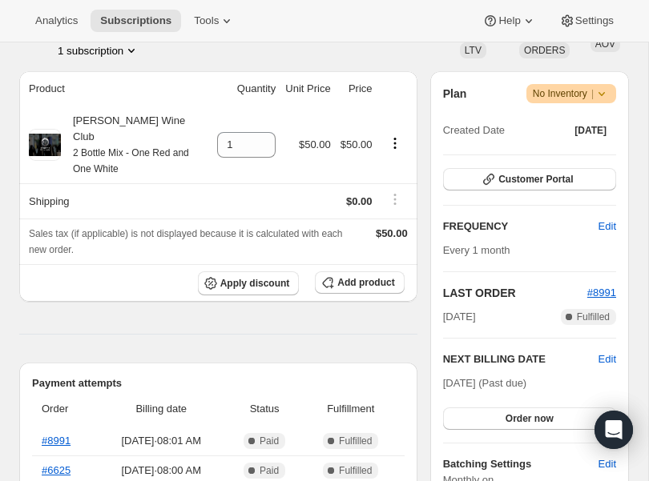
scroll to position [320, 0]
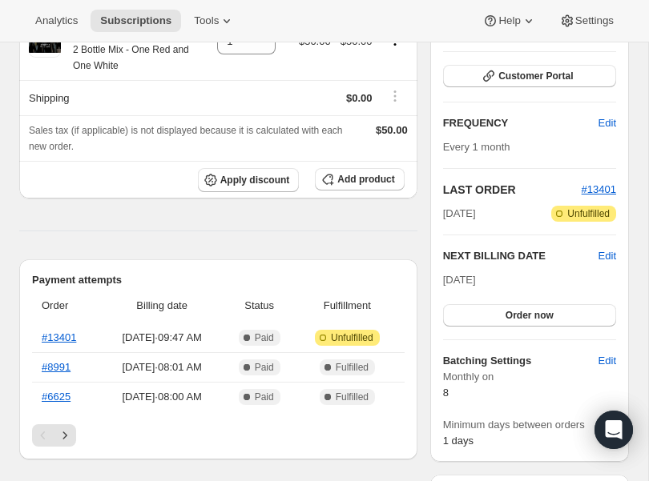
scroll to position [255, 0]
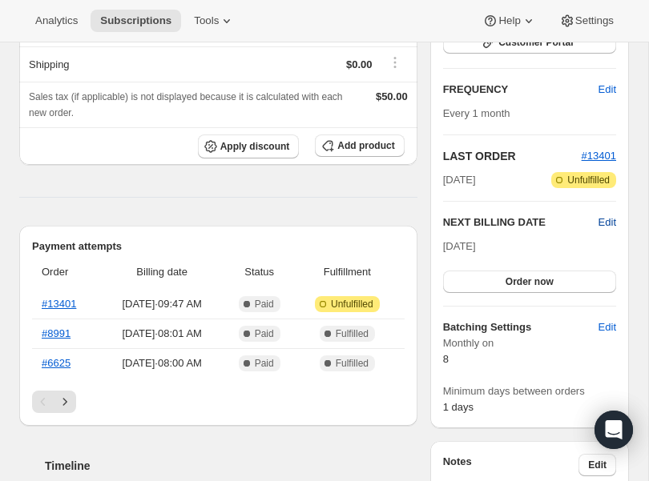
click at [607, 231] on span "Edit" at bounding box center [607, 223] width 18 height 16
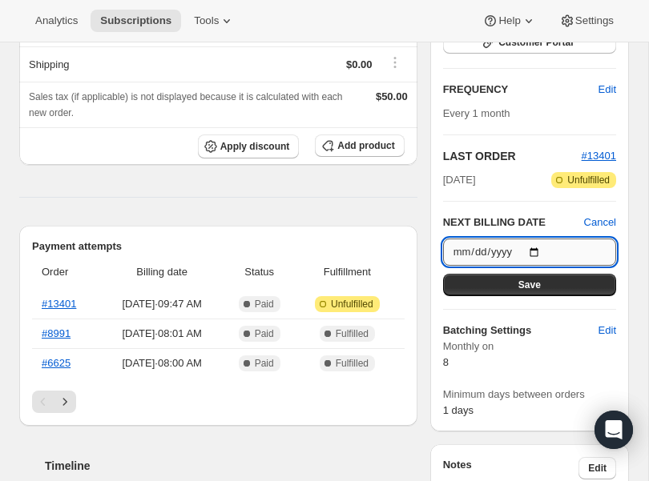
click at [543, 266] on input "[DATE]" at bounding box center [529, 252] width 173 height 27
type input "[DATE]"
click at [504, 296] on button "Save" at bounding box center [529, 285] width 173 height 22
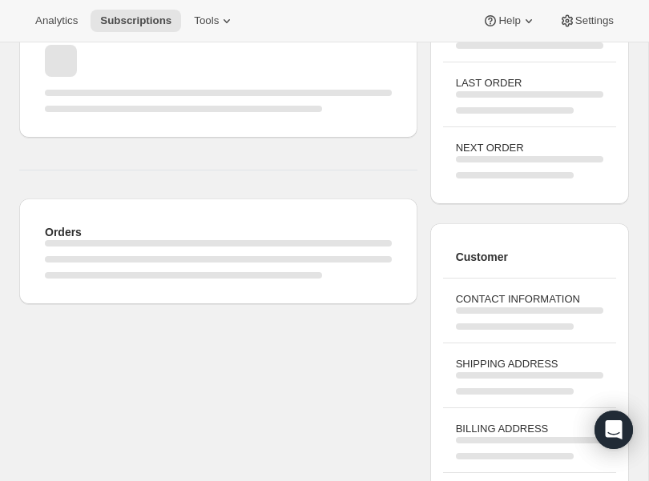
scroll to position [0, 0]
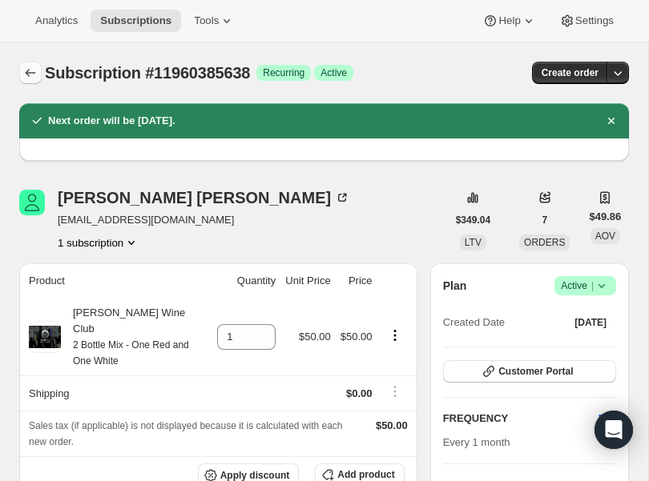
click at [31, 71] on icon "Subscriptions" at bounding box center [30, 73] width 16 height 16
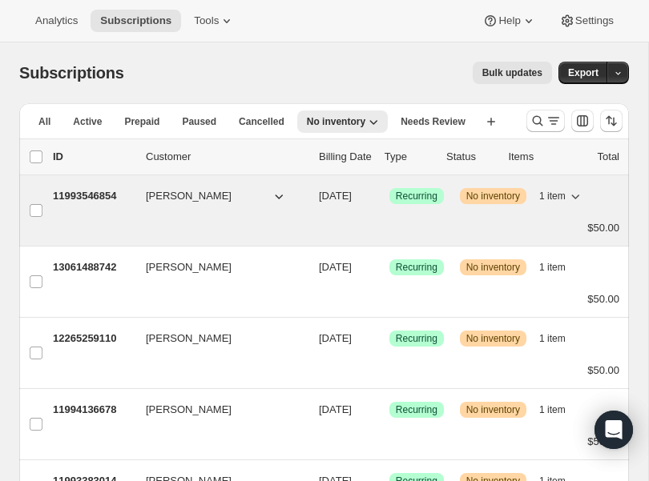
click at [86, 190] on p "11993546854" at bounding box center [93, 196] width 80 height 16
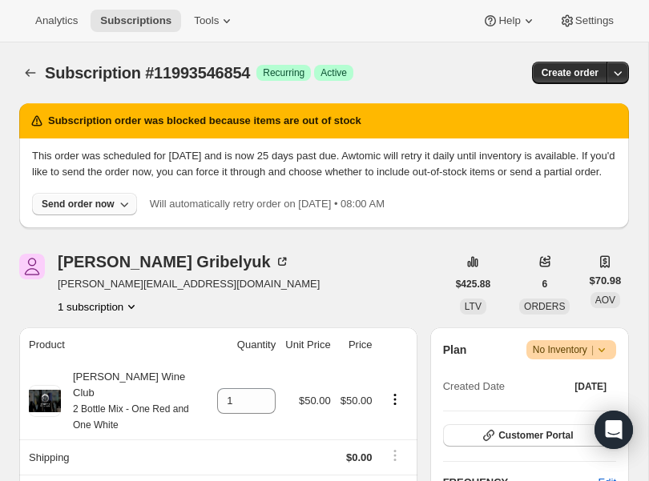
click at [86, 211] on div "Send order now" at bounding box center [78, 204] width 73 height 13
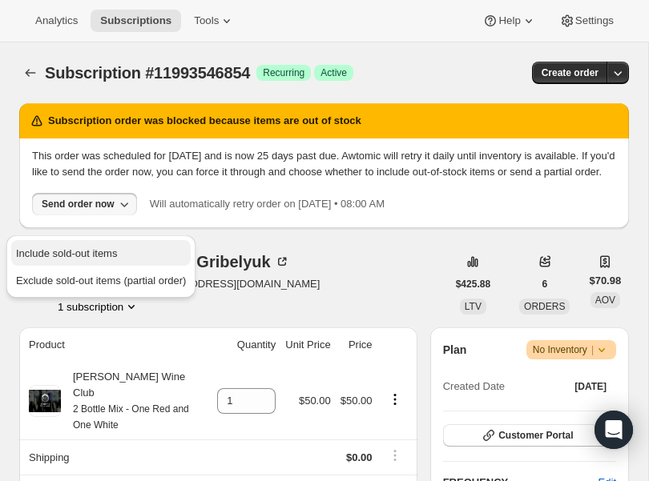
click at [74, 248] on span "Include sold-out items" at bounding box center [66, 253] width 101 height 12
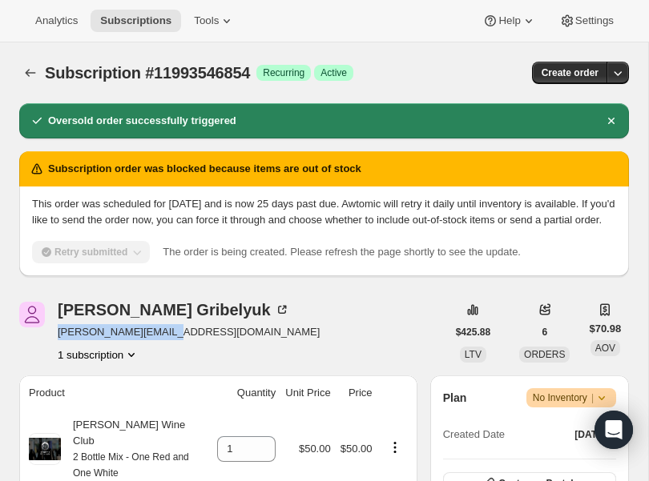
drag, startPoint x: 174, startPoint y: 356, endPoint x: 55, endPoint y: 355, distance: 118.5
click at [55, 355] on div "Paul Gribelyuk paul.quant@gmail.com 1 subscription" at bounding box center [232, 332] width 427 height 61
copy span "[PERSON_NAME][EMAIL_ADDRESS][DOMAIN_NAME]"
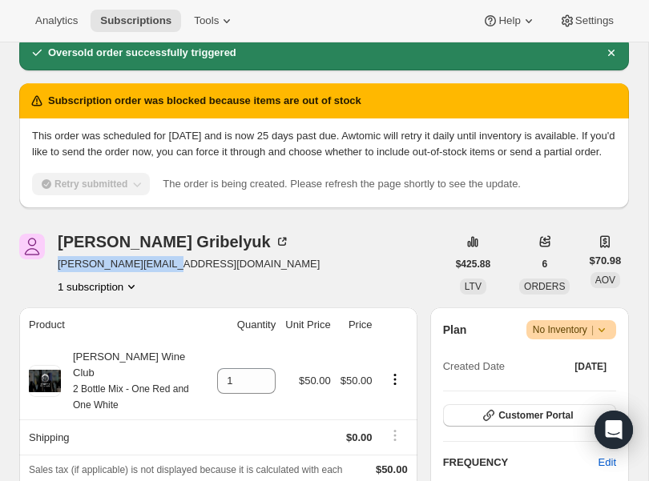
scroll to position [71, 0]
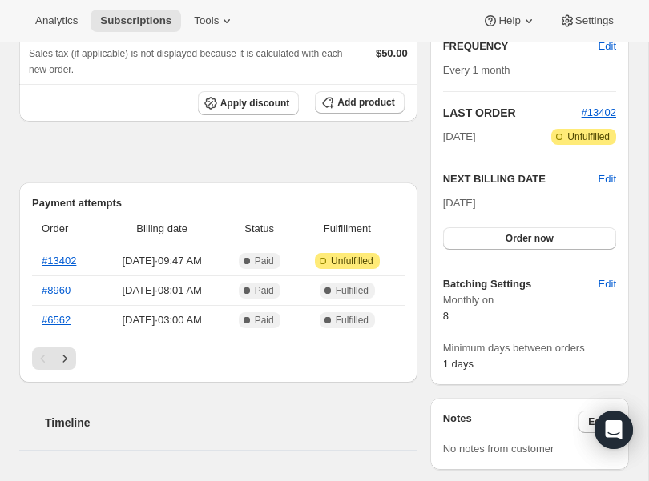
scroll to position [310, 0]
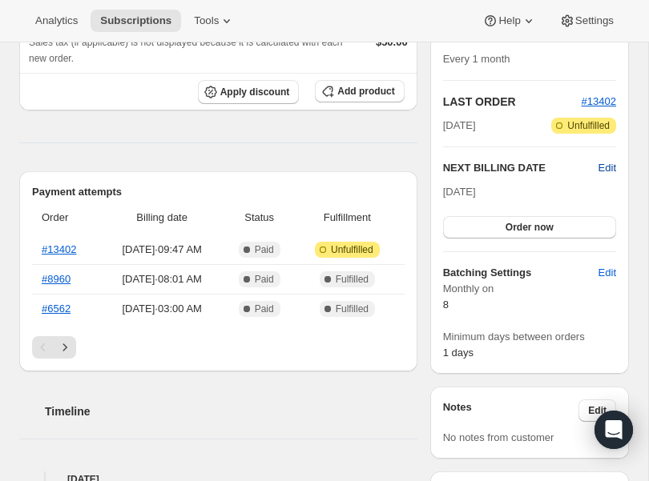
click at [605, 176] on span "Edit" at bounding box center [607, 168] width 18 height 16
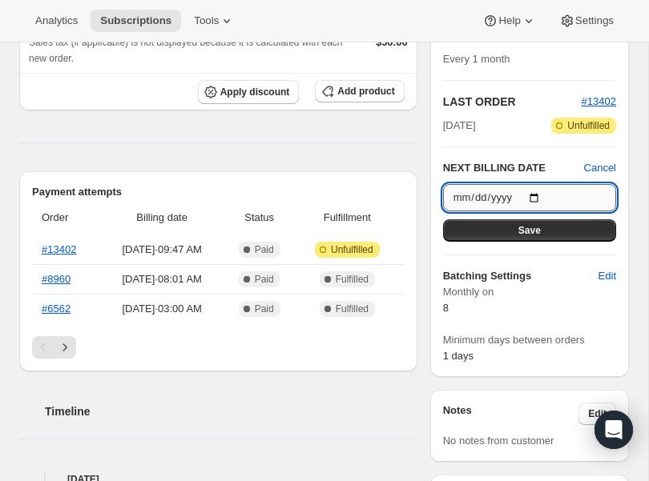
click at [533, 211] on input "[DATE]" at bounding box center [529, 197] width 173 height 27
type input "[DATE]"
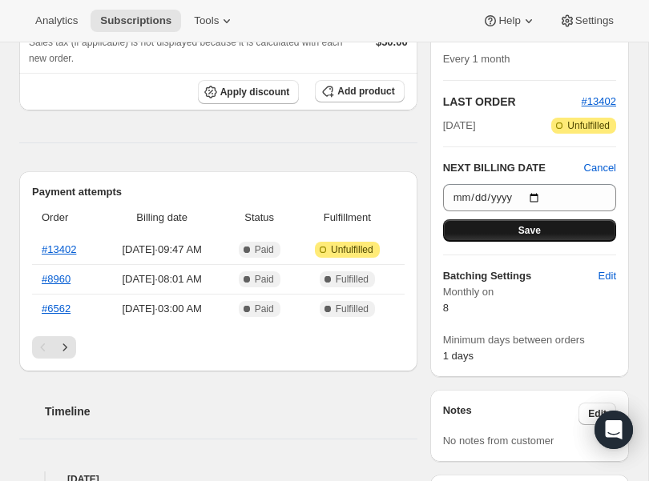
click at [504, 242] on button "Save" at bounding box center [529, 230] width 173 height 22
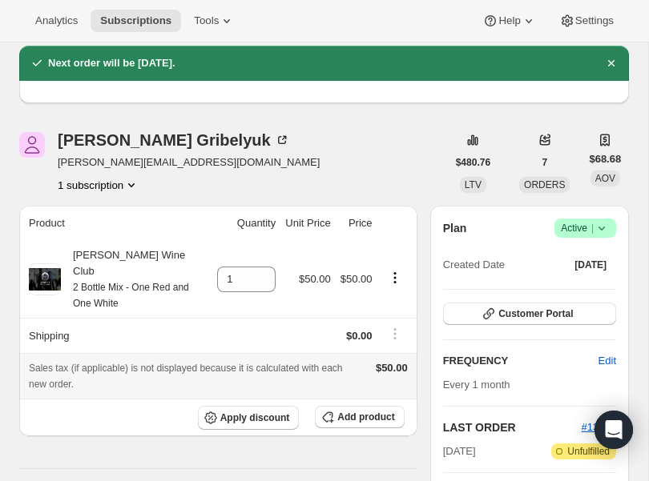
scroll to position [0, 0]
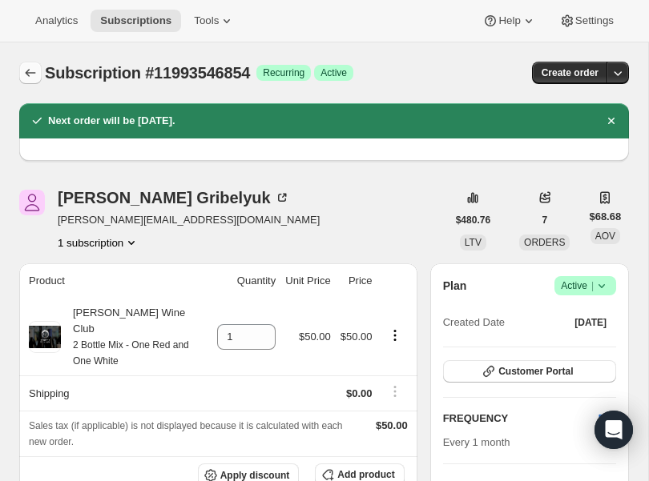
click at [30, 77] on icon "Subscriptions" at bounding box center [30, 73] width 16 height 16
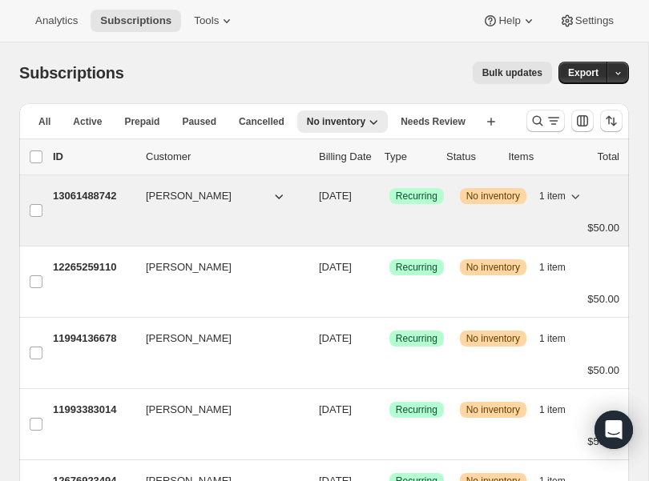
click at [94, 191] on p "13061488742" at bounding box center [93, 196] width 80 height 16
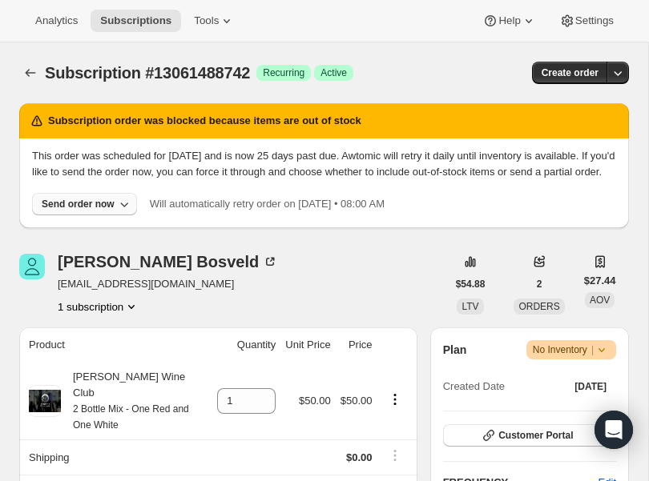
click at [88, 211] on div "Send order now" at bounding box center [78, 204] width 73 height 13
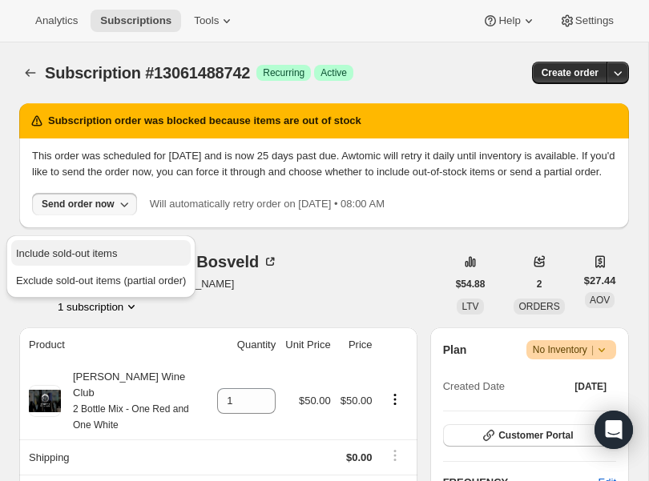
click at [73, 247] on span "Include sold-out items" at bounding box center [66, 253] width 101 height 12
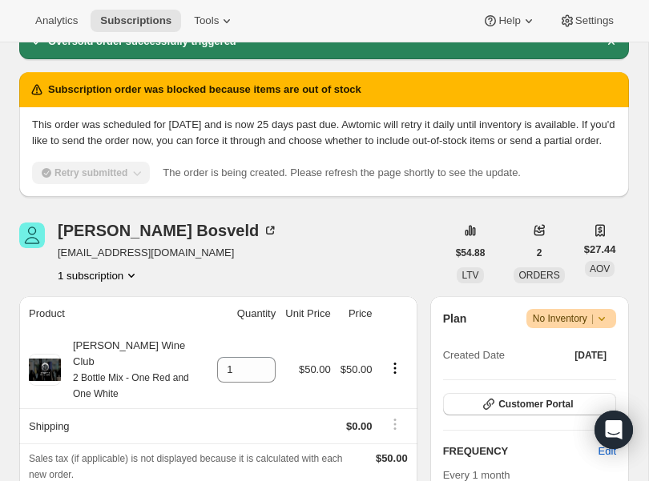
scroll to position [86, 0]
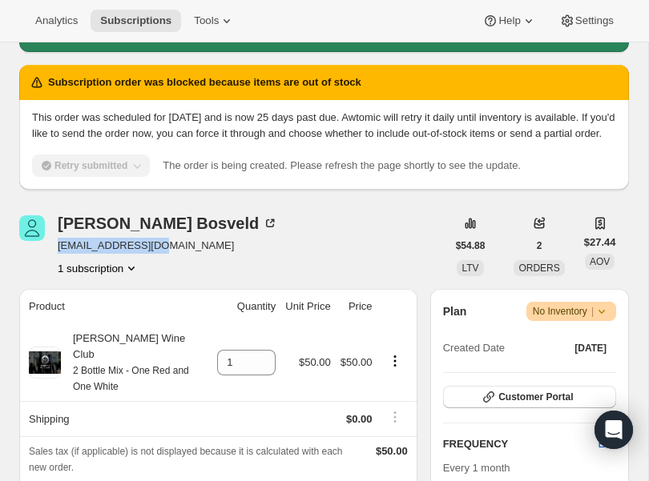
drag, startPoint x: 180, startPoint y: 267, endPoint x: 58, endPoint y: 268, distance: 122.5
click at [58, 254] on span "megboz05@gmail.com" at bounding box center [168, 246] width 220 height 16
copy span "megboz05@gmail.com"
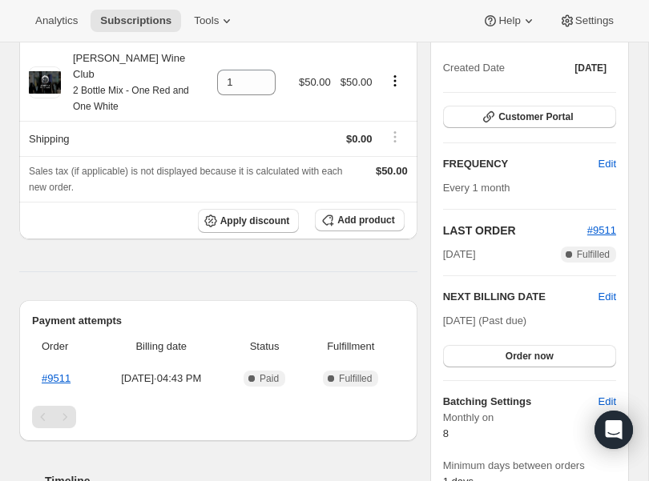
scroll to position [368, 0]
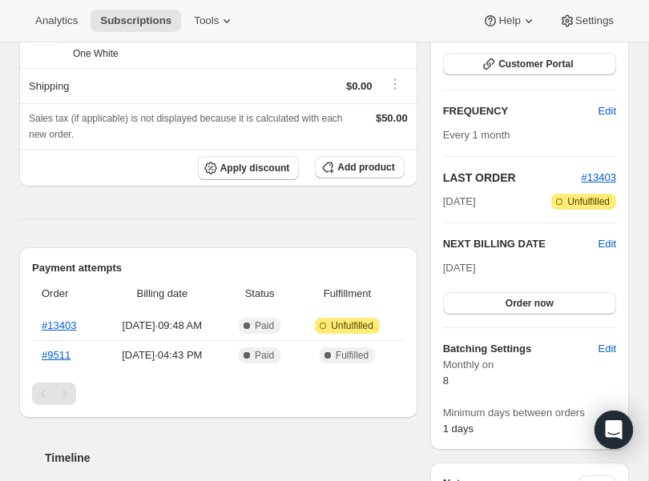
scroll to position [235, 0]
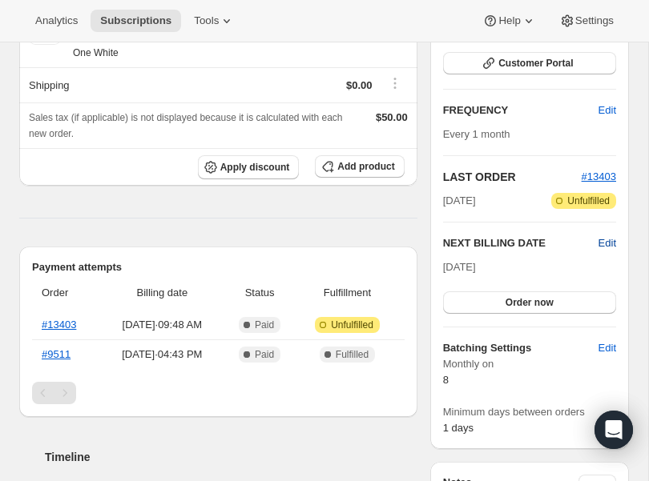
click at [613, 244] on span "Edit" at bounding box center [607, 243] width 18 height 16
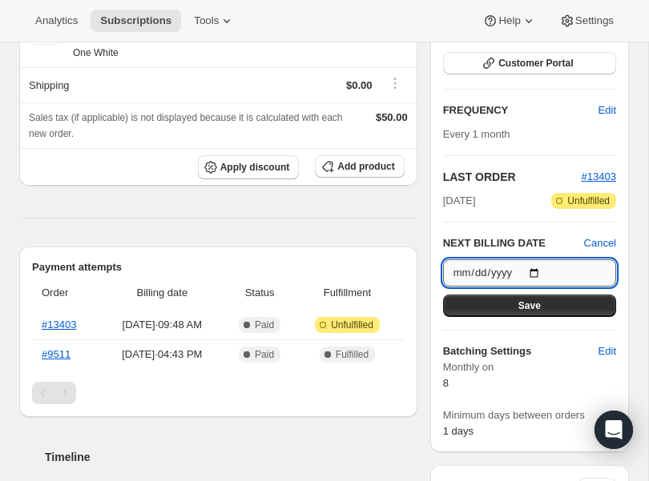
click at [535, 267] on input "[DATE]" at bounding box center [529, 272] width 173 height 27
type input "[DATE]"
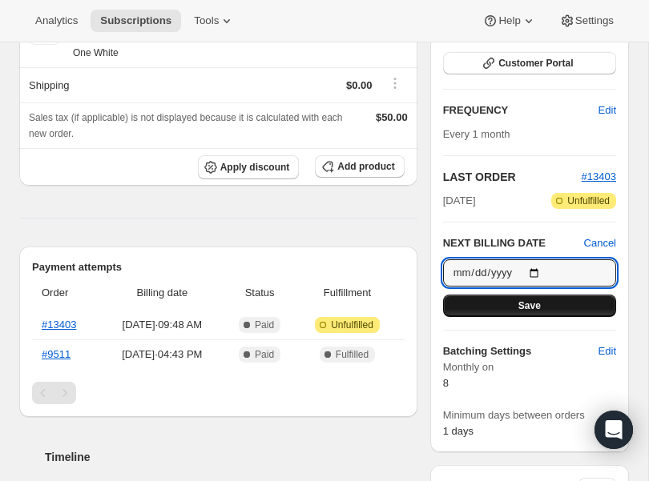
click at [489, 295] on button "Save" at bounding box center [529, 306] width 173 height 22
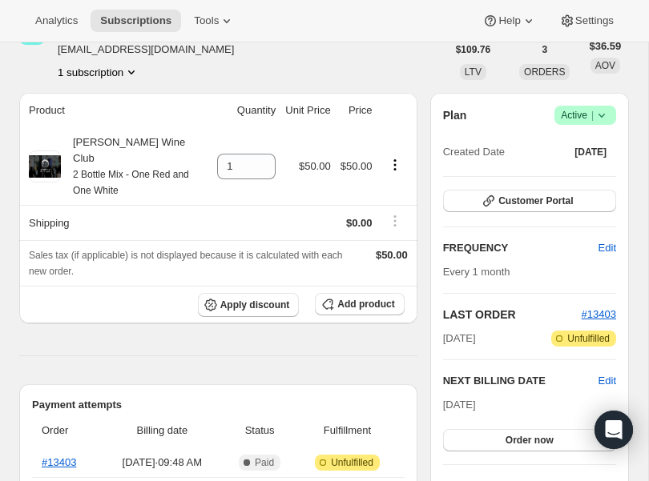
scroll to position [0, 0]
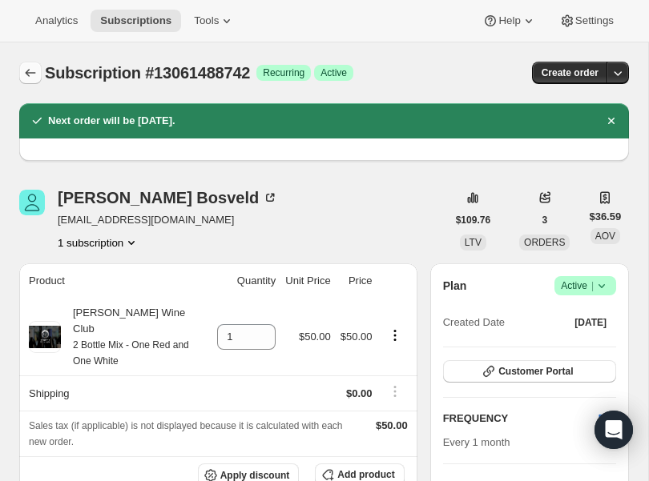
click at [22, 68] on icon "Subscriptions" at bounding box center [30, 73] width 16 height 16
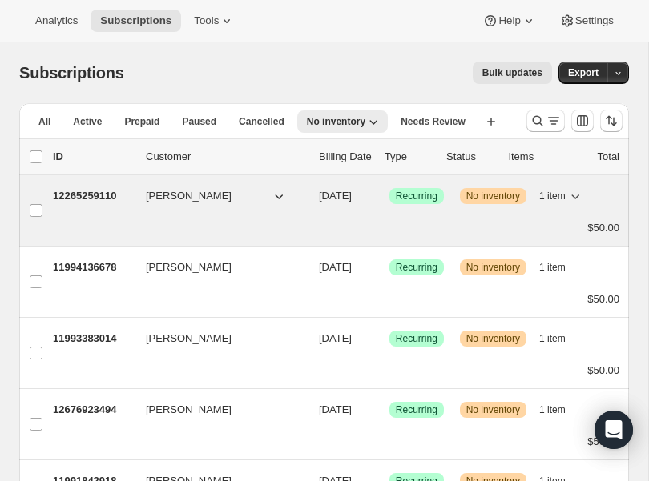
click at [69, 195] on p "12265259110" at bounding box center [93, 196] width 80 height 16
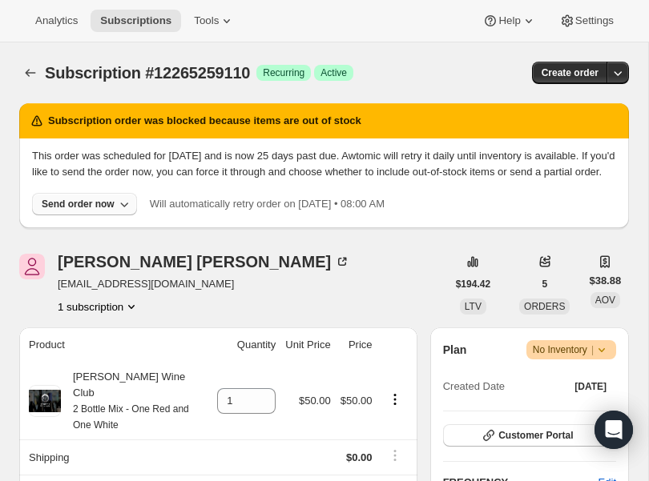
click at [81, 211] on div "Send order now" at bounding box center [78, 204] width 73 height 13
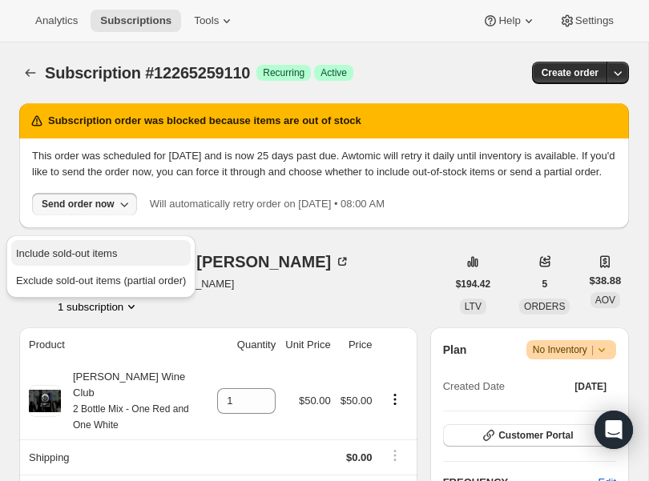
click at [77, 249] on span "Include sold-out items" at bounding box center [66, 253] width 101 height 12
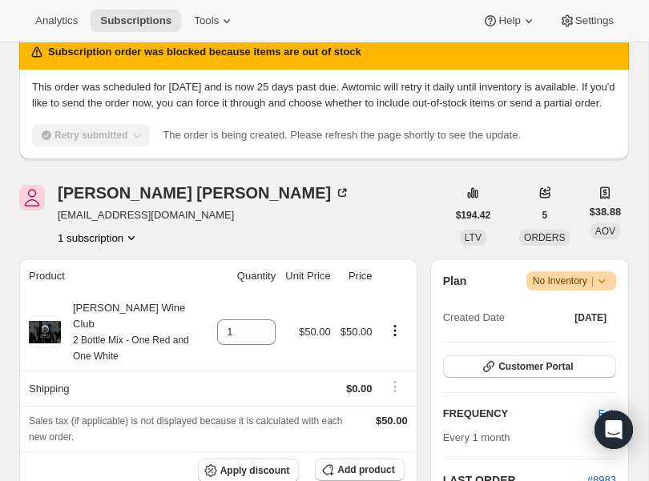
scroll to position [120, 0]
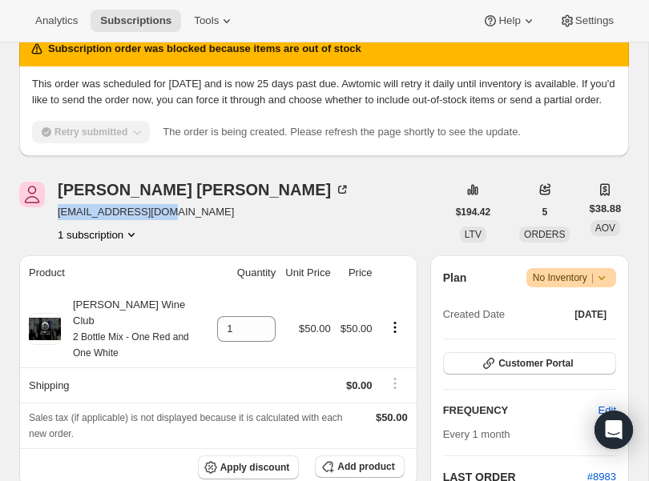
drag, startPoint x: 177, startPoint y: 228, endPoint x: 54, endPoint y: 231, distance: 123.4
click at [54, 231] on div "Jamie Vanderwall jamiamavw@gmail.com 1 subscription" at bounding box center [232, 212] width 427 height 61
copy span "jamiamavw@gmail.com"
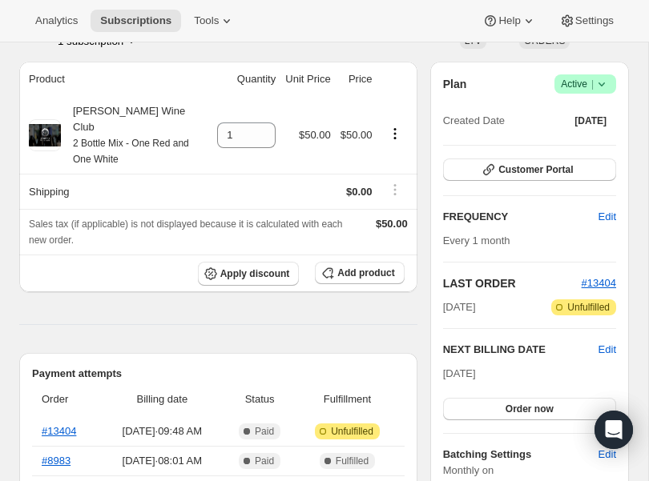
scroll to position [138, 0]
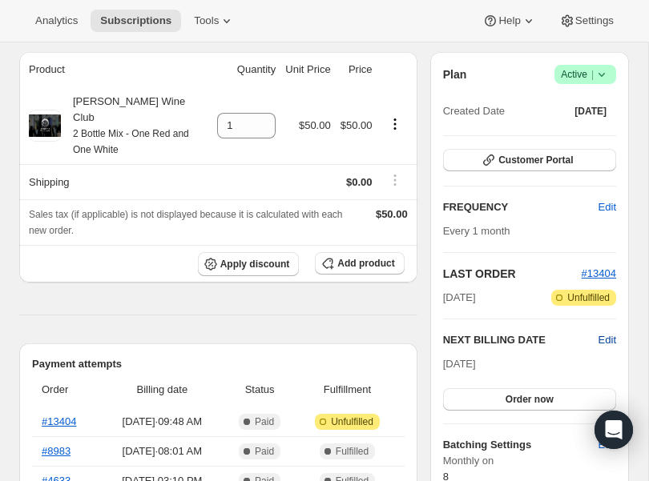
click at [609, 342] on span "Edit" at bounding box center [607, 340] width 18 height 16
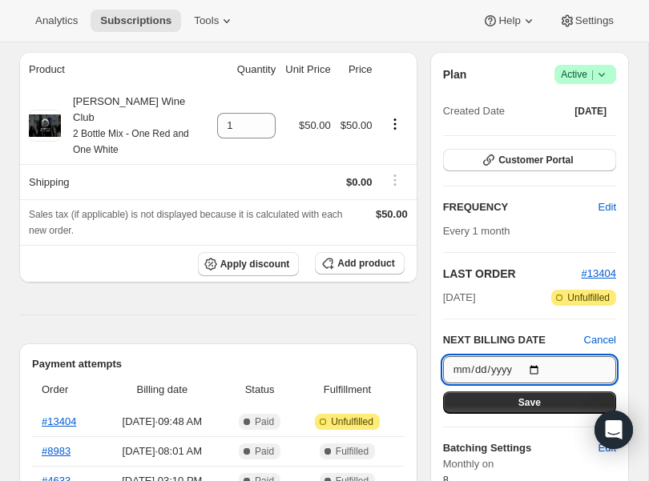
click at [541, 369] on input "[DATE]" at bounding box center [529, 369] width 173 height 27
type input "[DATE]"
click at [517, 395] on button "Save" at bounding box center [529, 403] width 173 height 22
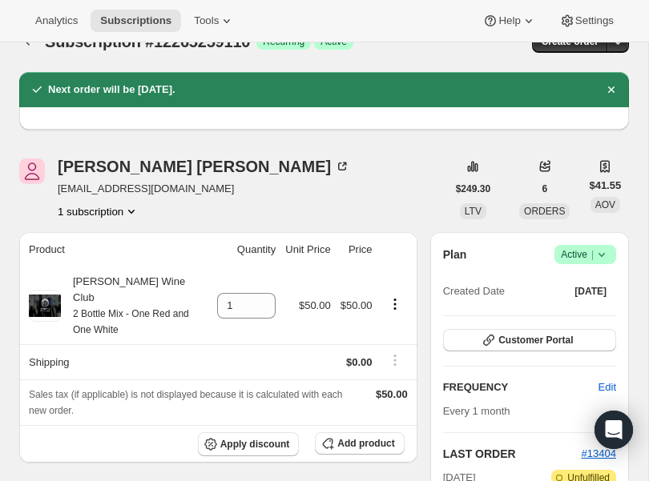
scroll to position [0, 0]
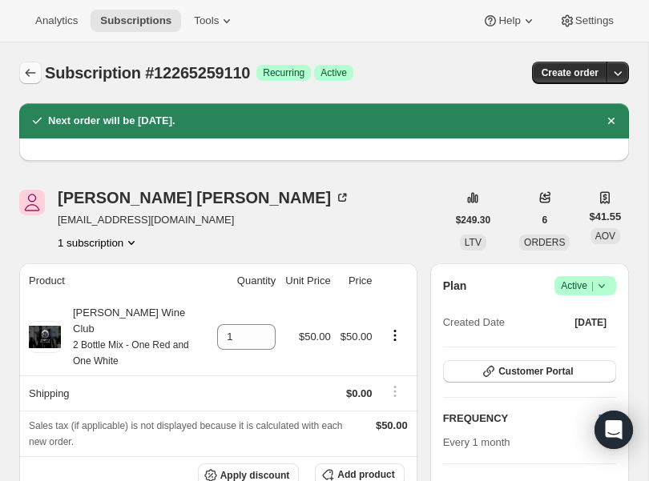
click at [31, 76] on icon "Subscriptions" at bounding box center [30, 73] width 16 height 16
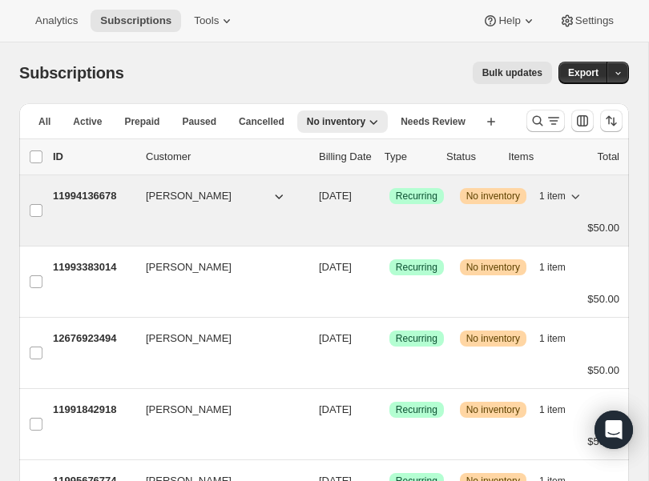
click at [94, 188] on p "11994136678" at bounding box center [93, 196] width 80 height 16
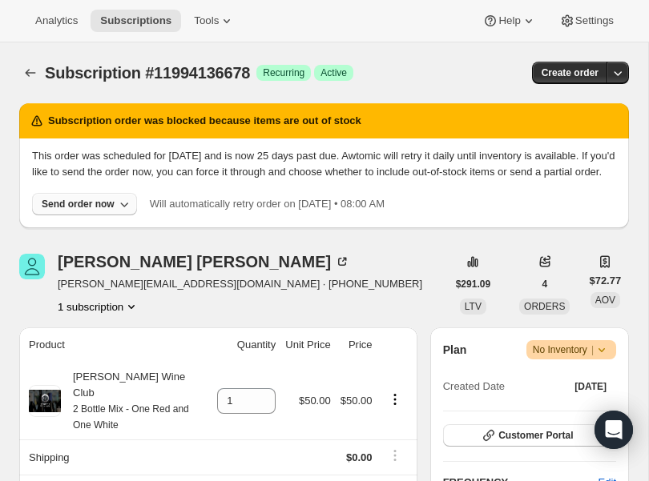
click at [120, 212] on icon "button" at bounding box center [124, 204] width 16 height 16
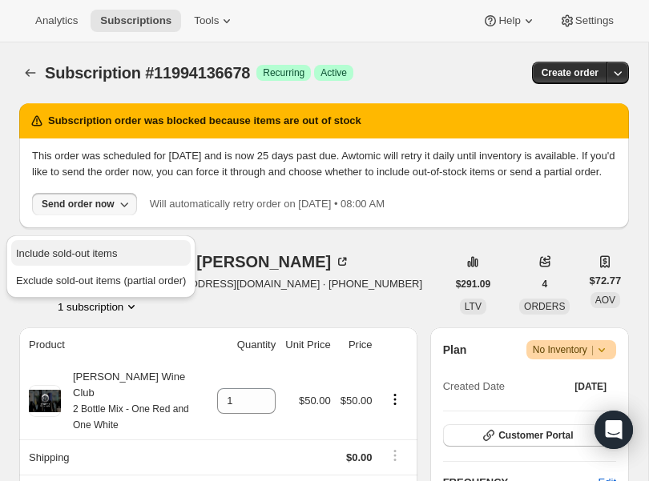
click at [107, 249] on span "Include sold-out items" at bounding box center [66, 253] width 101 height 12
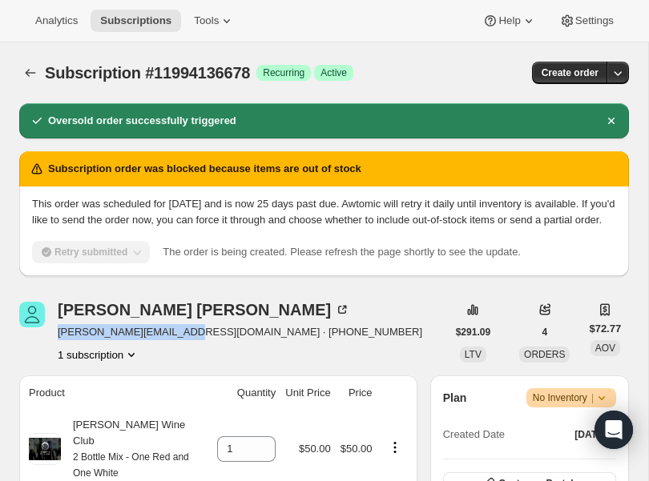
drag, startPoint x: 180, startPoint y: 349, endPoint x: 58, endPoint y: 352, distance: 122.6
click at [58, 340] on span "[PERSON_NAME][EMAIL_ADDRESS][DOMAIN_NAME] · [PHONE_NUMBER]" at bounding box center [240, 332] width 364 height 16
copy span "randi@openoffice.design"
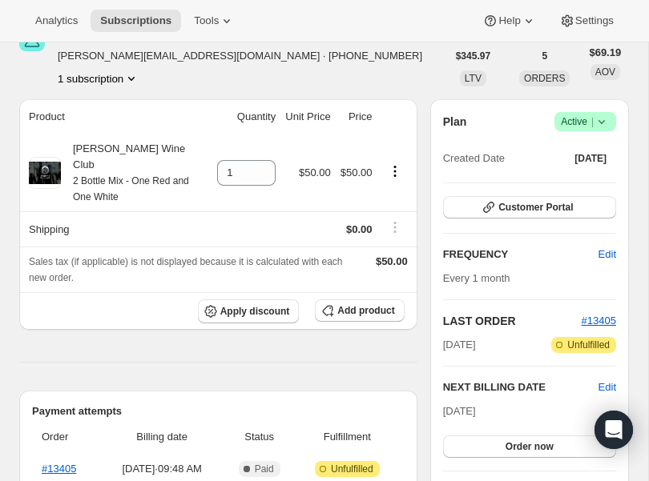
scroll to position [95, 0]
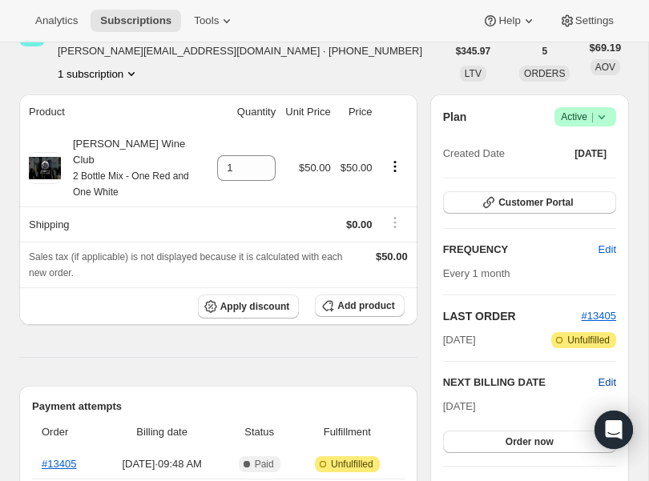
click at [605, 378] on span "Edit" at bounding box center [607, 383] width 18 height 16
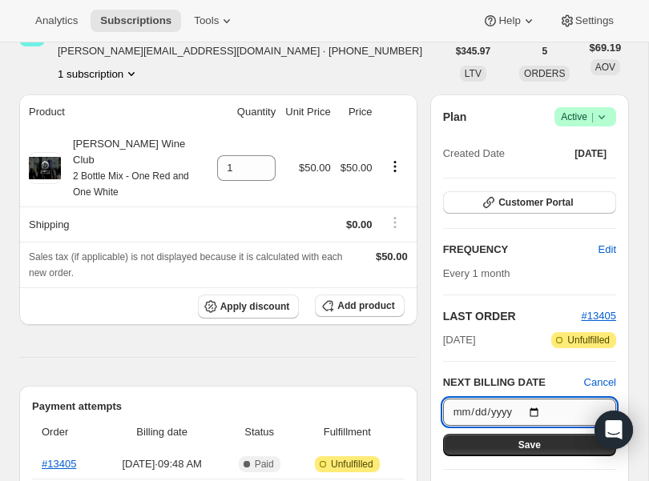
click at [540, 409] on input "[DATE]" at bounding box center [529, 412] width 173 height 27
type input "[DATE]"
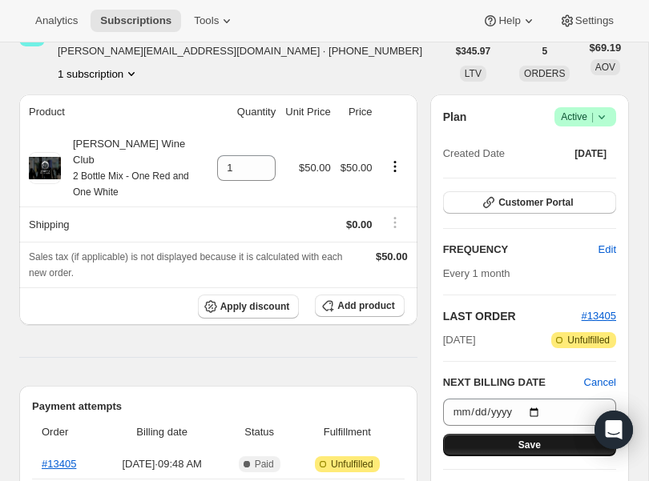
click at [515, 446] on button "Save" at bounding box center [529, 445] width 173 height 22
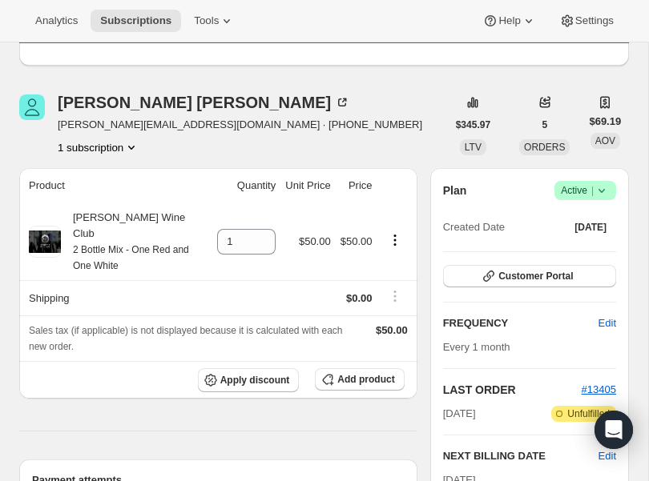
scroll to position [0, 0]
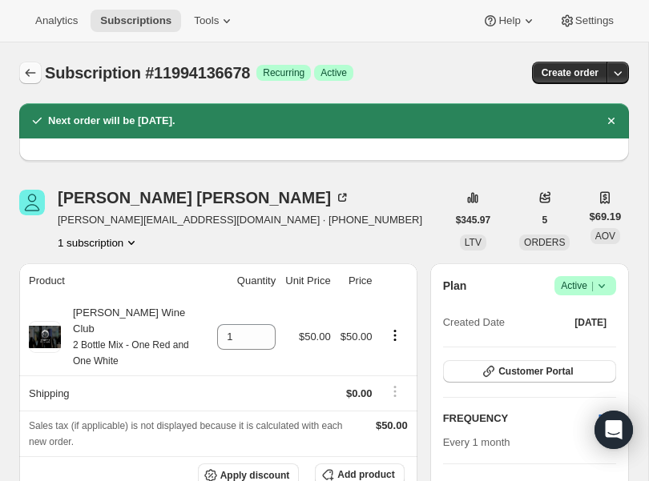
click at [29, 71] on icon "Subscriptions" at bounding box center [30, 73] width 16 height 16
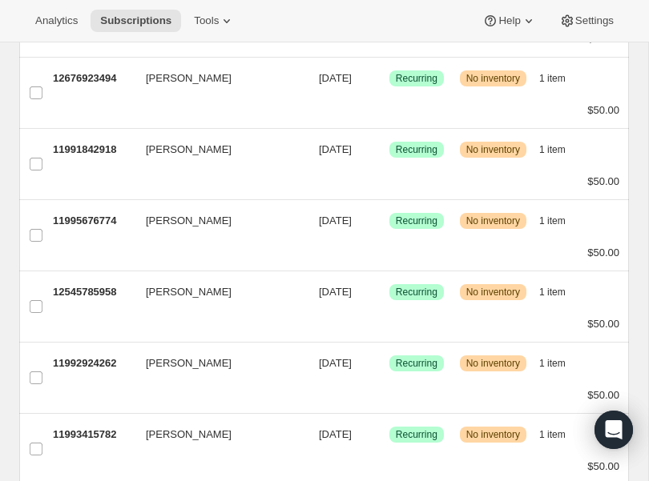
scroll to position [33, 0]
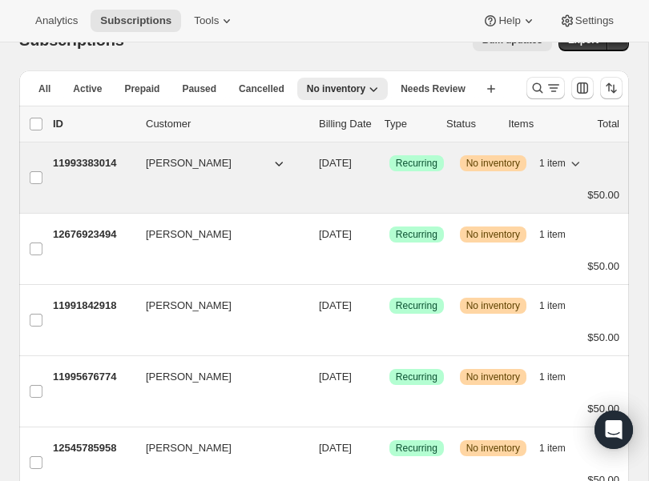
click at [90, 160] on p "11993383014" at bounding box center [93, 163] width 80 height 16
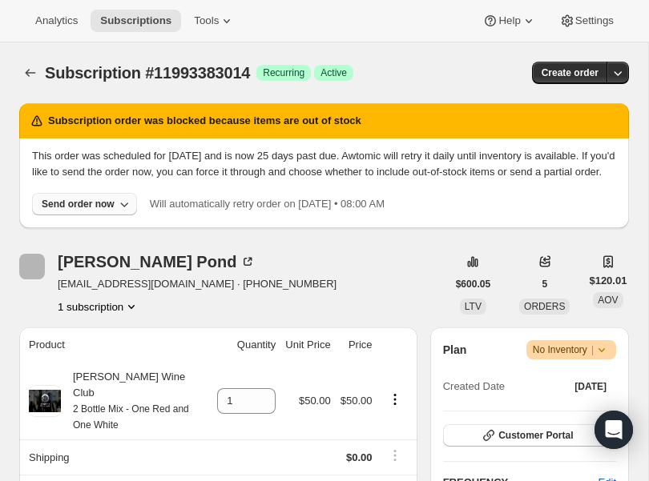
click at [114, 211] on div "Send order now" at bounding box center [78, 204] width 73 height 13
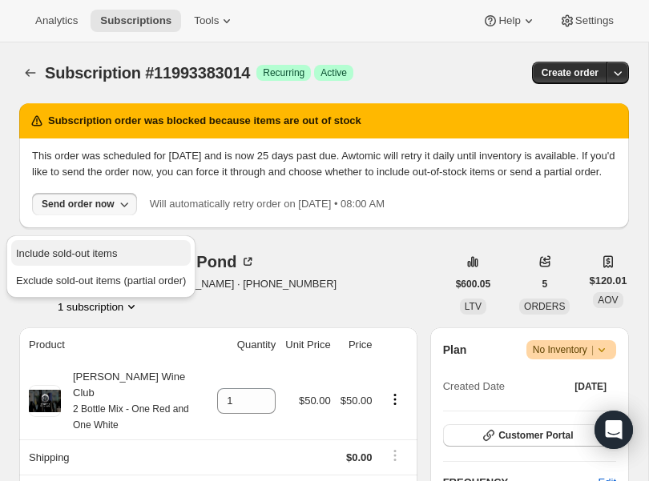
click at [99, 247] on span "Include sold-out items" at bounding box center [66, 253] width 101 height 12
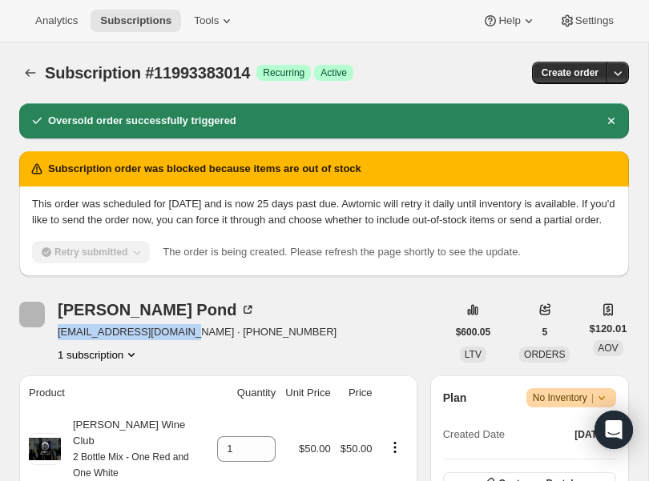
drag, startPoint x: 192, startPoint y: 350, endPoint x: 54, endPoint y: 350, distance: 138.5
click at [54, 350] on div "Meredith Pond meredithpond2@gmail.com · +18056579727 1 subscription" at bounding box center [232, 332] width 427 height 61
copy span "meredithpond2@gmail.com"
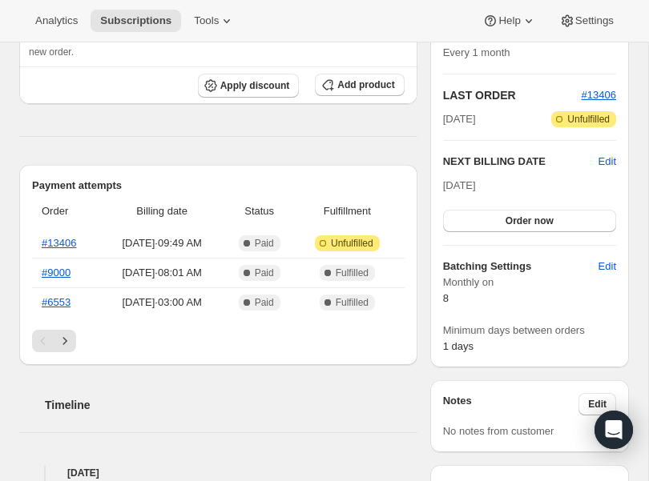
scroll to position [335, 0]
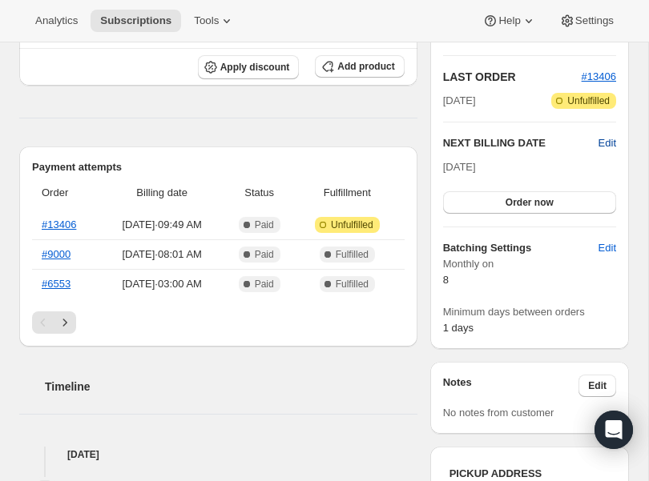
click at [602, 151] on span "Edit" at bounding box center [607, 143] width 18 height 16
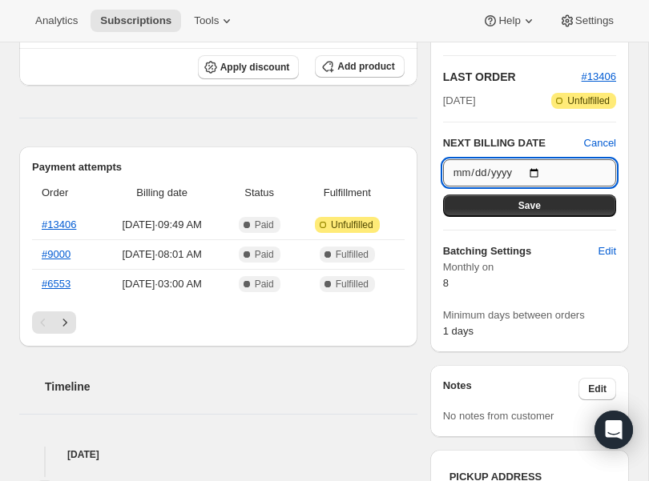
click at [541, 187] on input "[DATE]" at bounding box center [529, 172] width 173 height 27
type input "[DATE]"
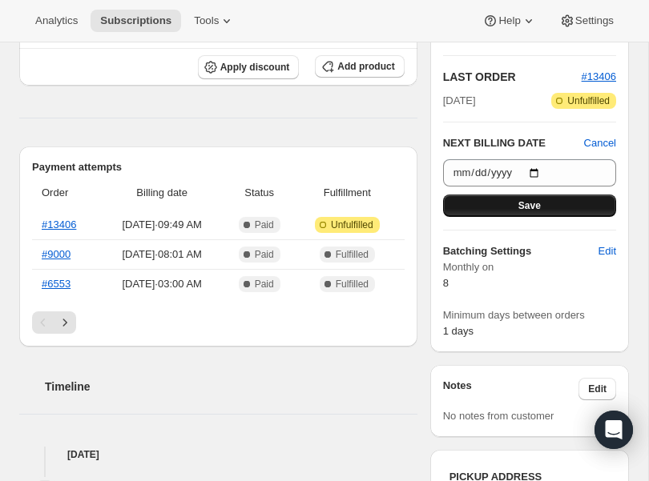
click at [551, 217] on button "Save" at bounding box center [529, 206] width 173 height 22
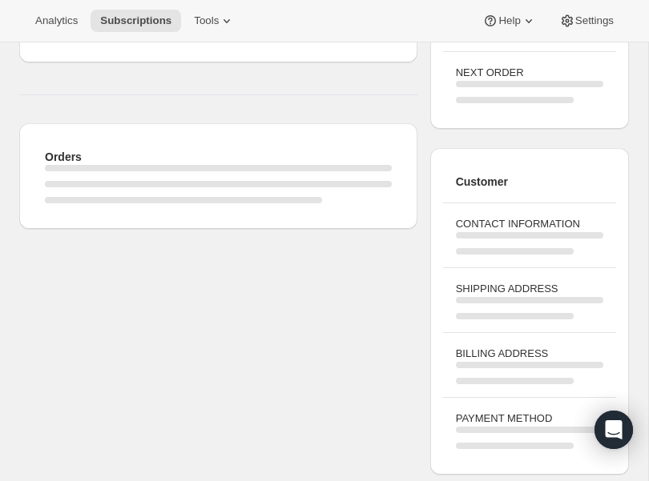
scroll to position [0, 0]
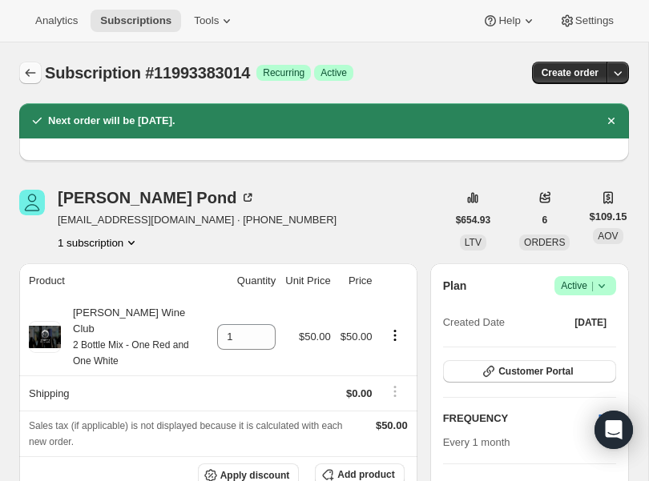
click at [22, 66] on icon "Subscriptions" at bounding box center [30, 73] width 16 height 16
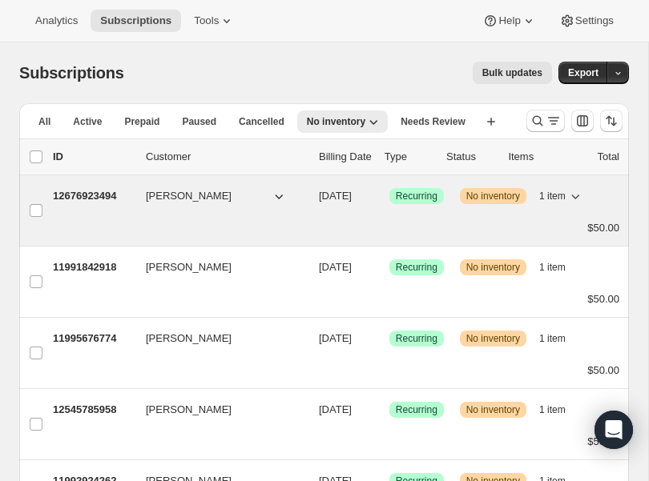
click at [98, 188] on p "12676923494" at bounding box center [93, 196] width 80 height 16
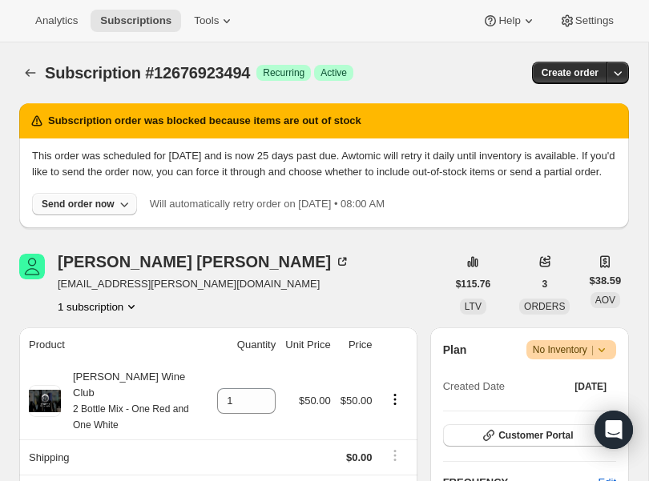
click at [94, 211] on div "Send order now" at bounding box center [78, 204] width 73 height 13
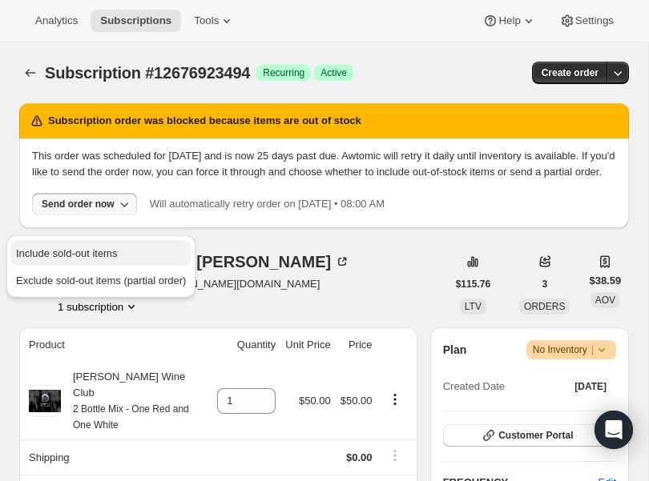
click at [83, 246] on span "Include sold-out items" at bounding box center [101, 254] width 170 height 16
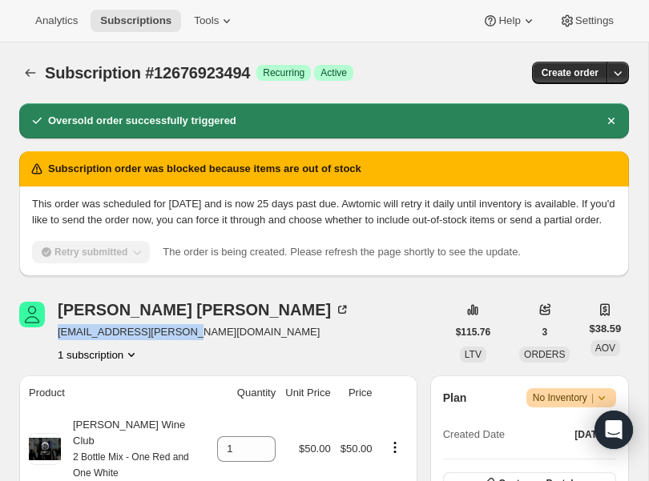
drag, startPoint x: 188, startPoint y: 348, endPoint x: 55, endPoint y: 352, distance: 133.0
click at [55, 352] on div "Lucy Perez lucy.ma.perez@gmail.com 1 subscription" at bounding box center [232, 332] width 427 height 61
copy span "lucy.ma.perez@gmail.com"
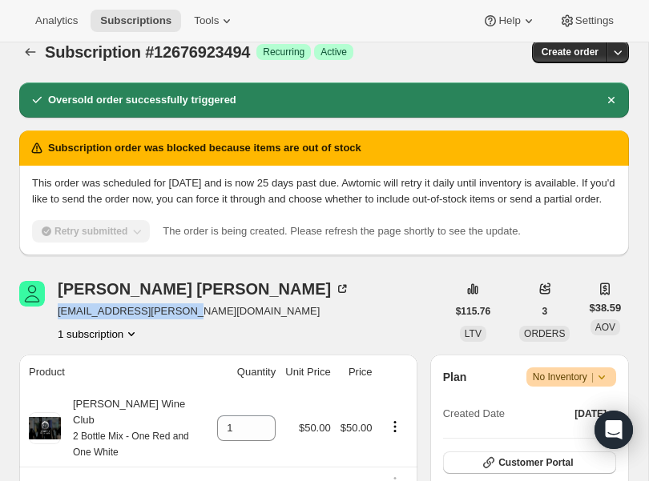
scroll to position [31, 0]
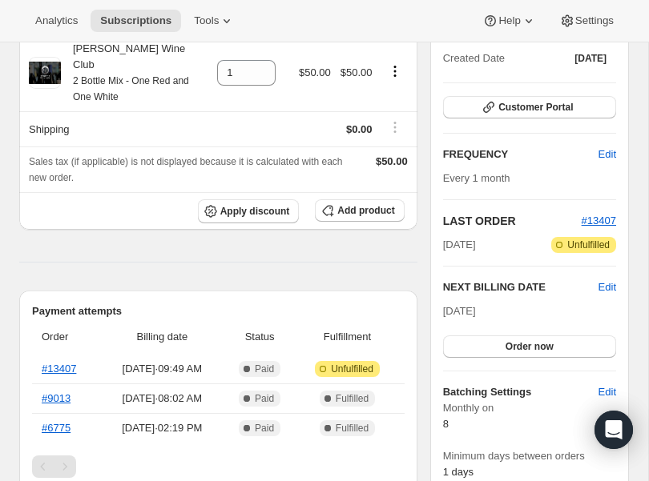
scroll to position [208, 0]
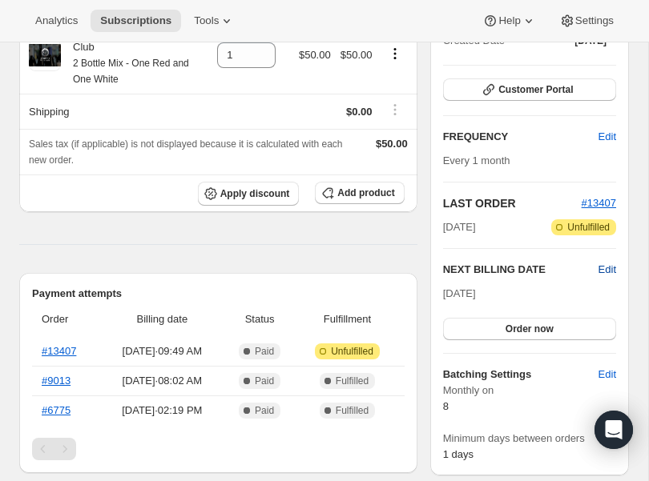
click at [605, 267] on span "Edit" at bounding box center [607, 270] width 18 height 16
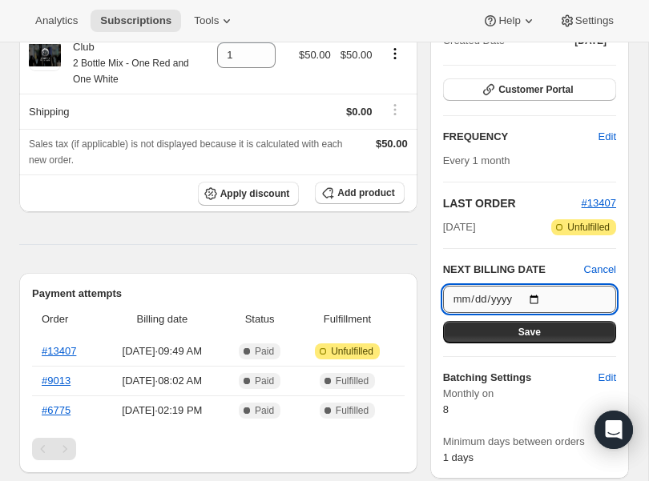
click at [535, 295] on input "[DATE]" at bounding box center [529, 299] width 173 height 27
type input "[DATE]"
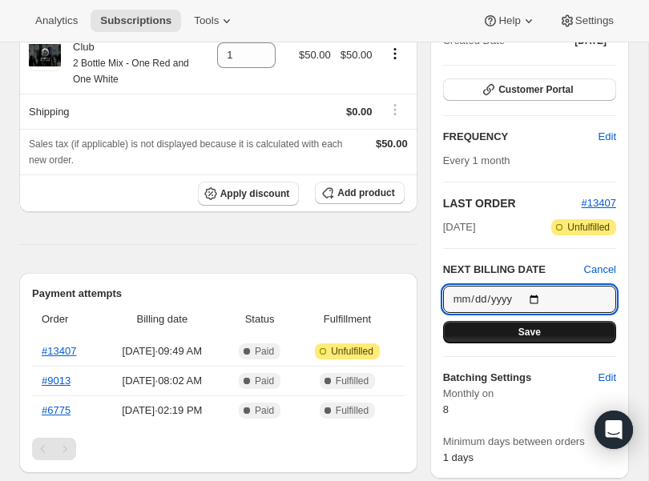
click at [498, 332] on button "Save" at bounding box center [529, 332] width 173 height 22
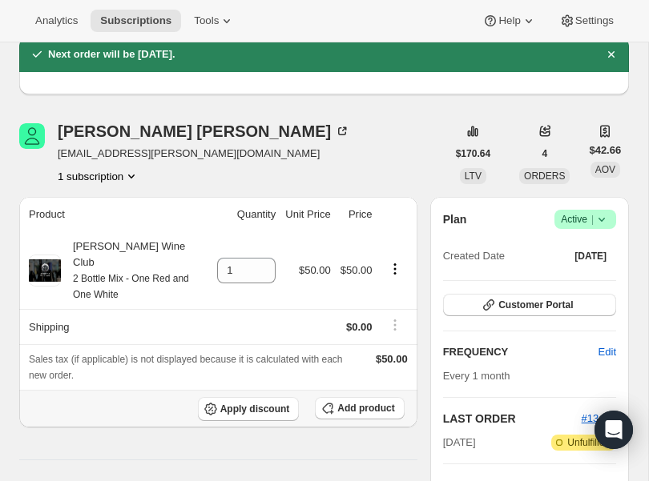
scroll to position [0, 0]
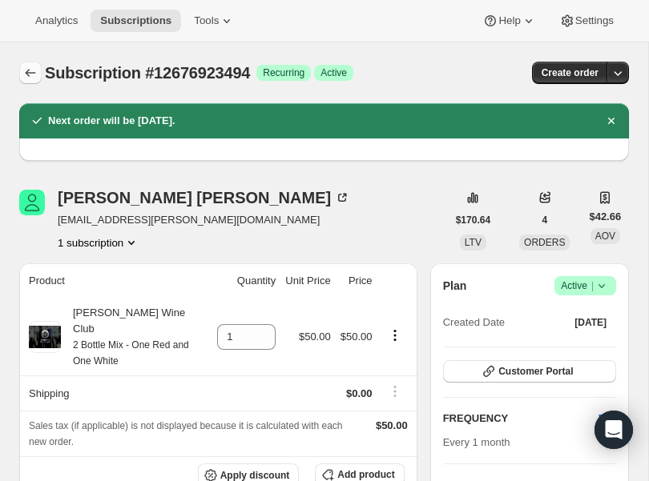
click at [32, 72] on icon "Subscriptions" at bounding box center [30, 73] width 16 height 16
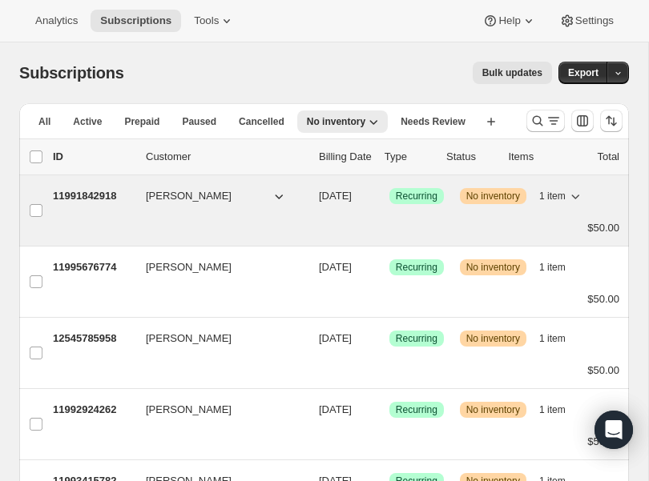
click at [91, 192] on p "11991842918" at bounding box center [93, 196] width 80 height 16
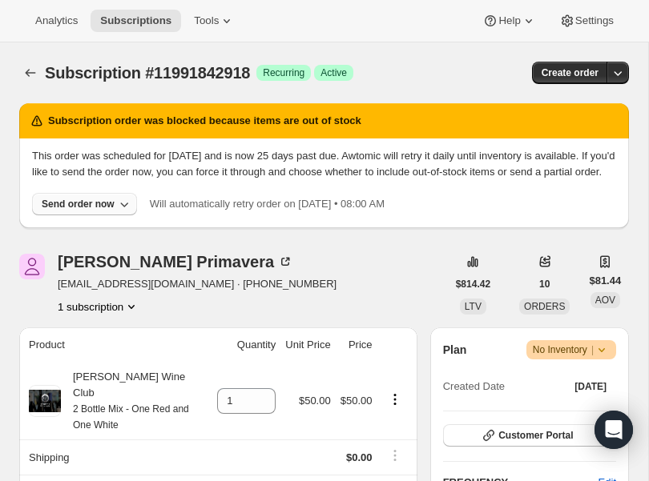
click at [120, 212] on icon "button" at bounding box center [124, 204] width 16 height 16
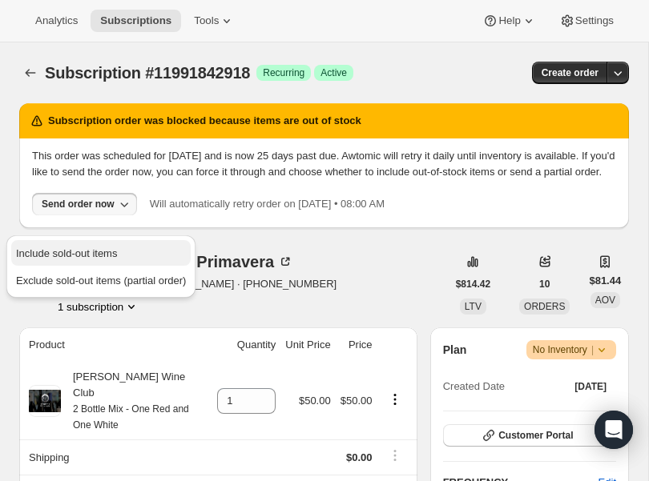
click at [107, 247] on span "Include sold-out items" at bounding box center [66, 253] width 101 height 12
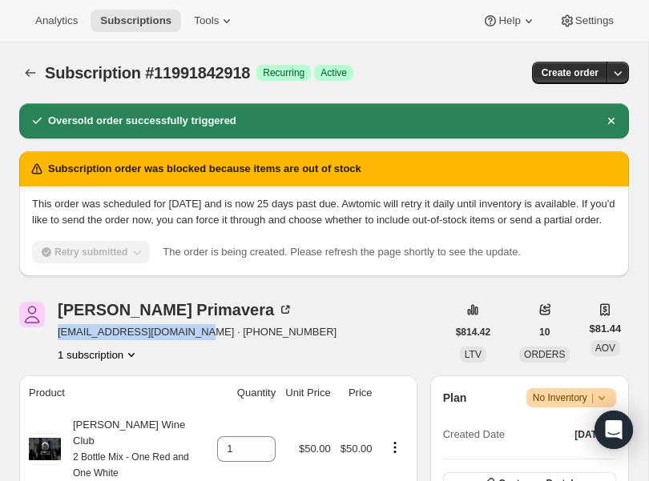
drag, startPoint x: 201, startPoint y: 345, endPoint x: 58, endPoint y: 349, distance: 142.6
click at [58, 340] on span "[EMAIL_ADDRESS][DOMAIN_NAME] · [PHONE_NUMBER]" at bounding box center [197, 332] width 279 height 16
copy span "andrewprimavera@gmail.com"
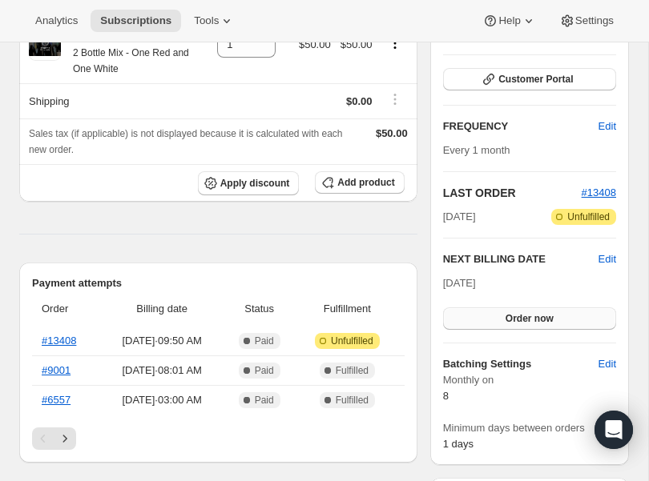
scroll to position [247, 0]
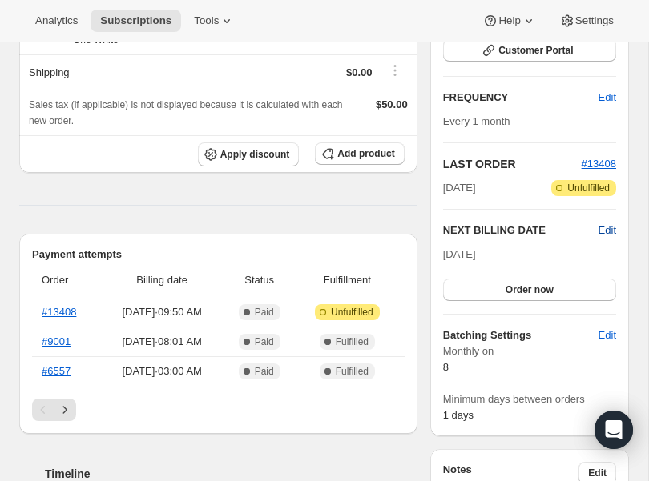
click at [604, 224] on span "Edit" at bounding box center [607, 231] width 18 height 16
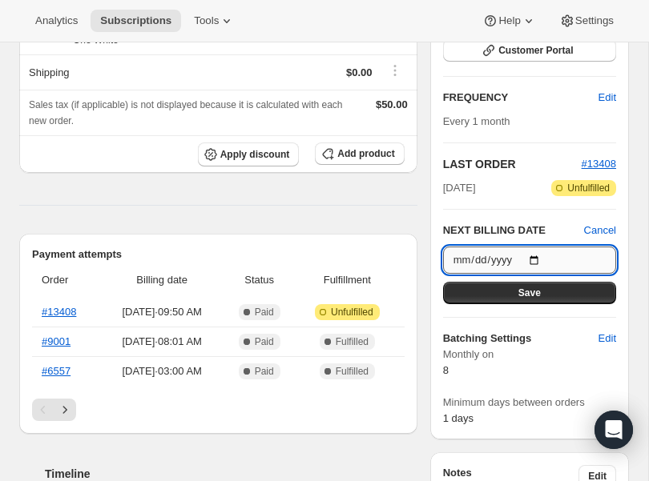
click at [533, 259] on input "[DATE]" at bounding box center [529, 260] width 173 height 27
type input "[DATE]"
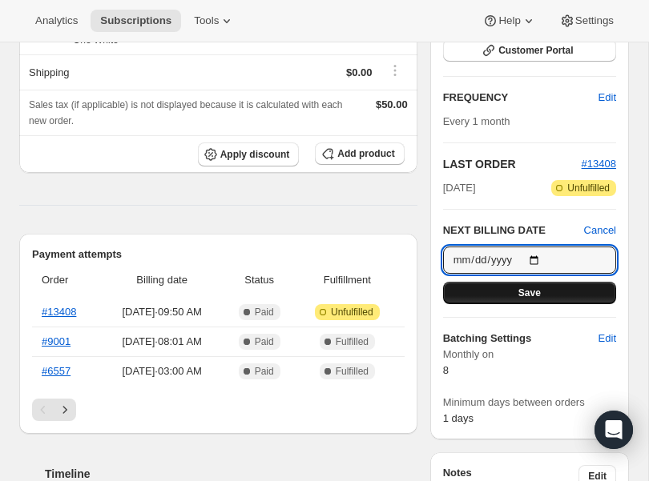
click at [515, 294] on button "Save" at bounding box center [529, 293] width 173 height 22
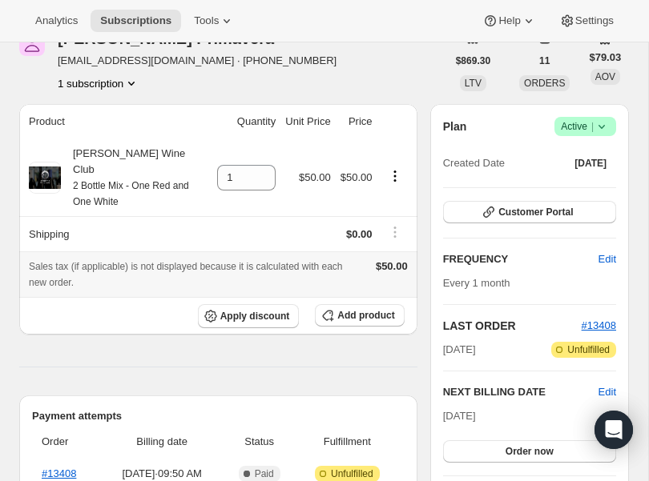
scroll to position [0, 0]
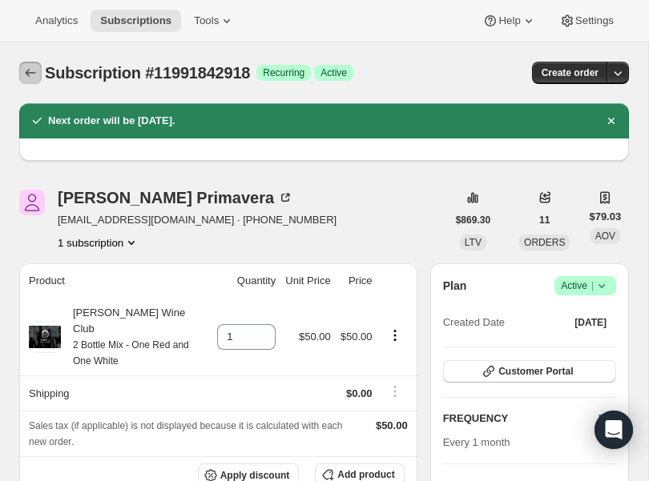
click at [31, 67] on icon "Subscriptions" at bounding box center [30, 73] width 16 height 16
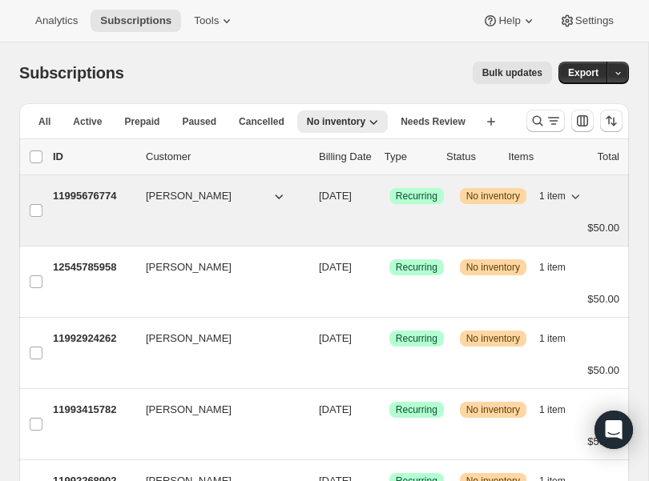
click at [98, 192] on p "11995676774" at bounding box center [93, 196] width 80 height 16
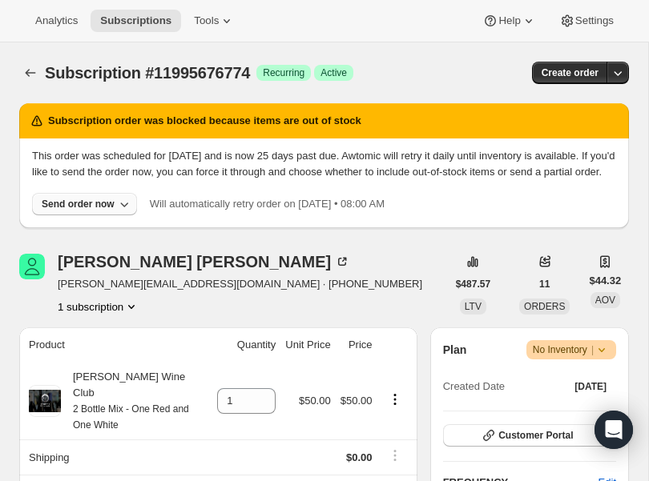
click at [99, 211] on div "Send order now" at bounding box center [78, 204] width 73 height 13
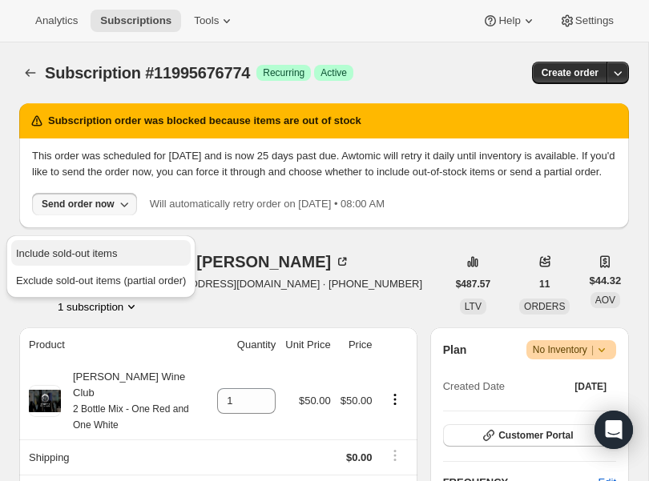
click at [85, 243] on button "Include sold-out items" at bounding box center [100, 253] width 179 height 26
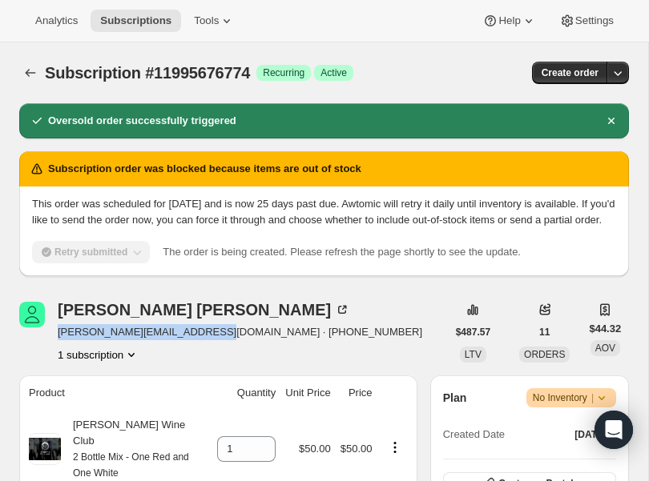
drag, startPoint x: 210, startPoint y: 345, endPoint x: 57, endPoint y: 355, distance: 153.2
click at [57, 355] on div "Veronica Wilson veronica.wilson996@gmail.com · +14025177115 1 subscription" at bounding box center [232, 332] width 427 height 61
copy span "veronica.wilson996@gmail.com"
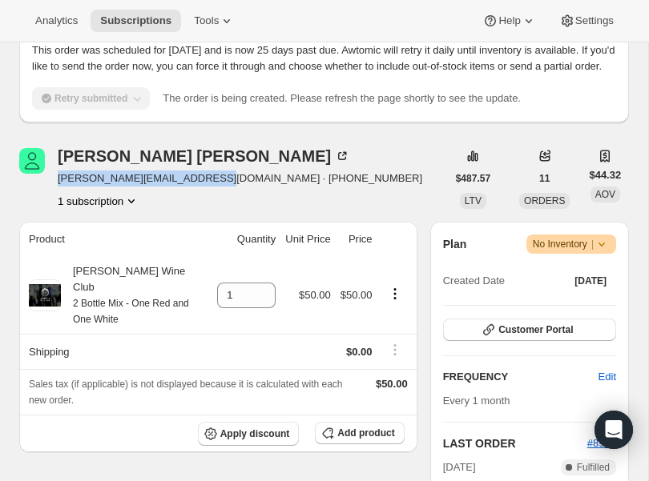
scroll to position [156, 0]
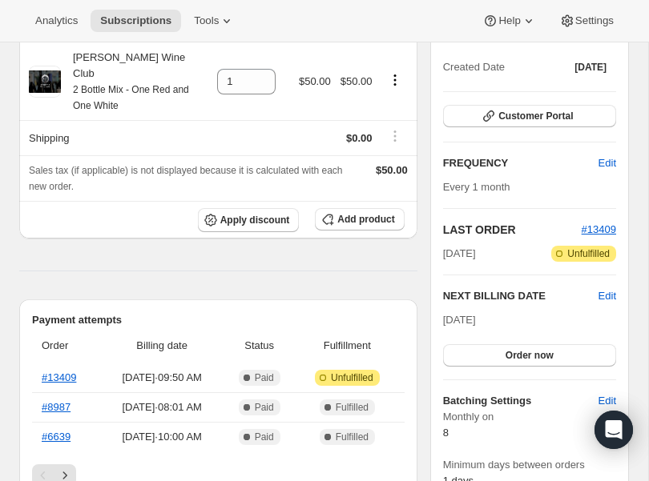
scroll to position [195, 0]
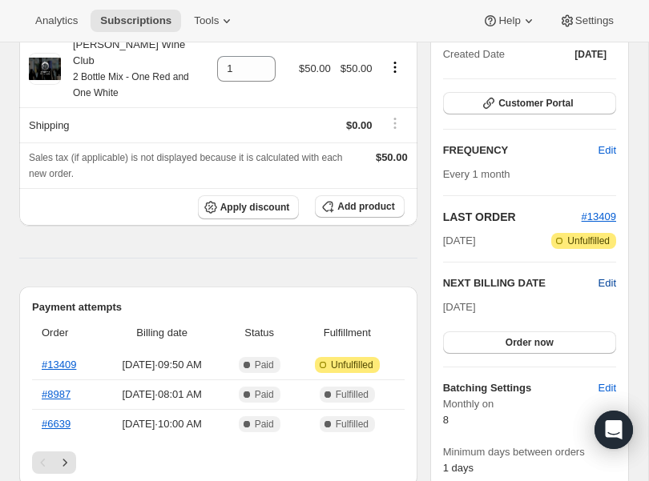
click at [609, 291] on span "Edit" at bounding box center [607, 283] width 18 height 16
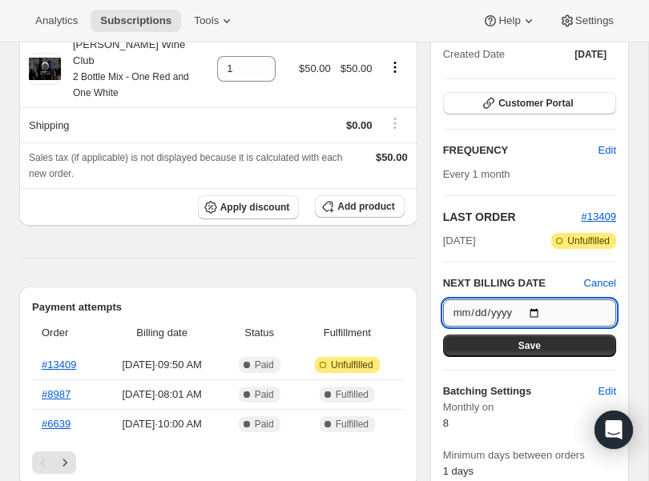
click at [540, 327] on input "[DATE]" at bounding box center [529, 312] width 173 height 27
type input "[DATE]"
click at [513, 357] on button "Save" at bounding box center [529, 346] width 173 height 22
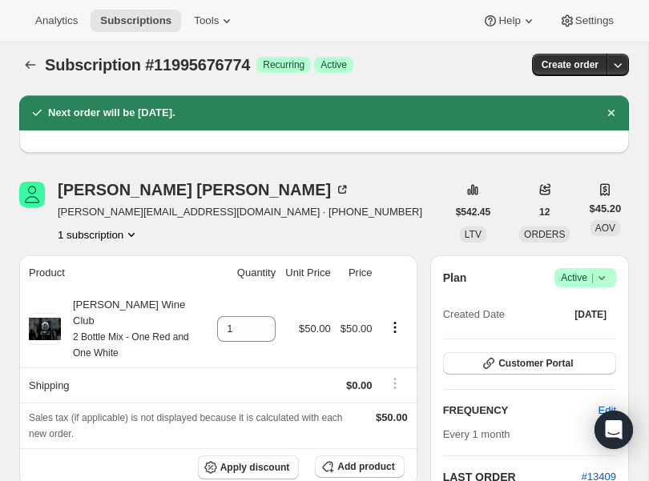
scroll to position [0, 0]
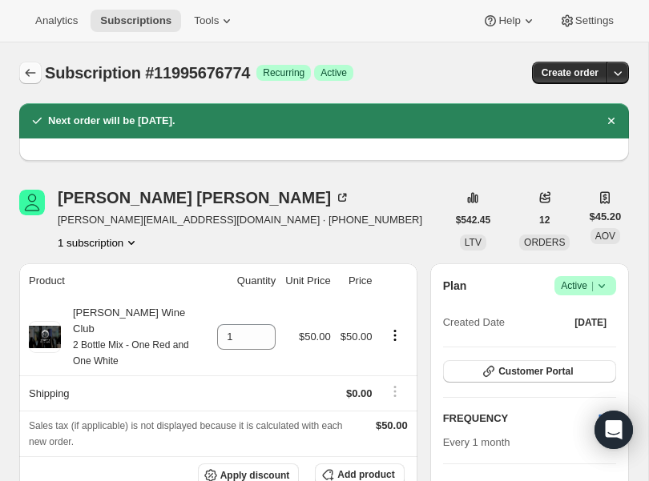
click at [27, 65] on button "Subscriptions" at bounding box center [30, 73] width 22 height 22
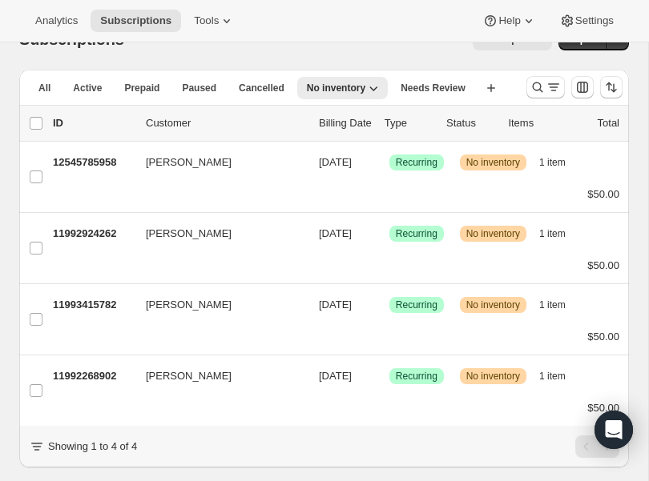
scroll to position [55, 0]
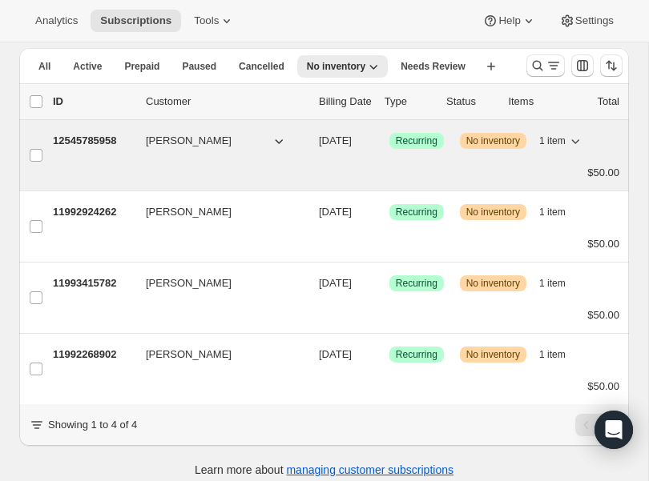
click at [96, 133] on p "12545785958" at bounding box center [93, 141] width 80 height 16
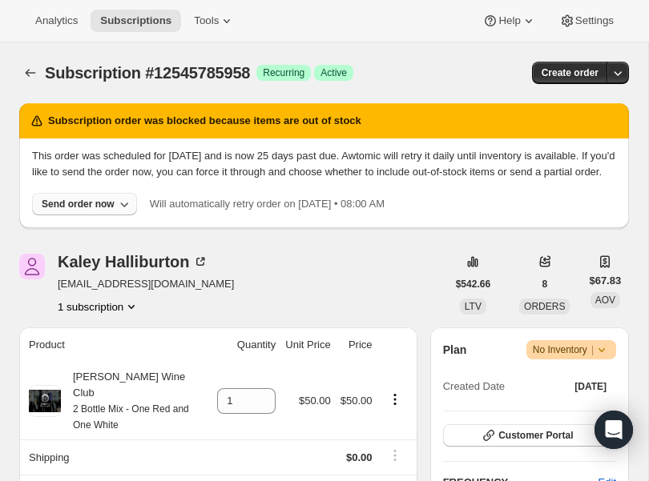
click at [128, 212] on icon "button" at bounding box center [124, 204] width 16 height 16
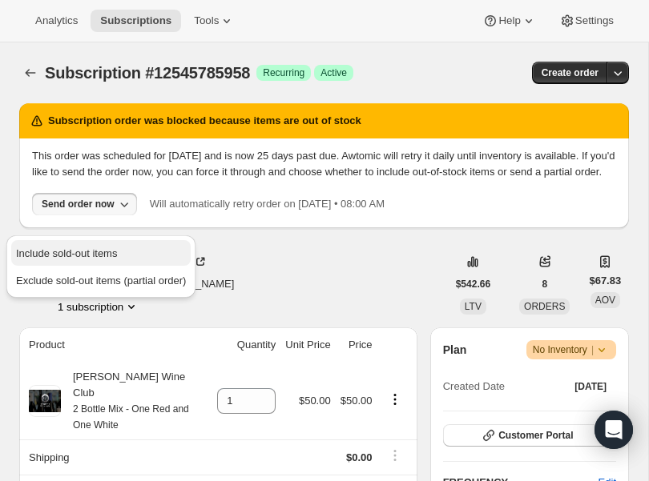
click at [110, 250] on span "Include sold-out items" at bounding box center [66, 253] width 101 height 12
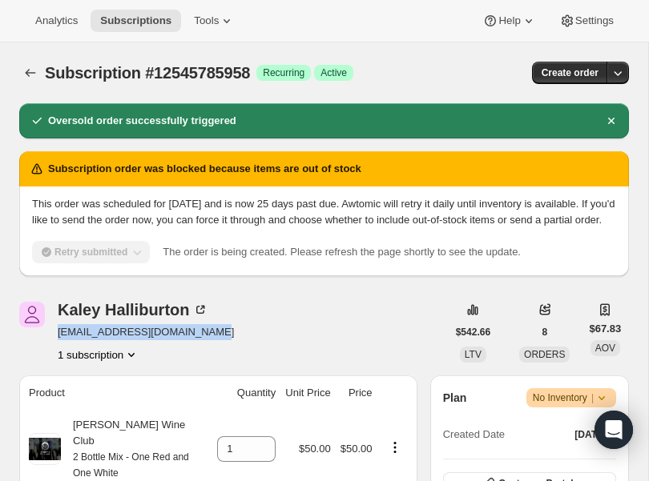
drag, startPoint x: 203, startPoint y: 346, endPoint x: 58, endPoint y: 352, distance: 145.8
click at [58, 352] on div "Kaley Halliburton halliburton.kaley@gmail.com 1 subscription" at bounding box center [232, 332] width 427 height 61
copy span "halliburton.kaley@gmail.com"
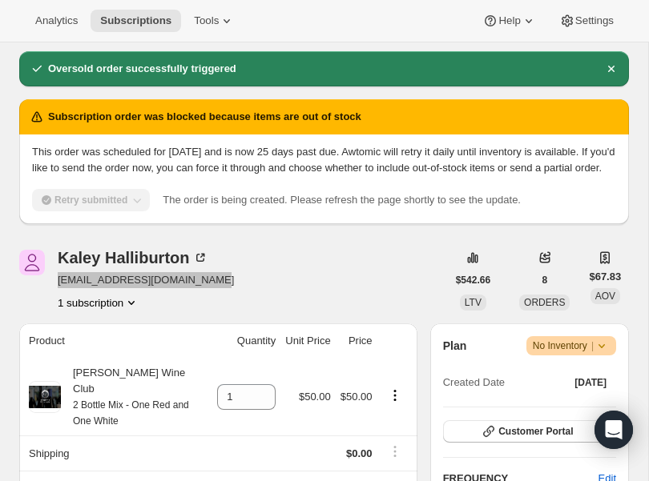
scroll to position [102, 0]
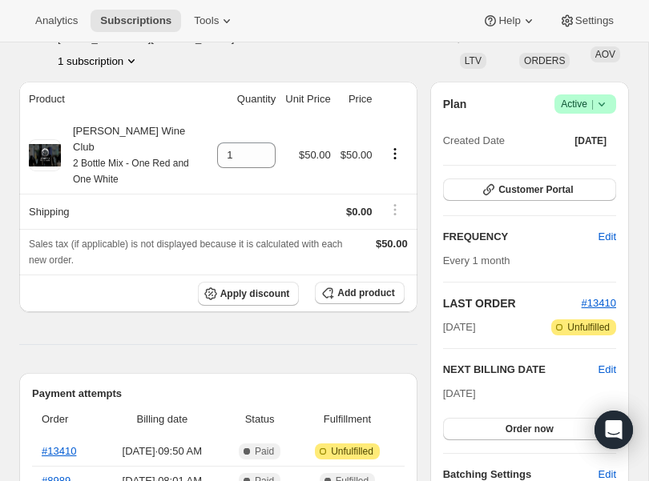
scroll to position [111, 0]
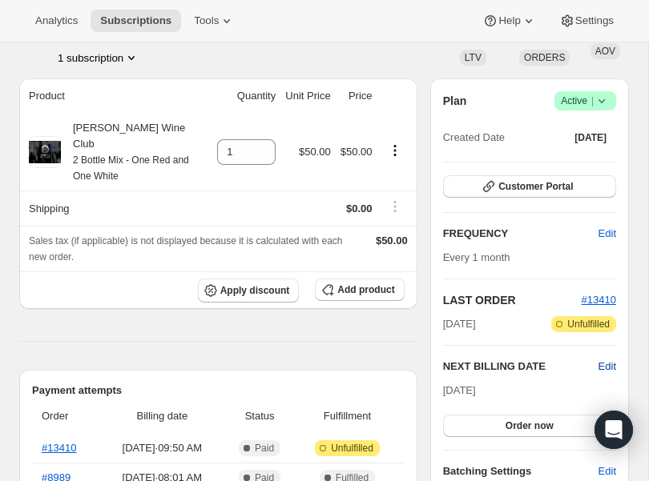
click at [605, 367] on span "Edit" at bounding box center [607, 367] width 18 height 16
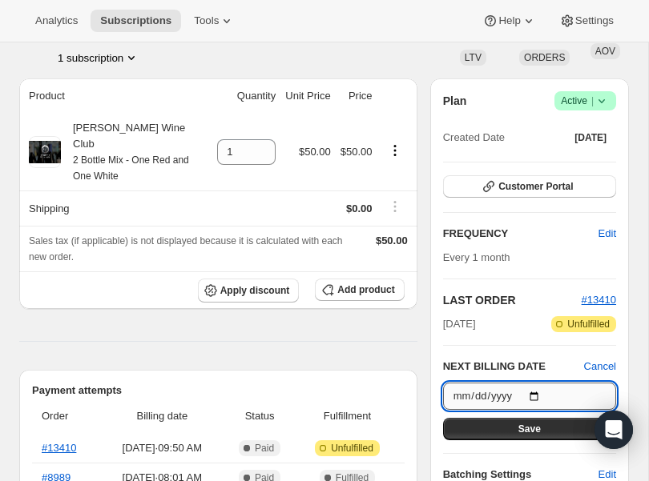
click at [539, 395] on input "[DATE]" at bounding box center [529, 396] width 173 height 27
type input "[DATE]"
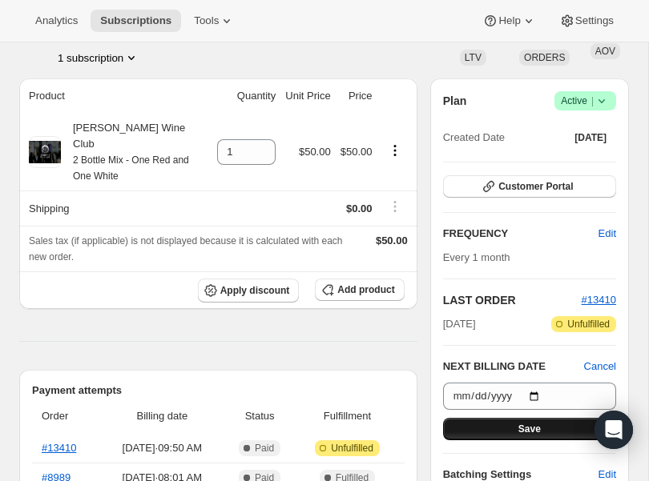
click at [511, 422] on button "Save" at bounding box center [529, 429] width 173 height 22
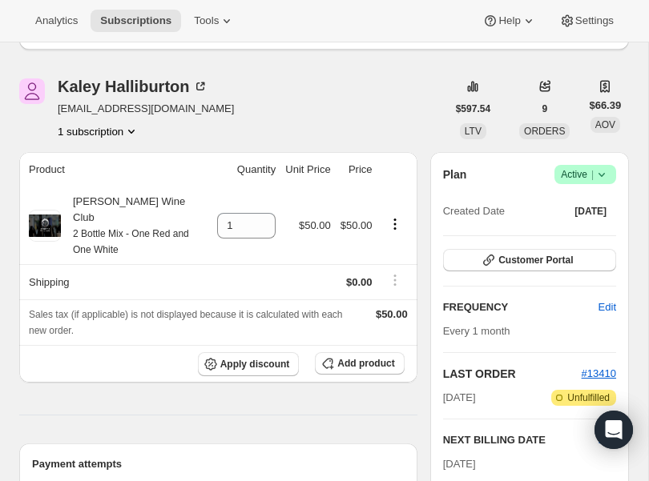
scroll to position [0, 0]
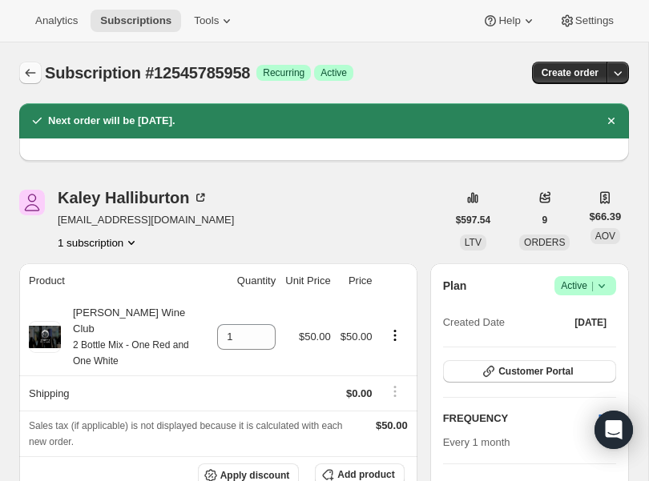
click at [34, 71] on icon "Subscriptions" at bounding box center [30, 73] width 16 height 16
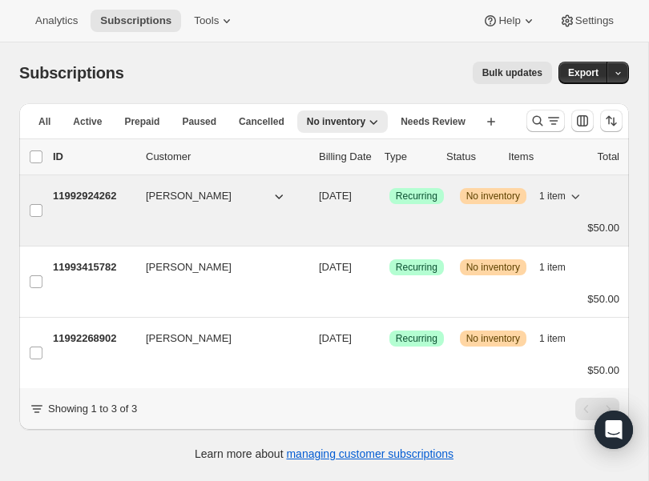
click at [80, 197] on p "11992924262" at bounding box center [93, 196] width 80 height 16
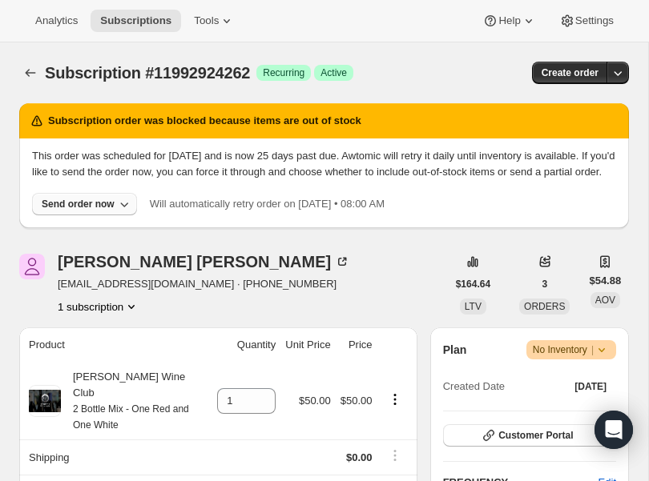
click at [119, 212] on icon "button" at bounding box center [124, 204] width 16 height 16
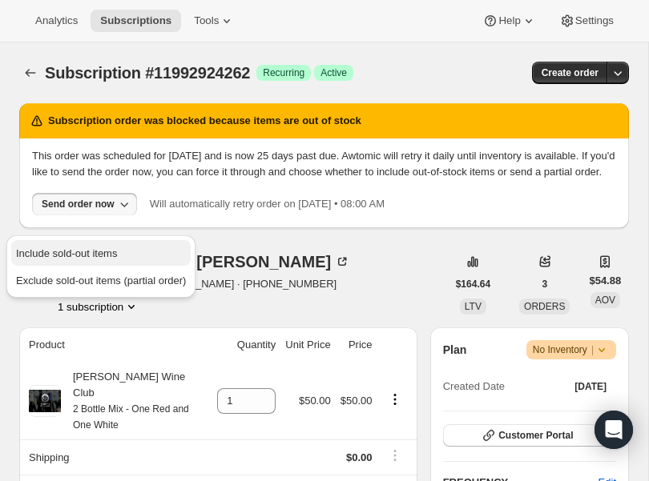
click at [85, 249] on span "Include sold-out items" at bounding box center [66, 253] width 101 height 12
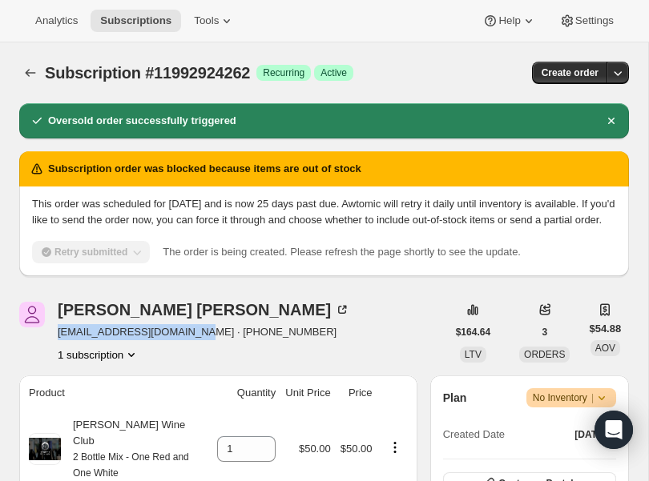
drag, startPoint x: 201, startPoint y: 348, endPoint x: 56, endPoint y: 354, distance: 145.0
click at [56, 354] on div "Ashley Pineda Ashley.Pineda89@yahoo.com · +13106850436 1 subscription" at bounding box center [232, 332] width 427 height 61
copy span "Ashley.Pineda89@yahoo.com"
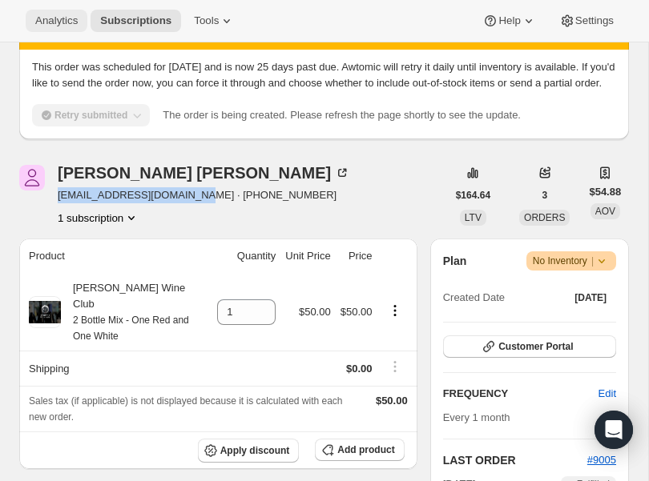
scroll to position [140, 0]
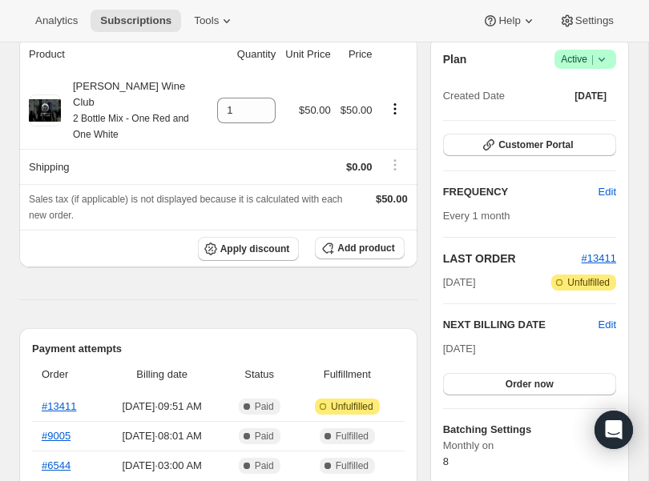
scroll to position [167, 0]
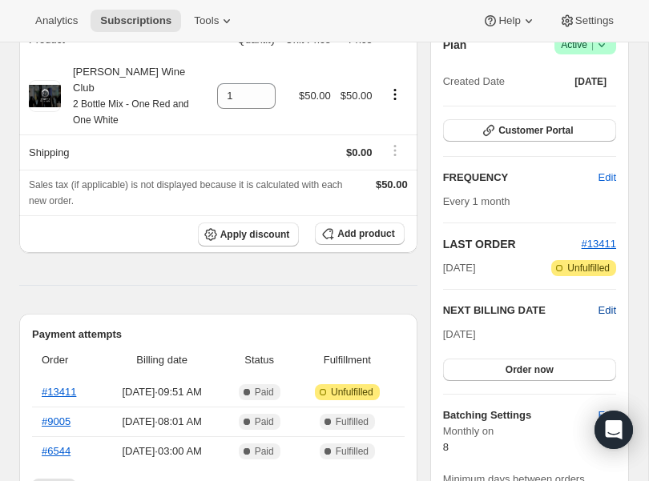
click at [606, 311] on span "Edit" at bounding box center [607, 311] width 18 height 16
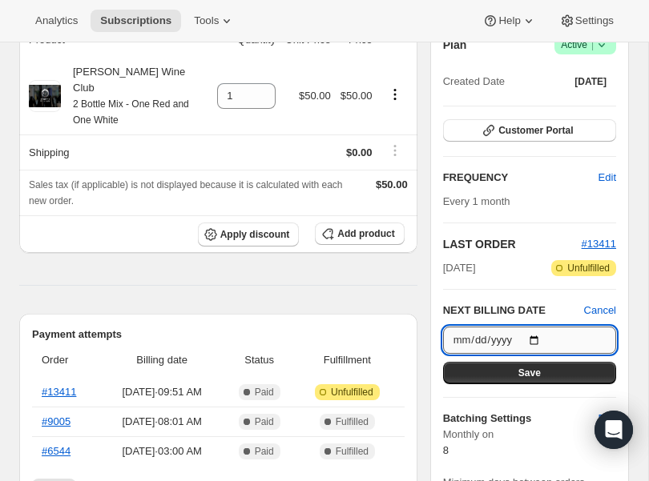
click at [535, 336] on input "[DATE]" at bounding box center [529, 340] width 173 height 27
type input "[DATE]"
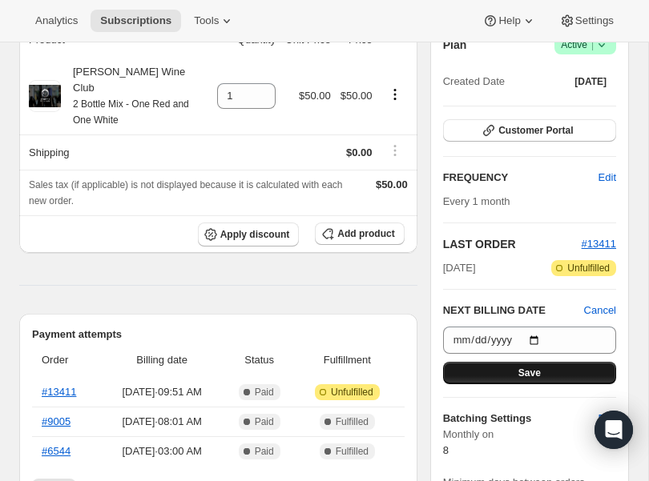
click at [511, 368] on button "Save" at bounding box center [529, 373] width 173 height 22
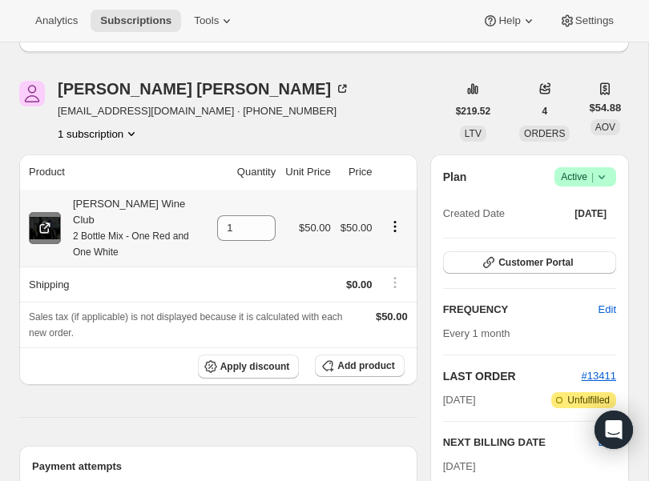
scroll to position [0, 0]
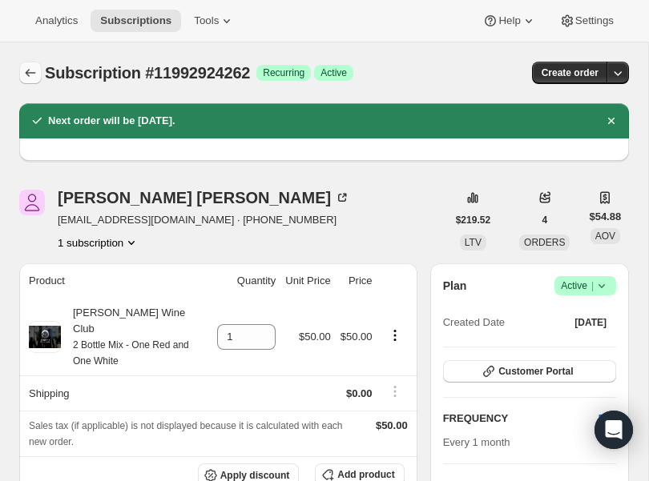
click at [26, 72] on icon "Subscriptions" at bounding box center [31, 73] width 10 height 8
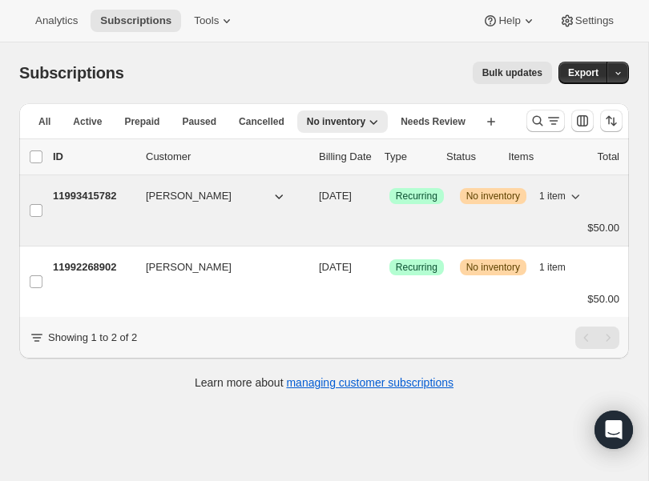
click at [90, 192] on p "11993415782" at bounding box center [93, 196] width 80 height 16
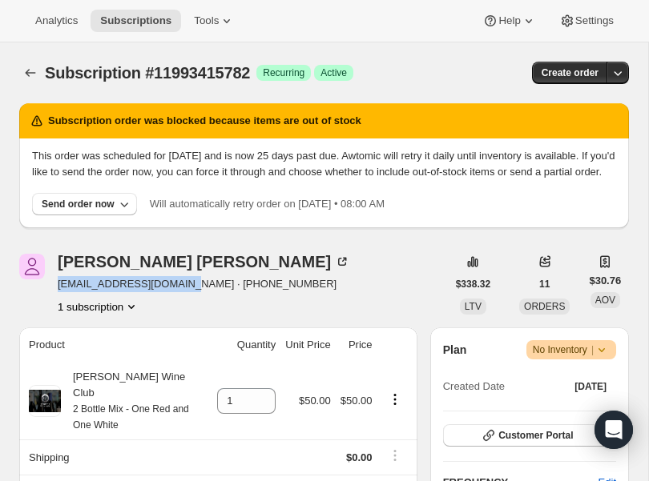
drag, startPoint x: 178, startPoint y: 303, endPoint x: 53, endPoint y: 303, distance: 124.9
click at [53, 303] on div "Kellie Chudzinski kellienicolec@gmail.com · +19257277158 1 subscription" at bounding box center [232, 284] width 427 height 61
copy span "kellienicolec@gmail.com"
click at [78, 211] on button "Send order now" at bounding box center [84, 204] width 105 height 22
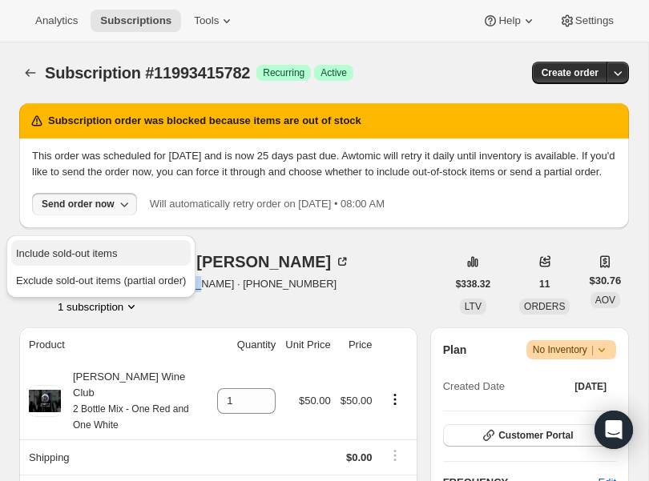
click at [66, 263] on button "Include sold-out items" at bounding box center [100, 253] width 179 height 26
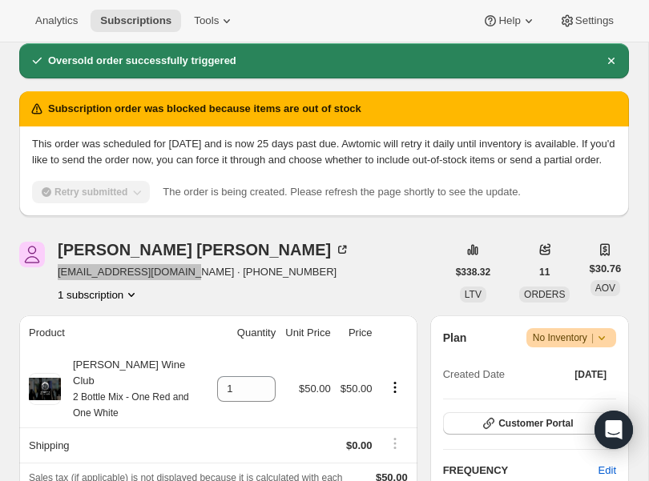
scroll to position [67, 0]
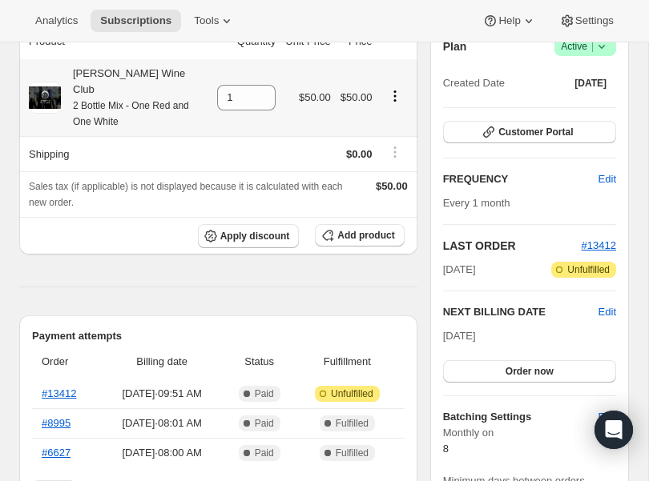
scroll to position [170, 0]
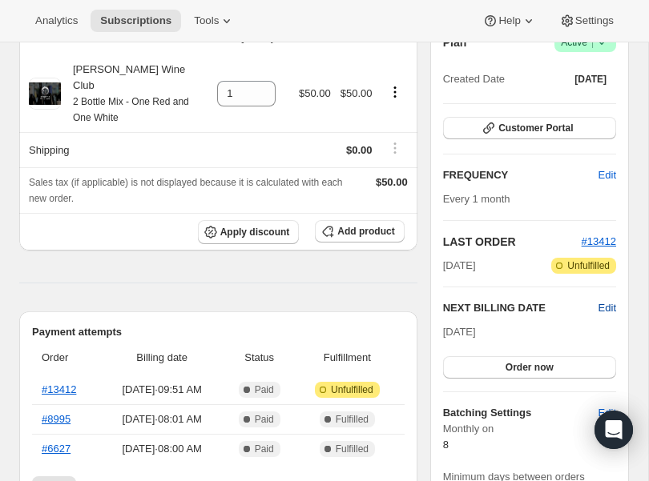
click at [607, 313] on span "Edit" at bounding box center [607, 308] width 18 height 16
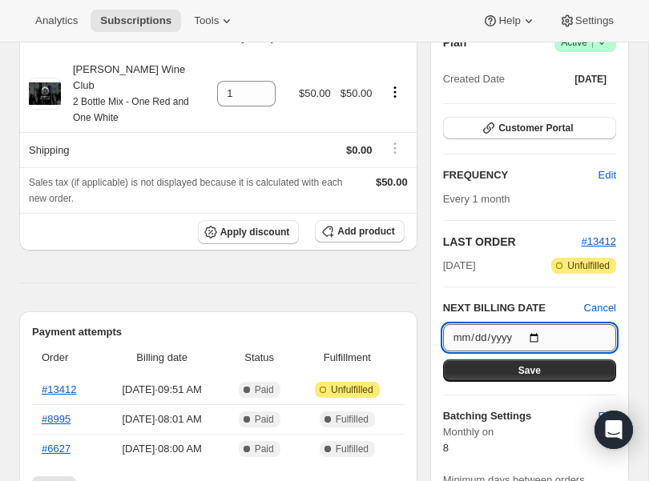
click at [536, 333] on input "[DATE]" at bounding box center [529, 337] width 173 height 27
type input "[DATE]"
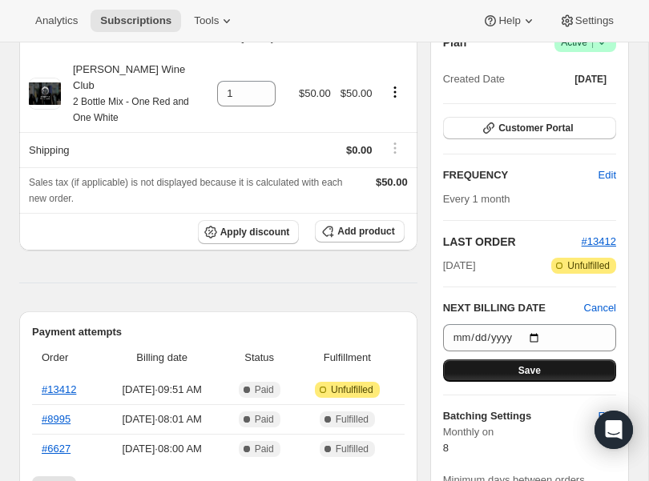
click at [509, 364] on button "Save" at bounding box center [529, 371] width 173 height 22
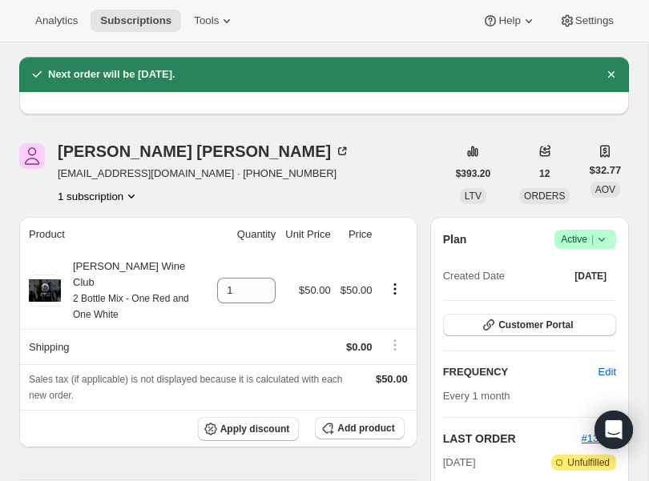
scroll to position [0, 0]
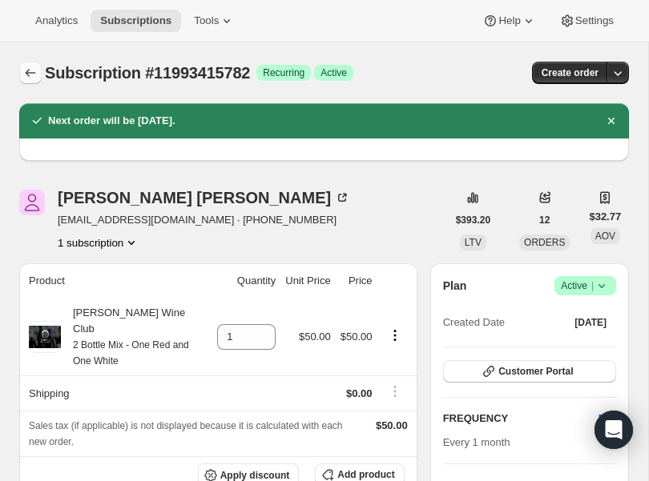
click at [30, 72] on icon "Subscriptions" at bounding box center [30, 73] width 16 height 16
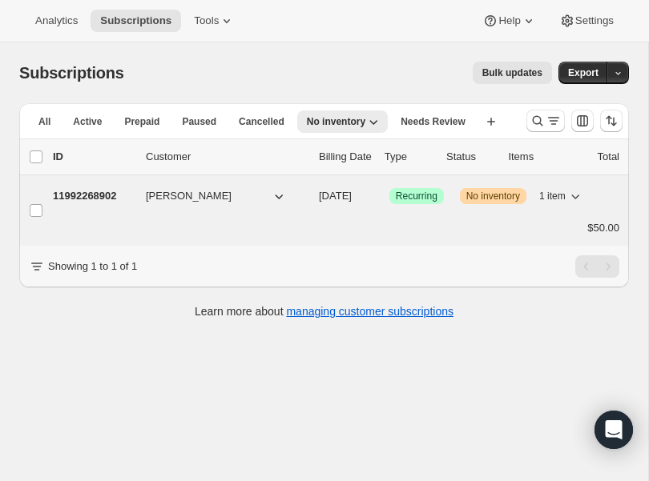
click at [101, 192] on p "11992268902" at bounding box center [93, 196] width 80 height 16
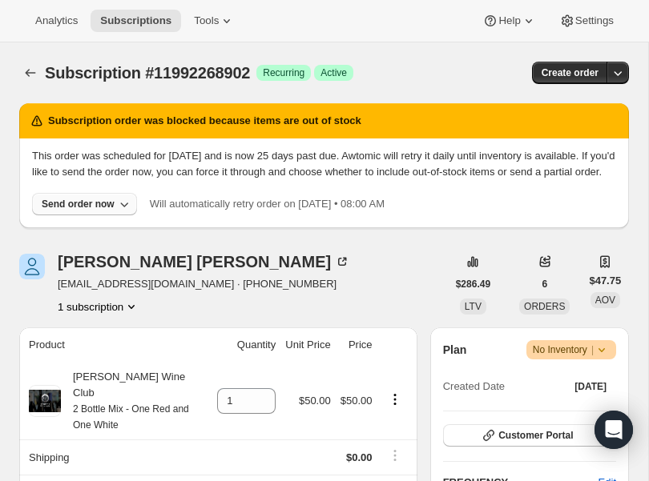
click at [123, 212] on icon "button" at bounding box center [124, 204] width 16 height 16
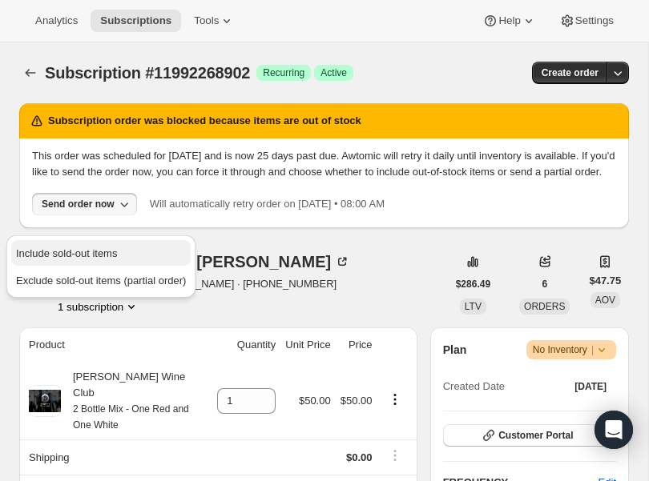
click at [99, 253] on span "Include sold-out items" at bounding box center [66, 253] width 101 height 12
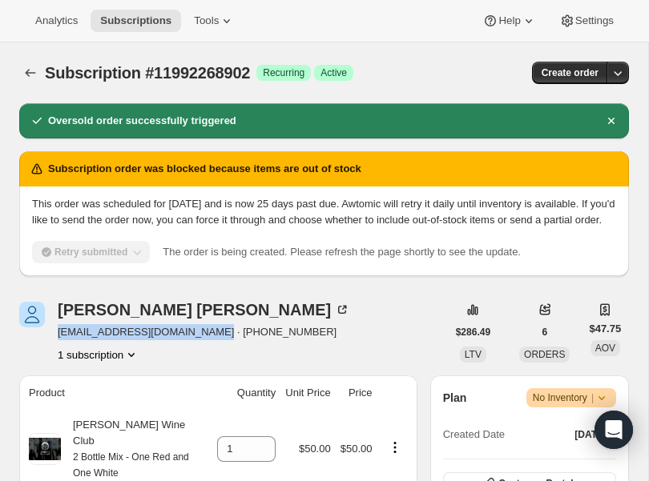
drag, startPoint x: 212, startPoint y: 348, endPoint x: 58, endPoint y: 348, distance: 154.5
click at [58, 340] on span "[EMAIL_ADDRESS][DOMAIN_NAME] · [PHONE_NUMBER]" at bounding box center [204, 332] width 292 height 16
copy span "sophieellenmcguirk@gmail.com"
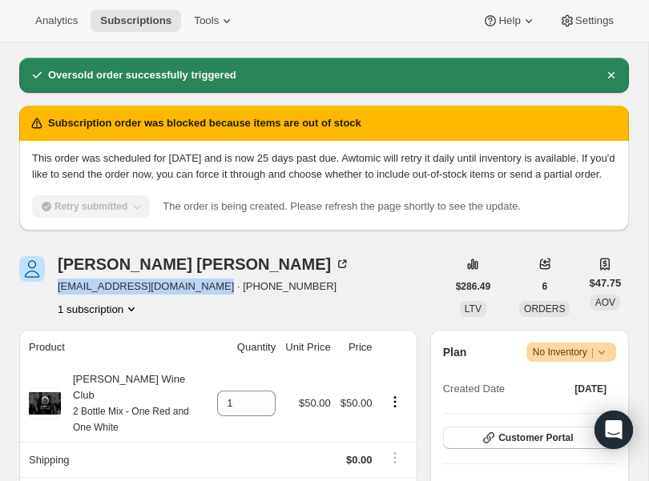
scroll to position [49, 0]
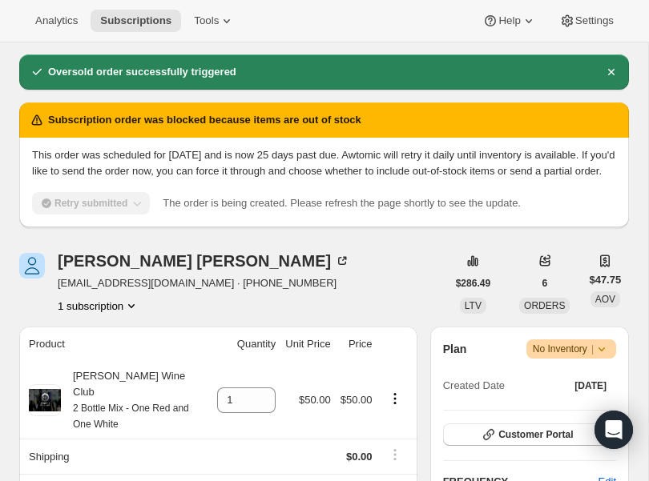
click at [271, 240] on div "Oversold order successfully triggered Subscription order was blocked because it…" at bounding box center [323, 147] width 609 height 186
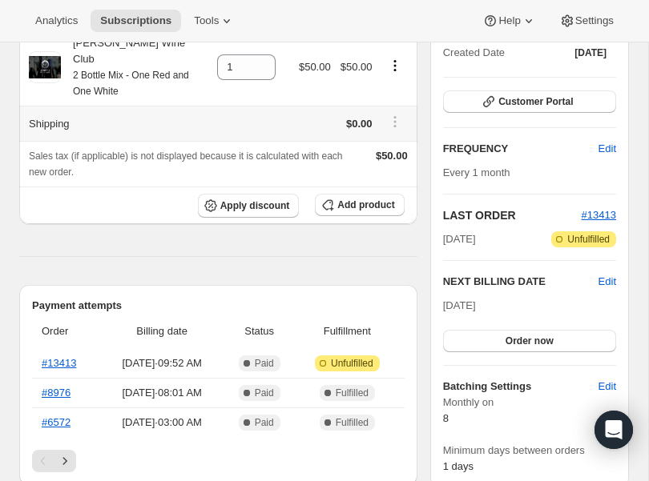
scroll to position [203, 0]
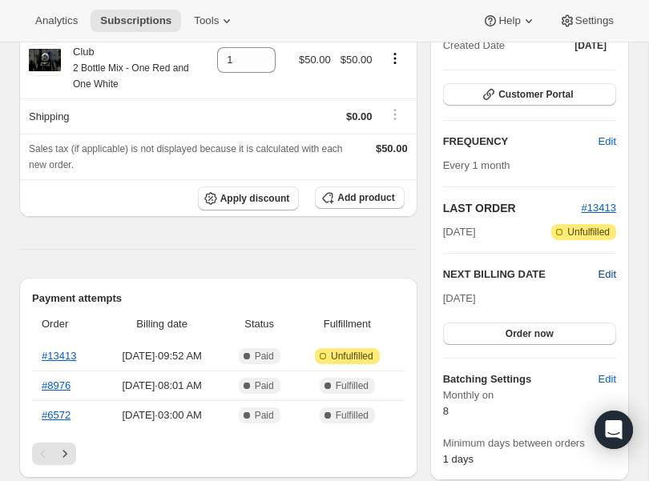
click at [603, 275] on span "Edit" at bounding box center [607, 275] width 18 height 16
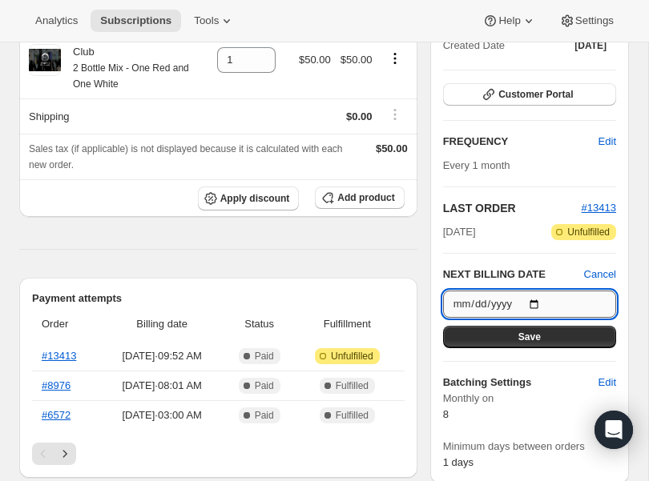
click at [541, 304] on input "[DATE]" at bounding box center [529, 304] width 173 height 27
type input "[DATE]"
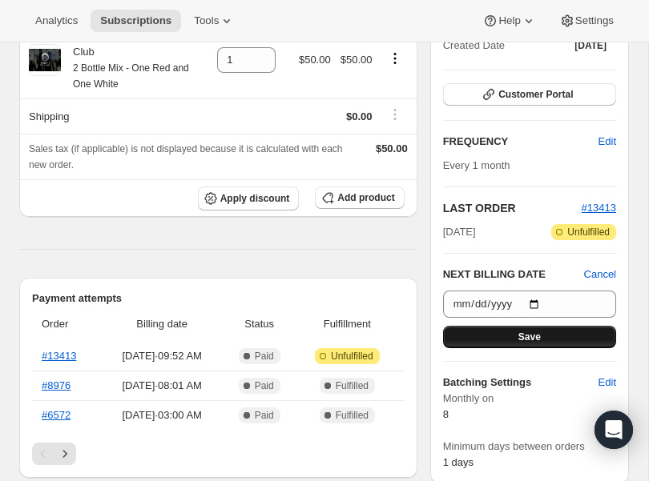
click at [539, 337] on span "Save" at bounding box center [529, 337] width 22 height 13
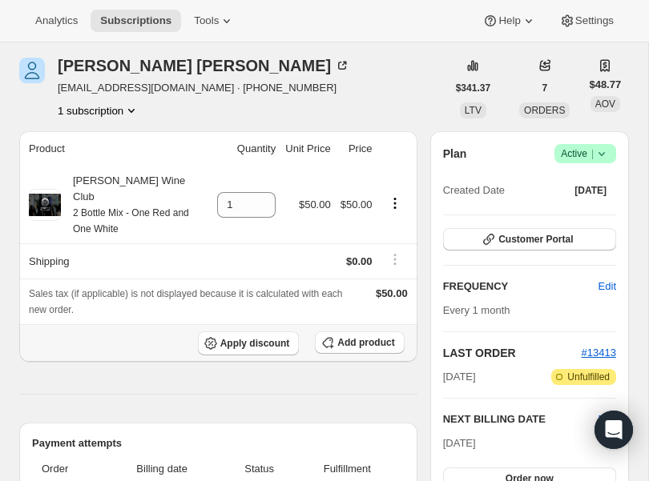
scroll to position [0, 0]
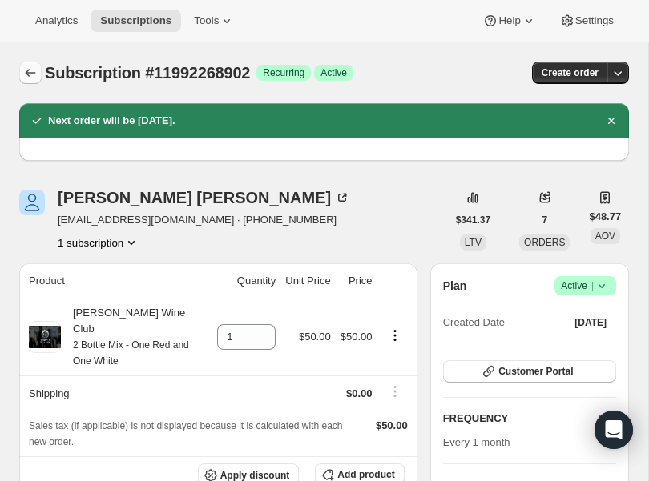
click at [30, 75] on icon "Subscriptions" at bounding box center [30, 73] width 16 height 16
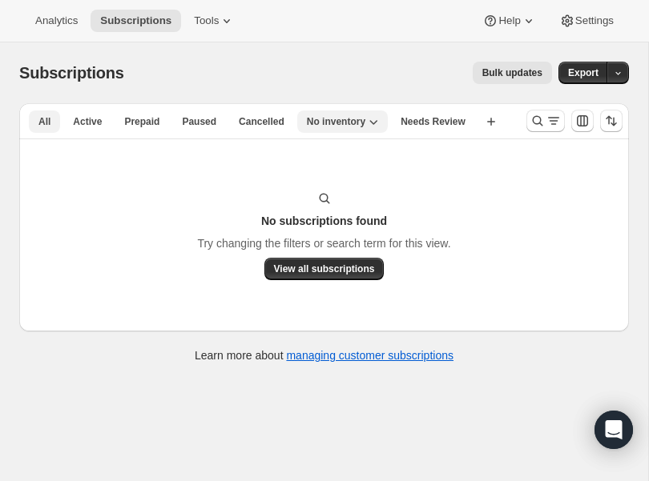
click at [38, 122] on span "All" at bounding box center [44, 121] width 12 height 13
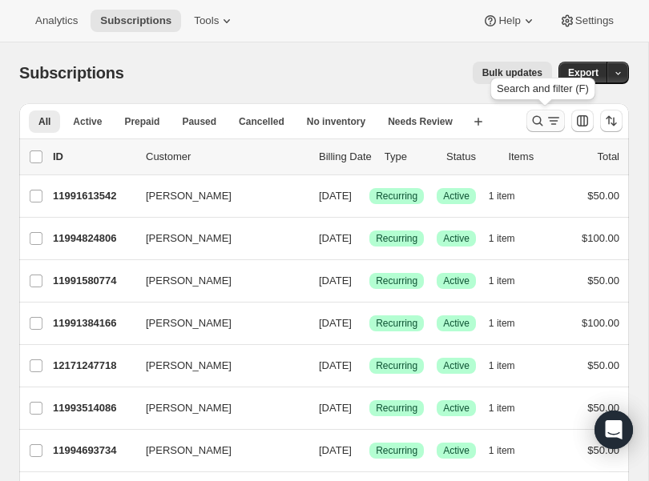
click at [552, 125] on icon "Search and filter results" at bounding box center [553, 121] width 16 height 16
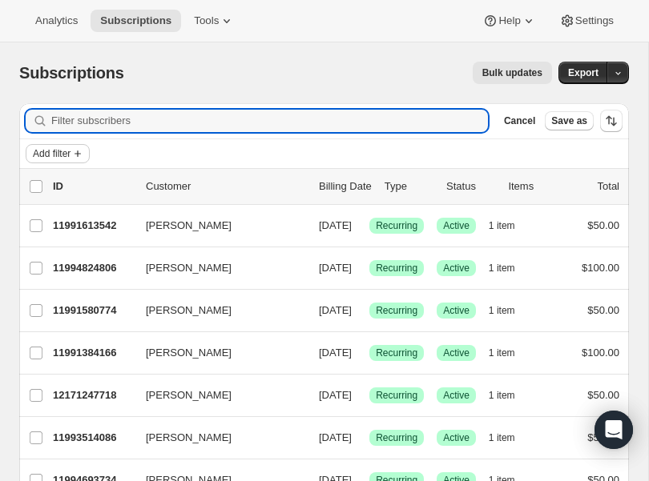
click at [77, 149] on icon "Add filter" at bounding box center [77, 153] width 13 height 13
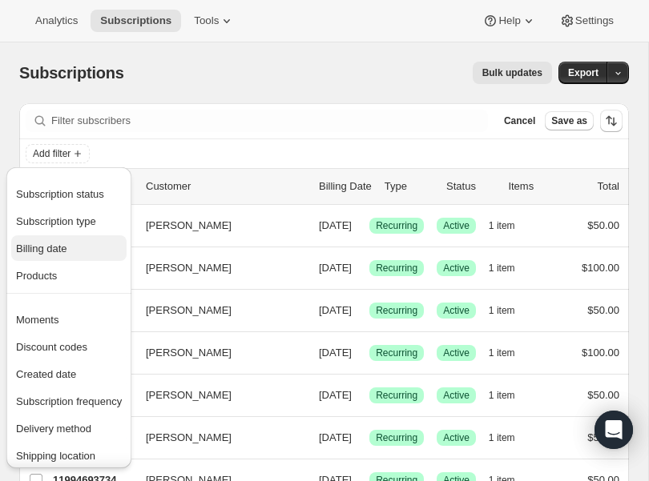
click at [63, 254] on span "Billing date" at bounding box center [41, 249] width 51 height 12
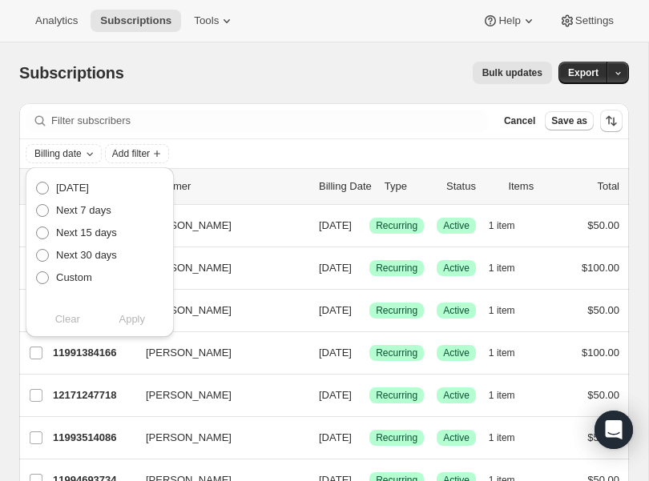
click at [244, 158] on div "Billing date Add filter" at bounding box center [324, 153] width 597 height 19
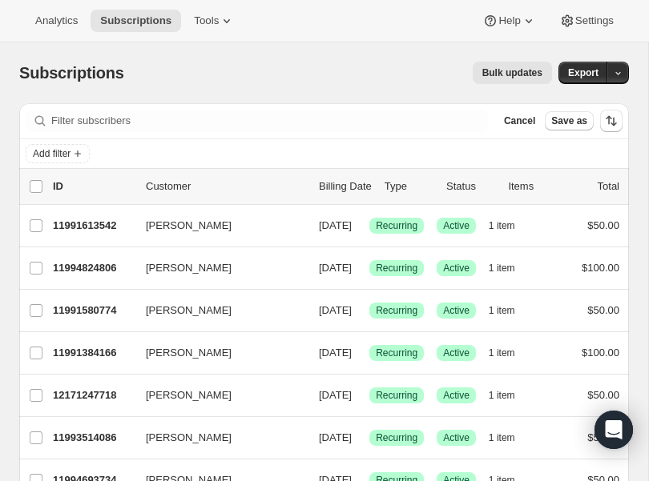
click at [348, 187] on p "Billing Date" at bounding box center [345, 187] width 53 height 16
